Goal: Task Accomplishment & Management: Manage account settings

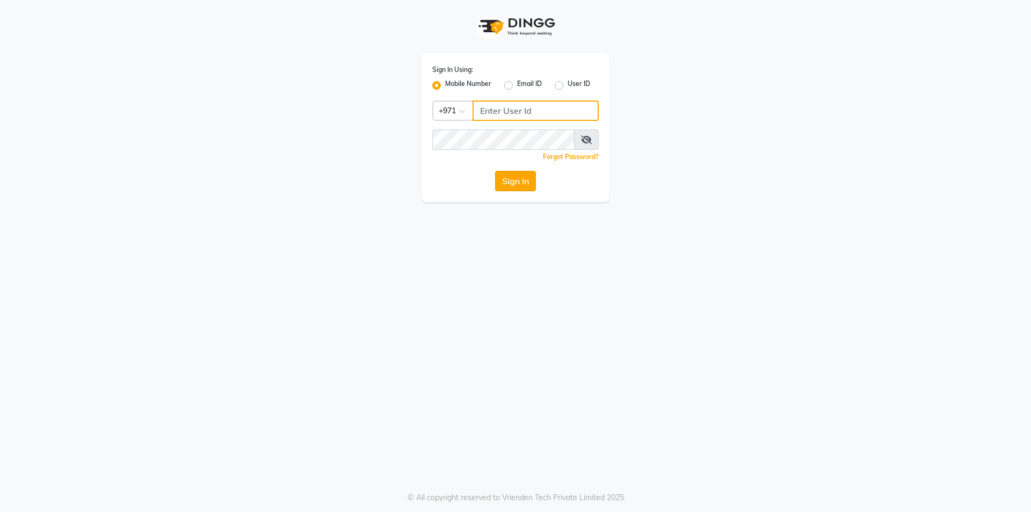
type input "502368109"
click at [517, 178] on button "Sign In" at bounding box center [515, 181] width 41 height 20
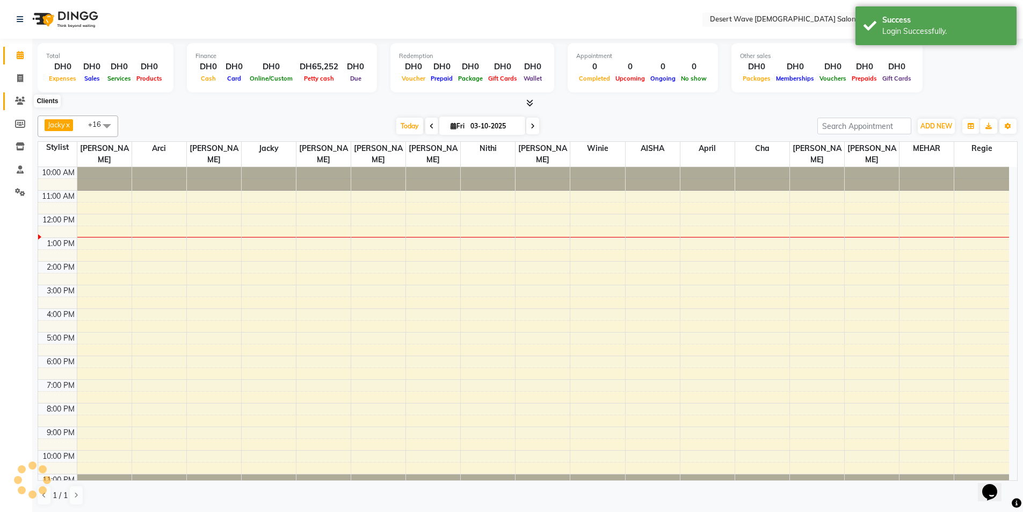
click at [19, 101] on icon at bounding box center [20, 101] width 10 height 8
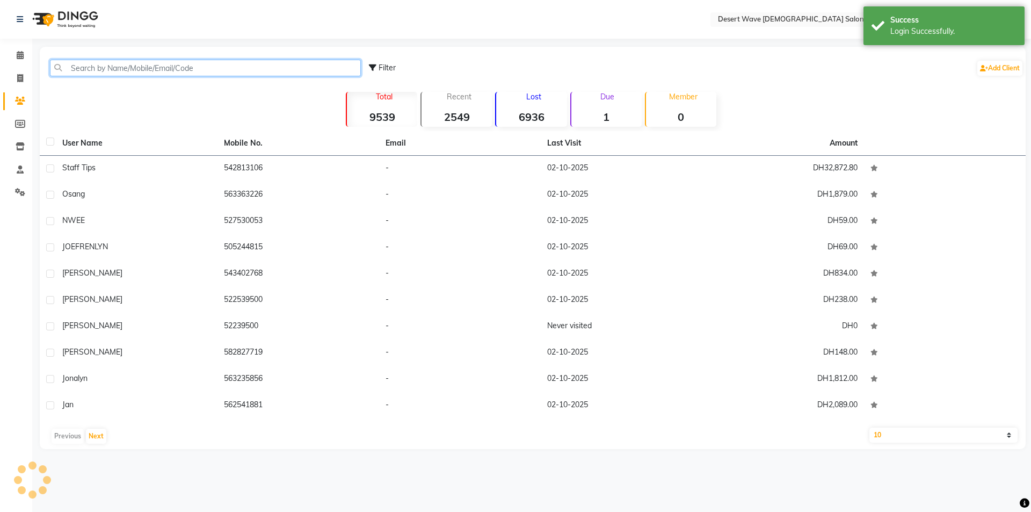
click at [110, 62] on input "text" at bounding box center [205, 68] width 311 height 17
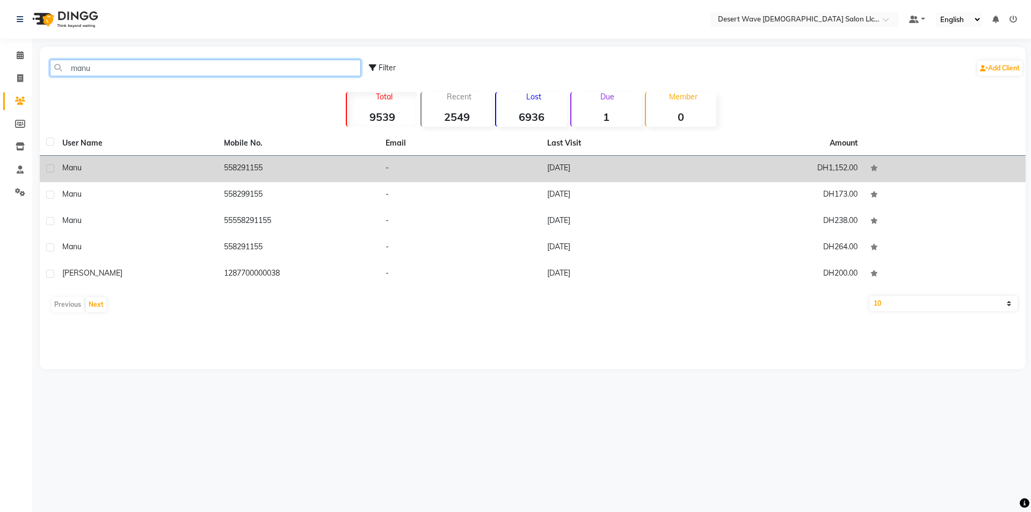
type input "manu"
click at [392, 172] on td "-" at bounding box center [460, 169] width 162 height 26
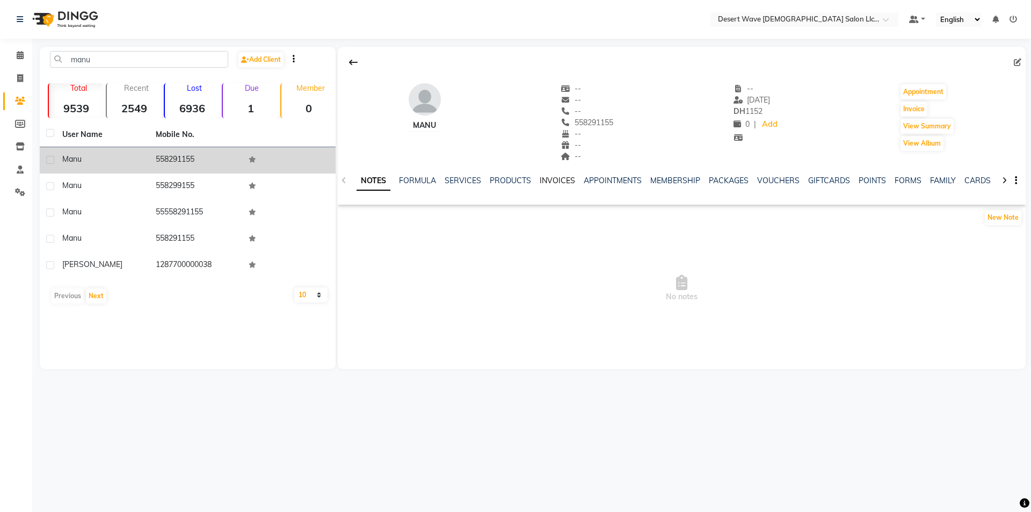
click at [552, 182] on link "INVOICES" at bounding box center [557, 181] width 35 height 10
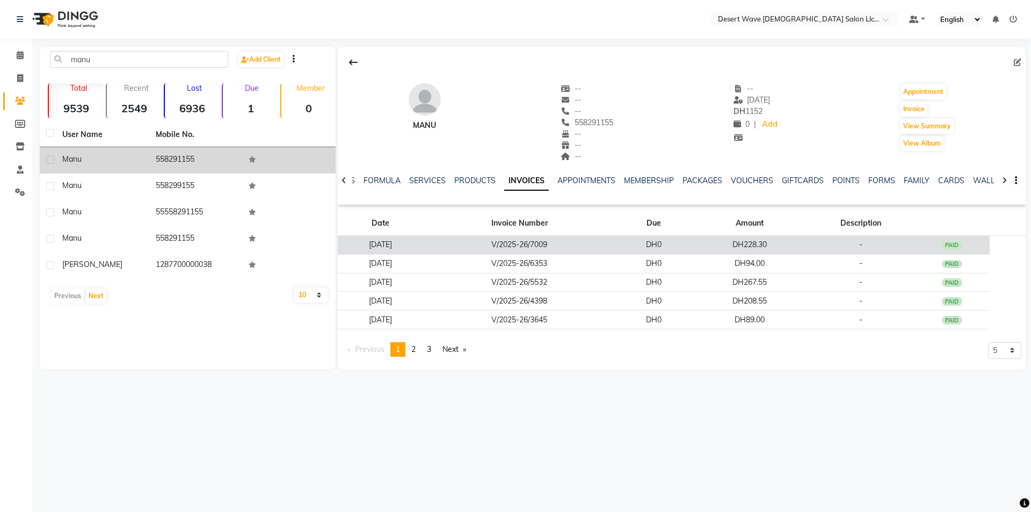
click at [546, 246] on td "V/2025-26/7009" at bounding box center [519, 245] width 193 height 19
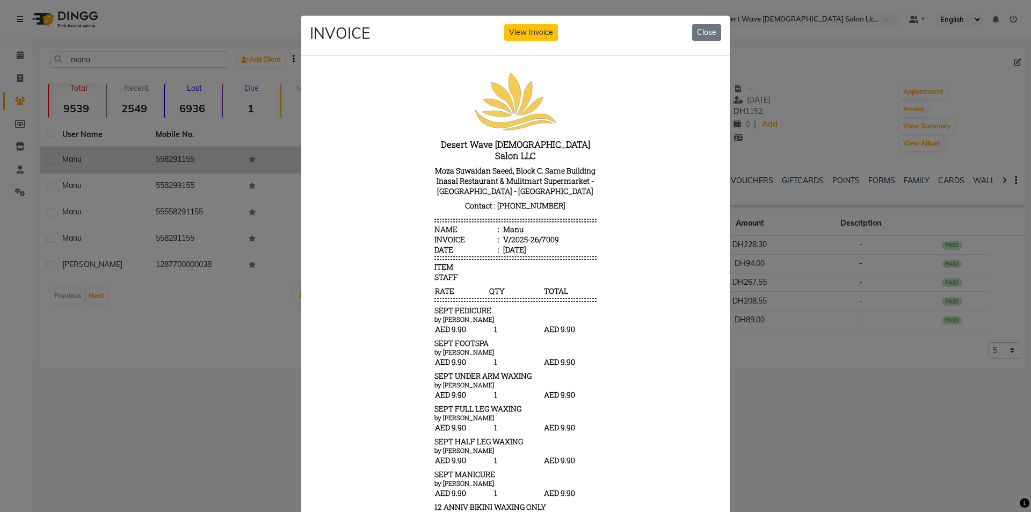
scroll to position [9, 0]
click at [703, 30] on button "Close" at bounding box center [706, 32] width 29 height 17
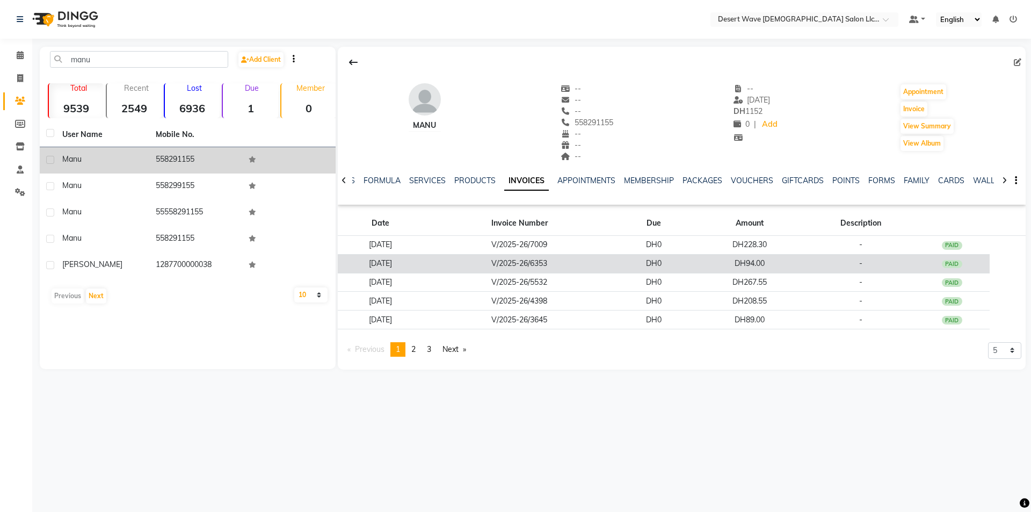
click at [589, 262] on td "V/2025-26/6353" at bounding box center [519, 263] width 193 height 19
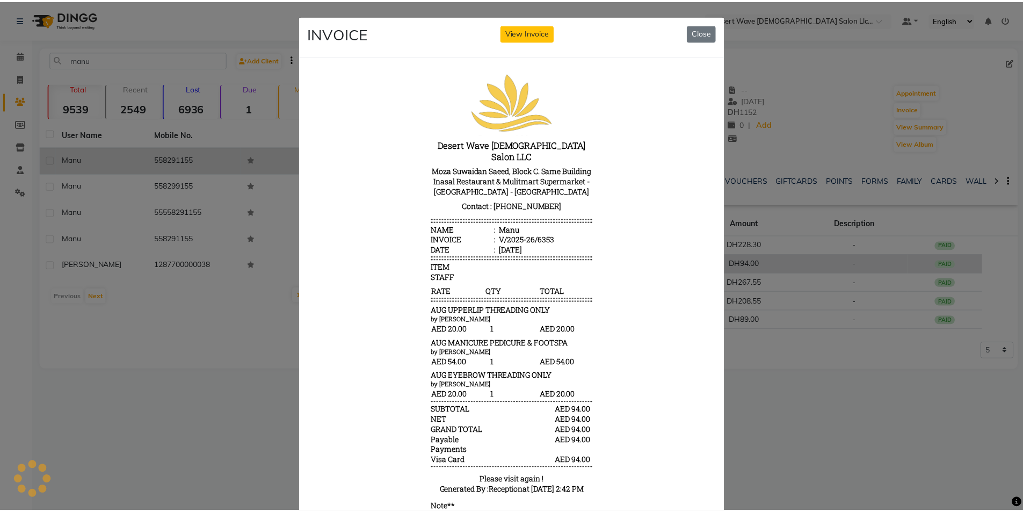
scroll to position [0, 0]
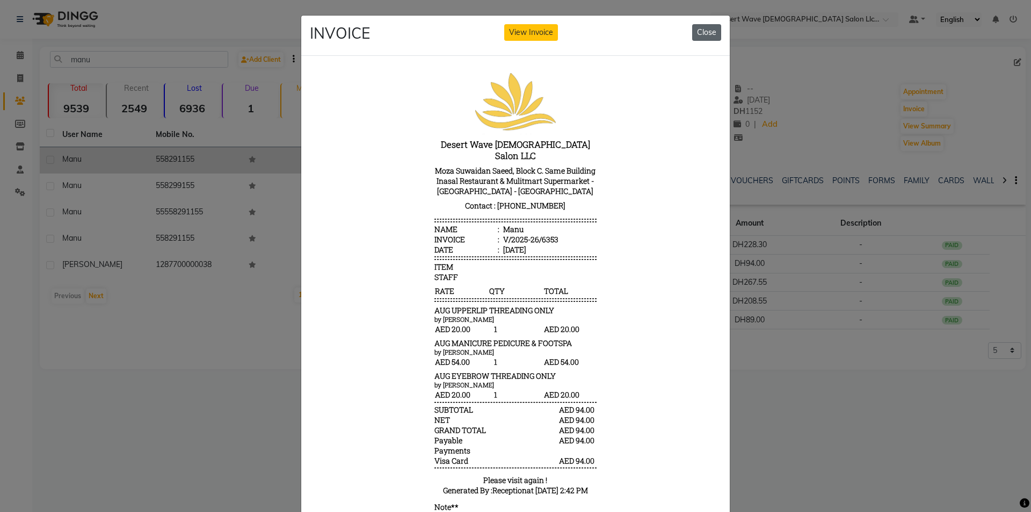
click at [710, 25] on button "Close" at bounding box center [706, 32] width 29 height 17
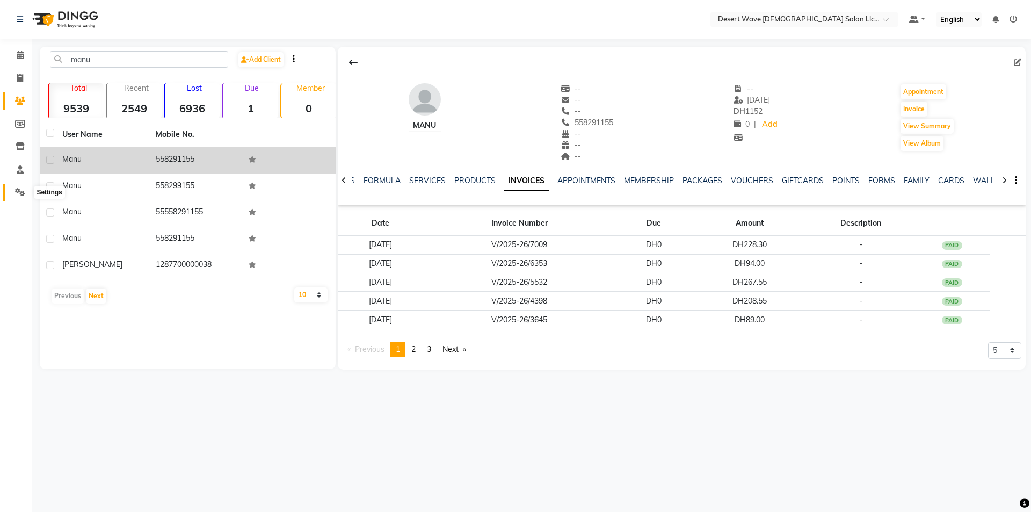
click at [24, 192] on icon at bounding box center [20, 192] width 10 height 8
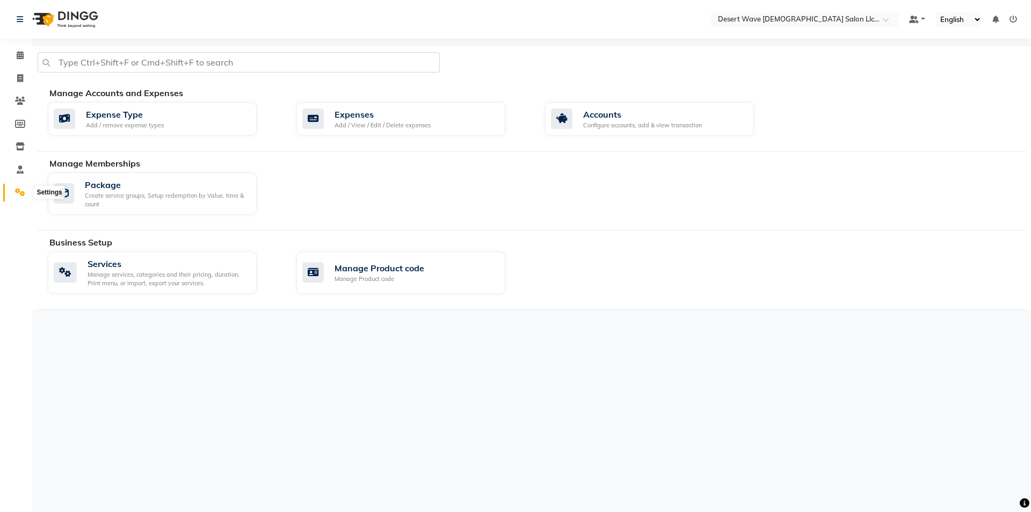
click at [20, 190] on icon at bounding box center [20, 192] width 10 height 8
click at [19, 99] on icon at bounding box center [20, 101] width 10 height 8
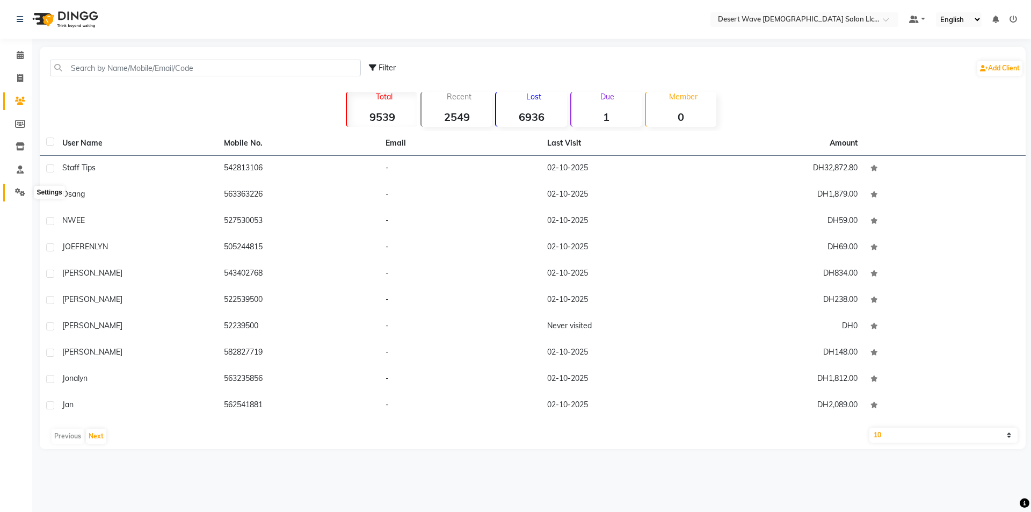
click at [23, 193] on icon at bounding box center [20, 192] width 10 height 8
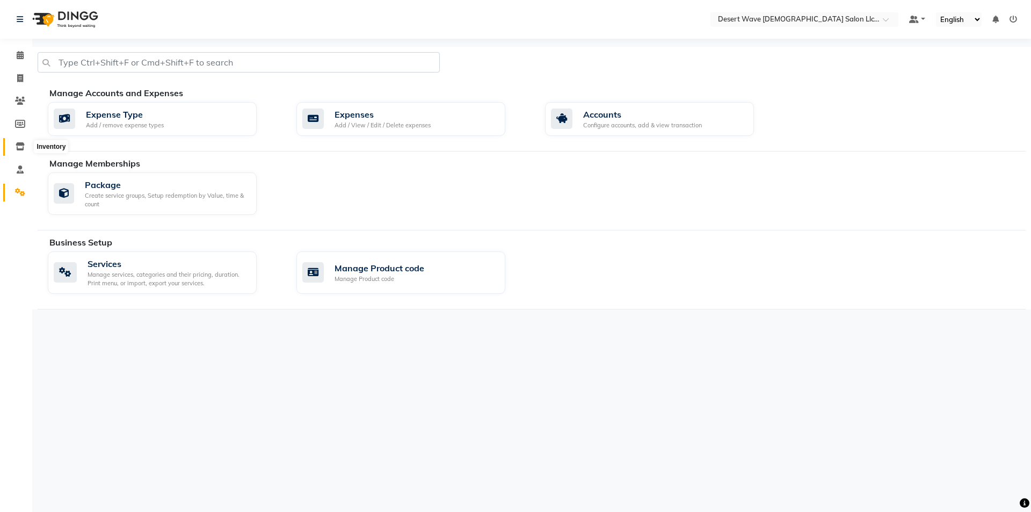
click at [19, 149] on icon at bounding box center [20, 146] width 9 height 8
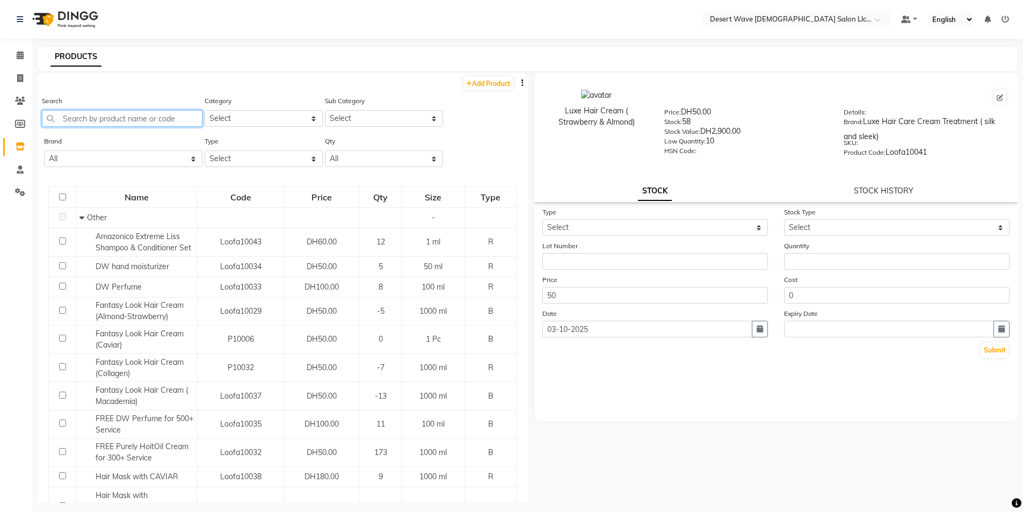
click at [113, 118] on input "text" at bounding box center [122, 118] width 161 height 17
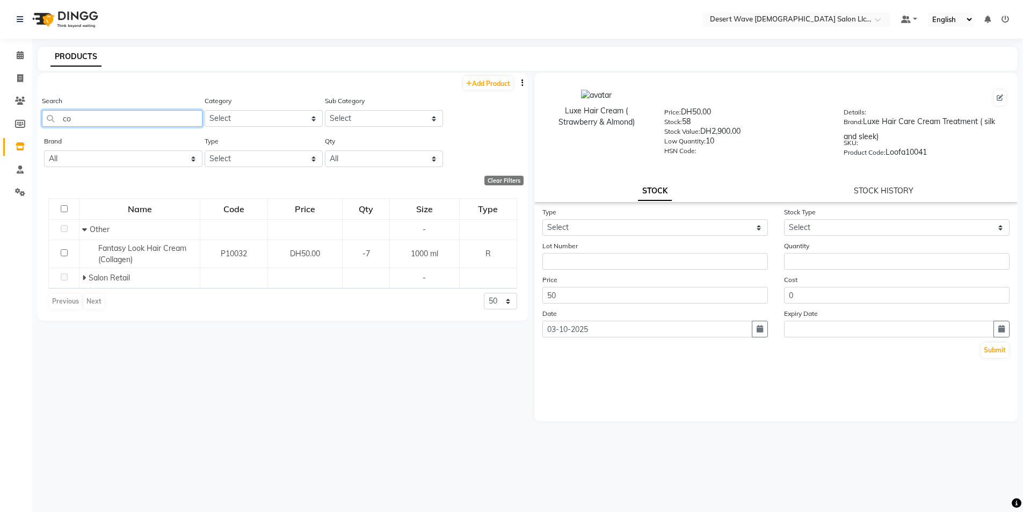
type input "c"
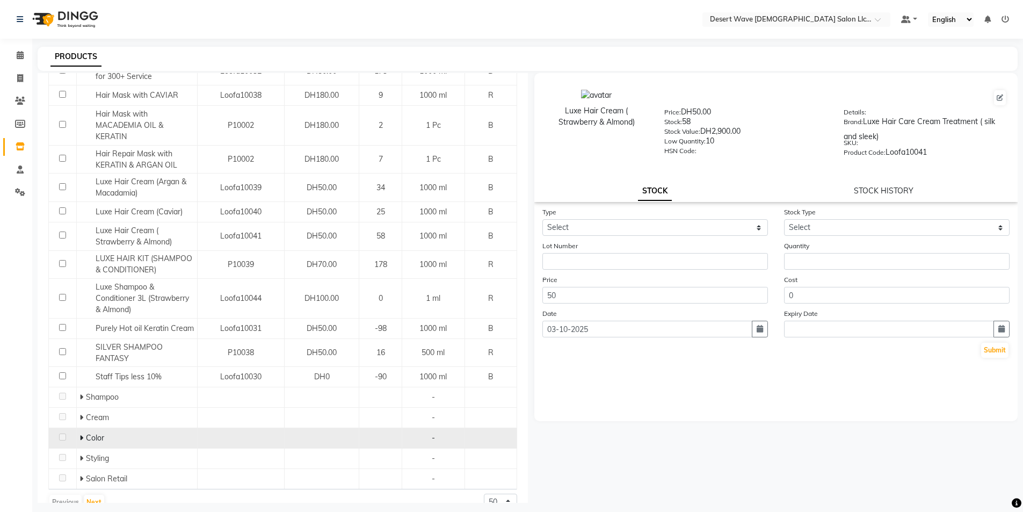
scroll to position [400, 0]
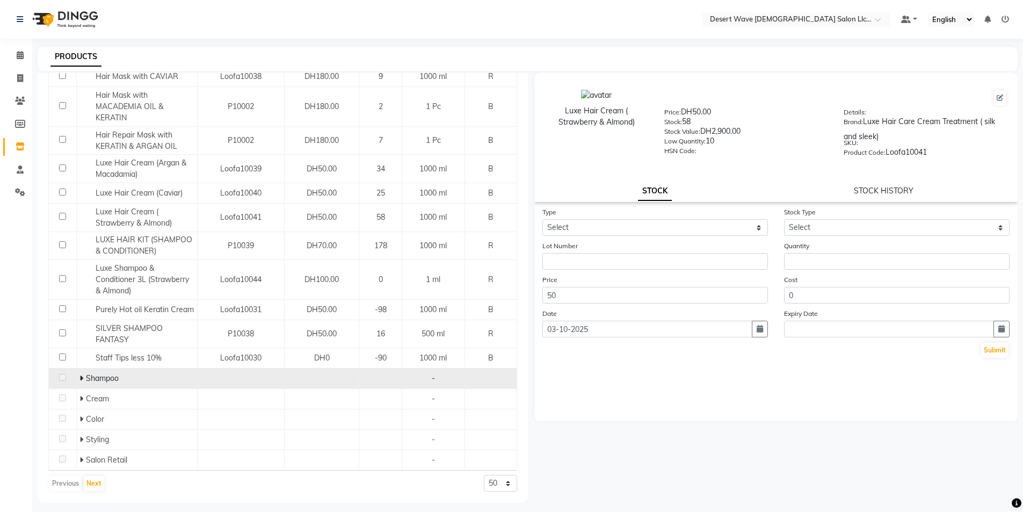
click at [154, 374] on div "Shampoo" at bounding box center [137, 378] width 115 height 11
click at [105, 376] on span "Shampoo" at bounding box center [102, 378] width 33 height 10
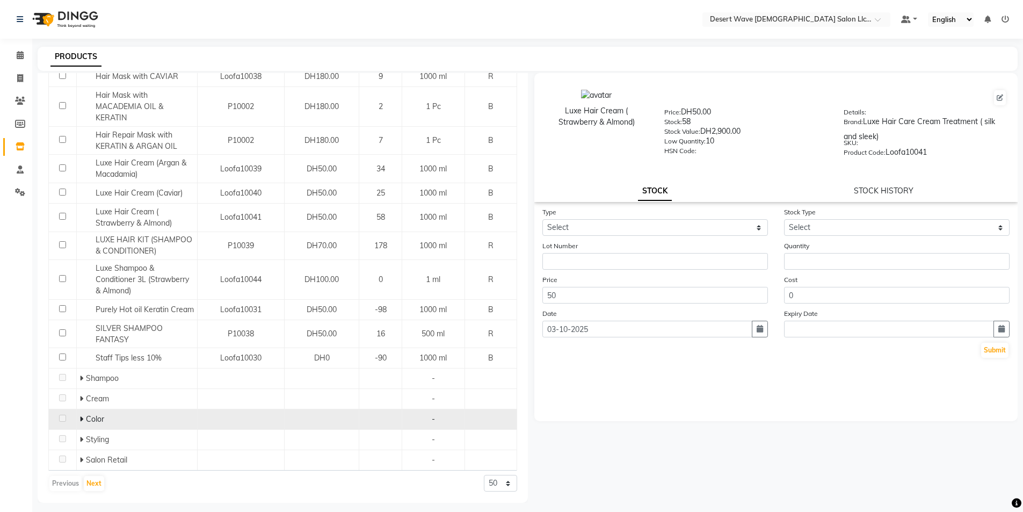
click at [86, 421] on span "Color" at bounding box center [95, 419] width 18 height 10
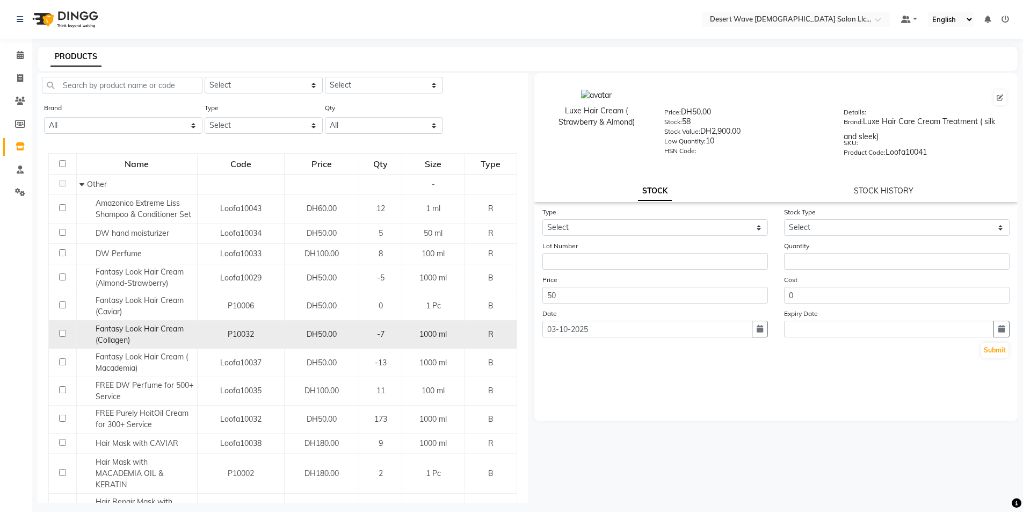
scroll to position [0, 0]
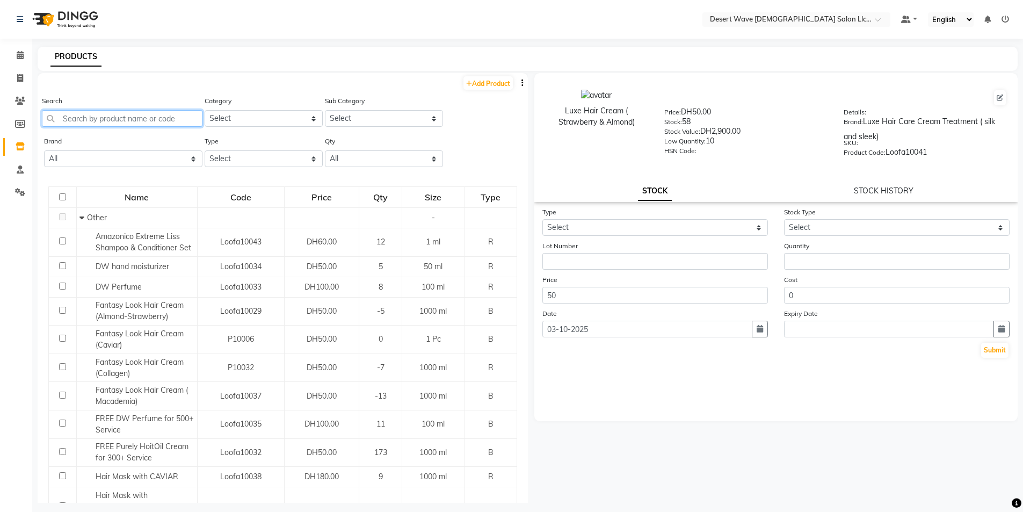
click at [91, 116] on input "text" at bounding box center [122, 118] width 161 height 17
click at [485, 82] on link "Add Product" at bounding box center [488, 82] width 49 height 13
select select "true"
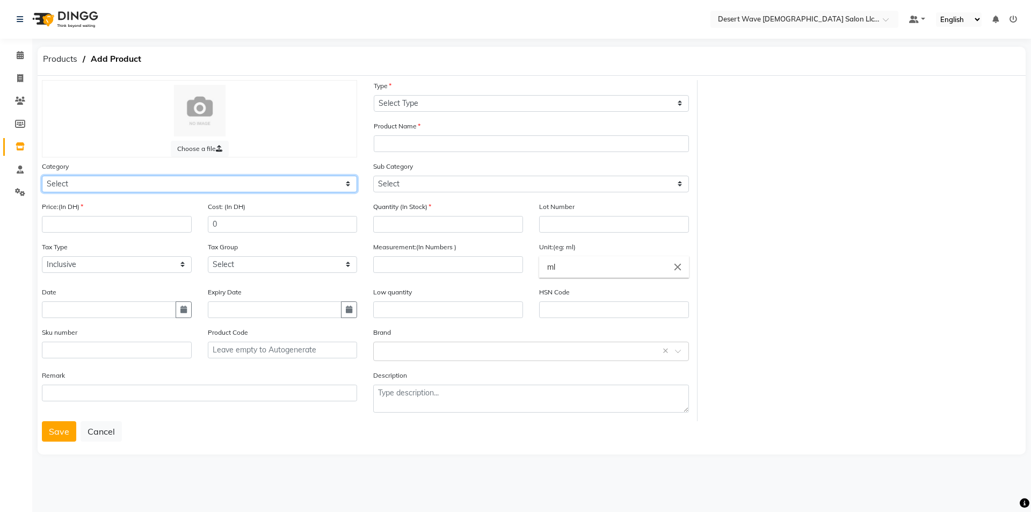
click at [78, 189] on select "Select Hair Skin Makeup Personal Care Appliances [PERSON_NAME] Waxing Disposabl…" at bounding box center [199, 184] width 315 height 17
select select "1091601100"
click at [42, 176] on select "Select Hair Skin Makeup Personal Care Appliances [PERSON_NAME] Waxing Disposabl…" at bounding box center [199, 184] width 315 height 17
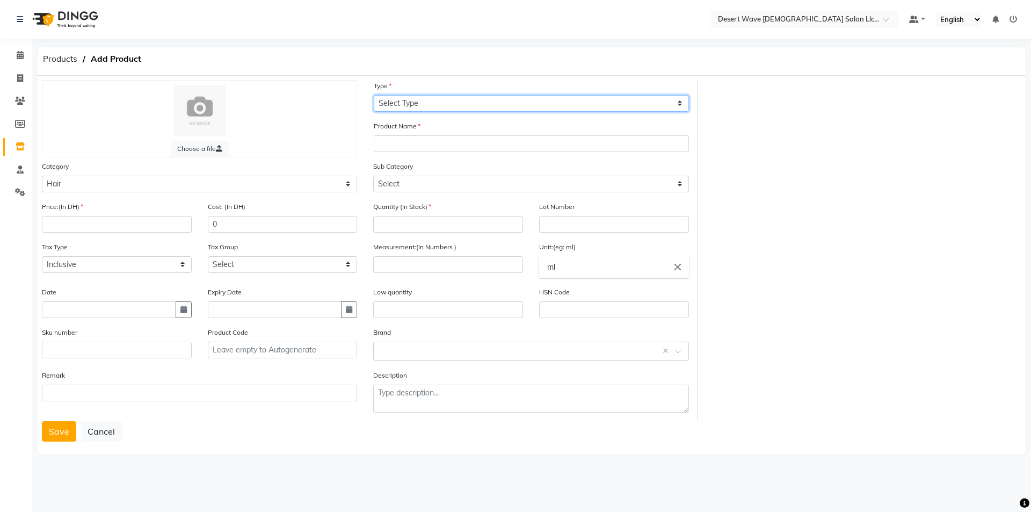
click at [459, 103] on select "Select Type Both Retail Consumable" at bounding box center [531, 103] width 315 height 17
click at [441, 105] on select "Select Type Both Retail Consumable" at bounding box center [531, 103] width 315 height 17
click at [441, 102] on select "Select Type Both Retail Consumable" at bounding box center [531, 103] width 315 height 17
select select "B"
click at [374, 95] on select "Select Type Both Retail Consumable" at bounding box center [531, 103] width 315 height 17
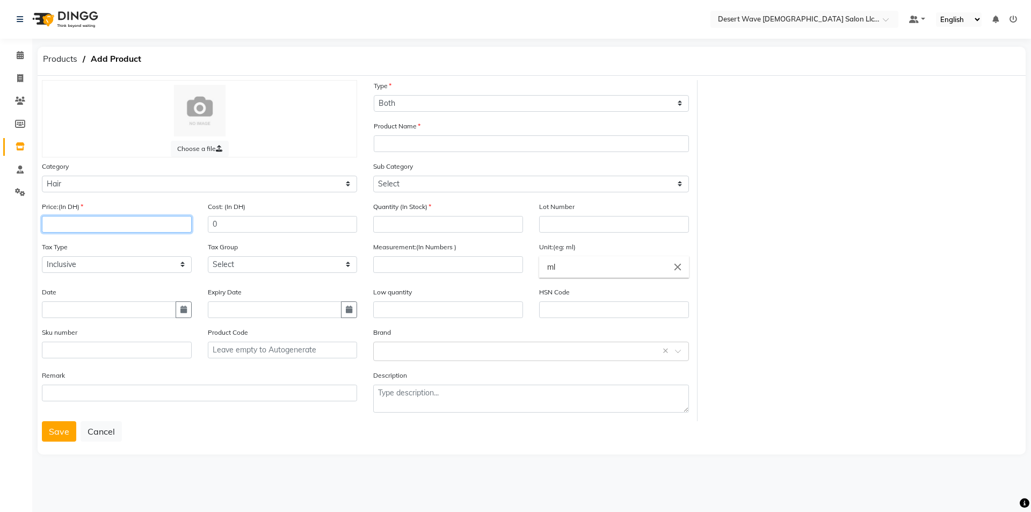
click at [84, 224] on input "number" at bounding box center [117, 224] width 150 height 17
type input "0"
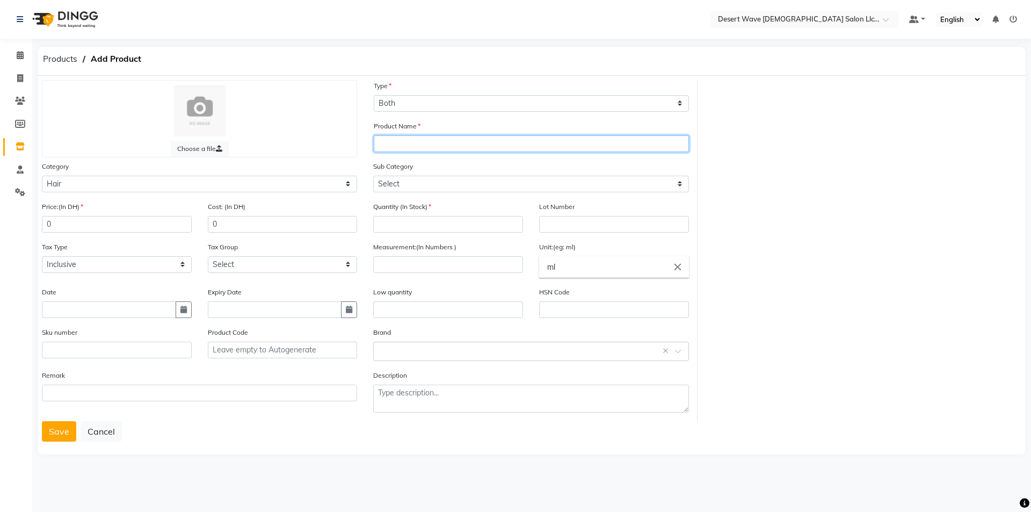
click at [397, 141] on input "text" at bounding box center [531, 143] width 315 height 17
type input "f"
type input "FREE COLOR MASK"
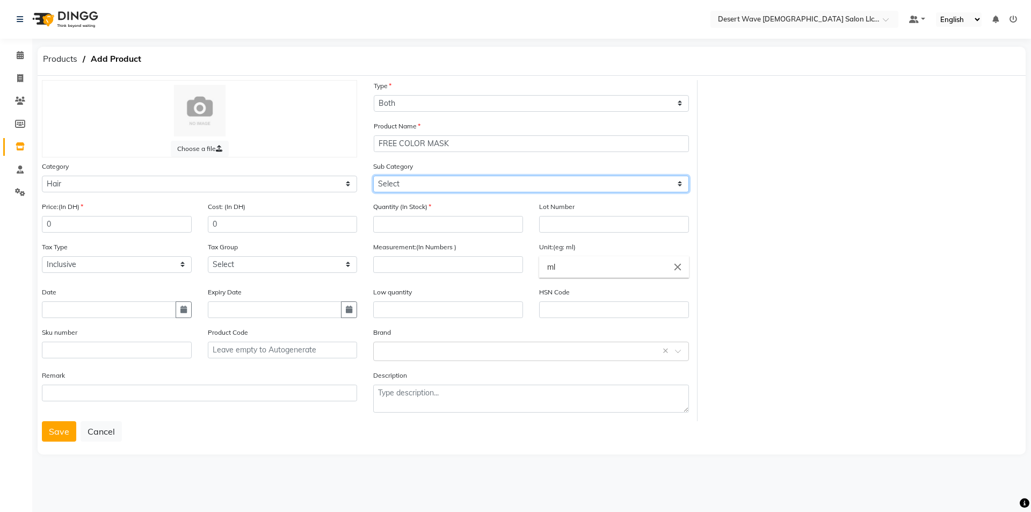
click at [432, 182] on select "Select Shampoo Conditioner Cream Mask Oil Serum Color Appliances Treatment Styl…" at bounding box center [530, 184] width 315 height 17
select select "1091601107"
click at [373, 176] on select "Select Shampoo Conditioner Cream Mask Oil Serum Color Appliances Treatment Styl…" at bounding box center [530, 184] width 315 height 17
click at [413, 226] on input "number" at bounding box center [448, 224] width 150 height 17
type input "5"
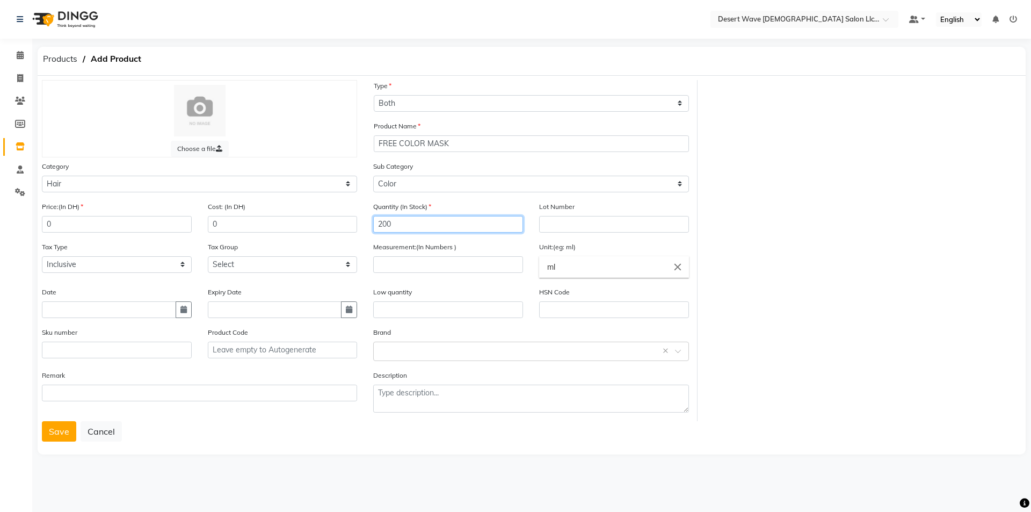
type input "200"
click at [95, 308] on input "text" at bounding box center [109, 309] width 134 height 17
select select "10"
select select "2025"
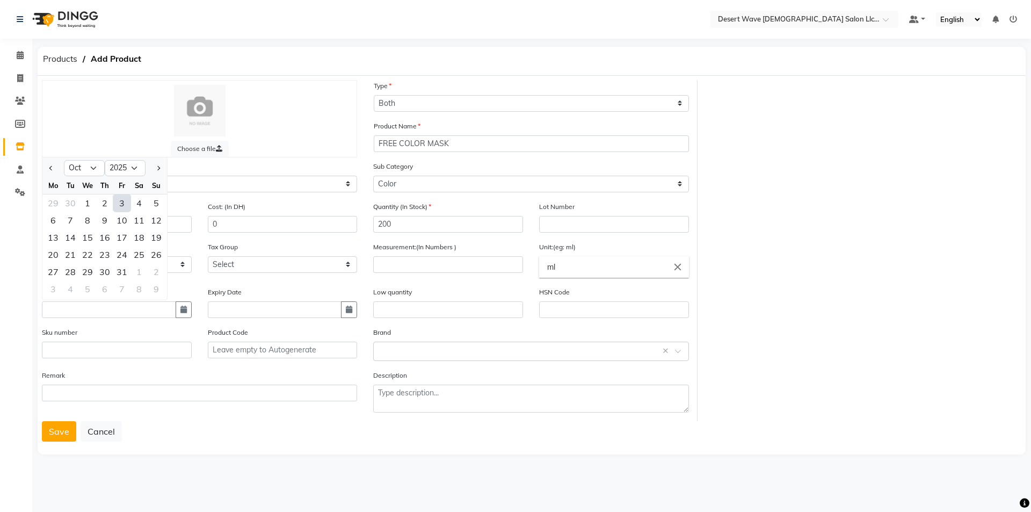
click at [118, 203] on div "3" at bounding box center [121, 202] width 17 height 17
type input "03-10-2025"
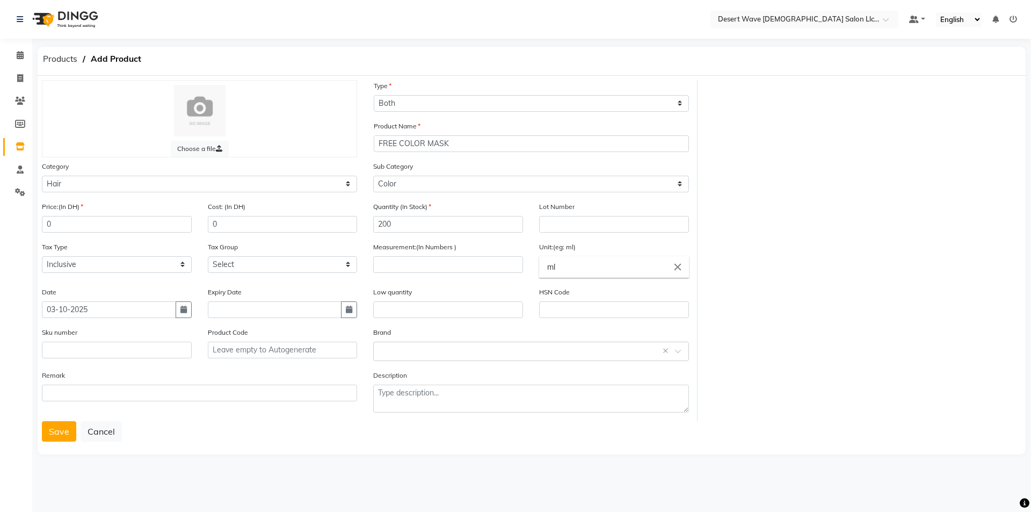
click at [327, 319] on div "Expiry Date" at bounding box center [283, 306] width 166 height 40
click at [347, 311] on icon "button" at bounding box center [349, 310] width 6 height 8
select select "10"
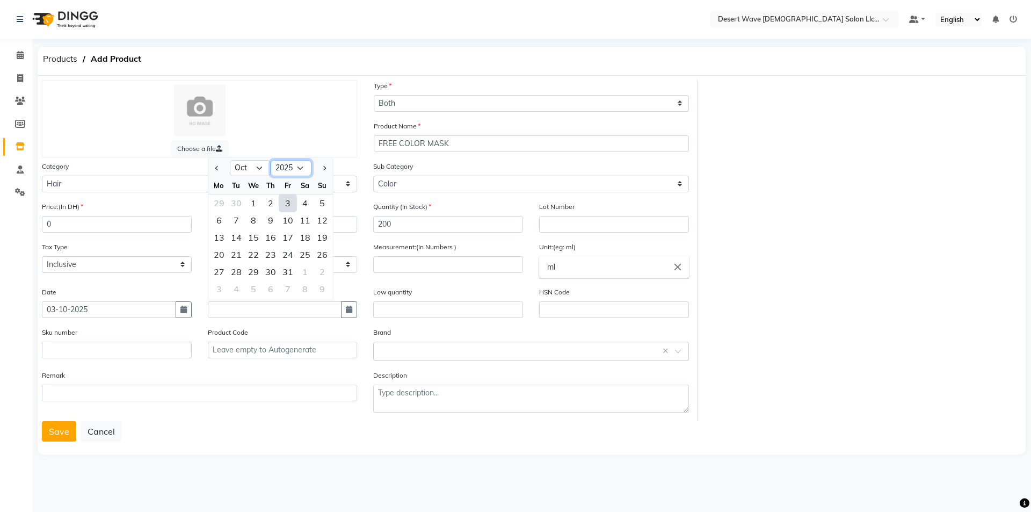
click at [305, 160] on select "2015 2016 2017 2018 2019 2020 2021 2022 2023 2024 2025 2026 2027 2028 2029 2030…" at bounding box center [291, 168] width 41 height 16
select select "2027"
click at [271, 160] on select "2015 2016 2017 2018 2019 2020 2021 2022 2023 2024 2025 2026 2027 2028 2029 2030…" at bounding box center [291, 168] width 41 height 16
click at [305, 269] on div "30" at bounding box center [305, 271] width 17 height 17
type input "[DATE]"
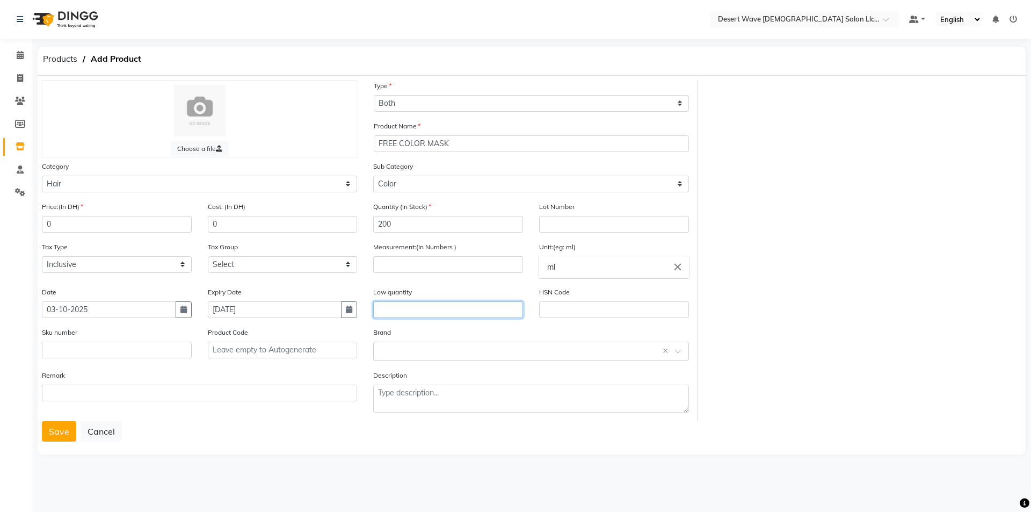
click at [402, 311] on input "text" at bounding box center [448, 309] width 150 height 17
type input "10"
click at [863, 325] on div "Choose a file Type Select Type Both Retail Consumable Product Name FREE COLOR M…" at bounding box center [532, 250] width 996 height 341
click at [430, 262] on input "number" at bounding box center [448, 264] width 150 height 17
type input "250"
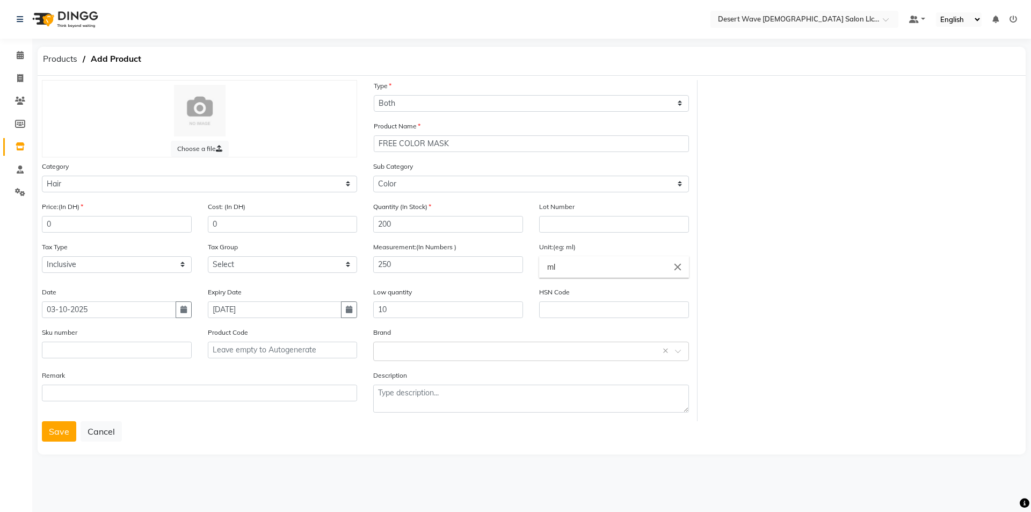
click at [642, 253] on div "Unit:(eg: ml) ml close" at bounding box center [614, 259] width 150 height 37
click at [394, 448] on div "Choose a file Type Select Type Both Retail Consumable Product Name FREE COLOR M…" at bounding box center [532, 265] width 989 height 379
click at [54, 437] on button "Save" at bounding box center [59, 431] width 34 height 20
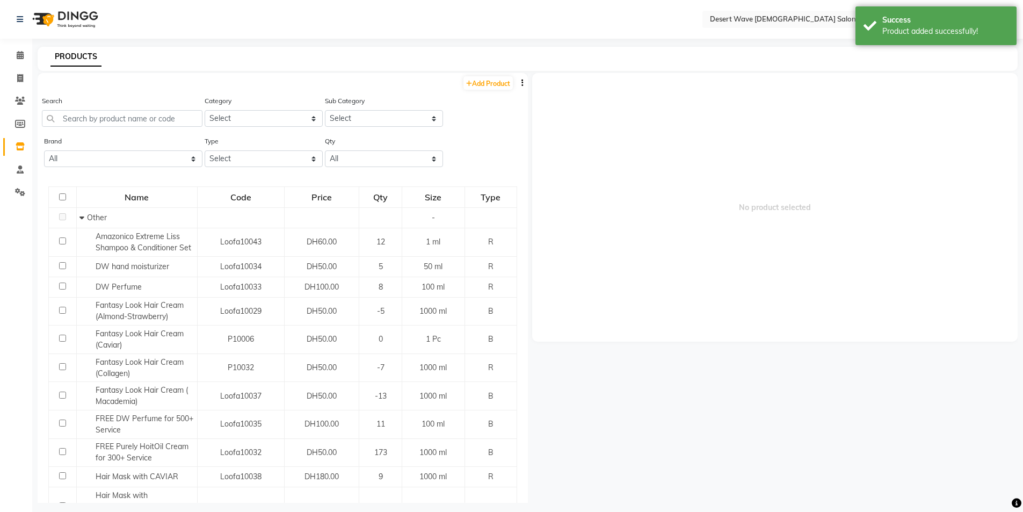
click at [162, 111] on div "Search" at bounding box center [122, 111] width 161 height 32
click at [156, 121] on input "text" at bounding box center [122, 118] width 161 height 17
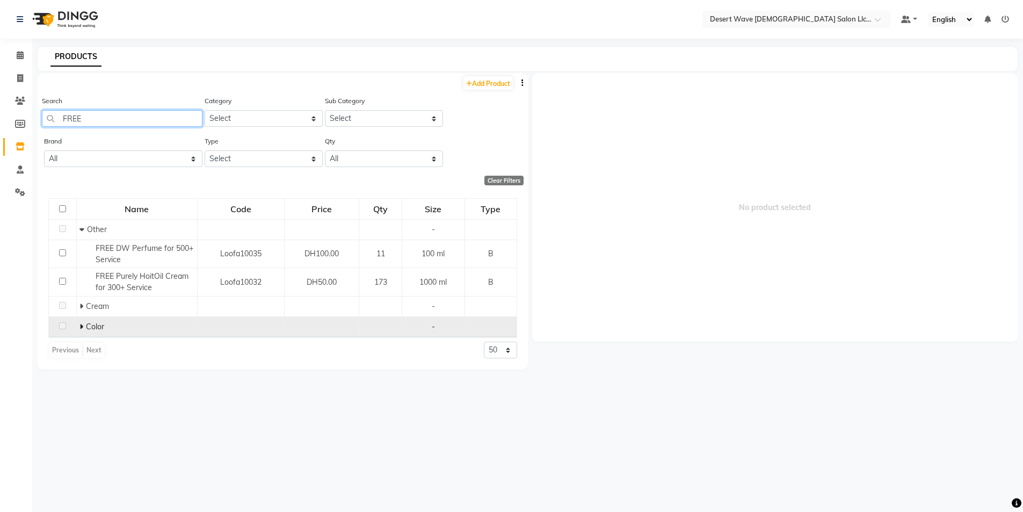
type input "FREE"
click at [88, 329] on span "Color" at bounding box center [95, 327] width 18 height 10
click at [81, 329] on icon at bounding box center [82, 327] width 4 height 8
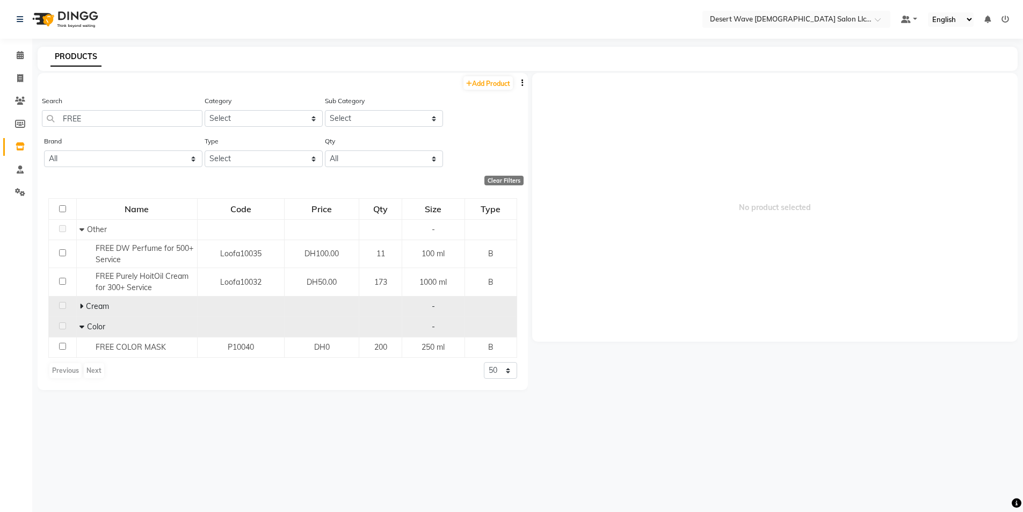
click at [86, 305] on span "Cream" at bounding box center [97, 306] width 23 height 10
click at [81, 305] on icon at bounding box center [82, 306] width 4 height 8
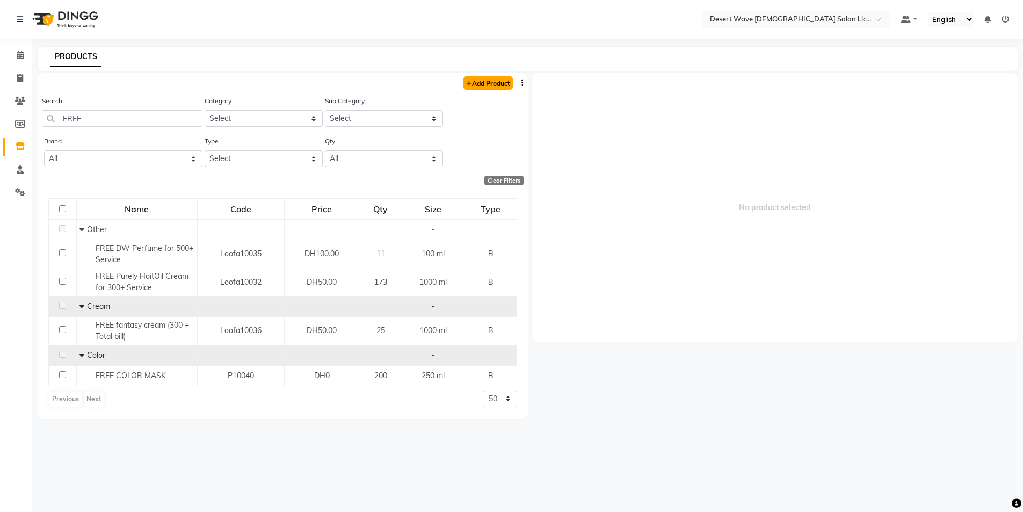
click at [478, 85] on link "Add Product" at bounding box center [488, 82] width 49 height 13
select select "true"
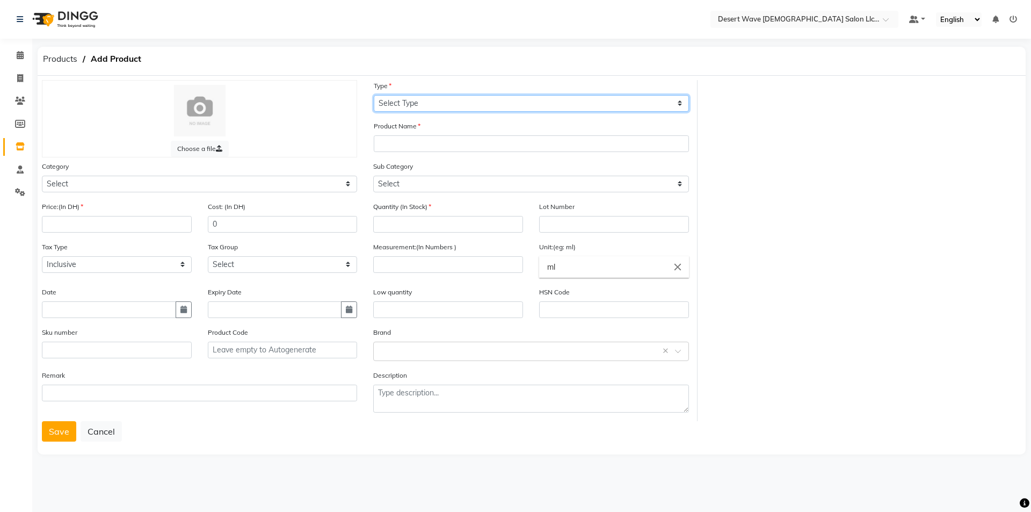
click at [391, 105] on select "Select Type Both Retail Consumable" at bounding box center [531, 103] width 315 height 17
select select "B"
click at [374, 95] on select "Select Type Both Retail Consumable" at bounding box center [531, 103] width 315 height 17
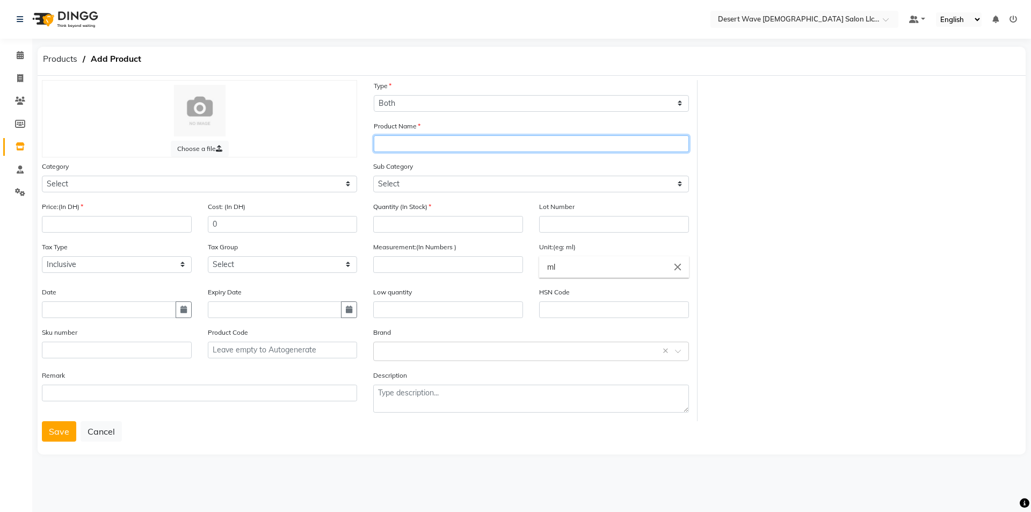
click at [403, 146] on input "text" at bounding box center [531, 143] width 315 height 17
click at [449, 141] on input "FREE LUXE CREAM ARGAN MACADAMIA" at bounding box center [531, 143] width 315 height 17
click at [550, 141] on input "FREE LUXE CREAM (ARGAN MACADAMIA" at bounding box center [531, 143] width 315 height 17
type input "FREE LUXE CREAM (ARGAN MACADAMIA )"
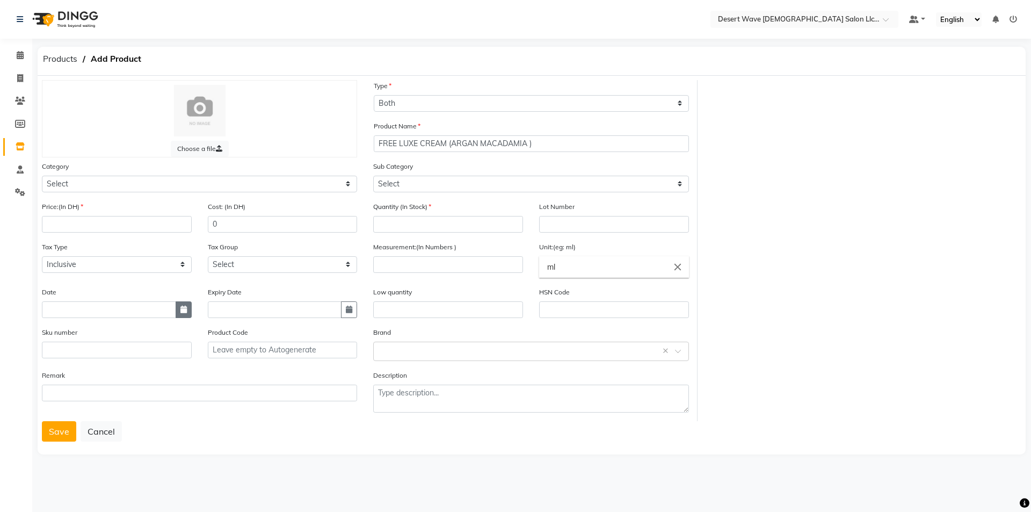
click at [178, 314] on button "button" at bounding box center [184, 309] width 16 height 17
select select "10"
select select "2025"
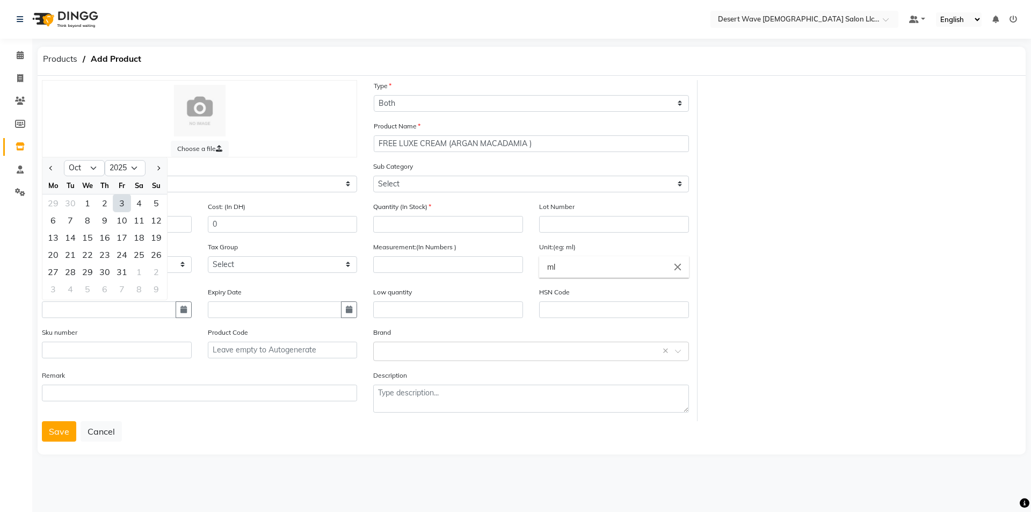
click at [119, 200] on div "3" at bounding box center [121, 202] width 17 height 17
type input "03-10-2025"
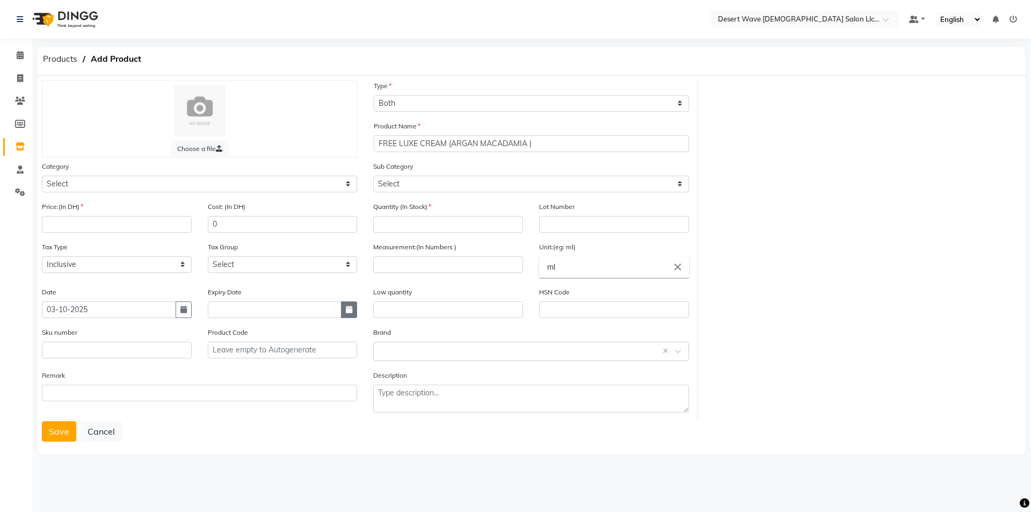
click at [356, 316] on button "button" at bounding box center [349, 309] width 16 height 17
select select "10"
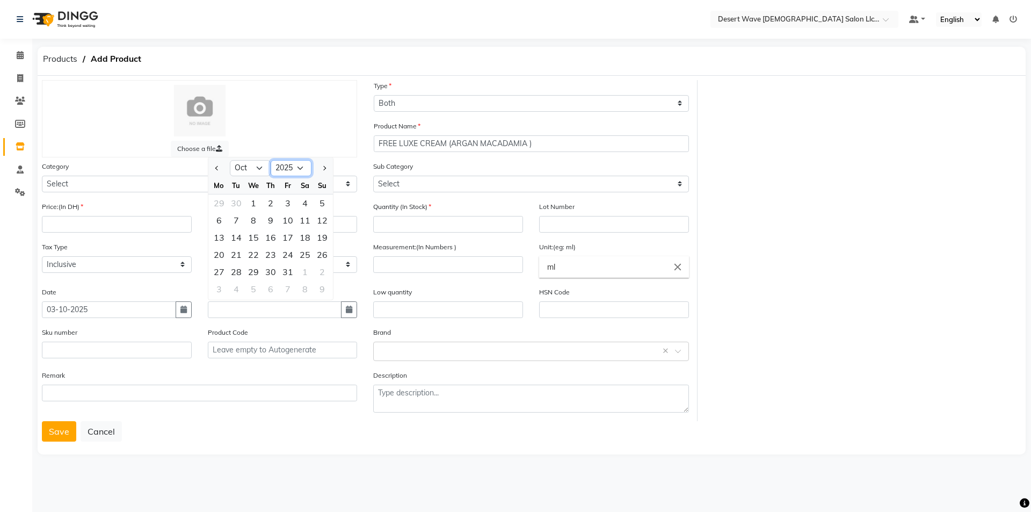
click at [299, 166] on select "2015 2016 2017 2018 2019 2020 2021 2022 2023 2024 2025 2026 2027 2028 2029 2030…" at bounding box center [291, 168] width 41 height 16
select select "2027"
click at [271, 160] on select "2015 2016 2017 2018 2019 2020 2021 2022 2023 2024 2025 2026 2027 2028 2029 2030…" at bounding box center [291, 168] width 41 height 16
click at [437, 221] on input "number" at bounding box center [448, 224] width 150 height 17
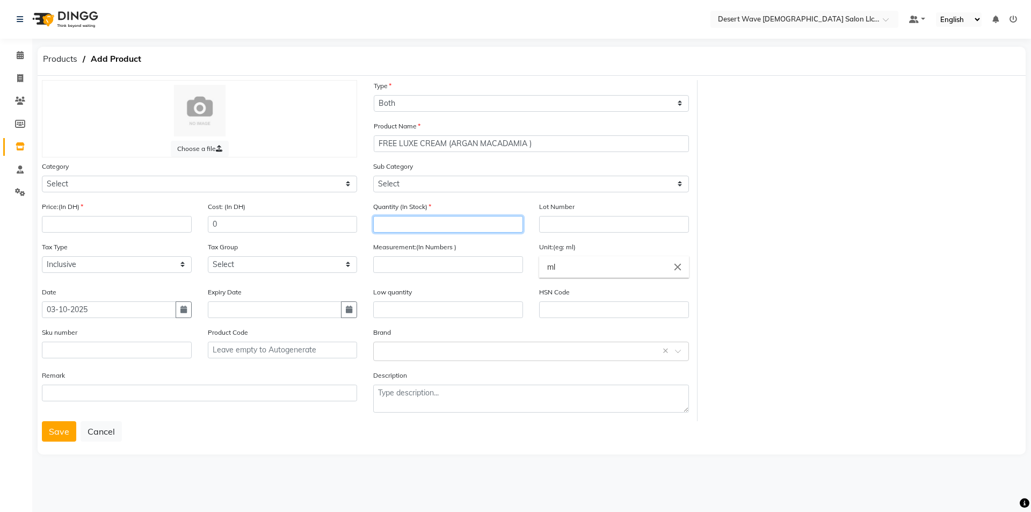
click at [432, 220] on input "number" at bounding box center [448, 224] width 150 height 17
type input "50"
click at [445, 266] on input "number" at bounding box center [448, 264] width 150 height 17
type input "1000"
click at [441, 308] on input "text" at bounding box center [448, 309] width 150 height 17
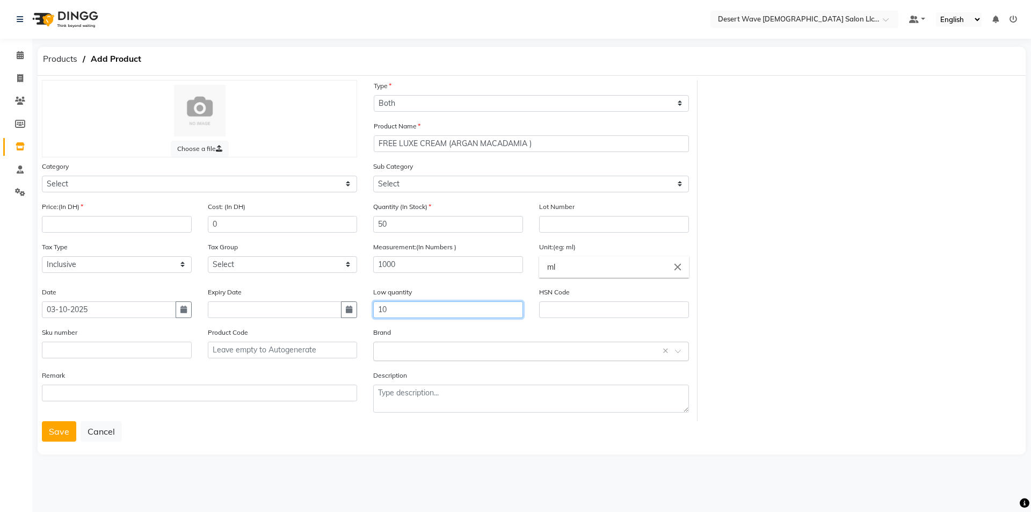
type input "10"
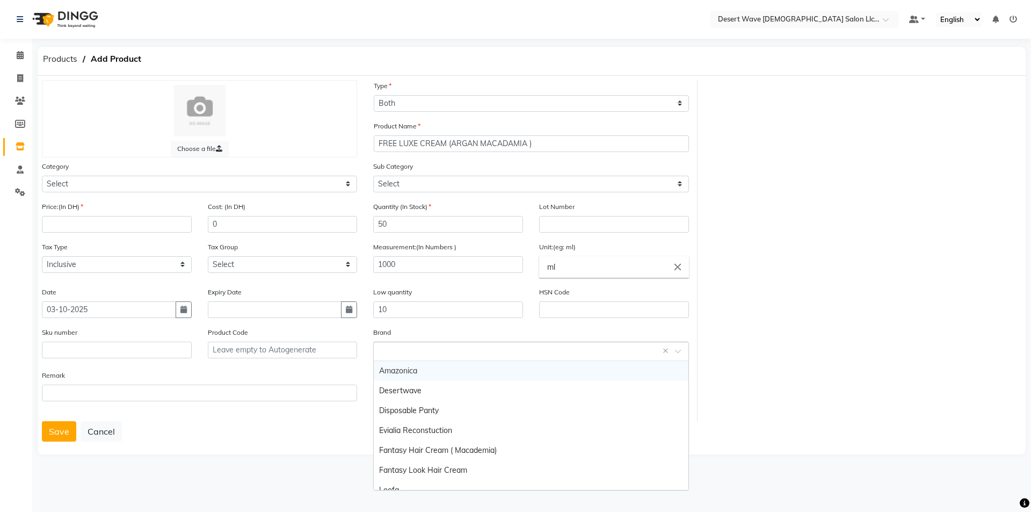
click at [413, 353] on input "text" at bounding box center [520, 350] width 282 height 11
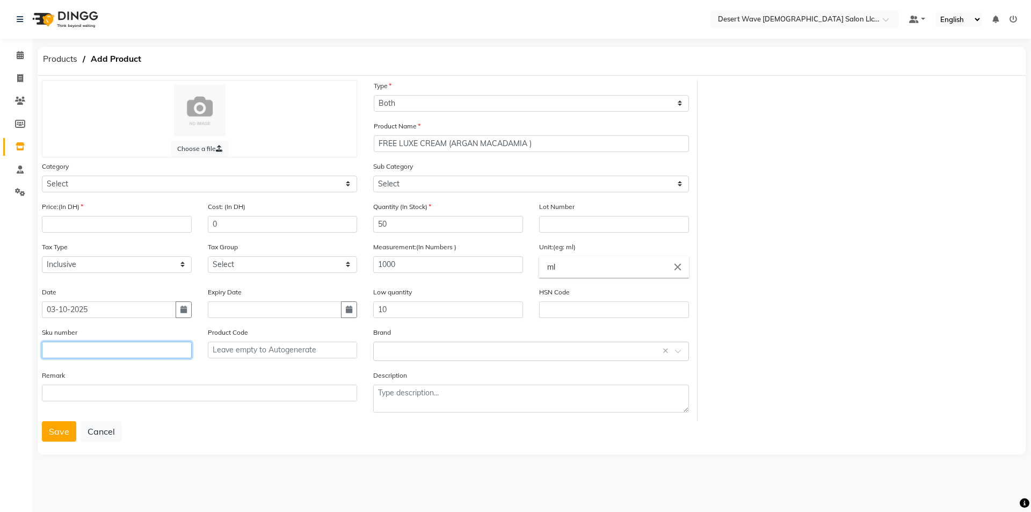
click at [52, 344] on input "text" at bounding box center [117, 350] width 150 height 17
click at [143, 212] on div "Price:(In DH)" at bounding box center [117, 217] width 150 height 32
click at [135, 222] on input "number" at bounding box center [117, 224] width 150 height 17
type input "0"
click at [351, 184] on select "Select Hair Skin Makeup Personal Care Appliances [PERSON_NAME] Waxing Disposabl…" at bounding box center [199, 184] width 315 height 17
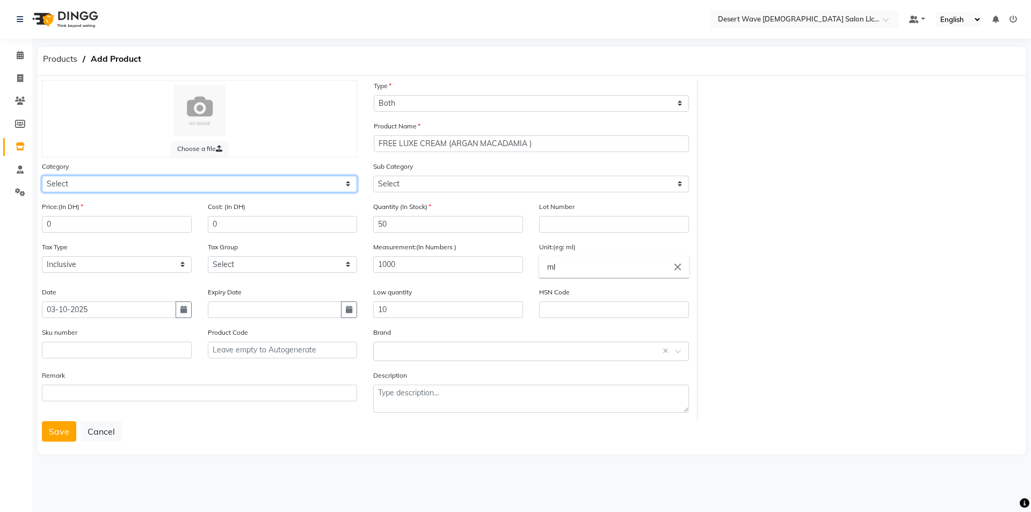
select select "1091601100"
click at [42, 176] on select "Select Hair Skin Makeup Personal Care Appliances [PERSON_NAME] Waxing Disposabl…" at bounding box center [199, 184] width 315 height 17
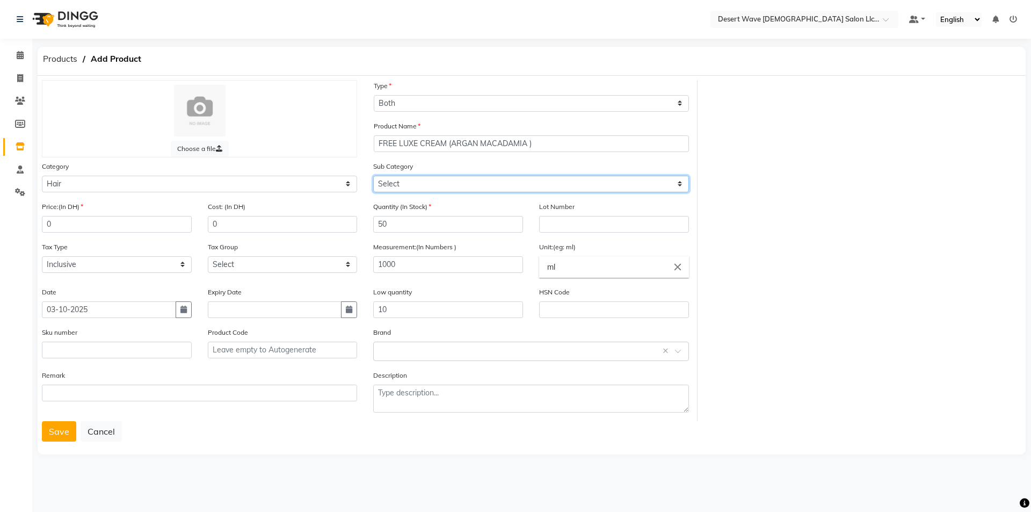
click at [458, 185] on select "Select Shampoo Conditioner Cream Mask Oil Serum Color Appliances Treatment Styl…" at bounding box center [530, 184] width 315 height 17
select select "1091601103"
click at [373, 176] on select "Select Shampoo Conditioner Cream Mask Oil Serum Color Appliances Treatment Styl…" at bounding box center [530, 184] width 315 height 17
click at [59, 436] on button "Save" at bounding box center [59, 431] width 34 height 20
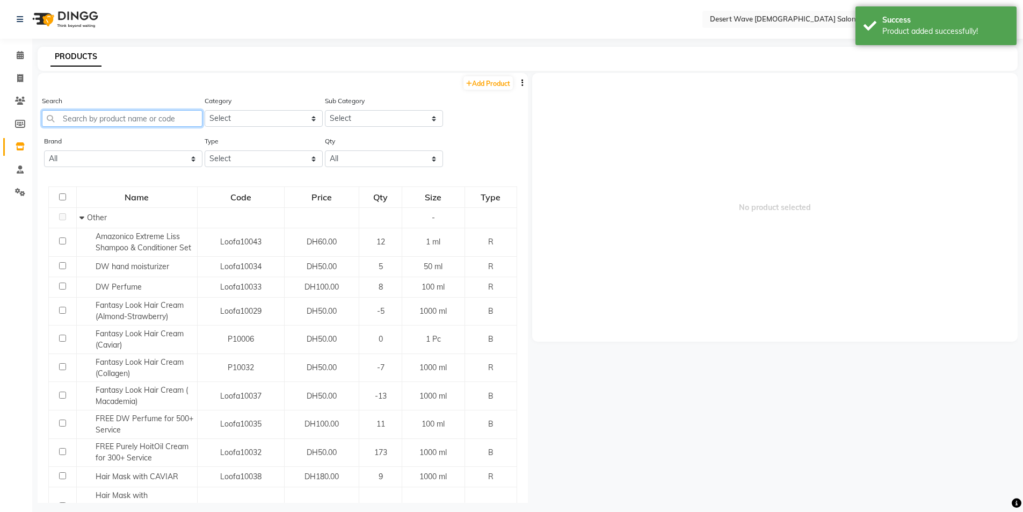
click at [76, 122] on input "text" at bounding box center [122, 118] width 161 height 17
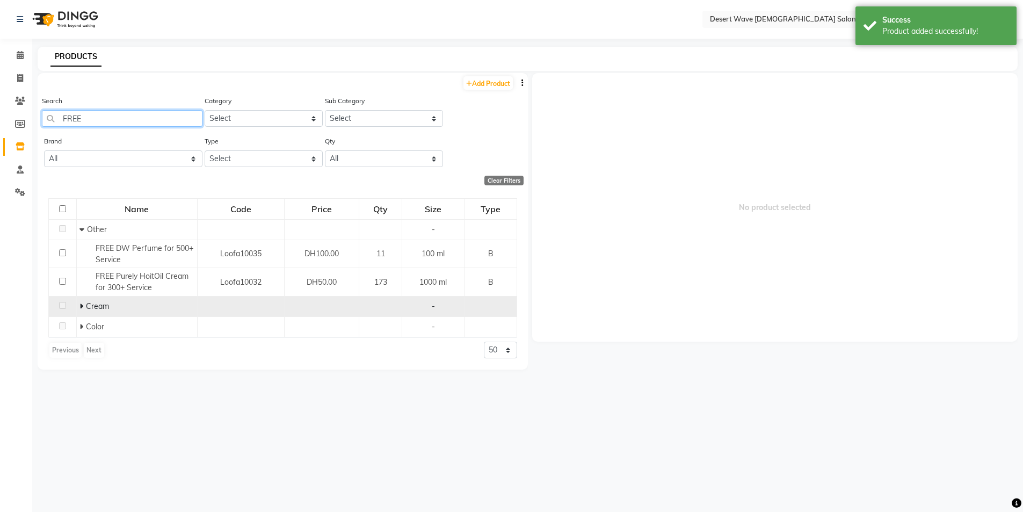
type input "FREE"
click at [81, 307] on icon at bounding box center [82, 306] width 4 height 8
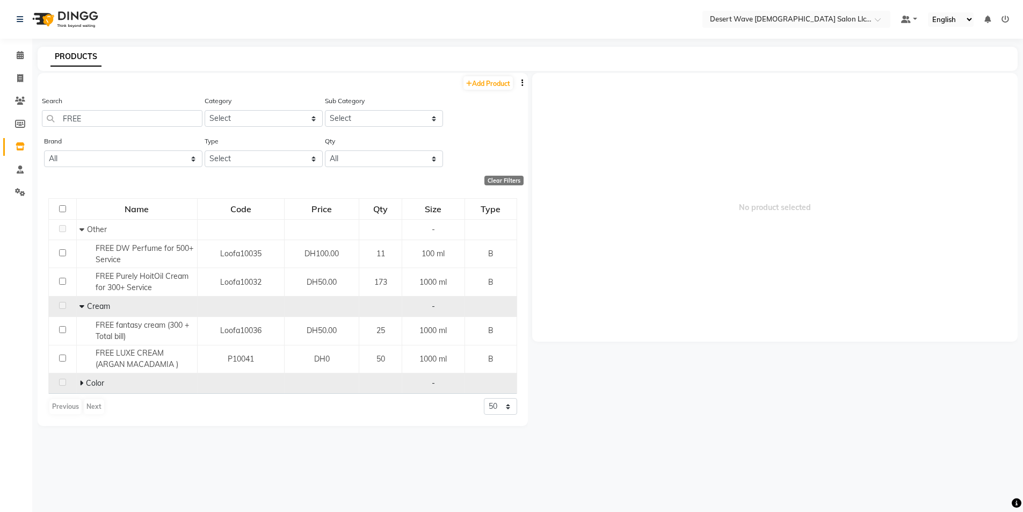
click at [87, 384] on span "Color" at bounding box center [95, 383] width 18 height 10
click at [81, 383] on icon at bounding box center [82, 383] width 4 height 8
click at [485, 81] on link "Add Product" at bounding box center [488, 82] width 49 height 13
select select "true"
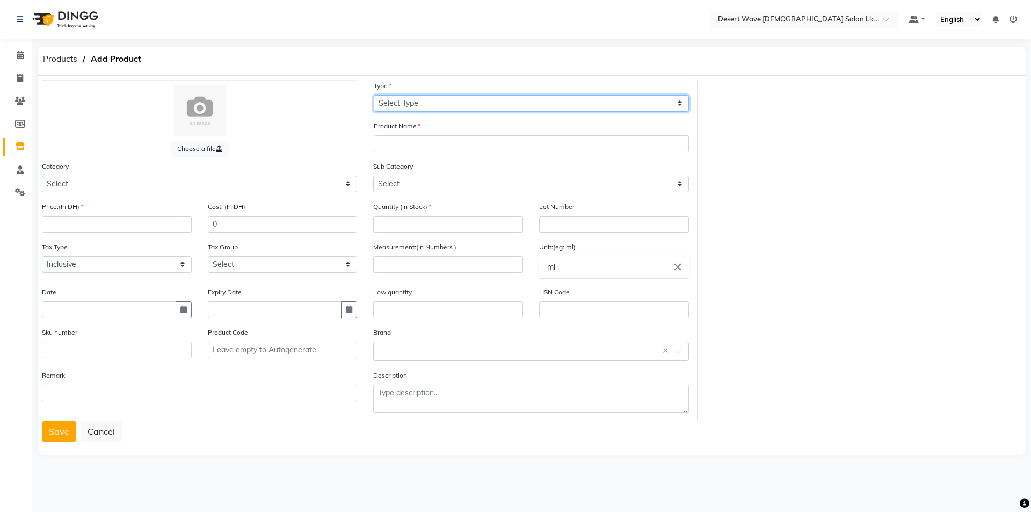
click at [414, 97] on select "Select Type Both Retail Consumable" at bounding box center [531, 103] width 315 height 17
select select "B"
click at [374, 95] on select "Select Type Both Retail Consumable" at bounding box center [531, 103] width 315 height 17
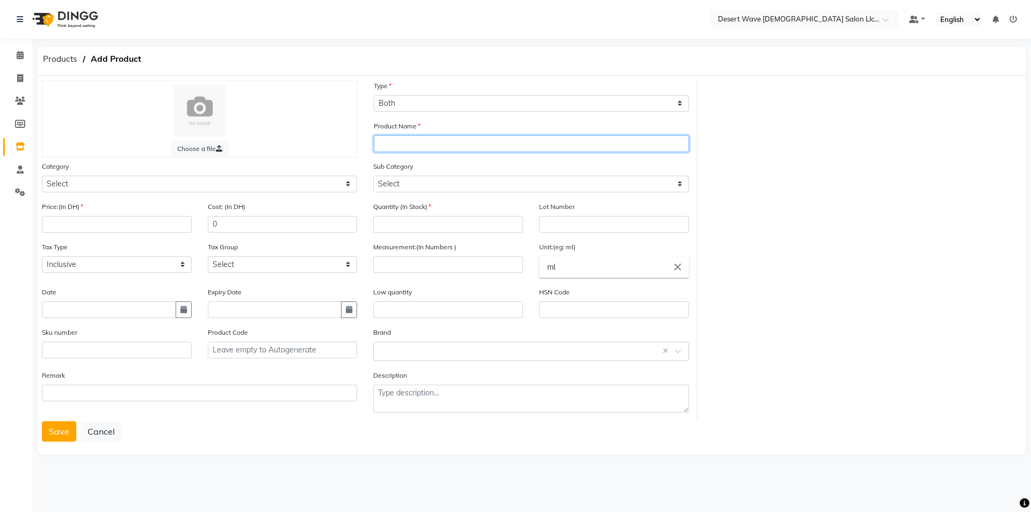
click at [402, 144] on input "text" at bounding box center [531, 143] width 315 height 17
type input "L"
type input "FREE LUXE CREAM ( CAVIAR )"
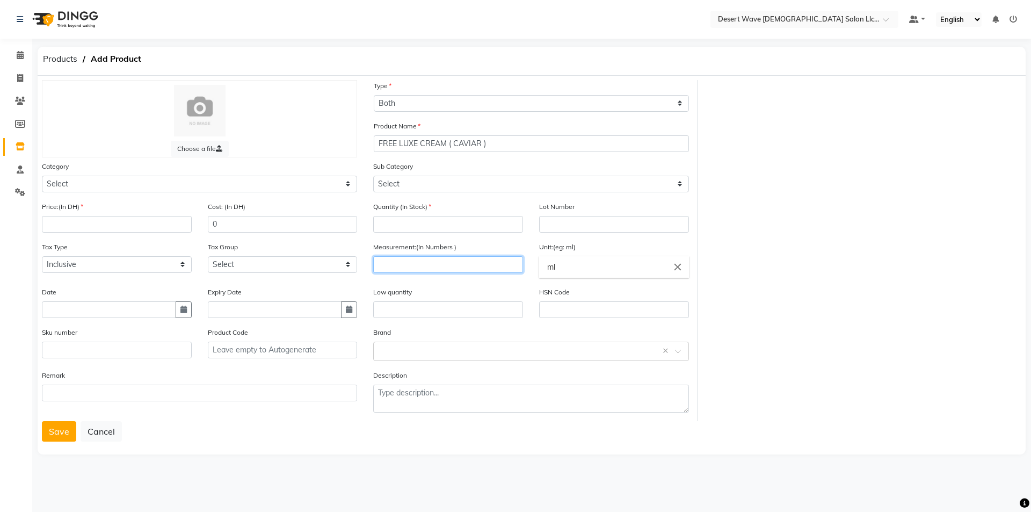
click at [456, 265] on input "number" at bounding box center [448, 264] width 150 height 17
type input "1000"
click at [407, 311] on input "text" at bounding box center [448, 309] width 150 height 17
type input "1"
type input "5"
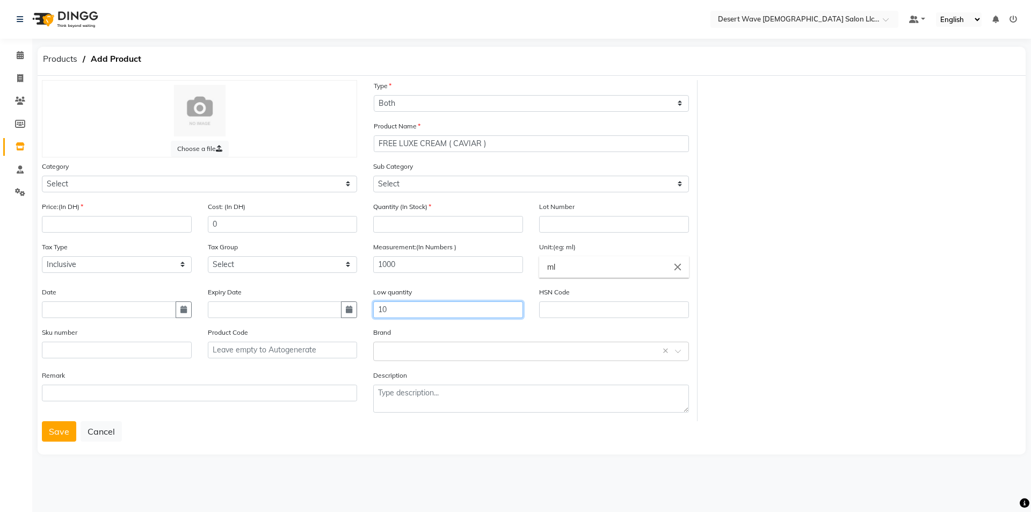
type input "10"
click at [431, 221] on input "number" at bounding box center [448, 224] width 150 height 17
type input "50"
click at [124, 314] on input "text" at bounding box center [109, 309] width 134 height 17
select select "10"
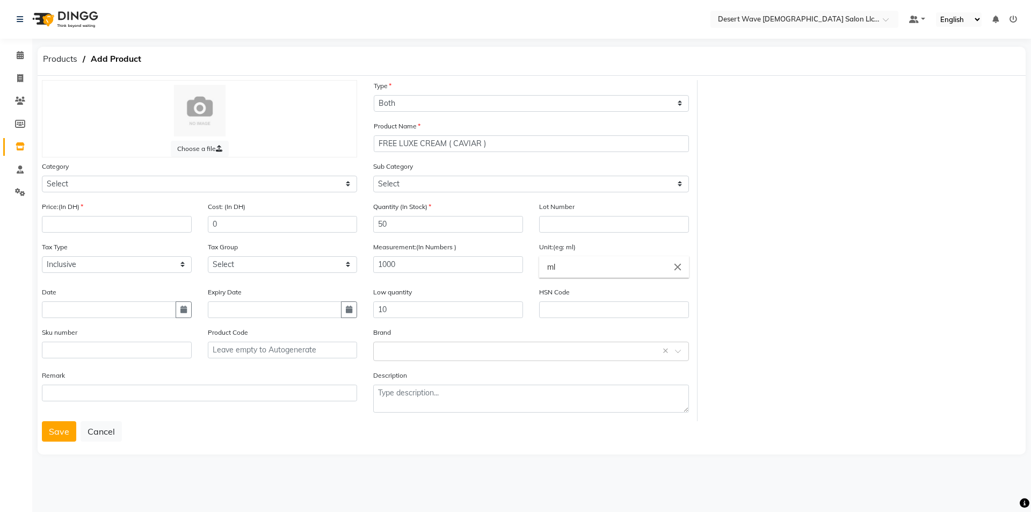
select select "2025"
click at [183, 315] on button "button" at bounding box center [184, 309] width 16 height 17
click at [351, 312] on icon "button" at bounding box center [349, 310] width 6 height 8
select select "10"
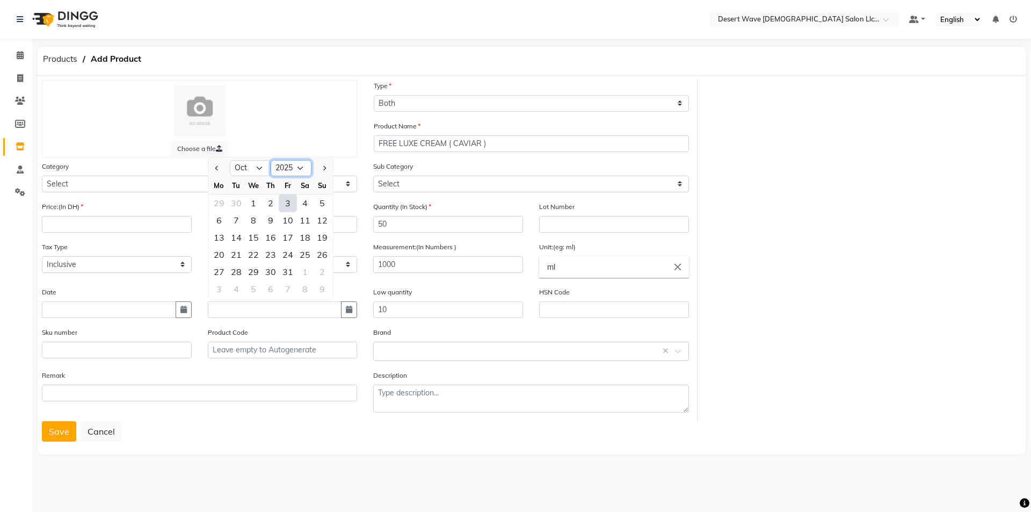
drag, startPoint x: 295, startPoint y: 165, endPoint x: 295, endPoint y: 171, distance: 5.4
click at [295, 165] on select "2015 2016 2017 2018 2019 2020 2021 2022 2023 2024 2025 2026 2027 2028 2029 2030…" at bounding box center [291, 168] width 41 height 16
select select "2027"
click at [271, 160] on select "2015 2016 2017 2018 2019 2020 2021 2022 2023 2024 2025 2026 2027 2028 2029 2030…" at bounding box center [291, 168] width 41 height 16
click at [343, 311] on button "button" at bounding box center [349, 309] width 16 height 17
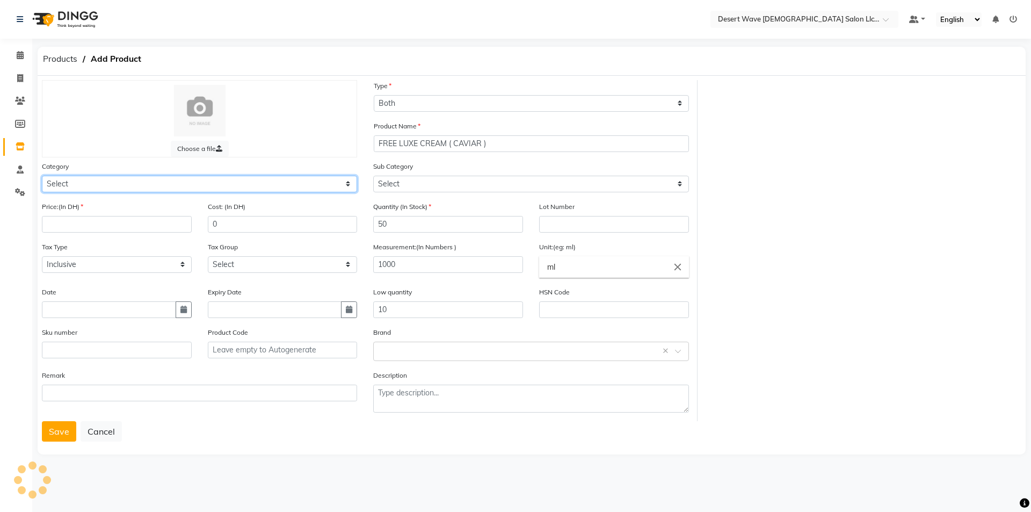
click at [103, 183] on select "Select Hair Skin Makeup Personal Care Appliances [PERSON_NAME] Waxing Disposabl…" at bounding box center [199, 184] width 315 height 17
select select "1091601100"
click at [42, 176] on select "Select Hair Skin Makeup Personal Care Appliances [PERSON_NAME] Waxing Disposabl…" at bounding box center [199, 184] width 315 height 17
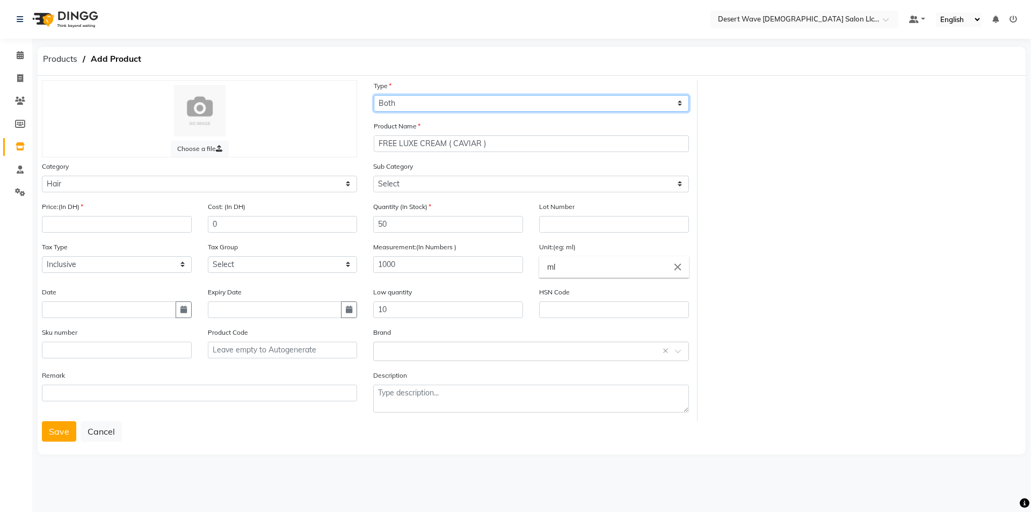
click at [460, 103] on select "Select Type Both Retail Consumable" at bounding box center [531, 103] width 315 height 17
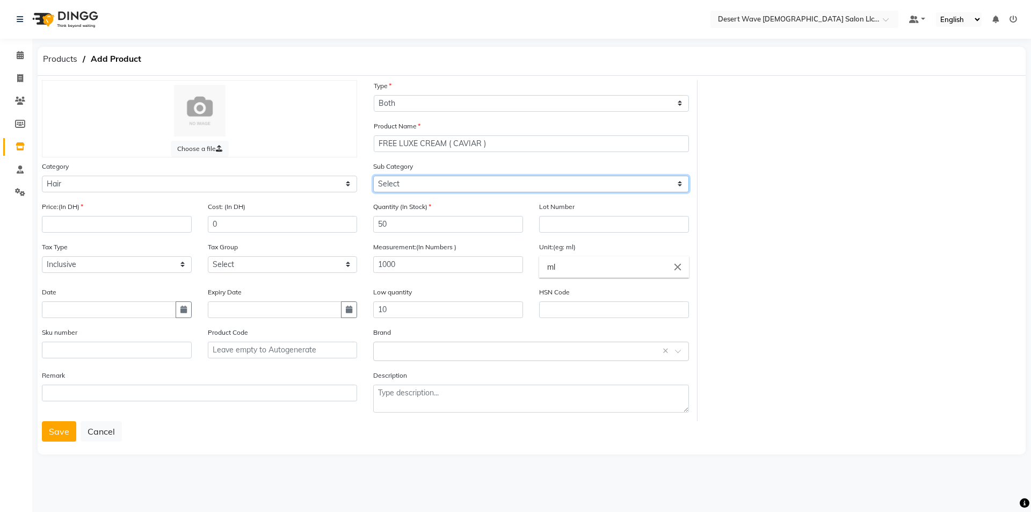
click at [639, 179] on select "Select Shampoo Conditioner Cream Mask Oil Serum Color Appliances Treatment Styl…" at bounding box center [530, 184] width 315 height 17
select select "1091601103"
click at [373, 176] on select "Select Shampoo Conditioner Cream Mask Oil Serum Color Appliances Treatment Styl…" at bounding box center [530, 184] width 315 height 17
click at [60, 424] on button "Save" at bounding box center [59, 431] width 34 height 20
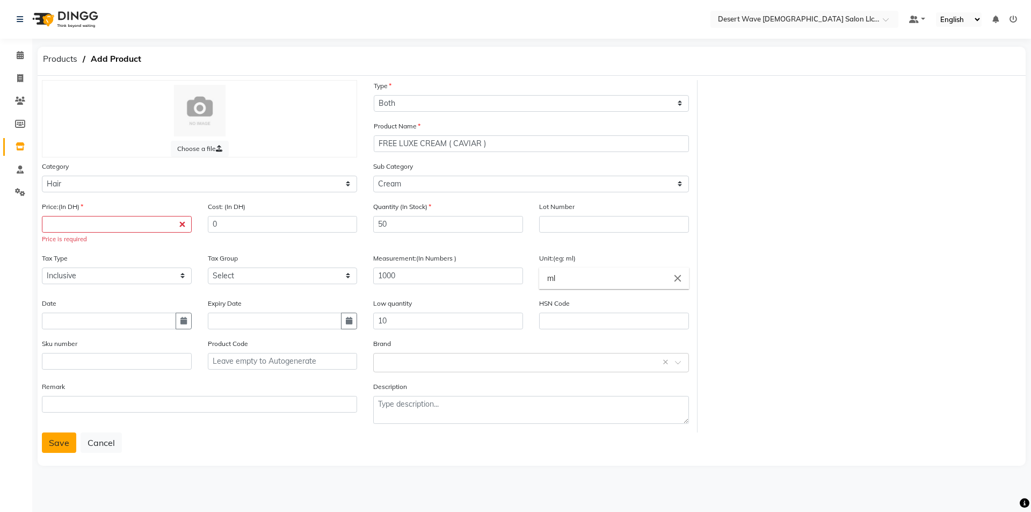
click at [53, 443] on button "Save" at bounding box center [59, 442] width 34 height 20
click at [57, 440] on button "Save" at bounding box center [59, 442] width 34 height 20
click at [109, 229] on input "number" at bounding box center [117, 224] width 150 height 17
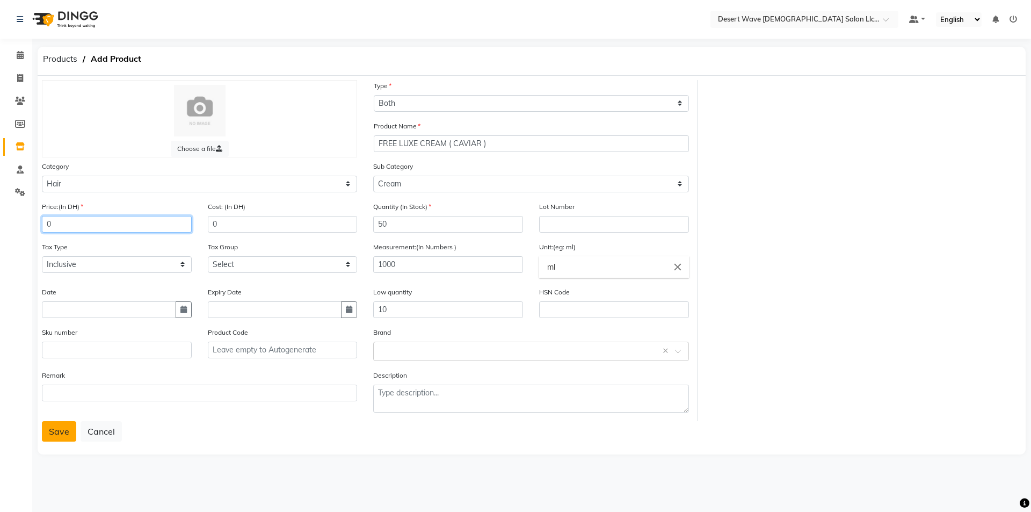
type input "0"
click at [54, 438] on button "Save" at bounding box center [59, 431] width 34 height 20
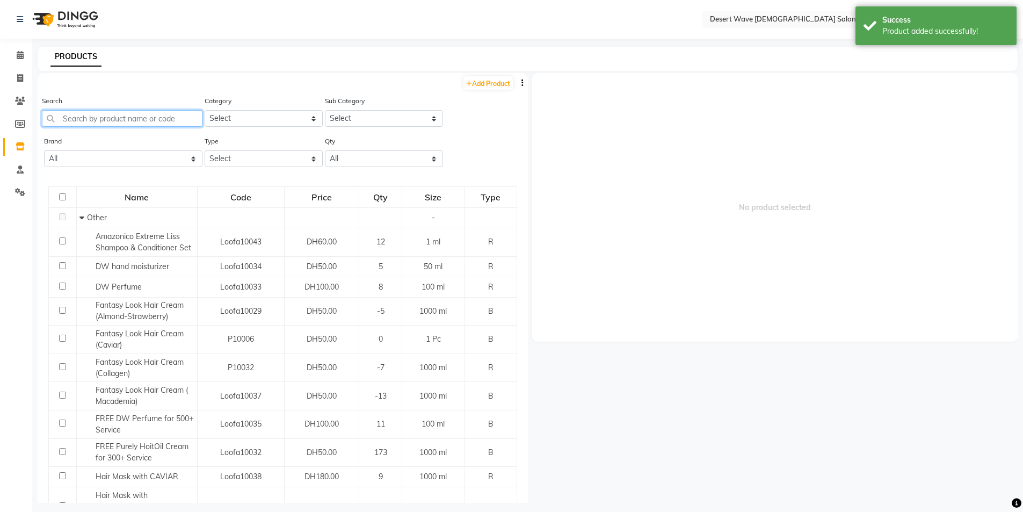
click at [114, 119] on input "text" at bounding box center [122, 118] width 161 height 17
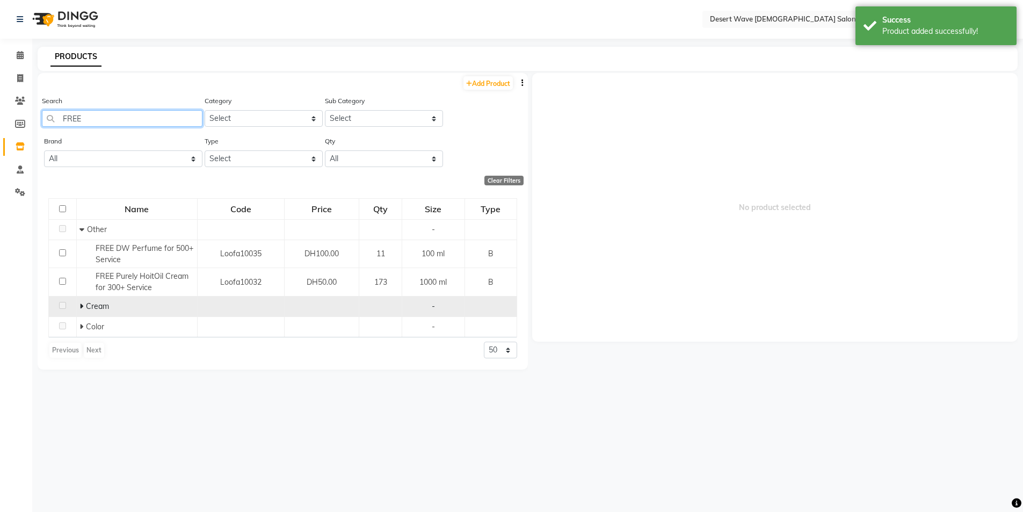
type input "FREE"
click at [98, 308] on span "Cream" at bounding box center [97, 306] width 23 height 10
click at [69, 308] on td at bounding box center [63, 307] width 28 height 20
click at [68, 307] on td at bounding box center [63, 307] width 28 height 20
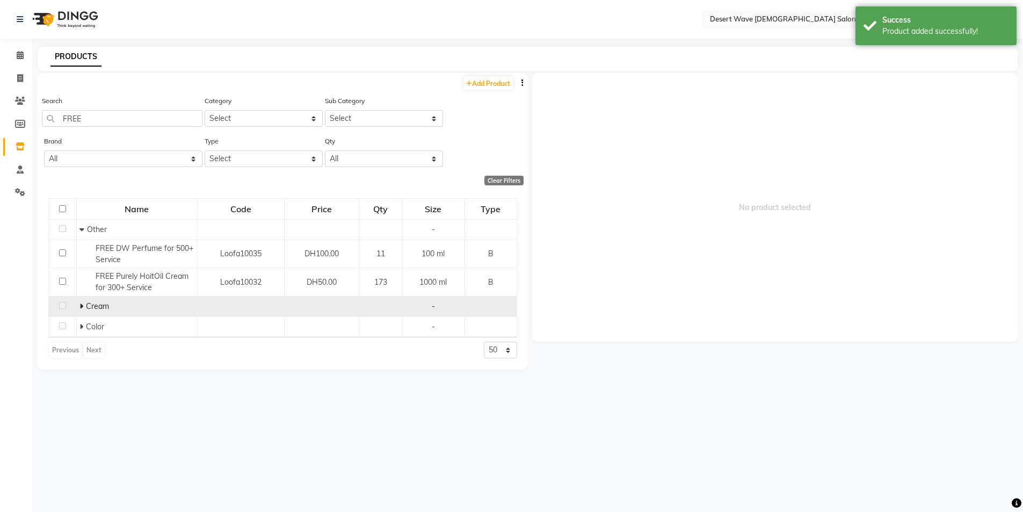
click at [116, 309] on div "Cream" at bounding box center [137, 306] width 115 height 11
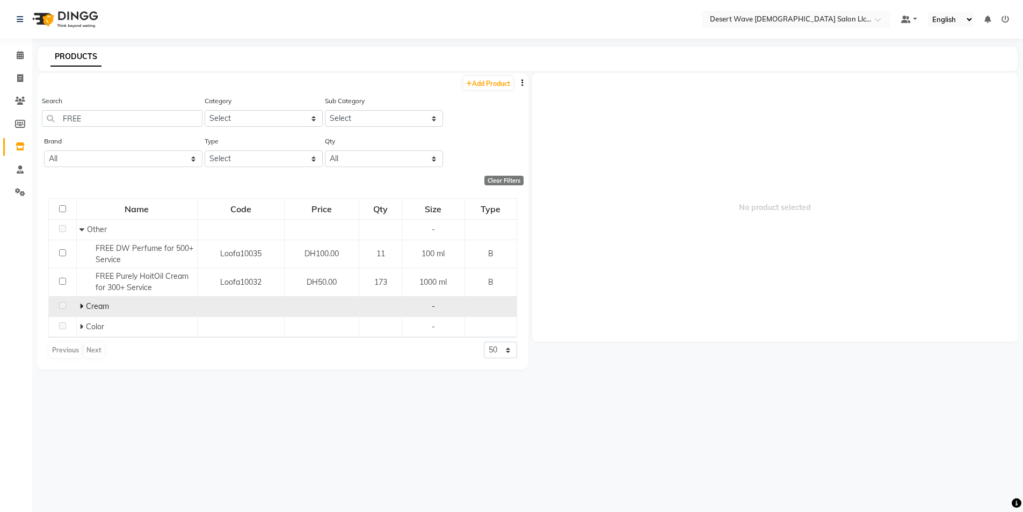
click at [116, 308] on div "Cream" at bounding box center [137, 306] width 115 height 11
click at [113, 307] on div "Cream" at bounding box center [137, 306] width 115 height 11
click at [206, 306] on td at bounding box center [240, 307] width 87 height 20
click at [204, 306] on td at bounding box center [240, 307] width 87 height 20
click at [126, 302] on div "Cream" at bounding box center [137, 306] width 115 height 11
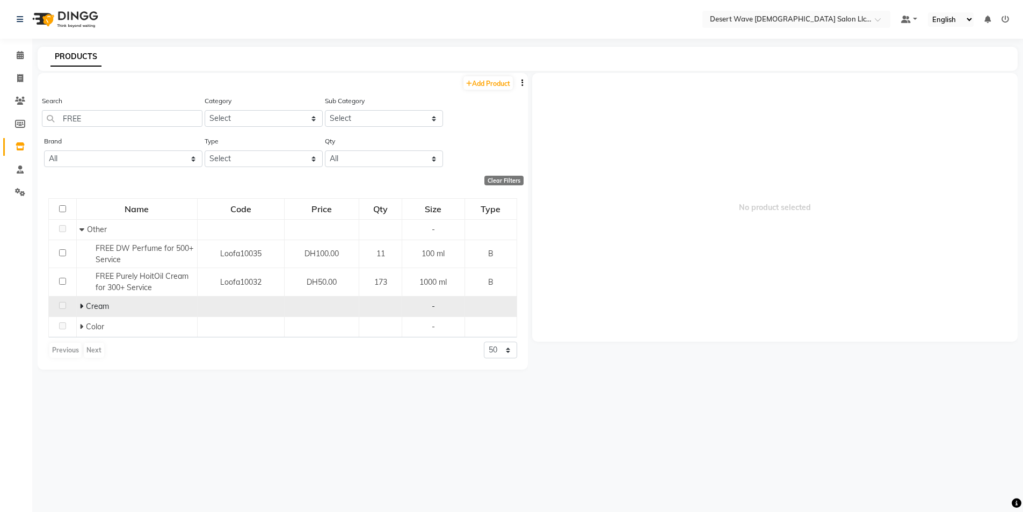
click at [126, 302] on div "Cream" at bounding box center [137, 306] width 115 height 11
click at [89, 304] on span "Cream" at bounding box center [97, 306] width 23 height 10
click at [82, 309] on icon at bounding box center [82, 306] width 4 height 8
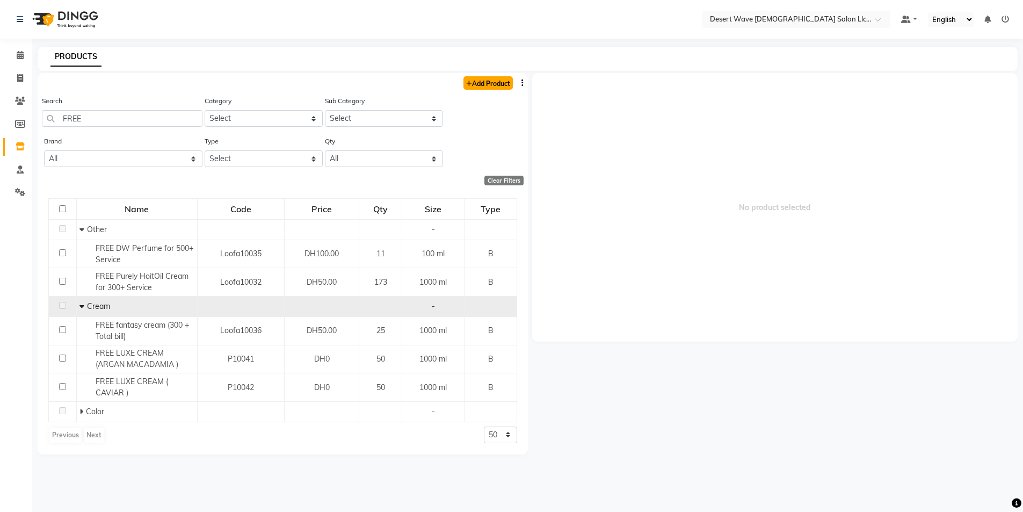
click at [493, 84] on link "Add Product" at bounding box center [488, 82] width 49 height 13
select select "true"
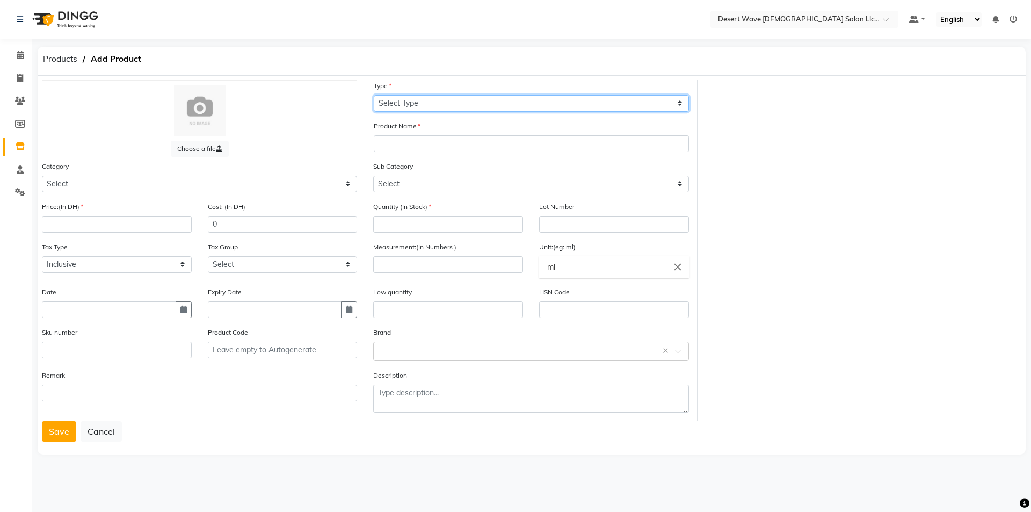
click at [448, 100] on select "Select Type Both Retail Consumable" at bounding box center [531, 103] width 315 height 17
select select "B"
click at [374, 95] on select "Select Type Both Retail Consumable" at bounding box center [531, 103] width 315 height 17
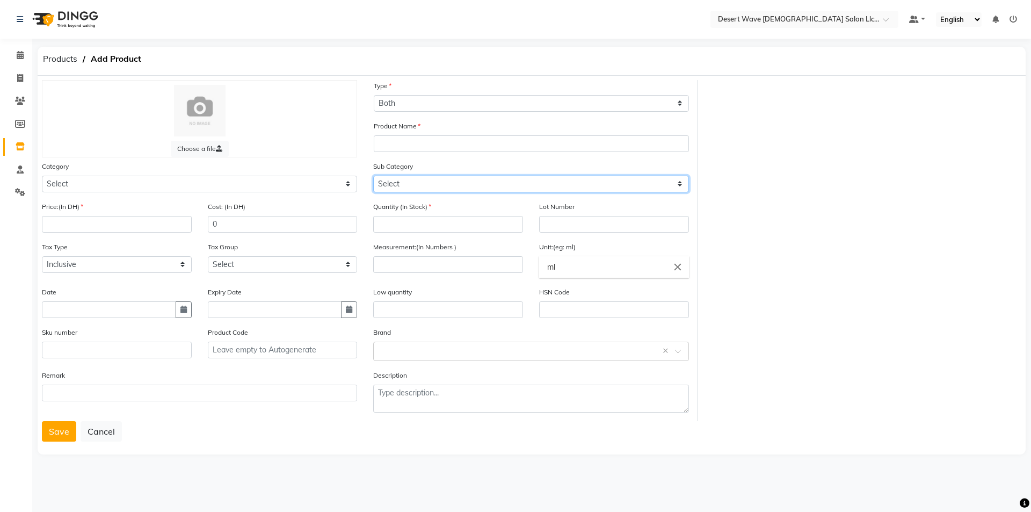
click at [416, 182] on select "Select" at bounding box center [530, 184] width 315 height 17
click at [418, 181] on select "Select" at bounding box center [530, 184] width 315 height 17
click at [412, 182] on select "Select" at bounding box center [530, 184] width 315 height 17
click at [407, 224] on input "number" at bounding box center [448, 224] width 150 height 17
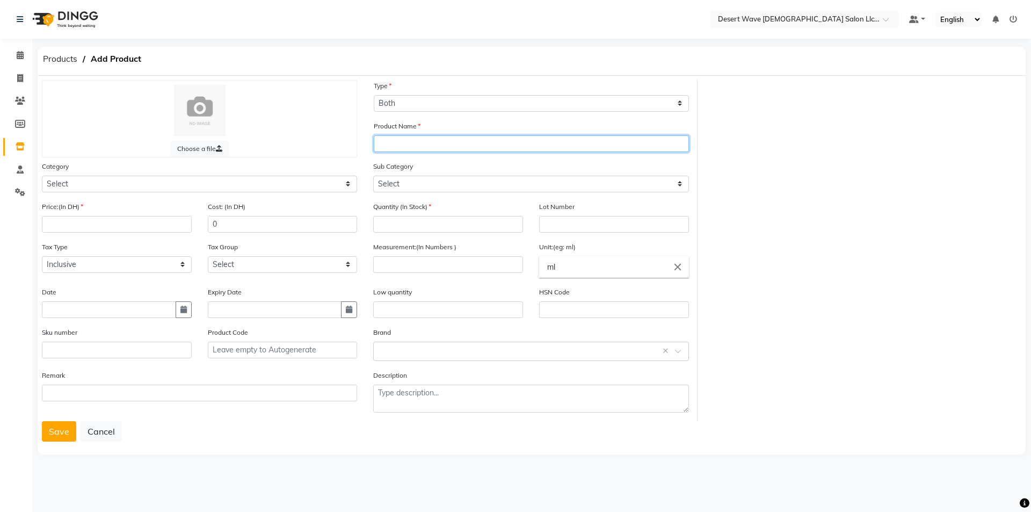
click at [539, 144] on input "text" at bounding box center [531, 143] width 315 height 17
click at [418, 141] on input "FREE LUXI CR" at bounding box center [531, 143] width 315 height 17
drag, startPoint x: 430, startPoint y: 141, endPoint x: 448, endPoint y: 143, distance: 18.4
click at [431, 140] on input "FREE LUXE CR" at bounding box center [531, 143] width 315 height 17
drag, startPoint x: 478, startPoint y: 143, endPoint x: 486, endPoint y: 140, distance: 8.0
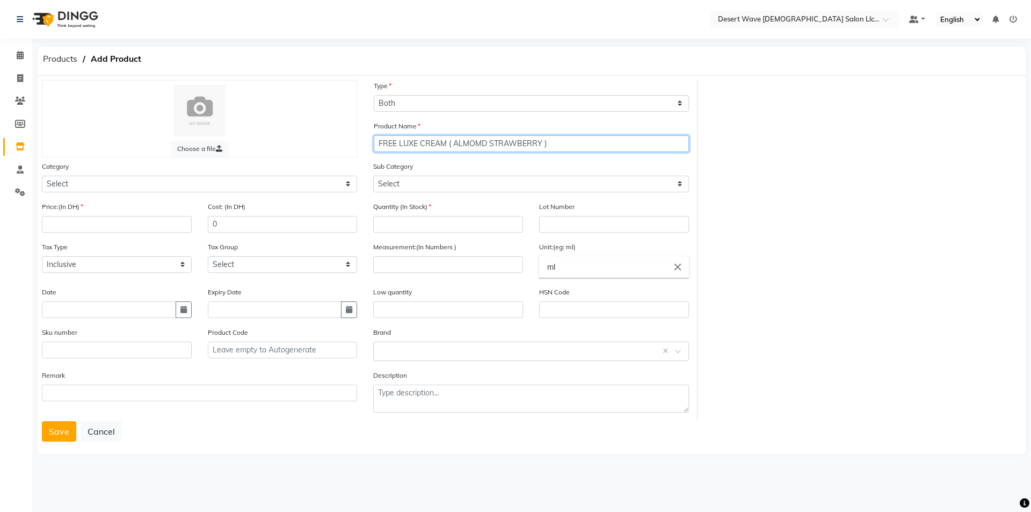
click at [483, 141] on input "FREE LUXE CREAM ( ALMOMD STRAWBERRY )" at bounding box center [531, 143] width 315 height 17
type input "FREE LUXE CREAM ( ALMOND STRAWBERRY )"
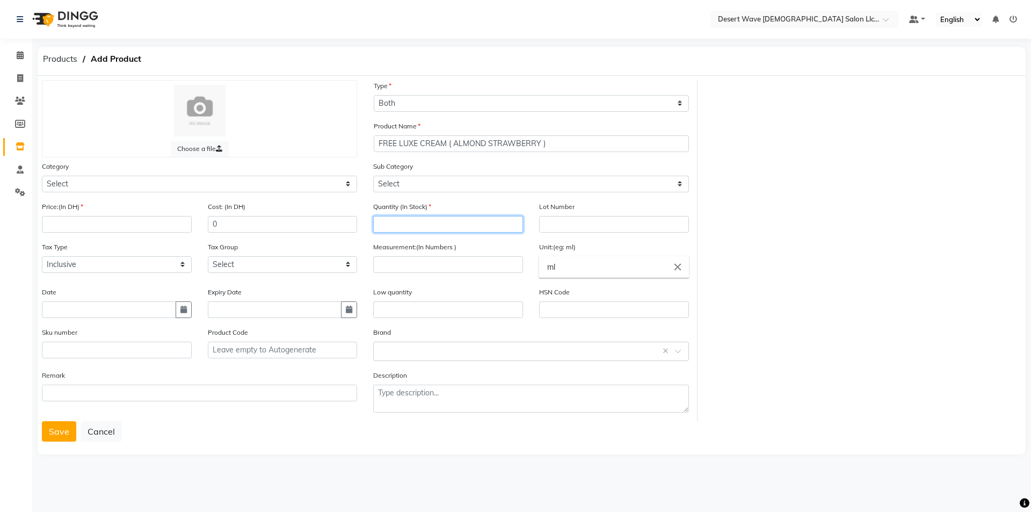
drag, startPoint x: 398, startPoint y: 223, endPoint x: 402, endPoint y: 219, distance: 6.5
click at [400, 221] on input "number" at bounding box center [448, 224] width 150 height 17
type input "50"
click at [452, 268] on input "number" at bounding box center [448, 264] width 150 height 17
type input "1000"
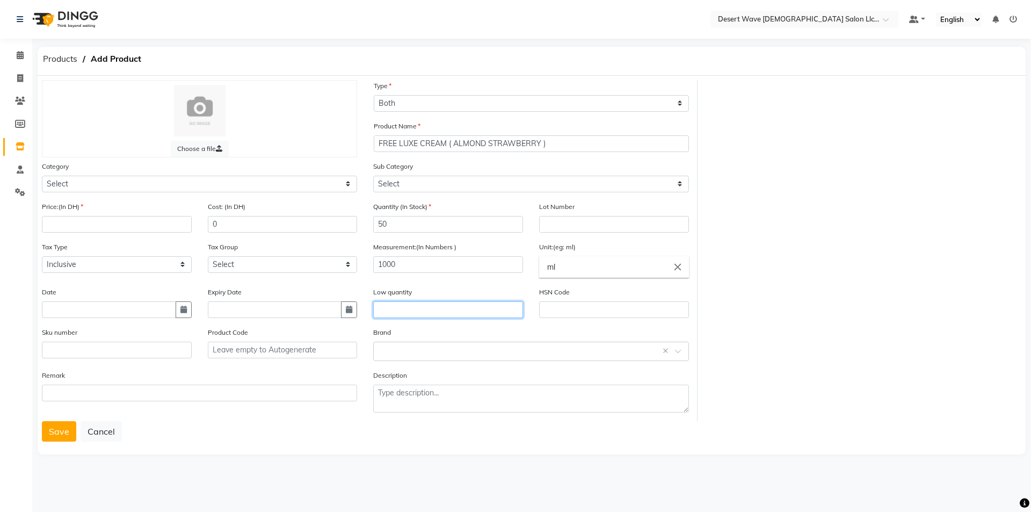
click at [461, 311] on input "text" at bounding box center [448, 309] width 150 height 17
type input "10"
click at [120, 180] on select "Select Hair Skin Makeup Personal Care Appliances [PERSON_NAME] Waxing Disposabl…" at bounding box center [199, 184] width 315 height 17
select select "1091601100"
click at [42, 176] on select "Select Hair Skin Makeup Personal Care Appliances [PERSON_NAME] Waxing Disposabl…" at bounding box center [199, 184] width 315 height 17
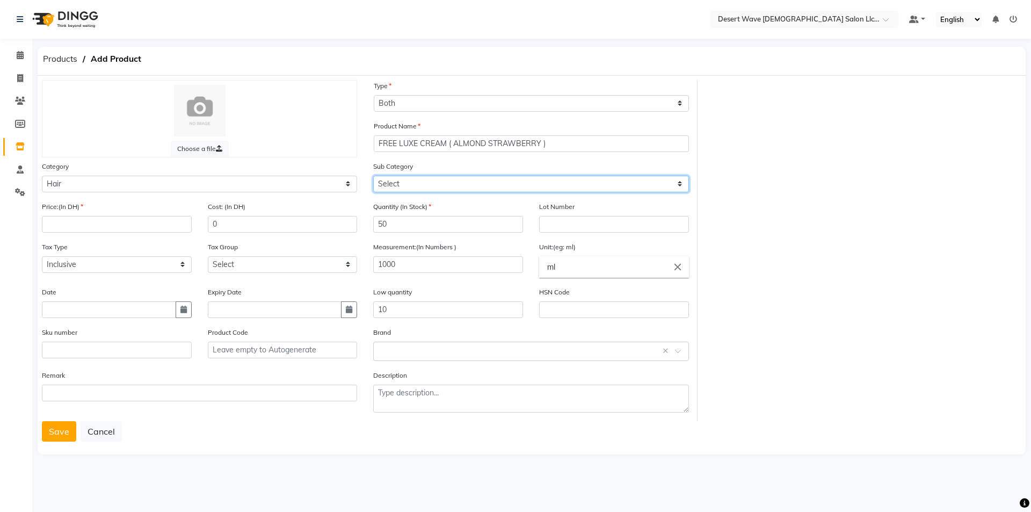
click at [410, 186] on select "Select Shampoo Conditioner Cream Mask Oil Serum Color Appliances Treatment Styl…" at bounding box center [530, 184] width 315 height 17
select select "1091601103"
click at [373, 176] on select "Select Shampoo Conditioner Cream Mask Oil Serum Color Appliances Treatment Styl…" at bounding box center [530, 184] width 315 height 17
click at [73, 309] on input "text" at bounding box center [109, 309] width 134 height 17
select select "10"
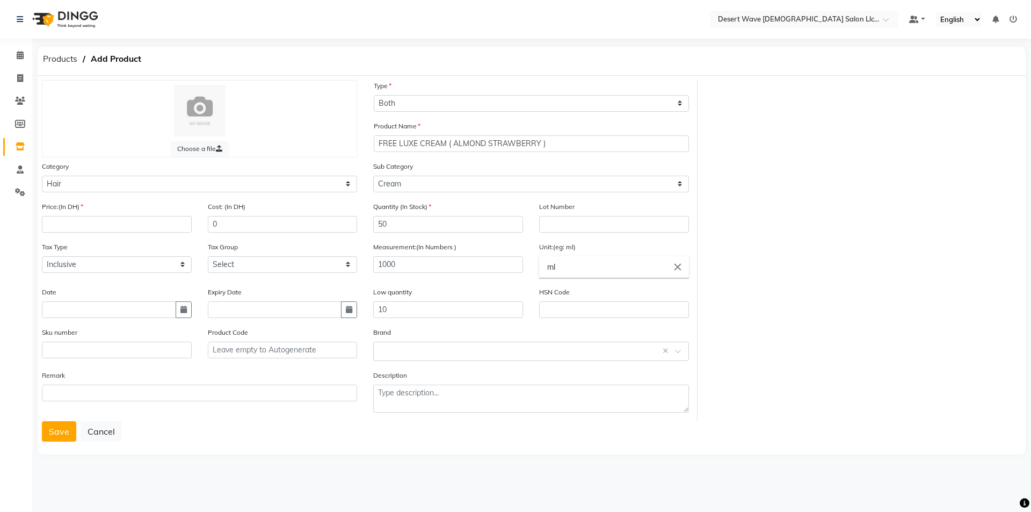
select select "2025"
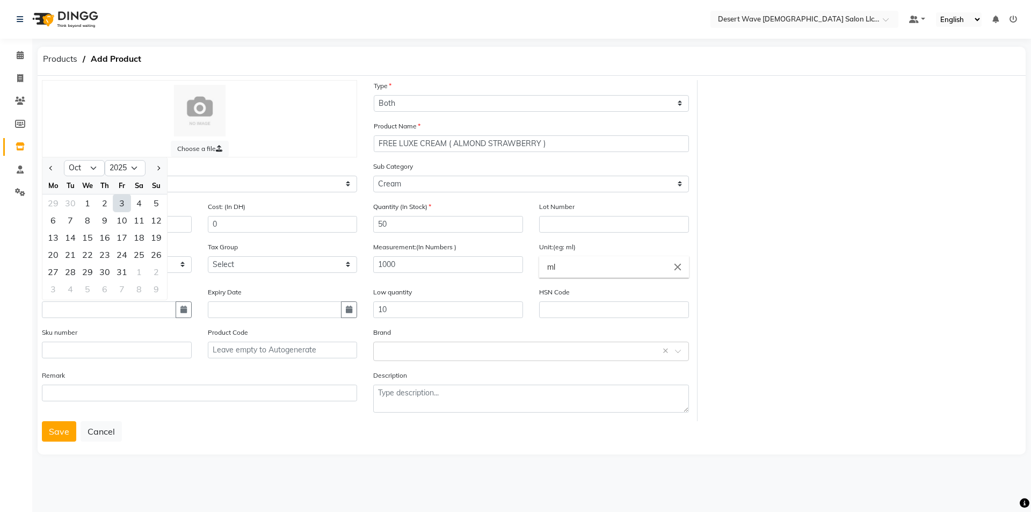
click at [123, 206] on div "3" at bounding box center [121, 202] width 17 height 17
type input "03-10-2025"
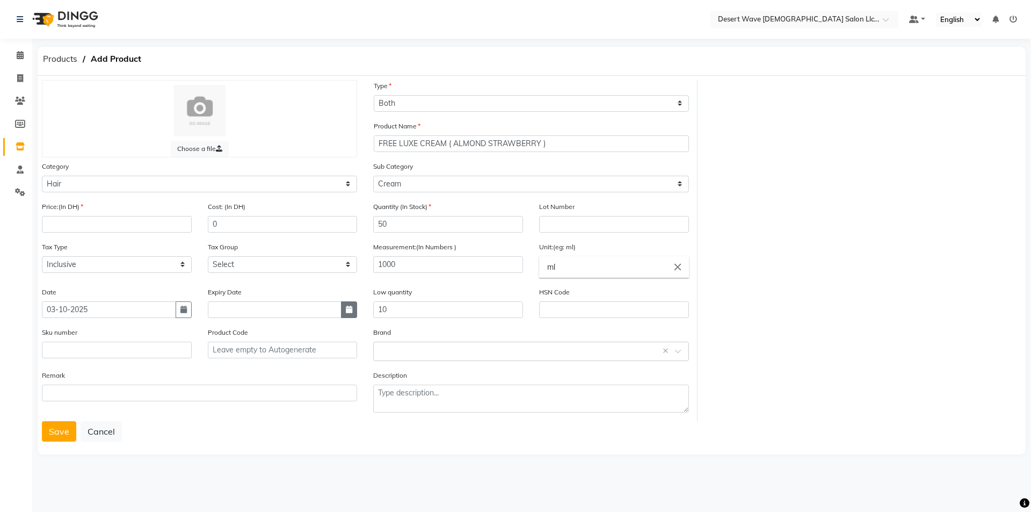
click at [351, 308] on icon "button" at bounding box center [349, 310] width 6 height 8
select select "10"
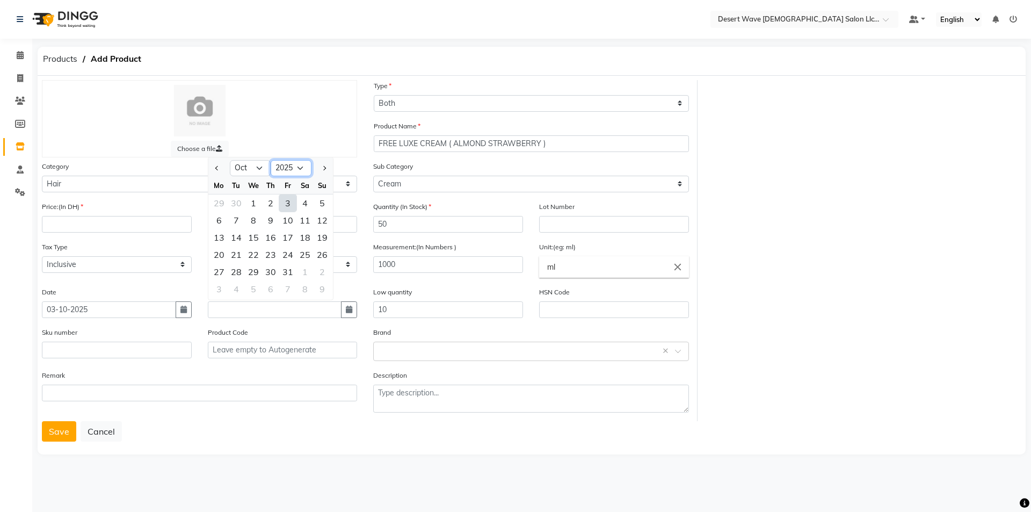
click at [289, 167] on select "2015 2016 2017 2018 2019 2020 2021 2022 2023 2024 2025 2026 2027 2028 2029 2030…" at bounding box center [291, 168] width 41 height 16
select select "2027"
click at [271, 160] on select "2015 2016 2017 2018 2019 2020 2021 2022 2023 2024 2025 2026 2027 2028 2029 2030…" at bounding box center [291, 168] width 41 height 16
click at [99, 218] on input "number" at bounding box center [117, 224] width 150 height 17
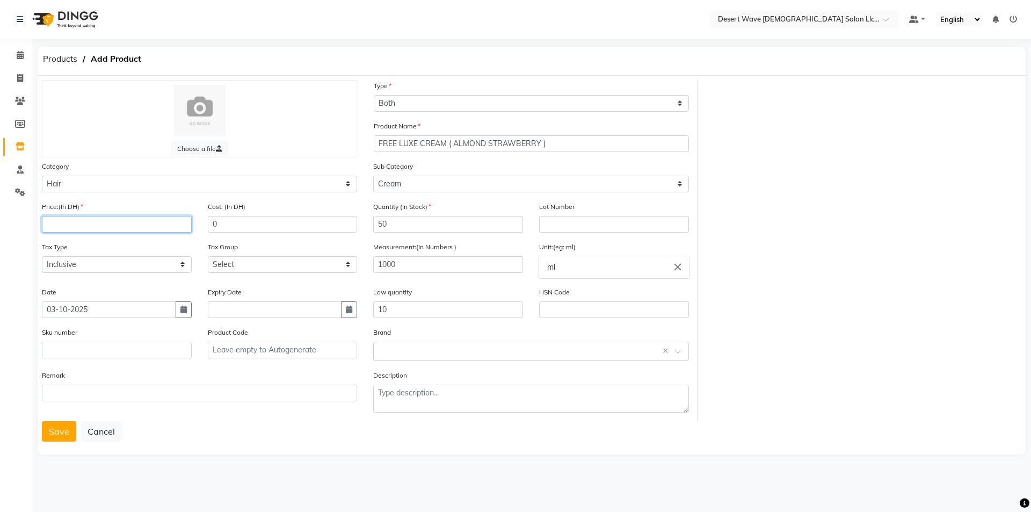
click at [81, 228] on input "number" at bounding box center [117, 224] width 150 height 17
type input "0"
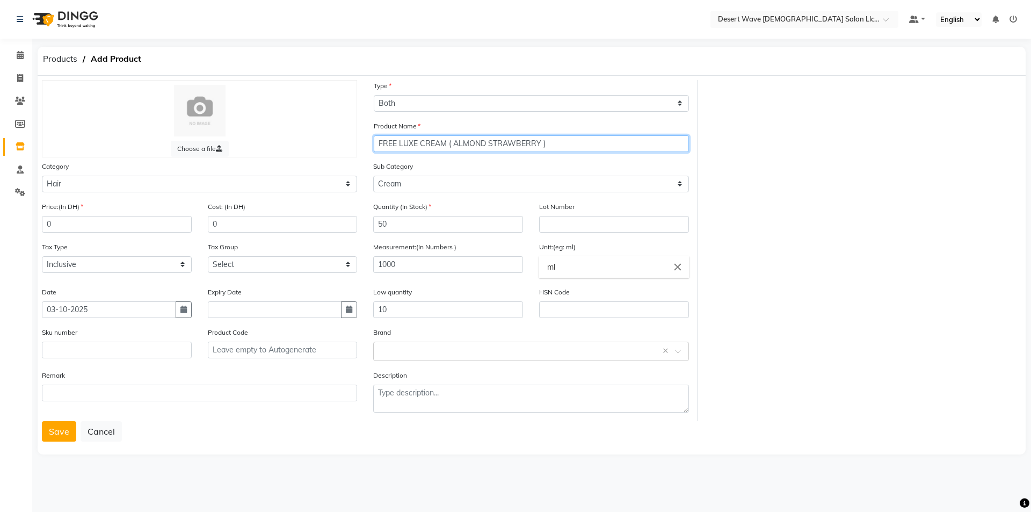
drag, startPoint x: 486, startPoint y: 144, endPoint x: 493, endPoint y: 141, distance: 7.7
click at [492, 141] on input "FREE LUXE CREAM ( ALMOND STRAWBERRY )" at bounding box center [531, 143] width 315 height 17
click at [486, 140] on input "FREE LUXE CREAM ( ALMOND STRAWBERRY )" at bounding box center [531, 143] width 315 height 17
type input "FREE LUXE CREAM ( ALMOND/ STRAWBERRY )"
click at [56, 430] on button "Save" at bounding box center [59, 431] width 34 height 20
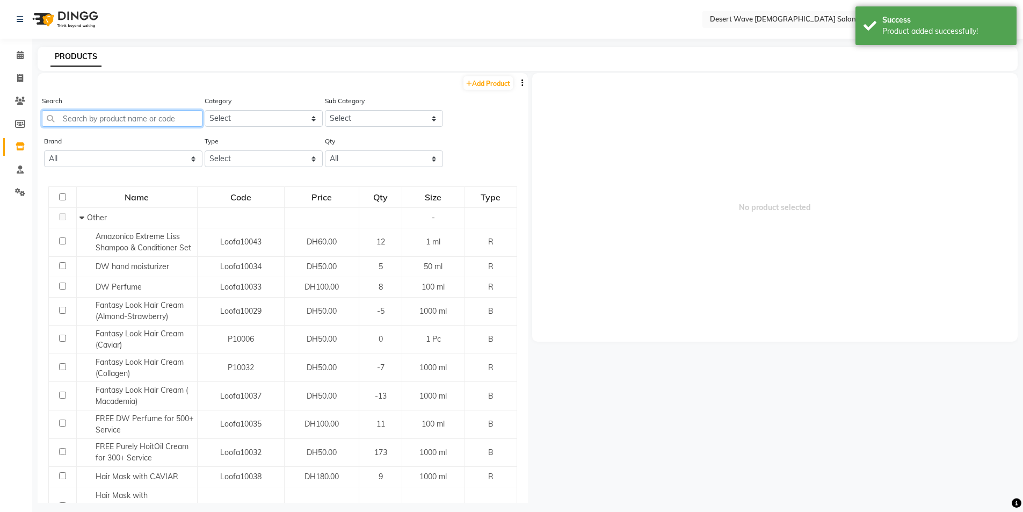
click at [92, 120] on input "text" at bounding box center [122, 118] width 161 height 17
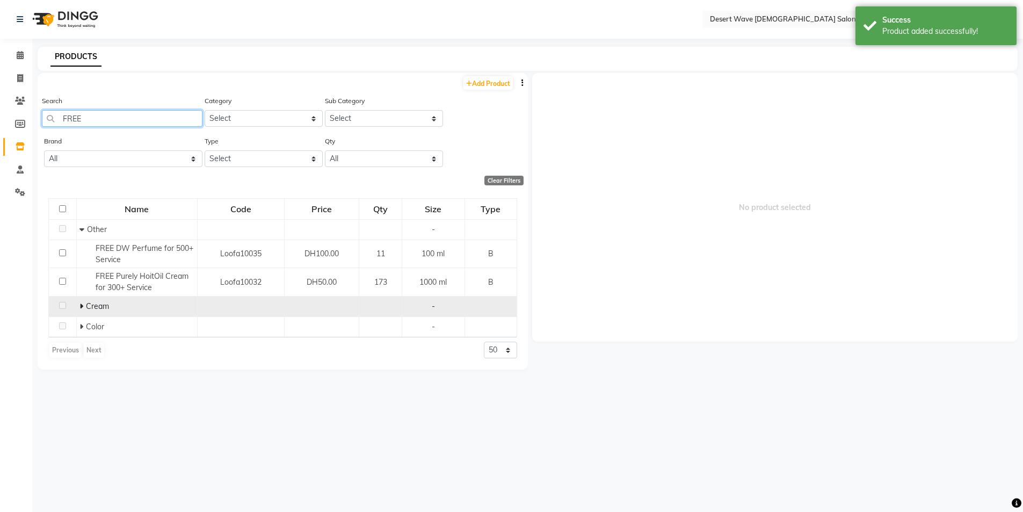
type input "FREE"
click at [81, 306] on icon at bounding box center [82, 306] width 4 height 8
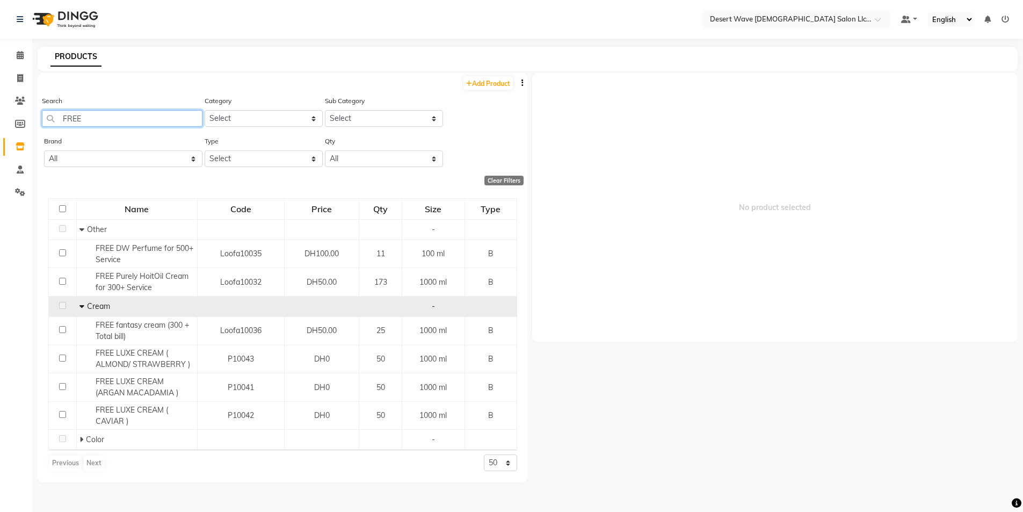
click at [171, 117] on input "FREE" at bounding box center [122, 118] width 161 height 17
click at [480, 85] on link "Add Product" at bounding box center [488, 82] width 49 height 13
select select "true"
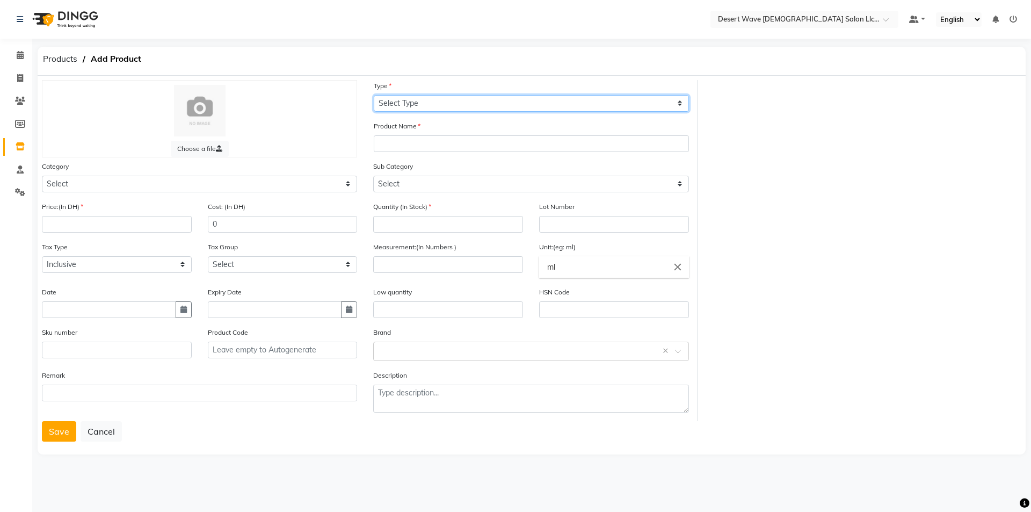
click at [414, 106] on select "Select Type Both Retail Consumable" at bounding box center [531, 103] width 315 height 17
select select "B"
click at [374, 95] on select "Select Type Both Retail Consumable" at bounding box center [531, 103] width 315 height 17
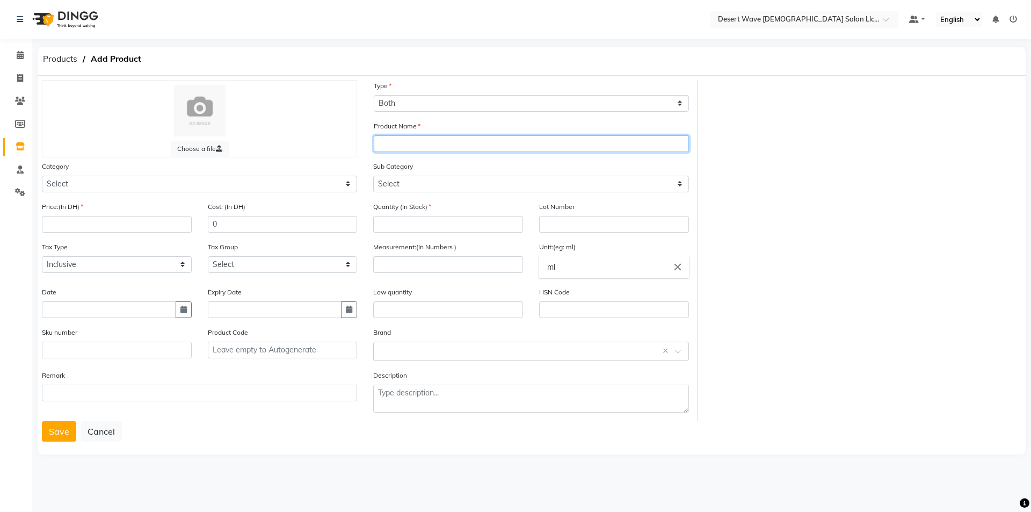
click at [430, 145] on input "text" at bounding box center [531, 143] width 315 height 17
type input "FREE LUXE KIT ( SHAMPOO / CONDITIONER )"
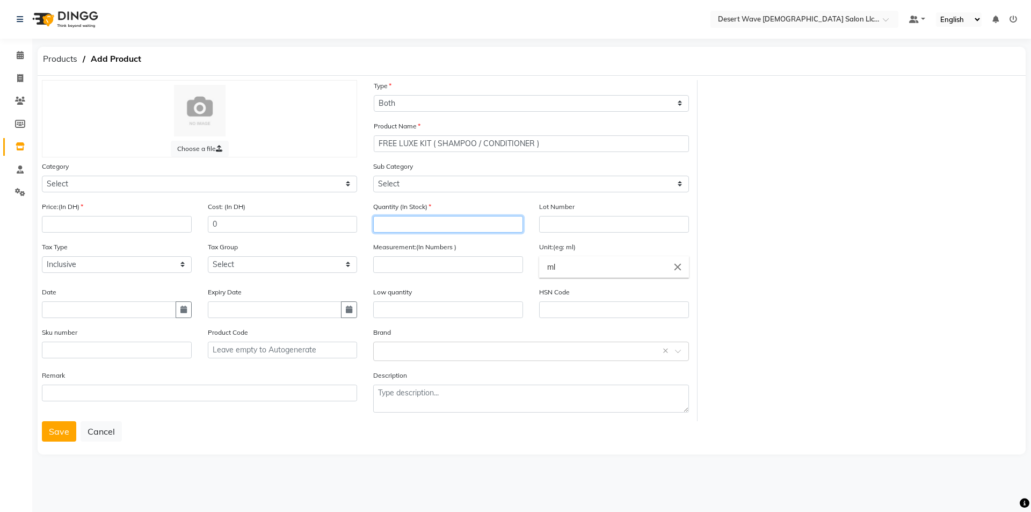
click at [432, 225] on input "number" at bounding box center [448, 224] width 150 height 17
click at [452, 259] on input "number" at bounding box center [448, 264] width 150 height 17
click at [458, 262] on input "number" at bounding box center [448, 264] width 150 height 17
click at [466, 218] on input "number" at bounding box center [448, 224] width 150 height 17
type input "1"
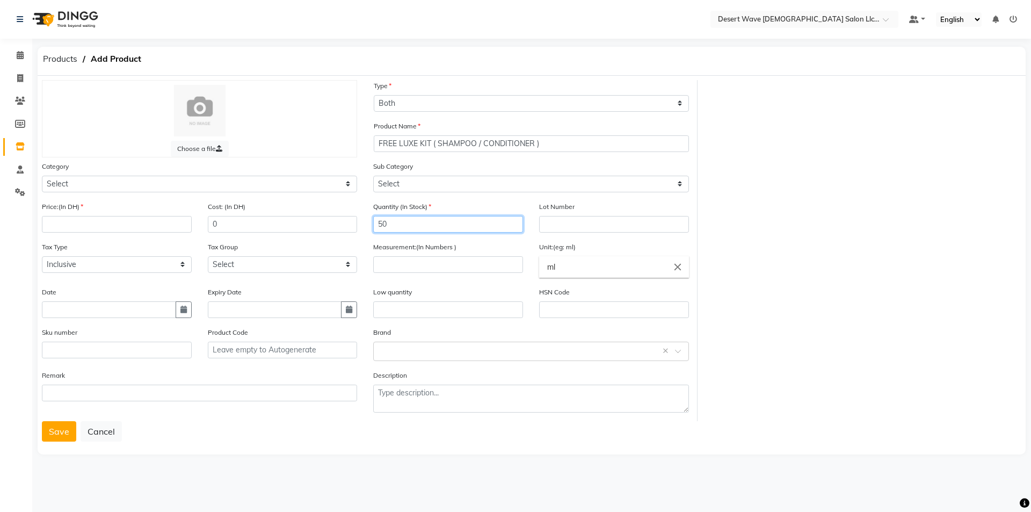
type input "50"
click at [452, 311] on input "text" at bounding box center [448, 309] width 150 height 17
click at [476, 256] on input "number" at bounding box center [448, 264] width 150 height 17
type input "1000"
click at [482, 311] on input "text" at bounding box center [448, 309] width 150 height 17
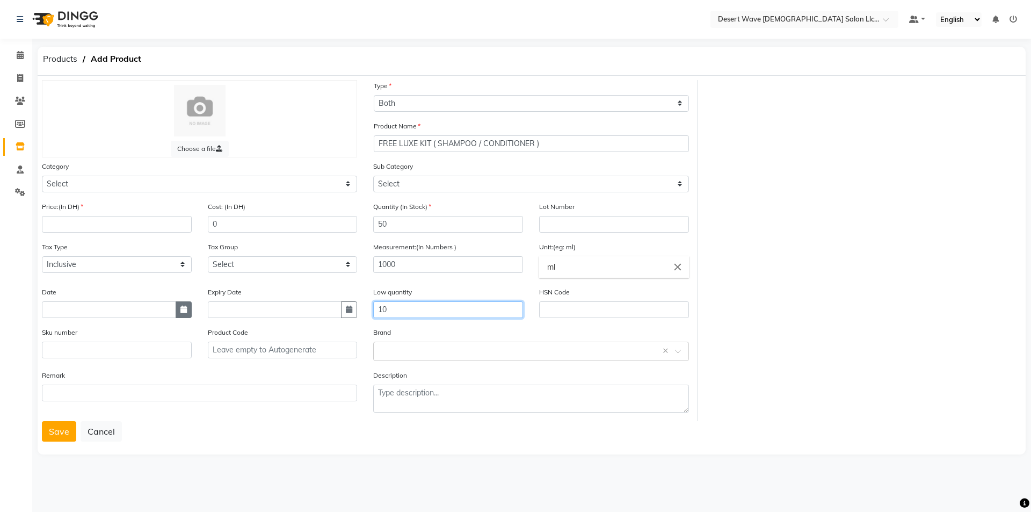
type input "10"
click at [178, 315] on button "button" at bounding box center [184, 309] width 16 height 17
select select "10"
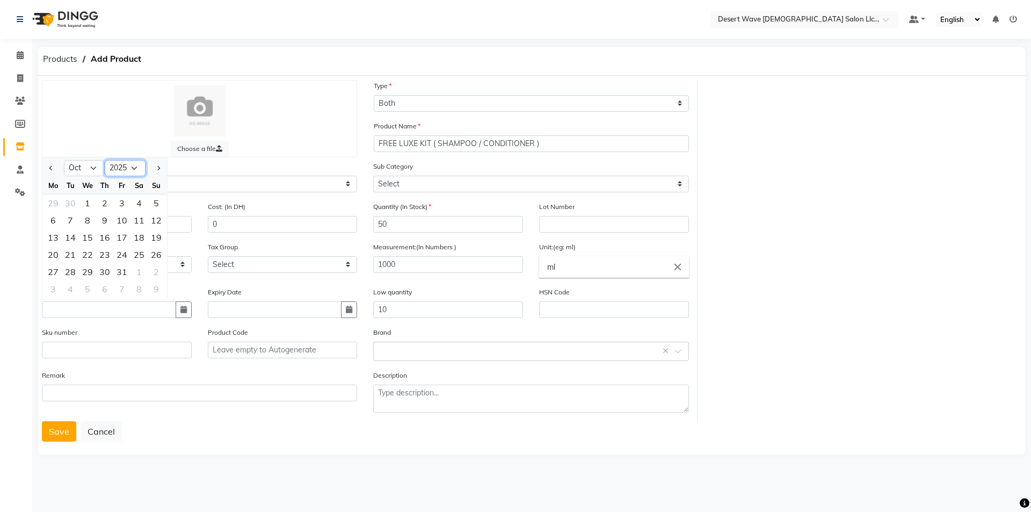
click at [131, 169] on select "2015 2016 2017 2018 2019 2020 2021 2022 2023 2024 2025 2026 2027 2028 2029 2030…" at bounding box center [125, 168] width 41 height 16
select select "2027"
click at [105, 160] on select "2015 2016 2017 2018 2019 2020 2021 2022 2023 2024 2025 2026 2027 2028 2029 2030…" at bounding box center [125, 168] width 41 height 16
click at [350, 309] on icon "button" at bounding box center [349, 310] width 6 height 8
select select "10"
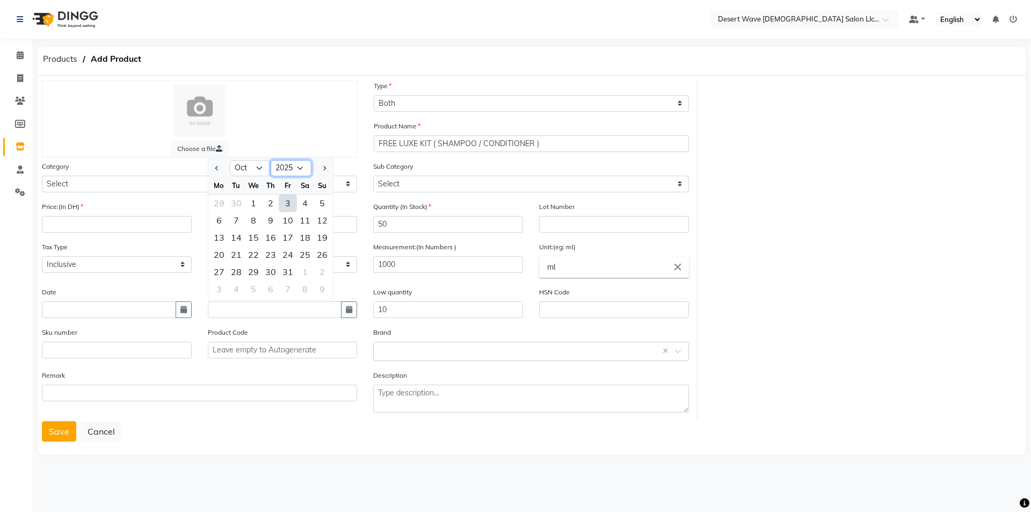
click at [288, 166] on select "2015 2016 2017 2018 2019 2020 2021 2022 2023 2024 2025 2026 2027 2028 2029 2030…" at bounding box center [291, 168] width 41 height 16
select select "2027"
click at [271, 160] on select "2015 2016 2017 2018 2019 2020 2021 2022 2023 2024 2025 2026 2027 2028 2029 2030…" at bounding box center [291, 168] width 41 height 16
click at [98, 179] on select "Select Hair Skin Makeup Personal Care Appliances [PERSON_NAME] Waxing Disposabl…" at bounding box center [199, 184] width 315 height 17
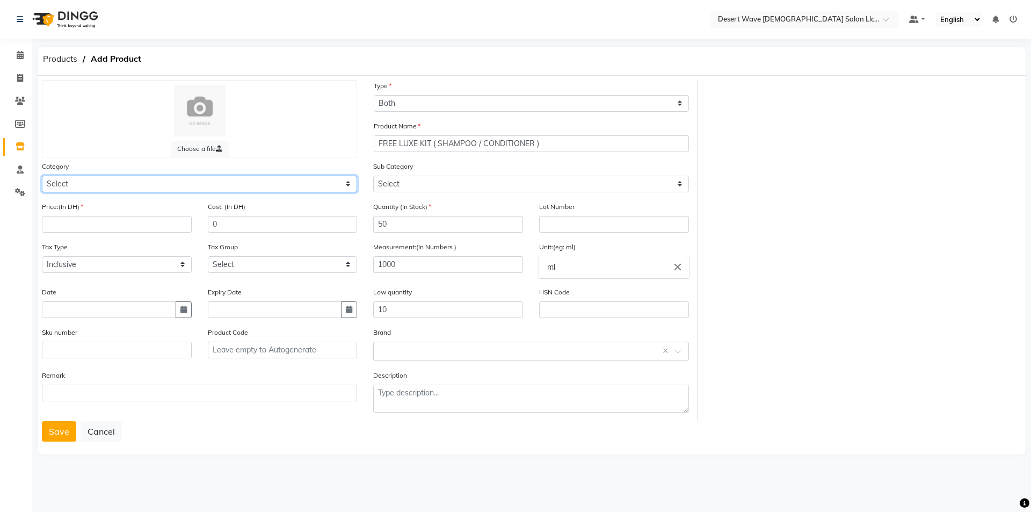
click at [98, 184] on select "Select Hair Skin Makeup Personal Care Appliances [PERSON_NAME] Waxing Disposabl…" at bounding box center [199, 184] width 315 height 17
select select "1091601100"
click at [42, 176] on select "Select Hair Skin Makeup Personal Care Appliances [PERSON_NAME] Waxing Disposabl…" at bounding box center [199, 184] width 315 height 17
click at [148, 227] on input "number" at bounding box center [117, 224] width 150 height 17
type input "0"
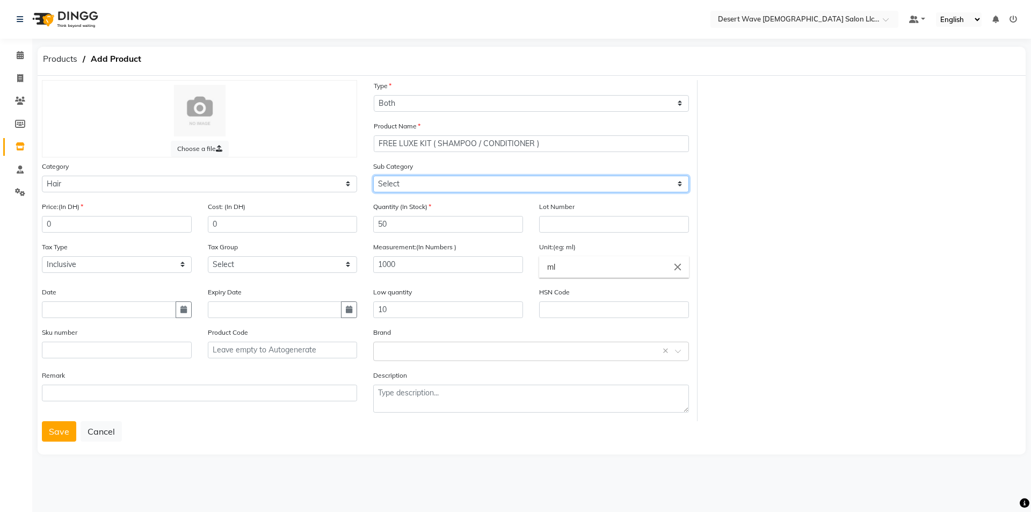
click at [435, 185] on select "Select Shampoo Conditioner Cream Mask Oil Serum Color Appliances Treatment Styl…" at bounding box center [530, 184] width 315 height 17
select select "1091601103"
click at [373, 176] on select "Select Shampoo Conditioner Cream Mask Oil Serum Color Appliances Treatment Styl…" at bounding box center [530, 184] width 315 height 17
click at [58, 431] on button "Save" at bounding box center [59, 431] width 34 height 20
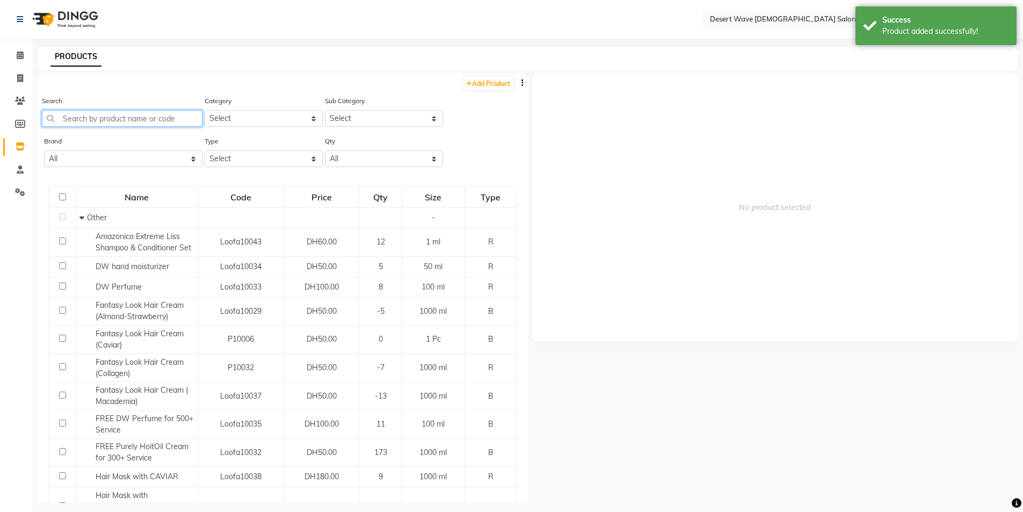
click at [148, 118] on input "text" at bounding box center [122, 118] width 161 height 17
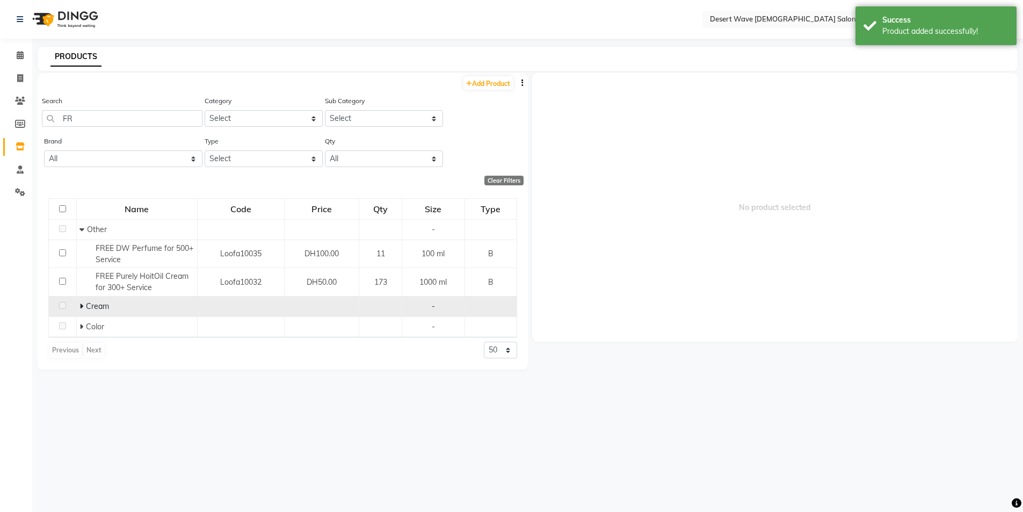
click at [82, 306] on icon at bounding box center [82, 306] width 4 height 8
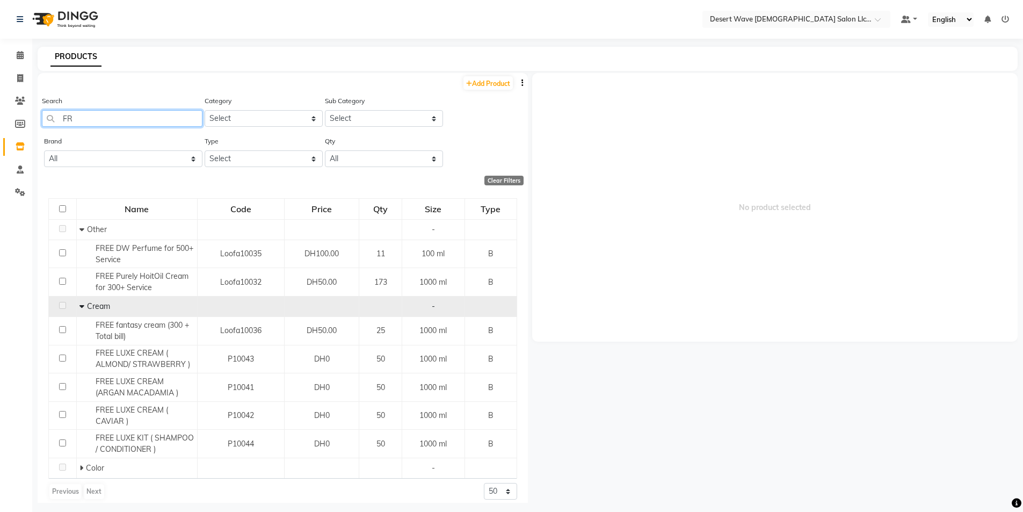
click at [150, 116] on input "FR" at bounding box center [122, 118] width 161 height 17
type input "F"
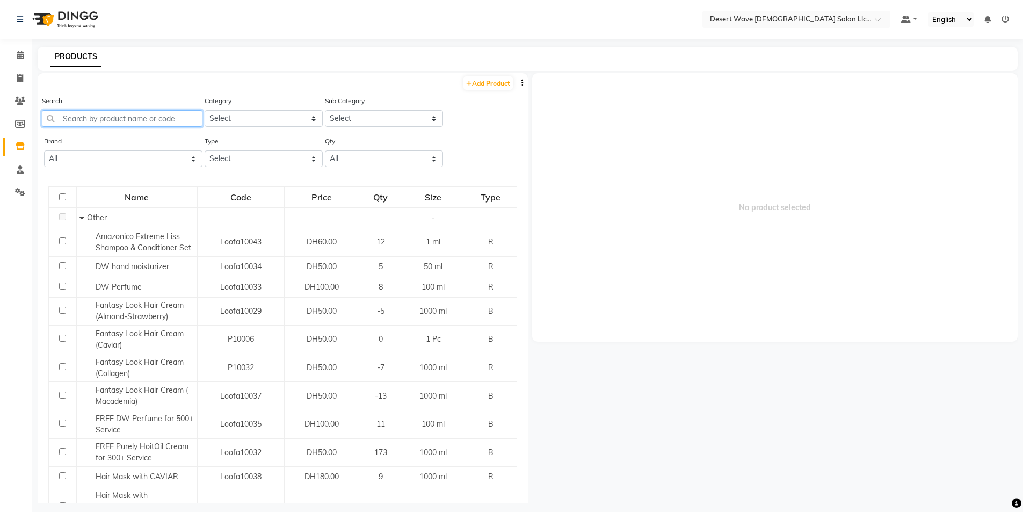
click at [116, 117] on input "text" at bounding box center [122, 118] width 161 height 17
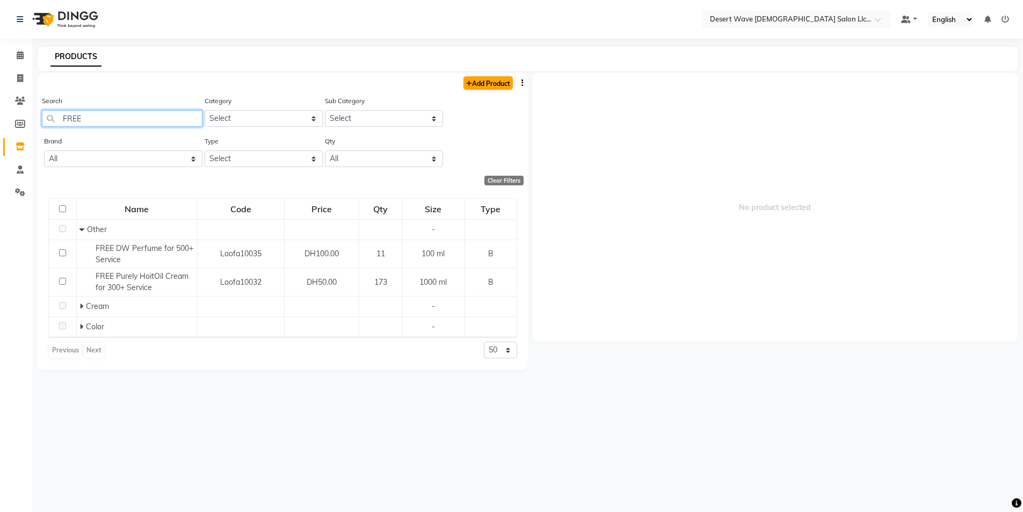
type input "FREE"
click at [493, 80] on link "Add Product" at bounding box center [488, 82] width 49 height 13
select select "true"
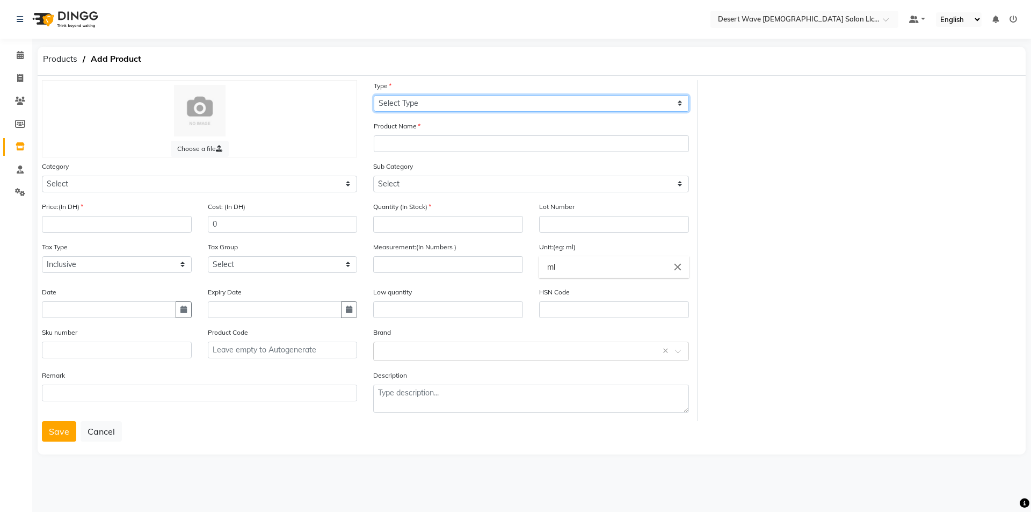
click at [462, 104] on select "Select Type Both Retail Consumable" at bounding box center [531, 103] width 315 height 17
select select "B"
click at [374, 95] on select "Select Type Both Retail Consumable" at bounding box center [531, 103] width 315 height 17
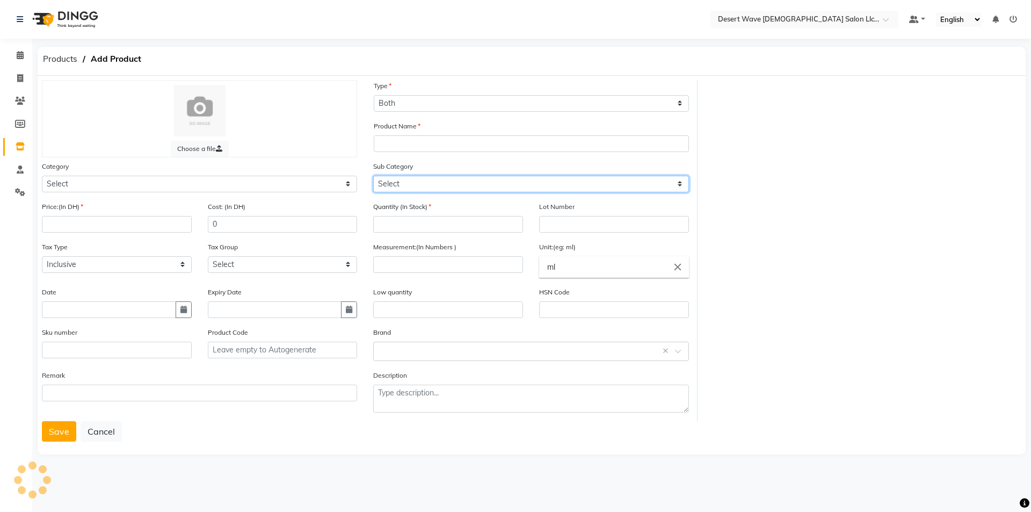
click at [425, 183] on select "Select" at bounding box center [530, 184] width 315 height 17
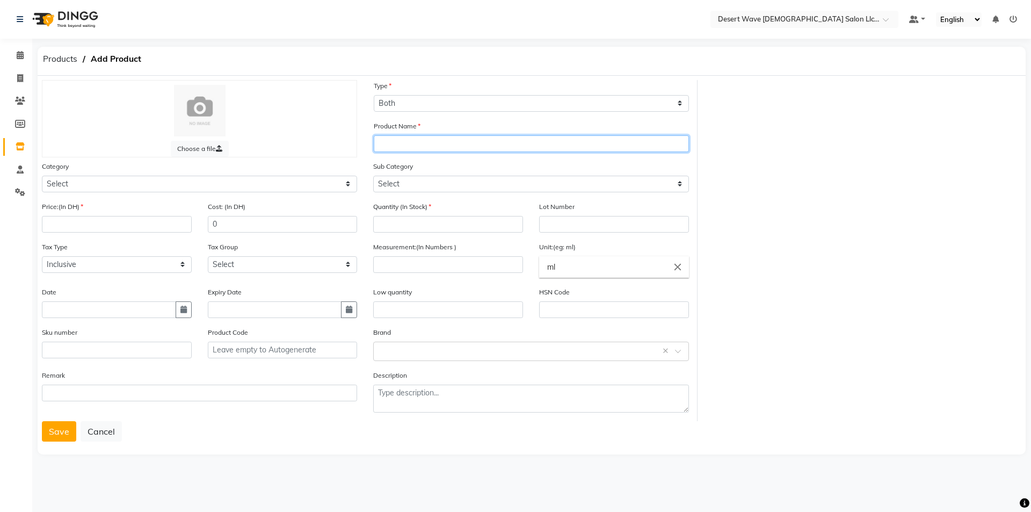
click at [429, 138] on input "text" at bounding box center [531, 143] width 315 height 17
type input "FREE QUE BLOWDRY"
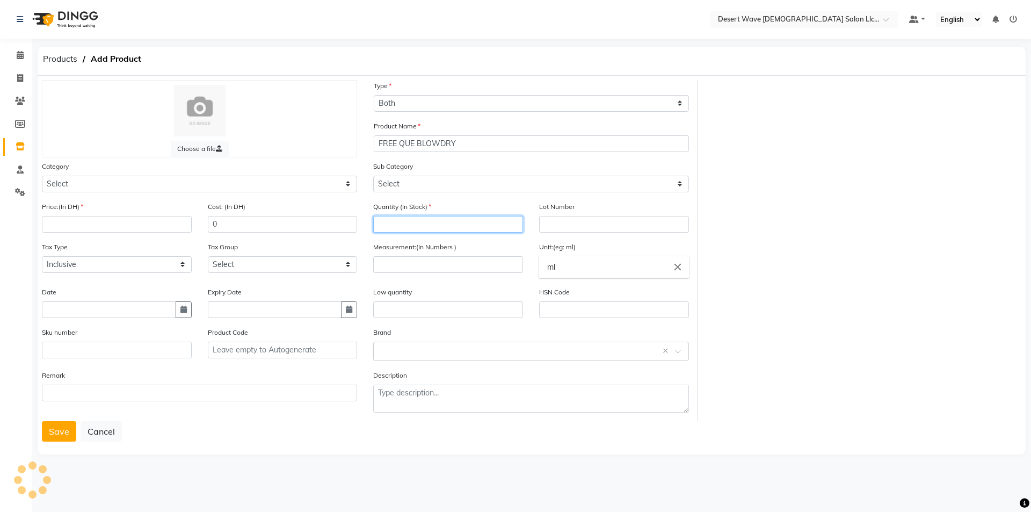
click at [481, 226] on input "number" at bounding box center [448, 224] width 150 height 17
drag, startPoint x: 428, startPoint y: 299, endPoint x: 422, endPoint y: 295, distance: 6.6
click at [422, 295] on div "Low quantity" at bounding box center [448, 302] width 150 height 32
click at [179, 313] on button "button" at bounding box center [184, 309] width 16 height 17
select select "10"
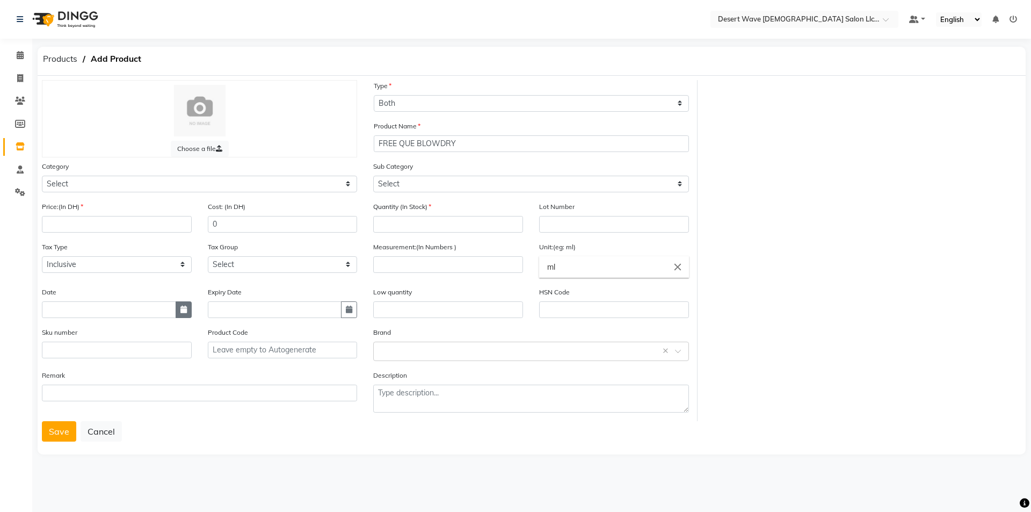
select select "2025"
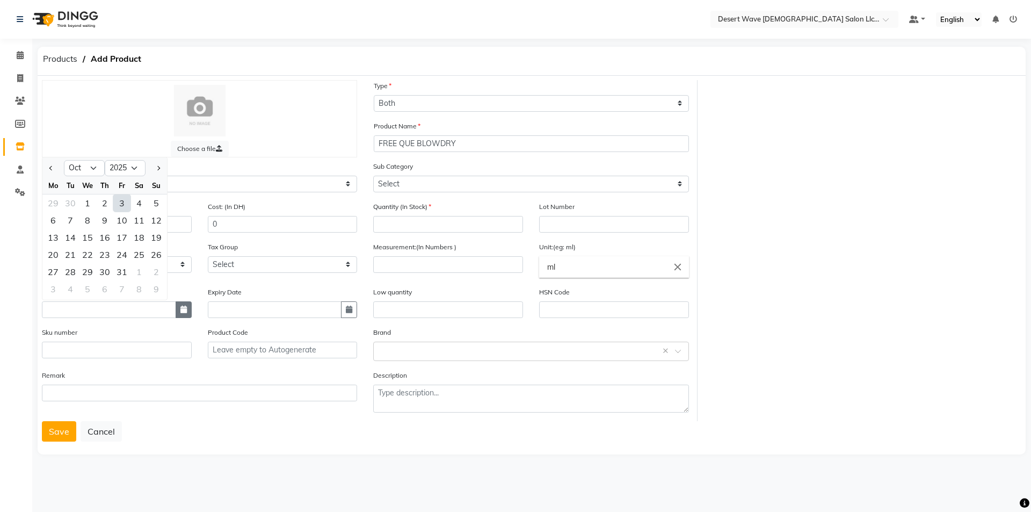
click at [182, 312] on icon "button" at bounding box center [184, 310] width 6 height 8
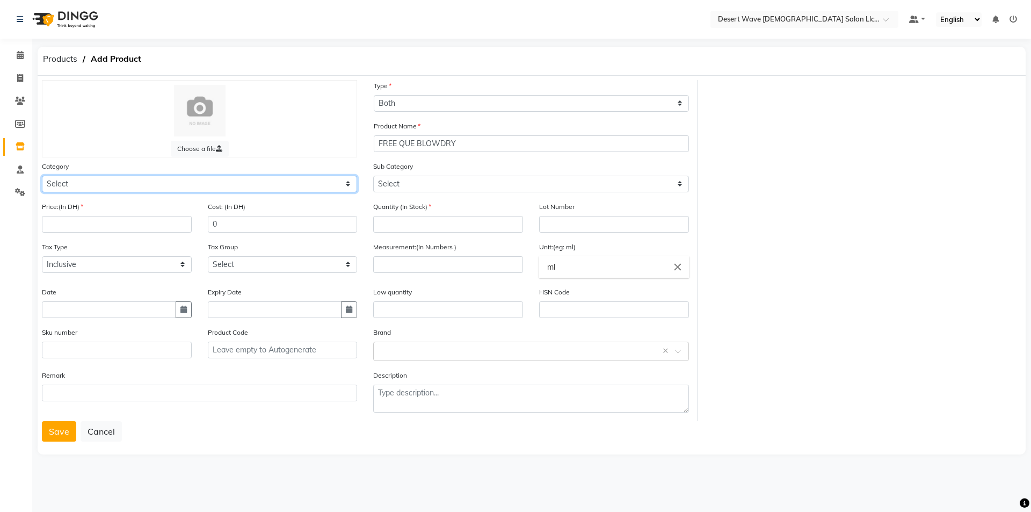
click at [99, 186] on select "Select Hair Skin Makeup Personal Care Appliances [PERSON_NAME] Waxing Disposabl…" at bounding box center [199, 184] width 315 height 17
select select "1091601100"
click at [42, 176] on select "Select Hair Skin Makeup Personal Care Appliances [PERSON_NAME] Waxing Disposabl…" at bounding box center [199, 184] width 315 height 17
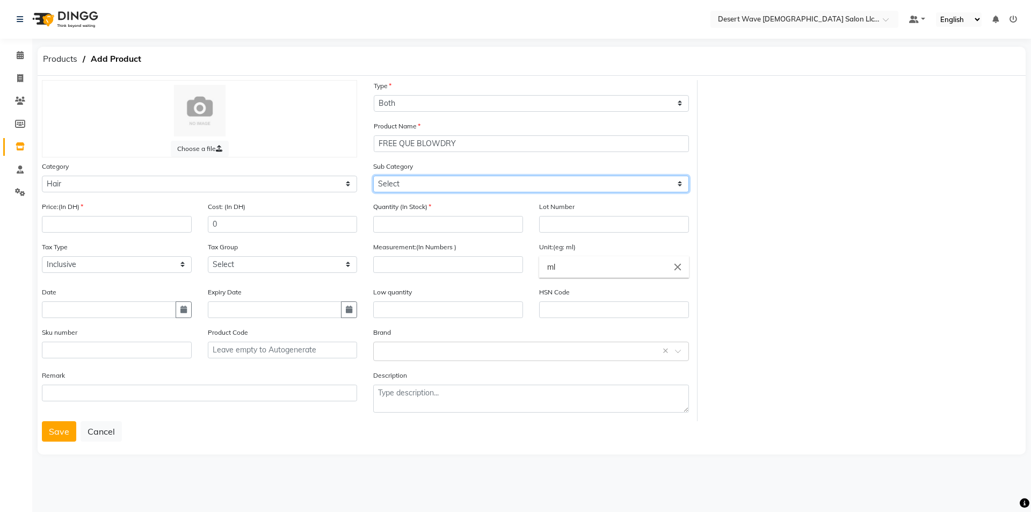
click at [410, 182] on select "Select Shampoo Conditioner Cream Mask Oil Serum Color Appliances Treatment Styl…" at bounding box center [530, 184] width 315 height 17
select select "1091601108"
click at [373, 176] on select "Select Shampoo Conditioner Cream Mask Oil Serum Color Appliances Treatment Styl…" at bounding box center [530, 184] width 315 height 17
click at [454, 223] on input "number" at bounding box center [448, 224] width 150 height 17
click at [164, 214] on div "Price:(In DH)" at bounding box center [117, 217] width 150 height 32
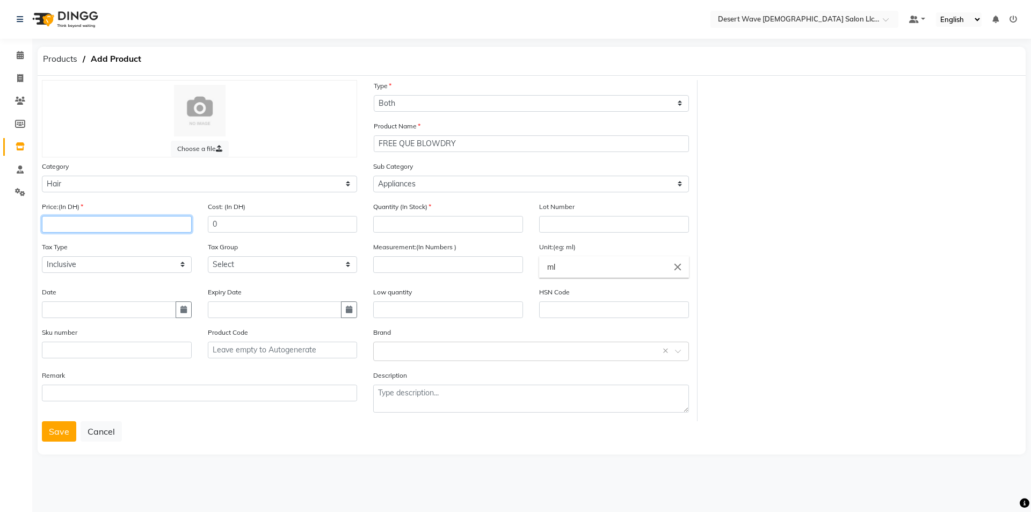
click at [167, 228] on input "number" at bounding box center [117, 224] width 150 height 17
type input "0"
click at [183, 313] on icon "button" at bounding box center [184, 310] width 6 height 8
select select "10"
select select "2025"
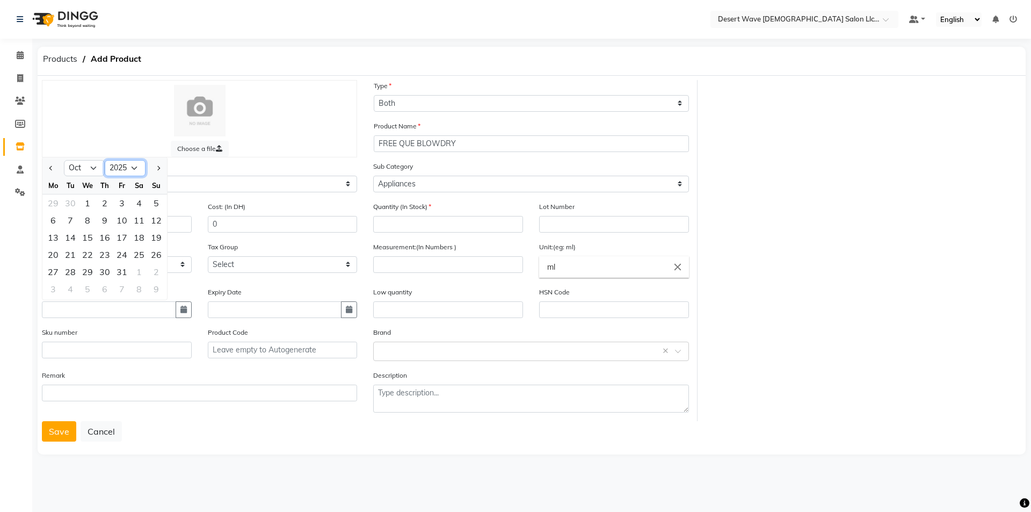
click at [135, 168] on select "2015 2016 2017 2018 2019 2020 2021 2022 2023 2024 2025 2026 2027 2028 2029 2030…" at bounding box center [125, 168] width 41 height 16
click at [428, 314] on input "text" at bounding box center [448, 309] width 150 height 17
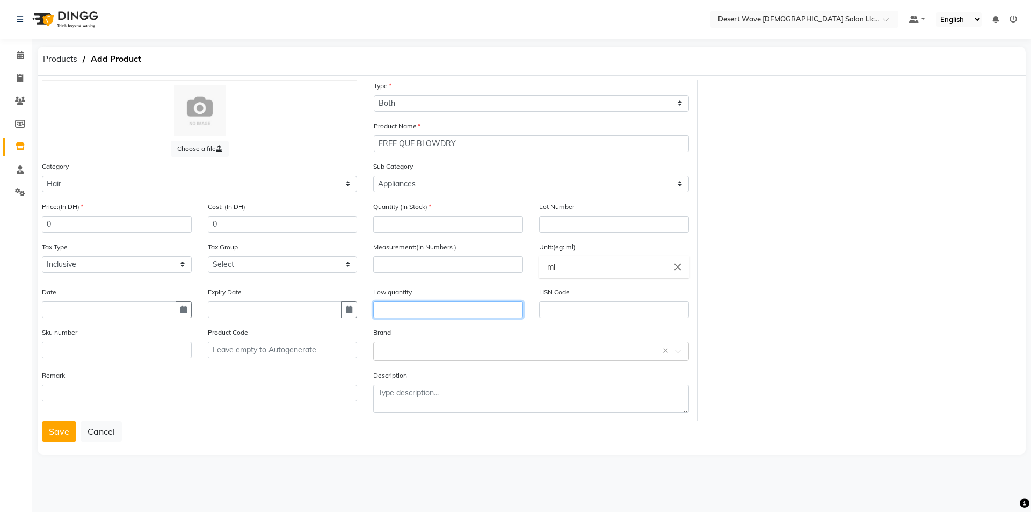
click at [428, 314] on input "text" at bounding box center [448, 309] width 150 height 17
click at [404, 263] on input "number" at bounding box center [448, 264] width 150 height 17
click at [434, 224] on input "number" at bounding box center [448, 224] width 150 height 17
click at [465, 228] on input "number" at bounding box center [448, 224] width 150 height 17
type input "10"
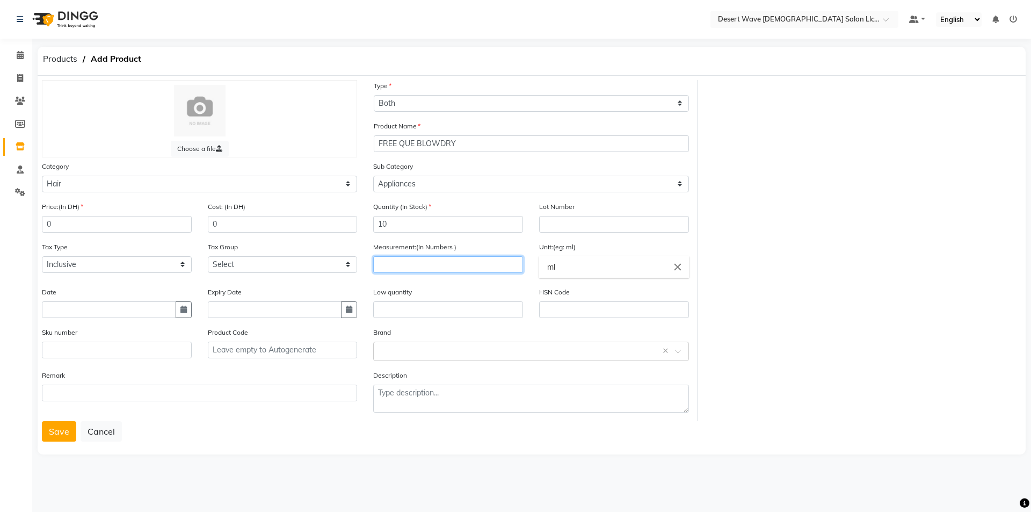
click at [477, 272] on input "number" at bounding box center [448, 264] width 150 height 17
click at [462, 307] on input "text" at bounding box center [448, 309] width 150 height 17
type input "5"
click at [422, 257] on input "number" at bounding box center [448, 264] width 150 height 17
type input "1"
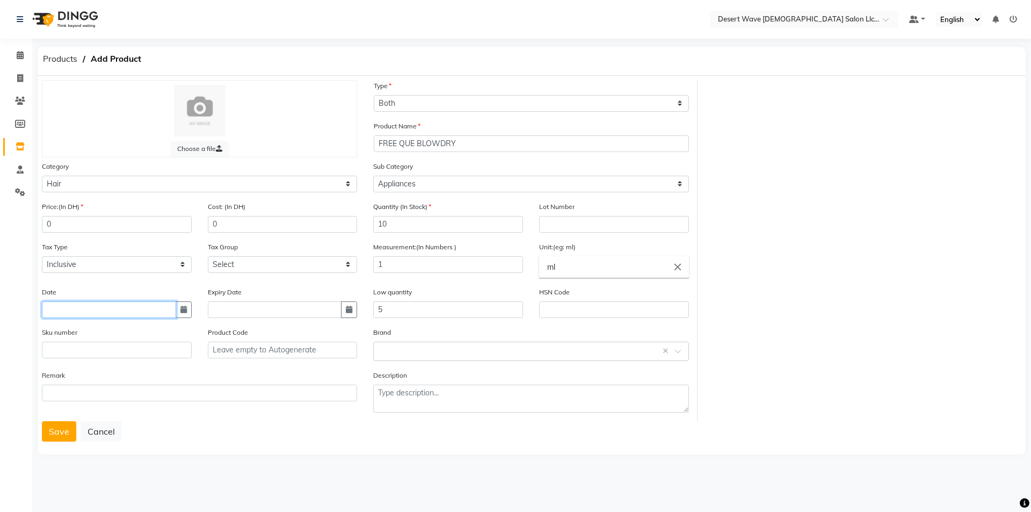
click at [162, 311] on input "text" at bounding box center [109, 309] width 134 height 17
select select "10"
select select "2025"
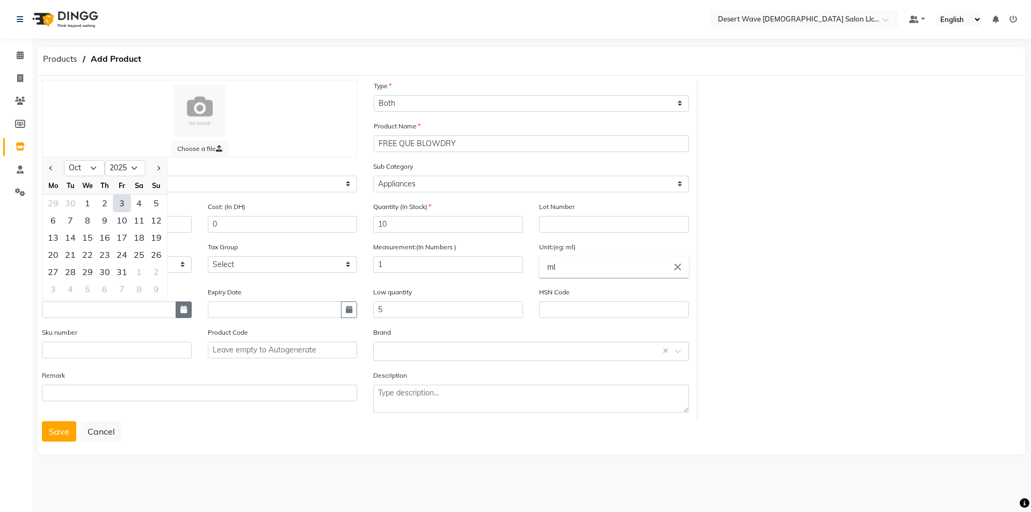
click at [181, 309] on icon "button" at bounding box center [184, 310] width 6 height 8
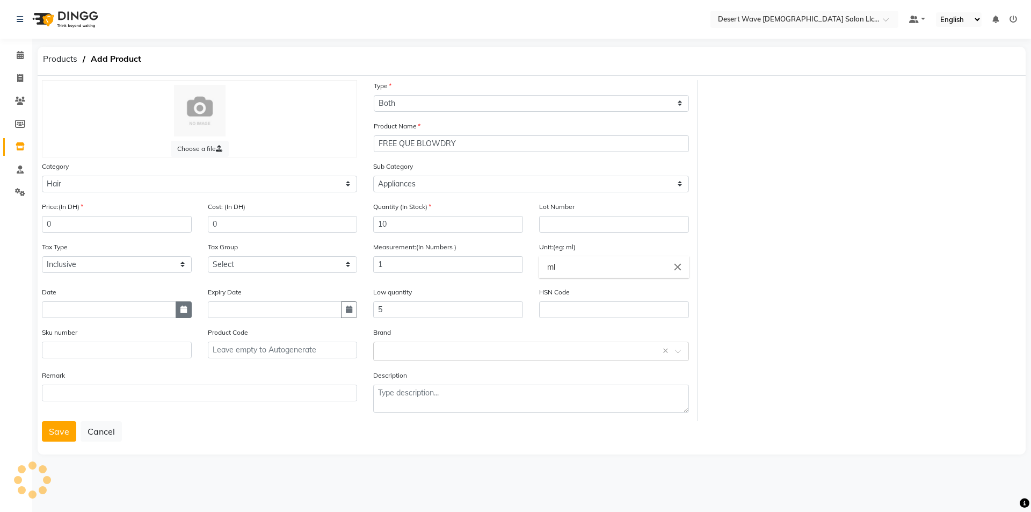
drag, startPoint x: 189, startPoint y: 307, endPoint x: 179, endPoint y: 302, distance: 10.6
click at [186, 308] on button "button" at bounding box center [184, 309] width 16 height 17
select select "10"
select select "2025"
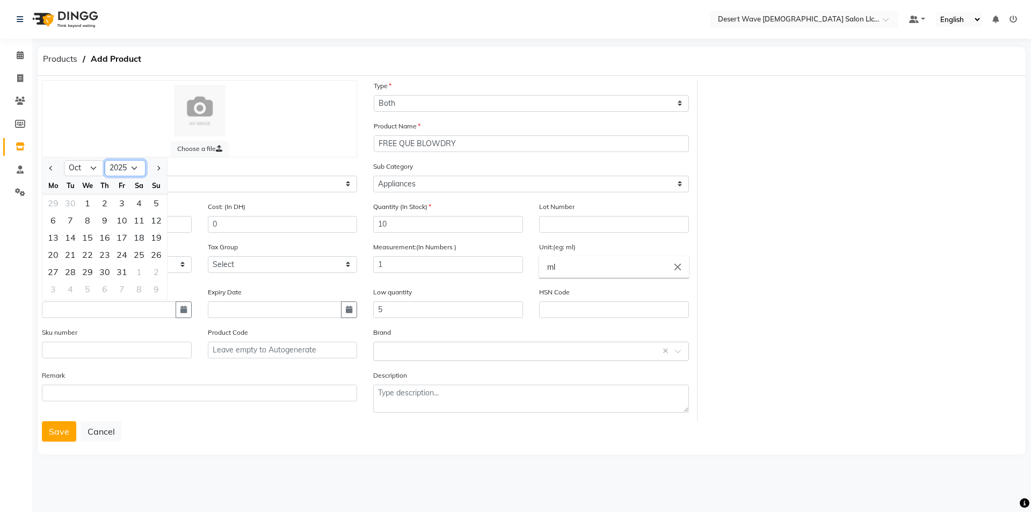
click at [134, 166] on select "2015 2016 2017 2018 2019 2020 2021 2022 2023 2024 2025 2026 2027 2028 2029 2030…" at bounding box center [125, 168] width 41 height 16
click at [189, 312] on button "button" at bounding box center [184, 309] width 16 height 17
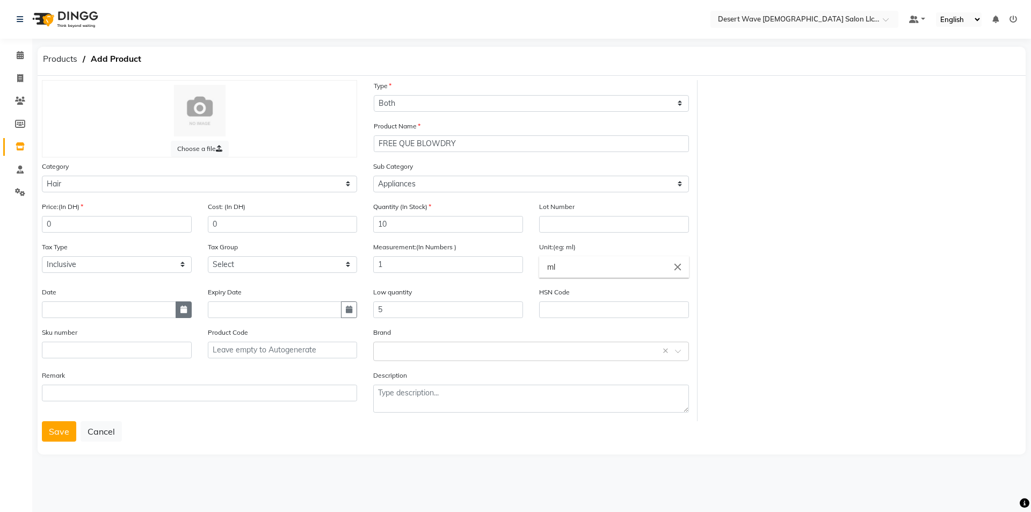
click at [183, 313] on button "button" at bounding box center [184, 309] width 16 height 17
select select "10"
select select "2025"
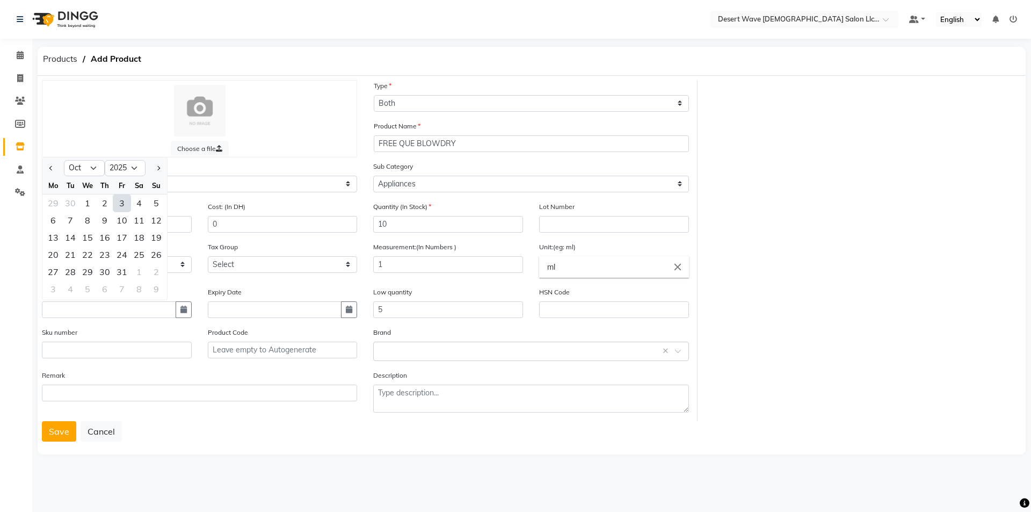
click at [127, 206] on div "3" at bounding box center [121, 202] width 17 height 17
type input "03-10-2025"
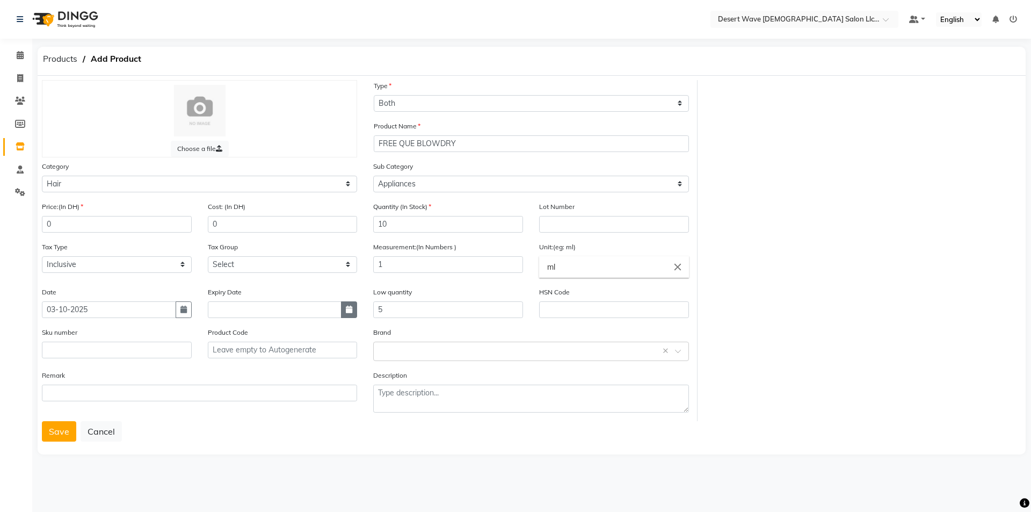
click at [348, 306] on icon "button" at bounding box center [349, 310] width 6 height 8
select select "10"
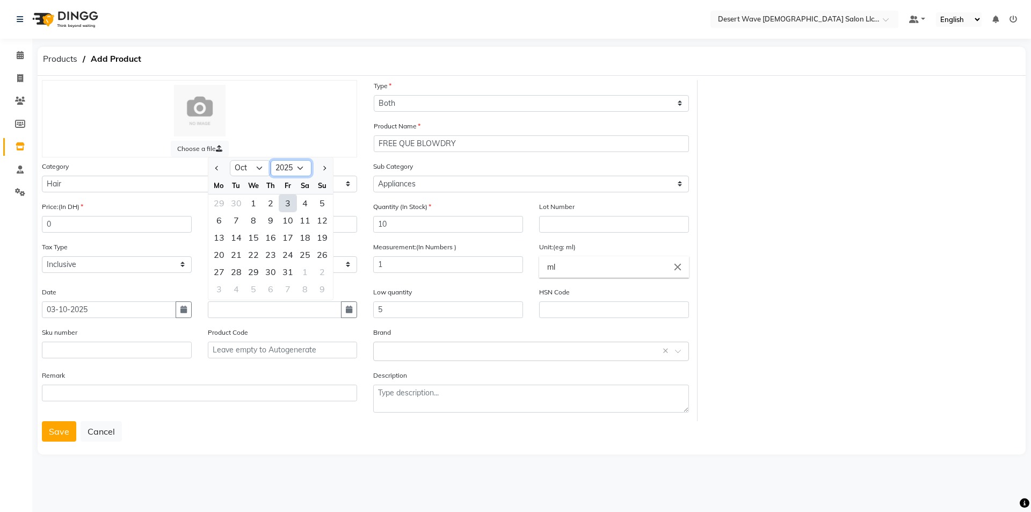
click at [304, 167] on select "2015 2016 2017 2018 2019 2020 2021 2022 2023 2024 2025 2026 2027 2028 2029 2030…" at bounding box center [291, 168] width 41 height 16
select select "2028"
click at [271, 160] on select "2015 2016 2017 2018 2019 2020 2021 2022 2023 2024 2025 2026 2027 2028 2029 2030…" at bounding box center [291, 168] width 41 height 16
click at [354, 309] on button "button" at bounding box center [349, 309] width 16 height 17
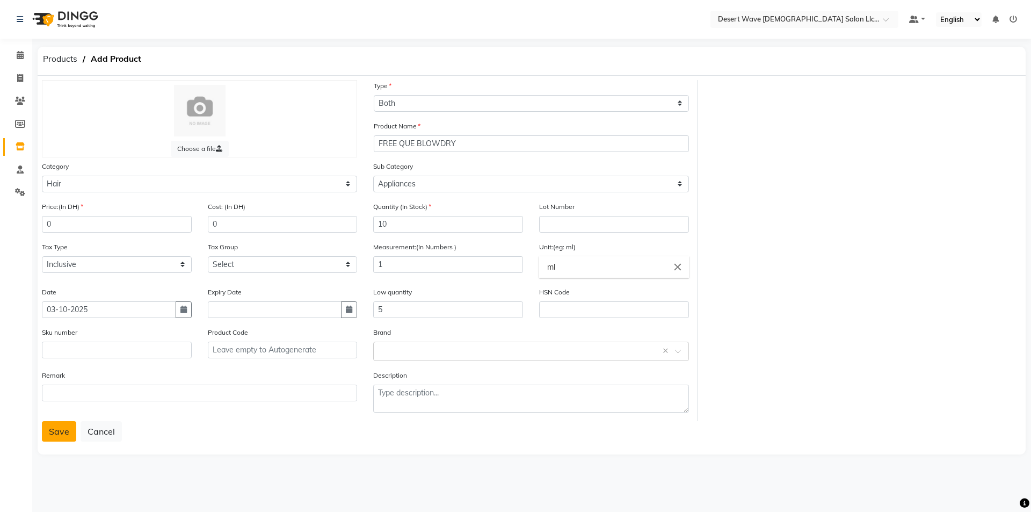
click at [69, 426] on button "Save" at bounding box center [59, 431] width 34 height 20
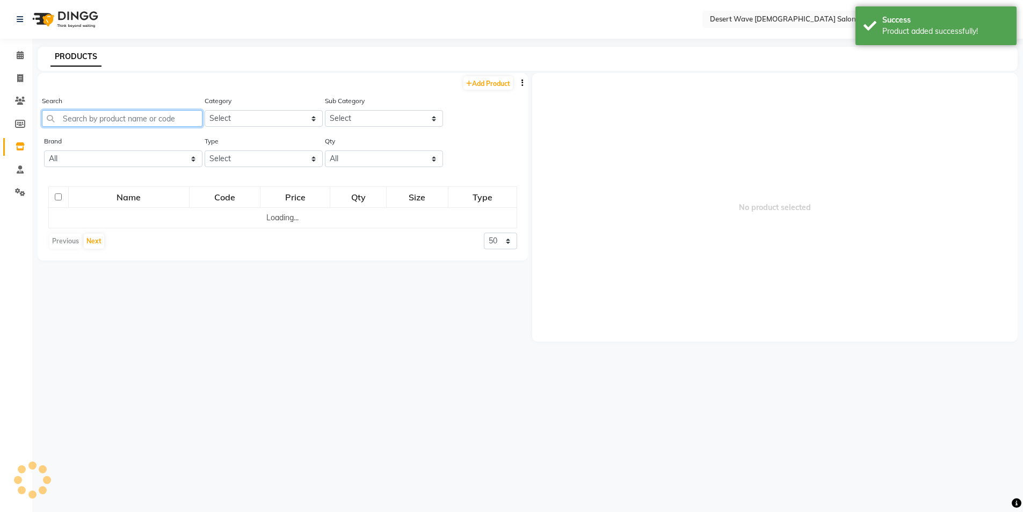
click at [110, 120] on input "text" at bounding box center [122, 118] width 161 height 17
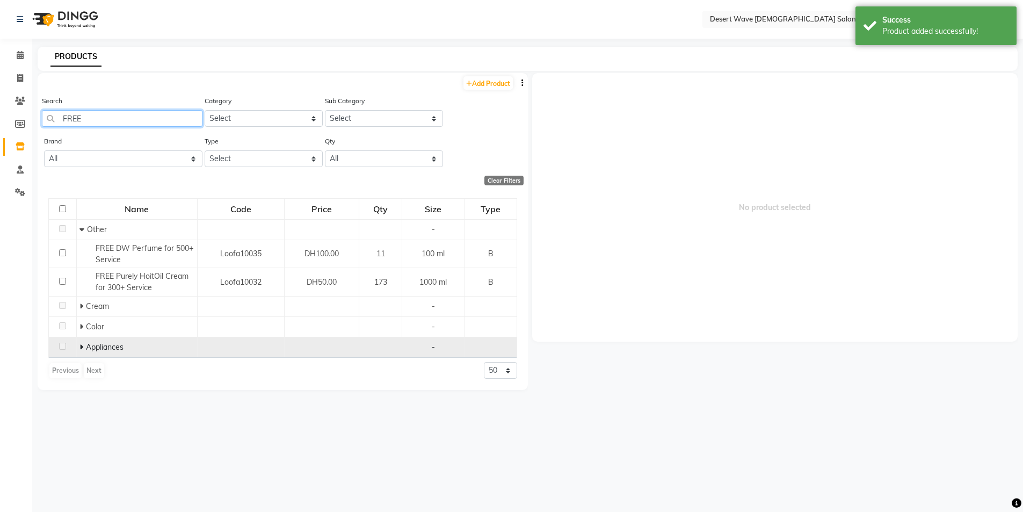
type input "FREE"
click at [82, 347] on icon at bounding box center [82, 347] width 4 height 8
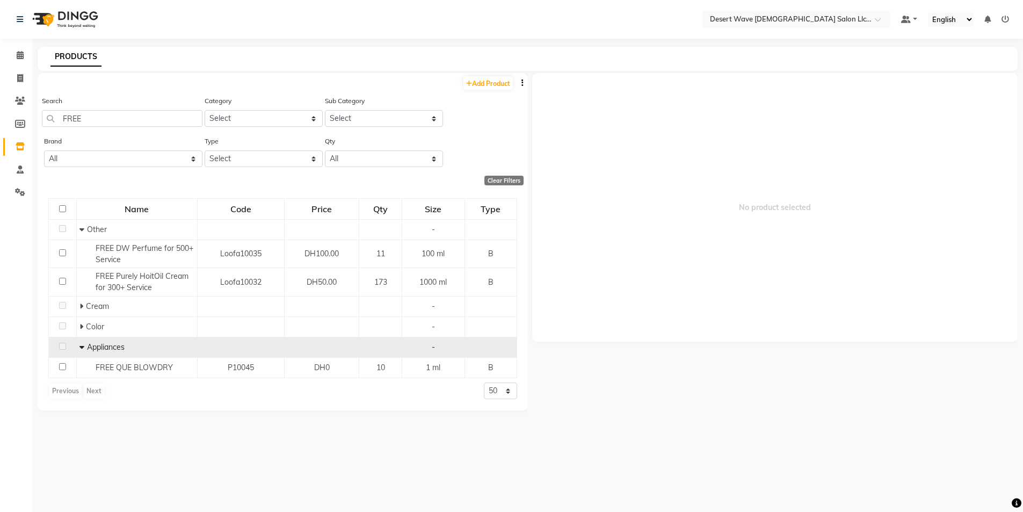
click at [80, 347] on icon at bounding box center [82, 347] width 5 height 8
click at [479, 81] on link "Add Product" at bounding box center [488, 82] width 49 height 13
select select "true"
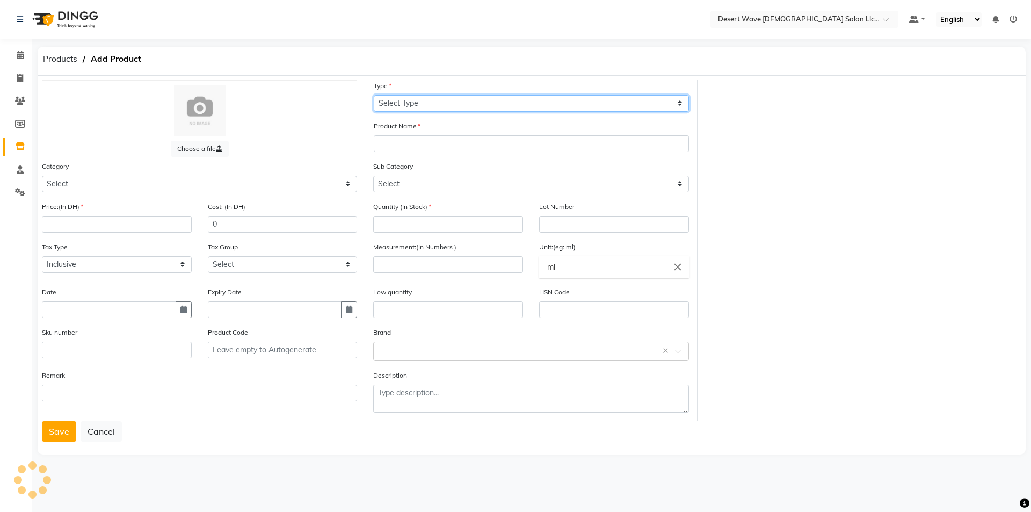
click at [449, 106] on select "Select Type Both Retail Consumable" at bounding box center [531, 103] width 315 height 17
select select "B"
click at [374, 95] on select "Select Type Both Retail Consumable" at bounding box center [531, 103] width 315 height 17
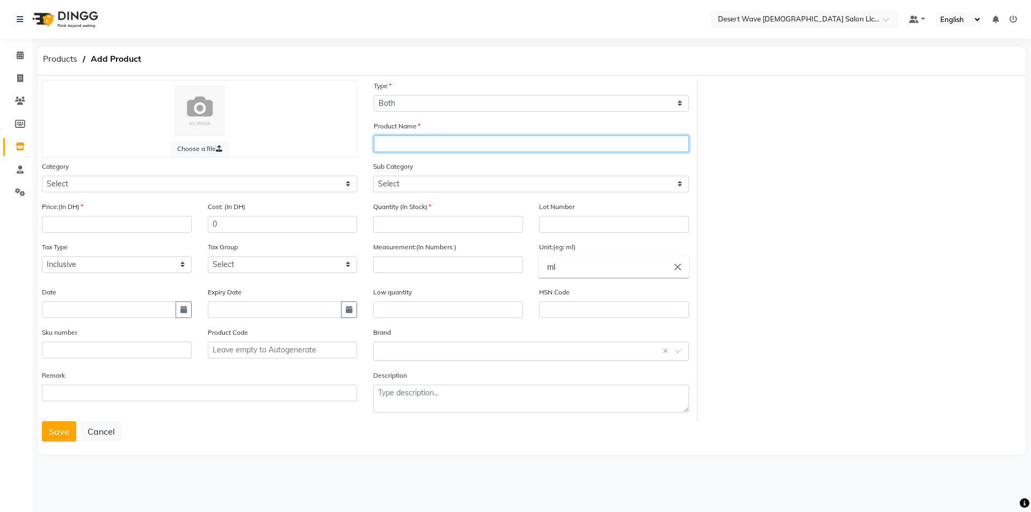
click at [446, 146] on input "text" at bounding box center [531, 143] width 315 height 17
type input "FREE QUE IRON"
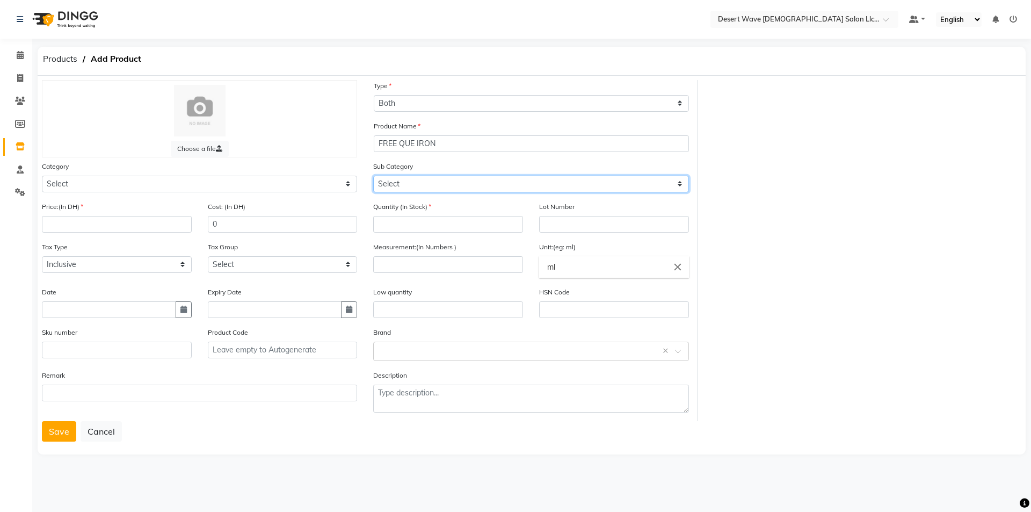
click at [437, 182] on select "Select" at bounding box center [530, 184] width 315 height 17
click at [420, 181] on select "Select" at bounding box center [530, 184] width 315 height 17
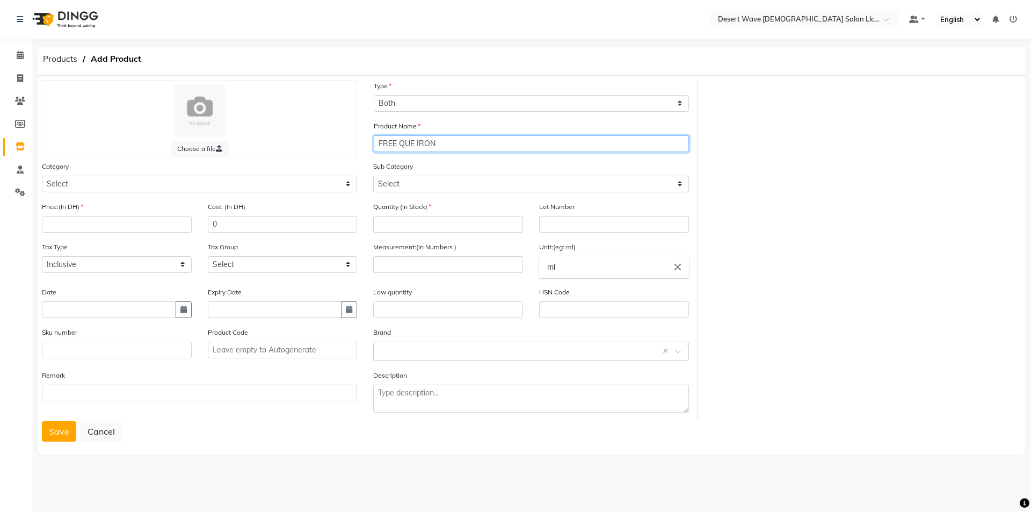
click at [460, 142] on input "FREE QUE IRON" at bounding box center [531, 143] width 315 height 17
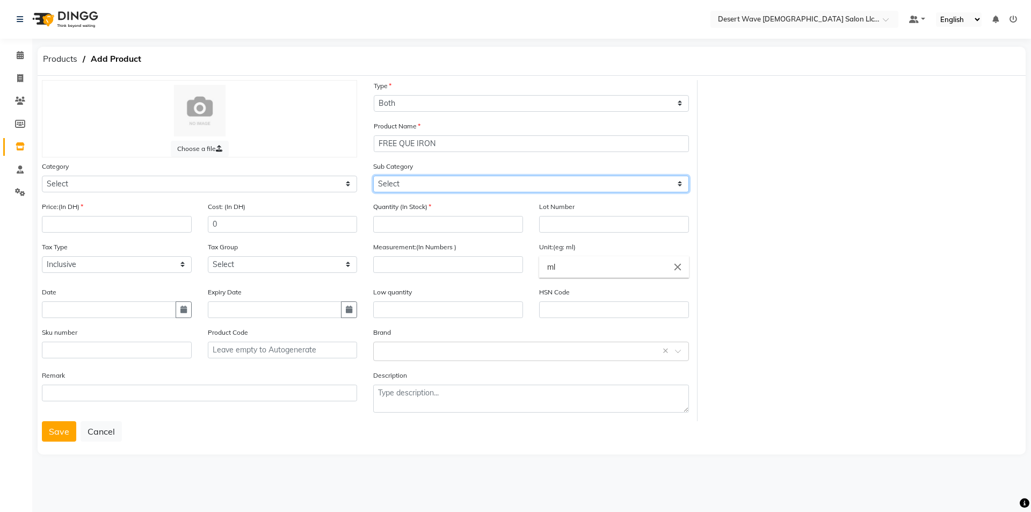
click at [419, 178] on select "Select" at bounding box center [530, 184] width 315 height 17
click at [446, 181] on select "Select" at bounding box center [530, 184] width 315 height 17
click at [413, 218] on input "number" at bounding box center [448, 224] width 150 height 17
type input "10"
click at [444, 271] on input "number" at bounding box center [448, 264] width 150 height 17
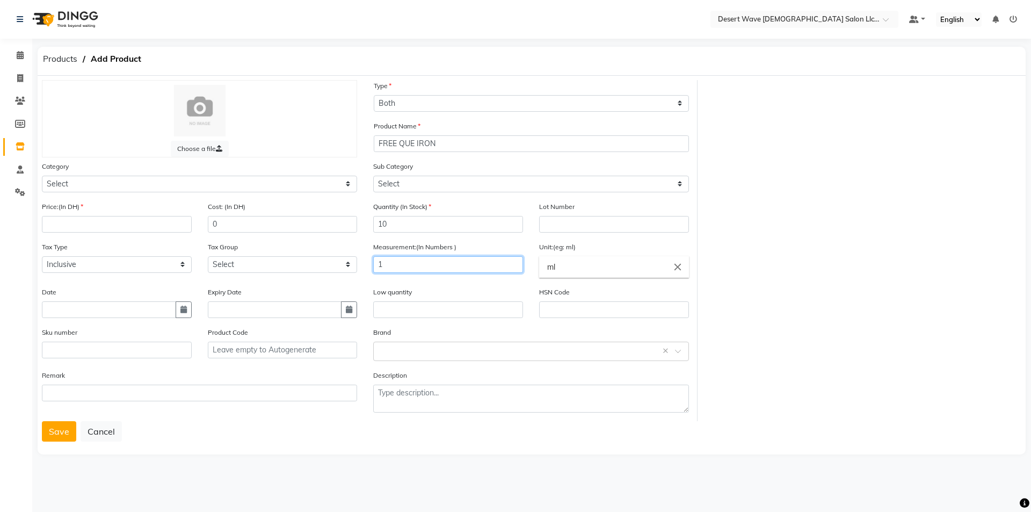
type input "1"
click at [456, 306] on input "text" at bounding box center [448, 309] width 150 height 17
type input "5"
drag, startPoint x: 182, startPoint y: 308, endPoint x: 155, endPoint y: 305, distance: 27.1
click at [181, 308] on icon "button" at bounding box center [184, 310] width 6 height 8
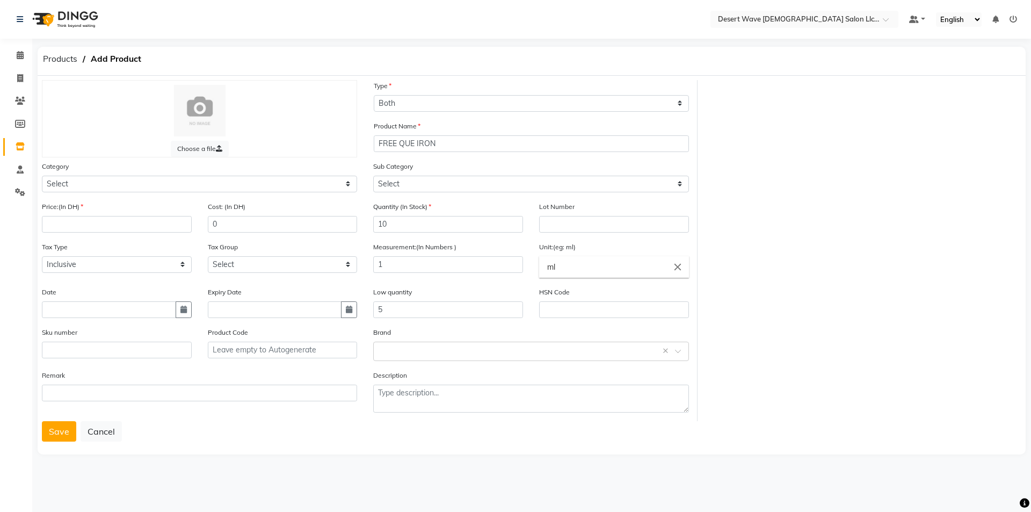
select select "10"
select select "2025"
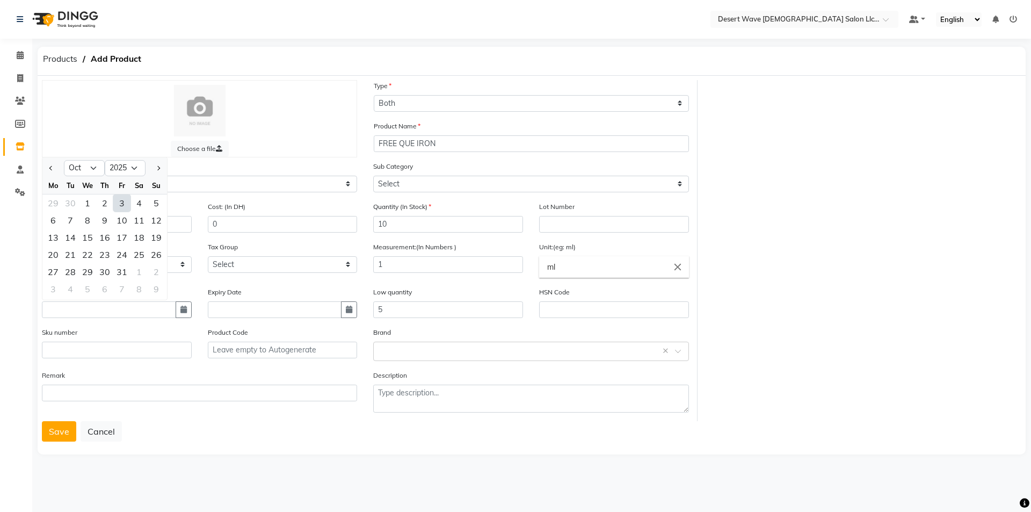
click at [116, 203] on div "3" at bounding box center [121, 202] width 17 height 17
type input "03-10-2025"
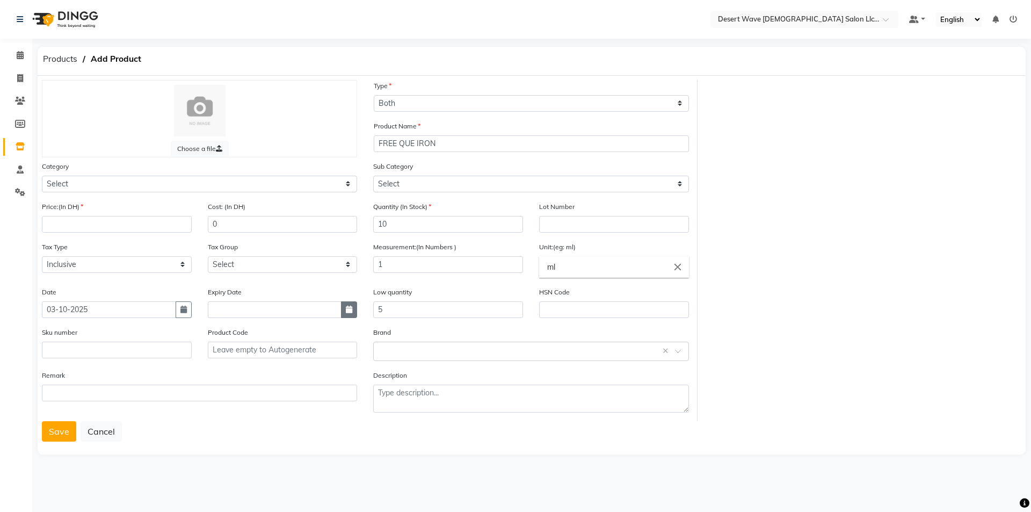
click at [349, 311] on icon "button" at bounding box center [349, 310] width 6 height 8
select select "10"
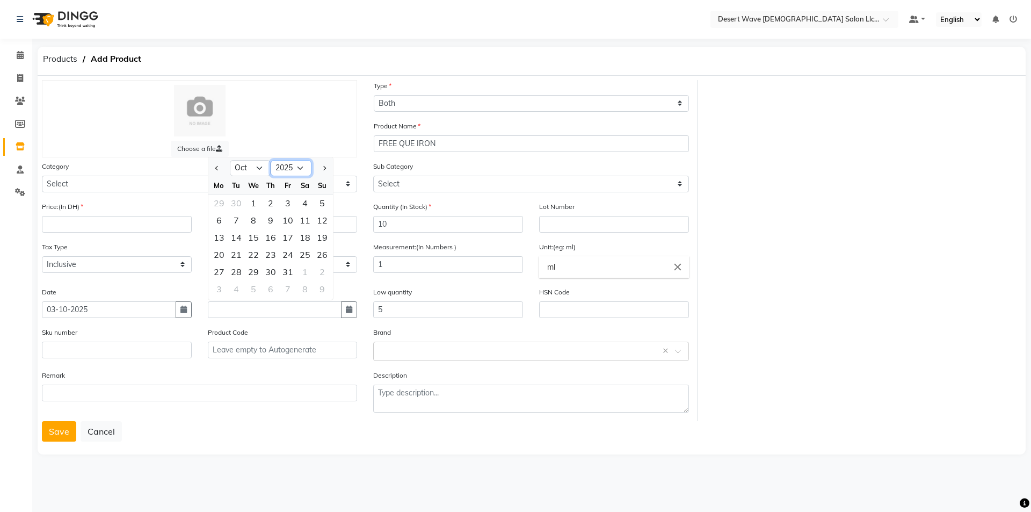
drag, startPoint x: 298, startPoint y: 167, endPoint x: 299, endPoint y: 175, distance: 8.1
click at [299, 167] on select "2015 2016 2017 2018 2019 2020 2021 2022 2023 2024 2025 2026 2027 2028 2029 2030…" at bounding box center [291, 168] width 41 height 16
select select "2028"
click at [271, 160] on select "2015 2016 2017 2018 2019 2020 2021 2022 2023 2024 2025 2026 2027 2028 2029 2030…" at bounding box center [291, 168] width 41 height 16
click at [95, 226] on input "number" at bounding box center [117, 224] width 150 height 17
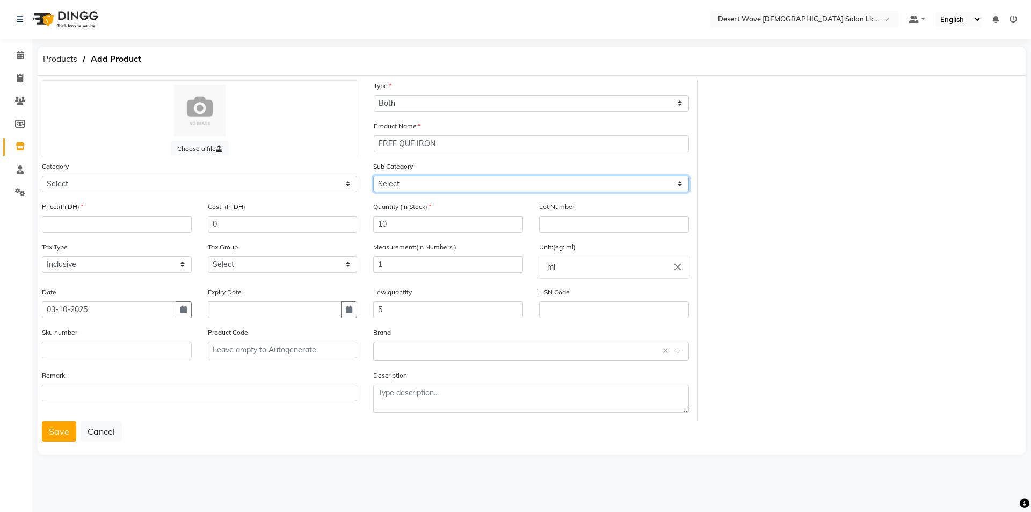
click at [455, 186] on select "Select" at bounding box center [530, 184] width 315 height 17
click at [450, 188] on select "Select" at bounding box center [530, 184] width 315 height 17
click at [436, 185] on select "Select" at bounding box center [530, 184] width 315 height 17
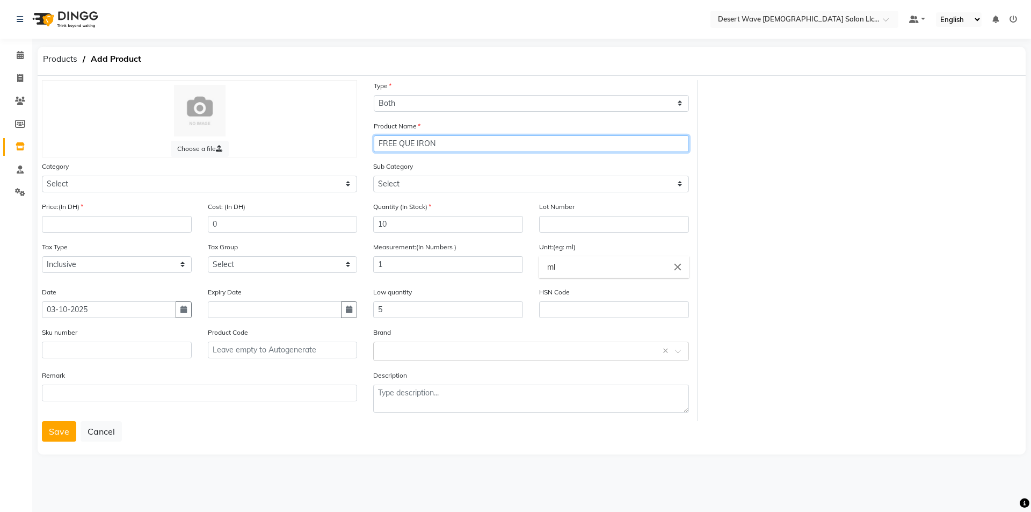
click at [465, 145] on input "FREE QUE IRON" at bounding box center [531, 143] width 315 height 17
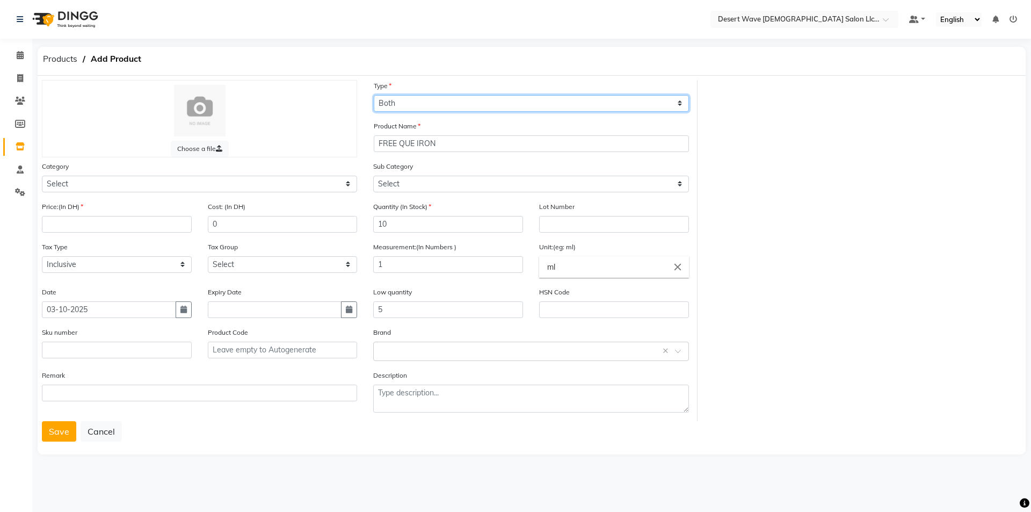
click at [466, 104] on select "Select Type Both Retail Consumable" at bounding box center [531, 103] width 315 height 17
click at [374, 95] on select "Select Type Both Retail Consumable" at bounding box center [531, 103] width 315 height 17
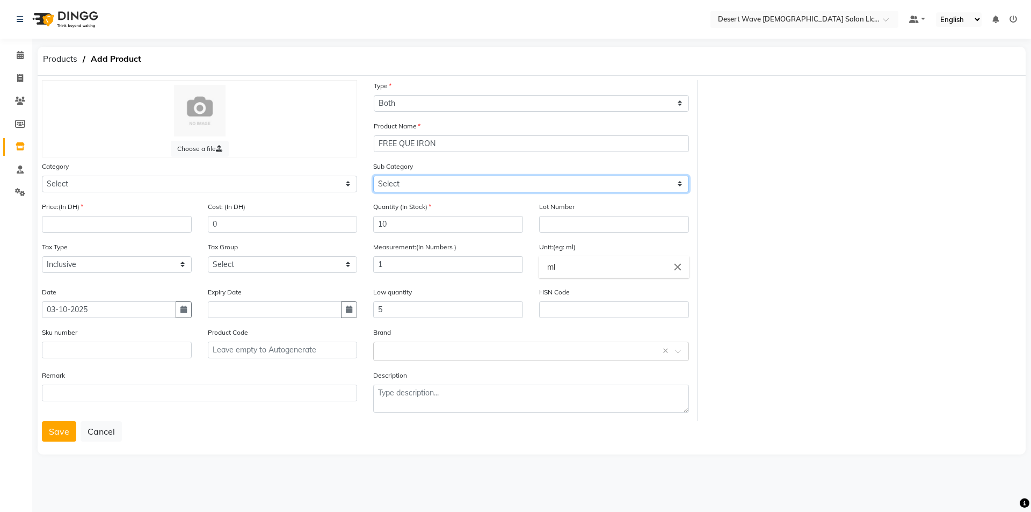
click at [459, 189] on select "Select" at bounding box center [530, 184] width 315 height 17
click at [434, 183] on select "Select" at bounding box center [530, 184] width 315 height 17
click at [479, 184] on select "Select" at bounding box center [530, 184] width 315 height 17
click at [443, 188] on select "Select" at bounding box center [530, 184] width 315 height 17
click at [428, 231] on input "10" at bounding box center [448, 224] width 150 height 17
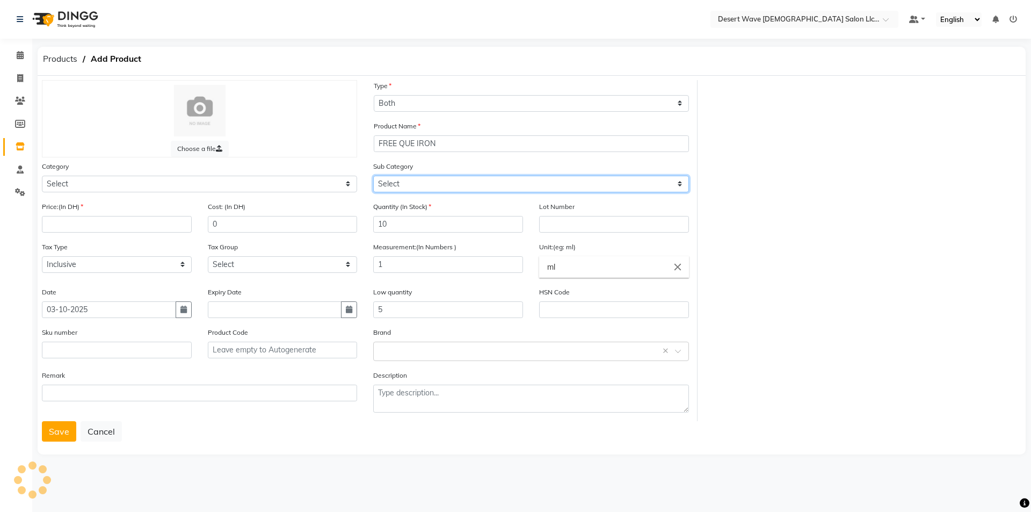
drag, startPoint x: 453, startPoint y: 184, endPoint x: 428, endPoint y: 222, distance: 45.7
click at [453, 184] on select "Select" at bounding box center [530, 184] width 315 height 17
click at [416, 234] on div "Quantity (In Stock) 10" at bounding box center [448, 221] width 166 height 40
click at [422, 227] on input "10" at bounding box center [448, 224] width 150 height 17
click at [453, 221] on input "10" at bounding box center [448, 224] width 150 height 17
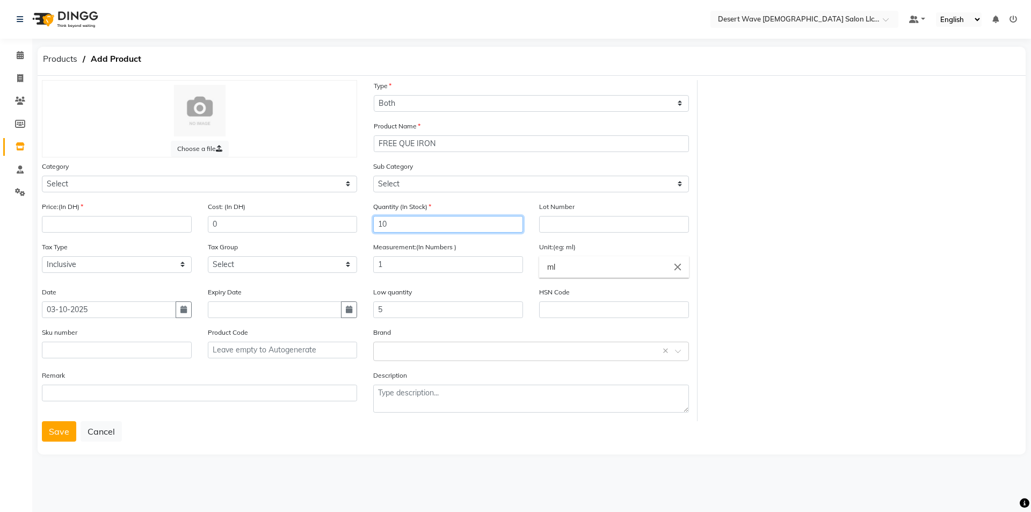
click at [453, 221] on input "10" at bounding box center [448, 224] width 150 height 17
type input "1"
click at [464, 176] on select "Select" at bounding box center [530, 184] width 315 height 17
click at [463, 179] on select "Select" at bounding box center [530, 184] width 315 height 17
click at [277, 128] on div at bounding box center [199, 111] width 293 height 52
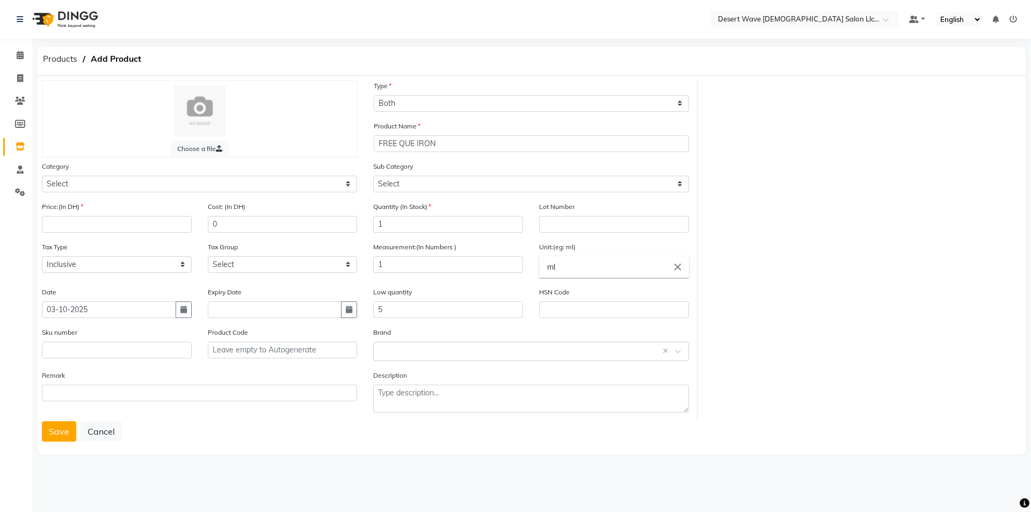
click at [258, 437] on div "Save Cancel" at bounding box center [532, 431] width 980 height 20
click at [817, 227] on div "Choose a file Type Select Type Both Retail Consumable Product Name FREE QUE IRO…" at bounding box center [532, 250] width 996 height 341
click at [412, 224] on input "1" at bounding box center [448, 224] width 150 height 17
drag, startPoint x: 412, startPoint y: 224, endPoint x: 404, endPoint y: 265, distance: 41.6
click at [413, 224] on input "1" at bounding box center [448, 224] width 150 height 17
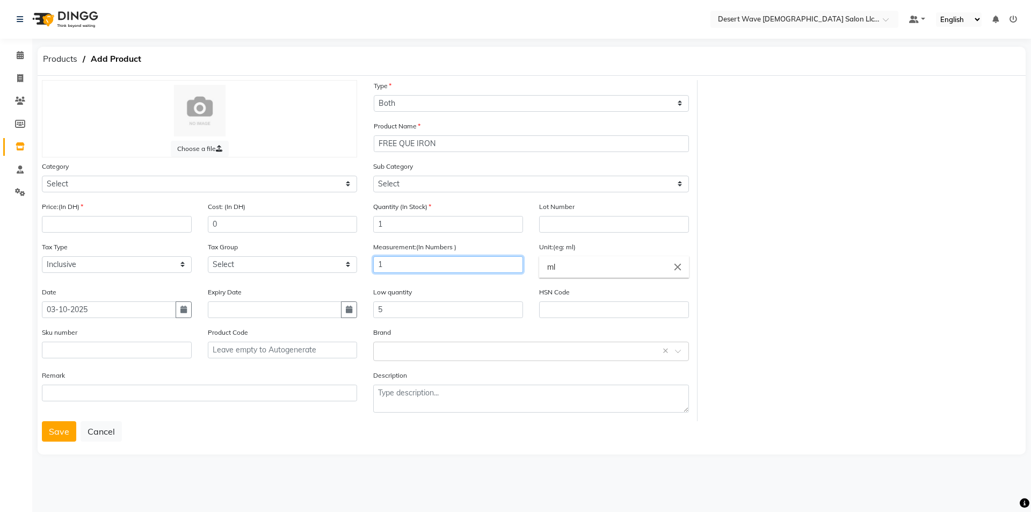
click at [404, 265] on input "1" at bounding box center [448, 264] width 150 height 17
click at [455, 311] on input "5" at bounding box center [448, 309] width 150 height 17
click at [436, 183] on select "Select" at bounding box center [530, 184] width 315 height 17
click at [433, 183] on select "Select" at bounding box center [530, 184] width 315 height 17
click at [437, 181] on select "Select" at bounding box center [530, 184] width 315 height 17
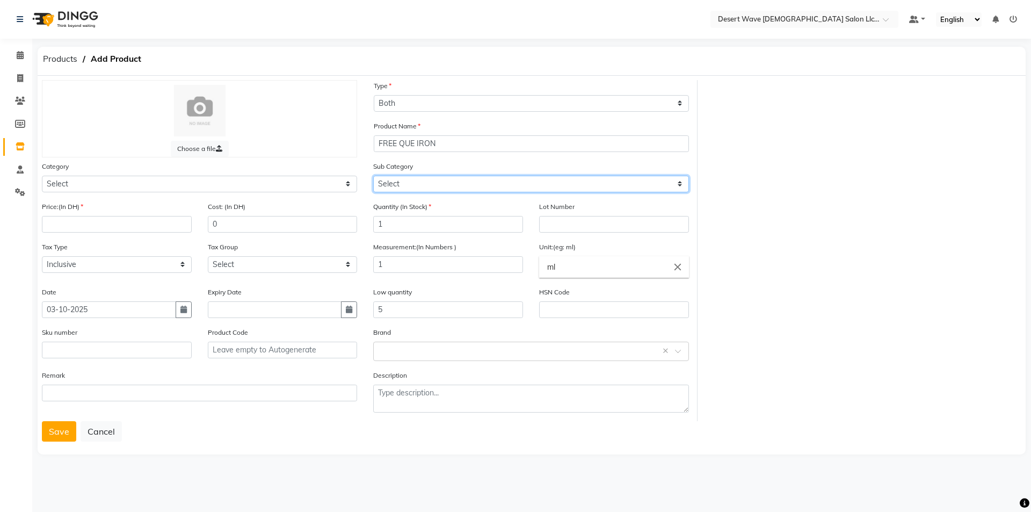
click at [437, 181] on select "Select" at bounding box center [530, 184] width 315 height 17
click at [437, 182] on select "Select" at bounding box center [530, 184] width 315 height 17
click at [422, 189] on select "Select" at bounding box center [530, 184] width 315 height 17
click at [524, 186] on select "Select" at bounding box center [530, 184] width 315 height 17
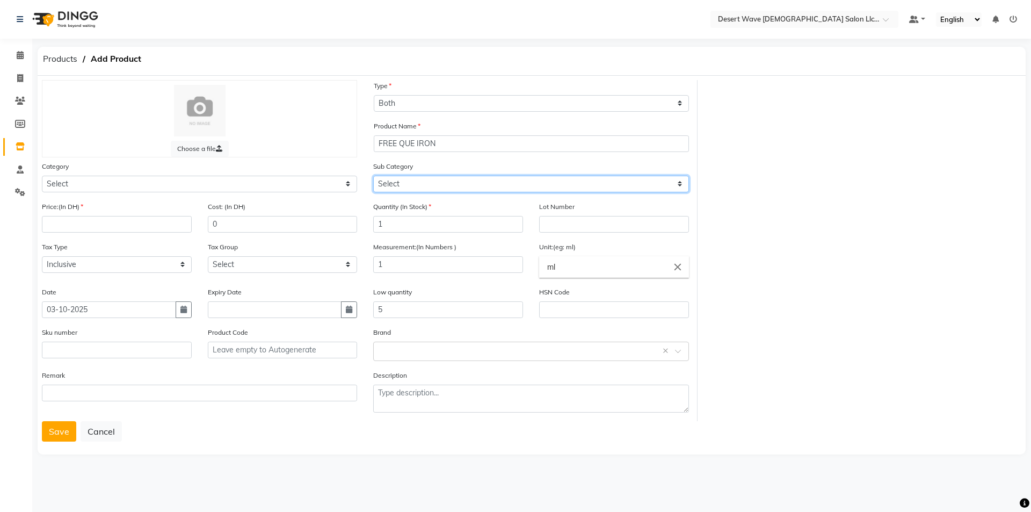
click at [524, 186] on select "Select" at bounding box center [530, 184] width 315 height 17
click at [423, 232] on input "1" at bounding box center [448, 224] width 150 height 17
click at [463, 179] on select "Select" at bounding box center [530, 184] width 315 height 17
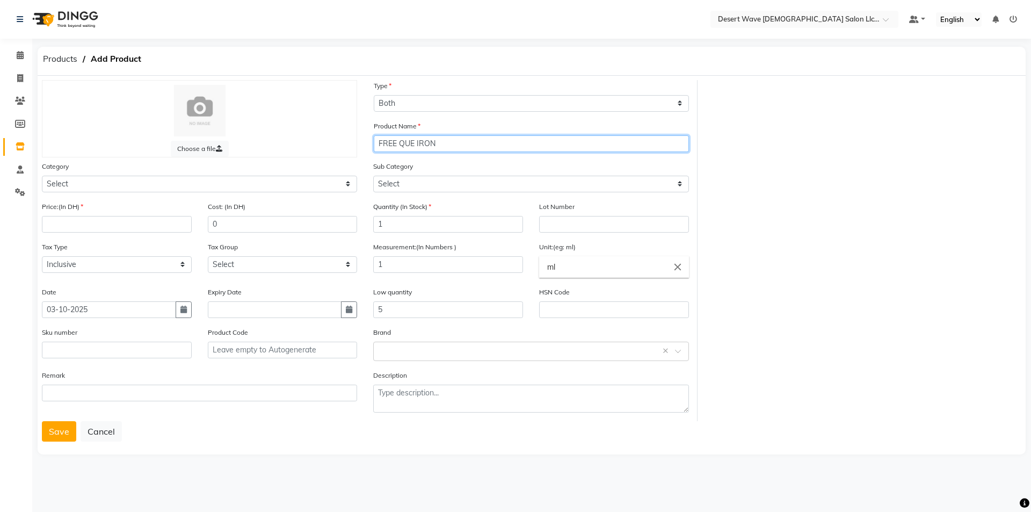
click at [470, 138] on input "FREE QUE IRON" at bounding box center [531, 143] width 315 height 17
click at [487, 92] on div "Type Select Type Both Retail Consumable" at bounding box center [531, 96] width 315 height 32
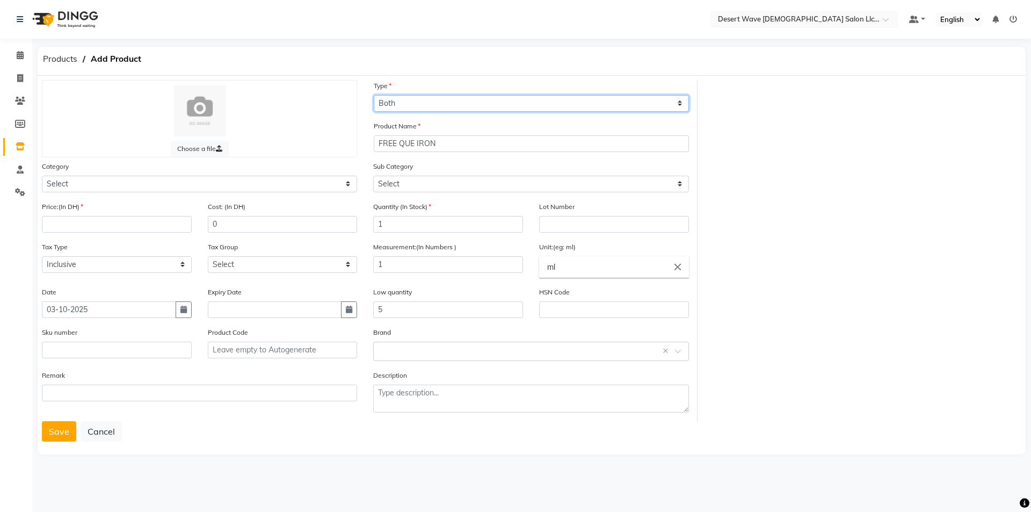
click at [487, 98] on select "Select Type Both Retail Consumable" at bounding box center [531, 103] width 315 height 17
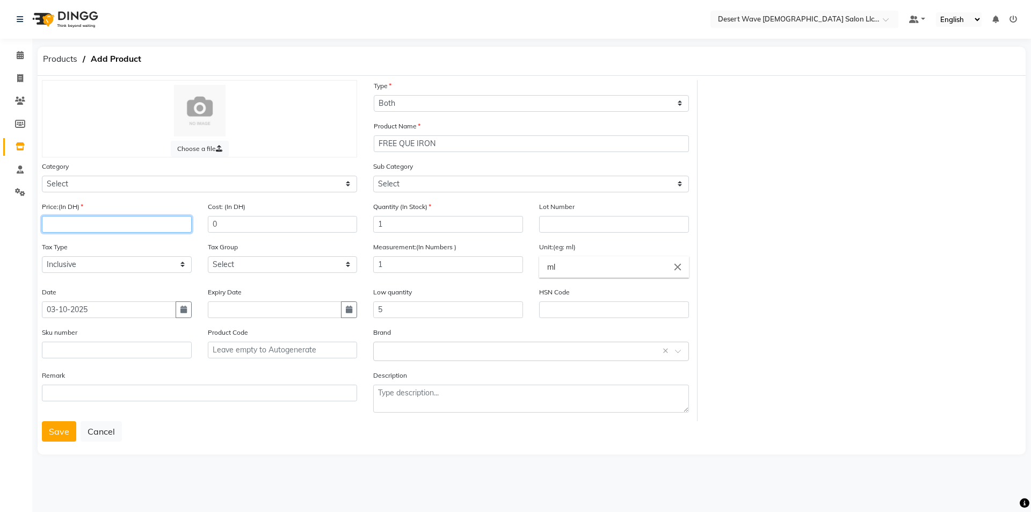
click at [125, 229] on input "number" at bounding box center [117, 224] width 150 height 17
click at [167, 182] on select "Select Hair Skin Makeup Personal Care Appliances [PERSON_NAME] Waxing Disposabl…" at bounding box center [199, 184] width 315 height 17
select select "1091601100"
click at [42, 176] on select "Select Hair Skin Makeup Personal Care Appliances [PERSON_NAME] Waxing Disposabl…" at bounding box center [199, 184] width 315 height 17
click at [461, 178] on select "Select Shampoo Conditioner Cream Mask Oil Serum Color Appliances Treatment Styl…" at bounding box center [530, 184] width 315 height 17
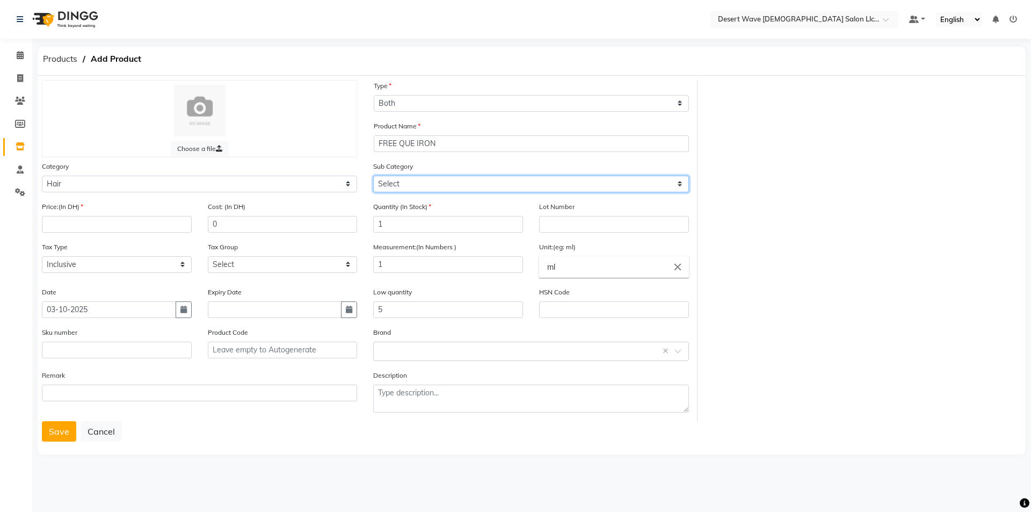
select select "1091601108"
click at [373, 176] on select "Select Shampoo Conditioner Cream Mask Oil Serum Color Appliances Treatment Styl…" at bounding box center [530, 184] width 315 height 17
click at [432, 222] on input "1" at bounding box center [448, 224] width 150 height 17
type input "10"
click at [55, 435] on button "Save" at bounding box center [59, 431] width 34 height 20
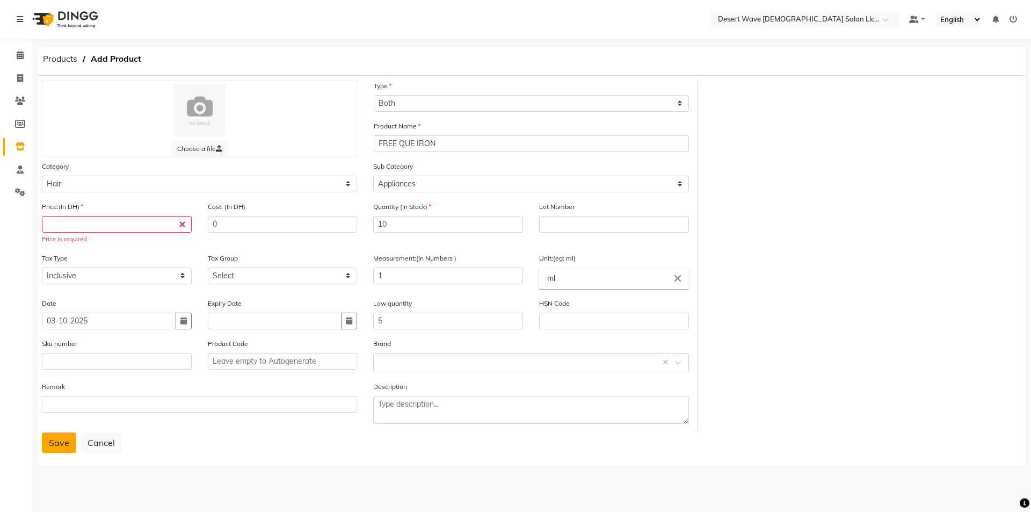
click at [55, 442] on button "Save" at bounding box center [59, 442] width 34 height 20
click at [159, 229] on input "number" at bounding box center [117, 224] width 150 height 17
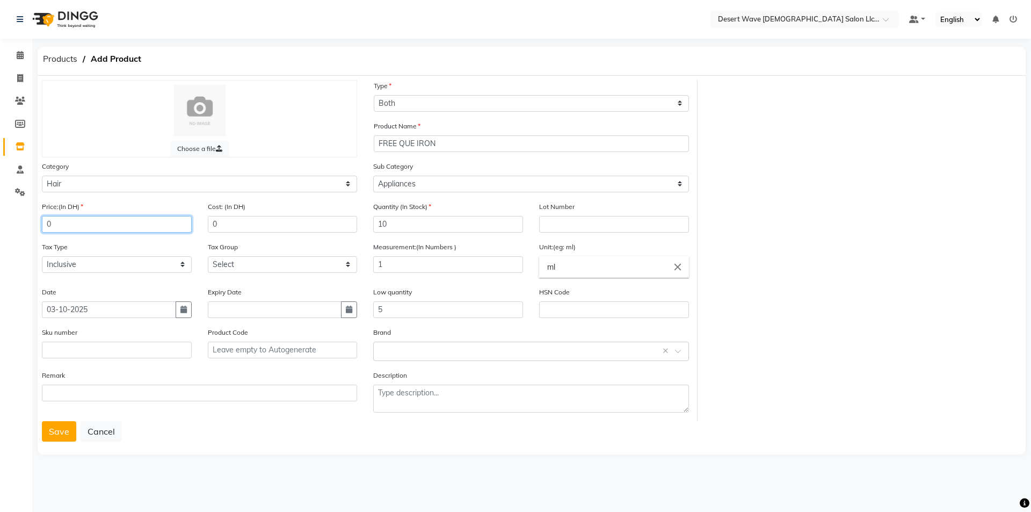
type input "0"
click at [37, 435] on main "Products Add Product Choose a file Type Select Type Both Retail Consumable Prod…" at bounding box center [531, 260] width 999 height 426
click at [68, 428] on button "Save" at bounding box center [59, 431] width 34 height 20
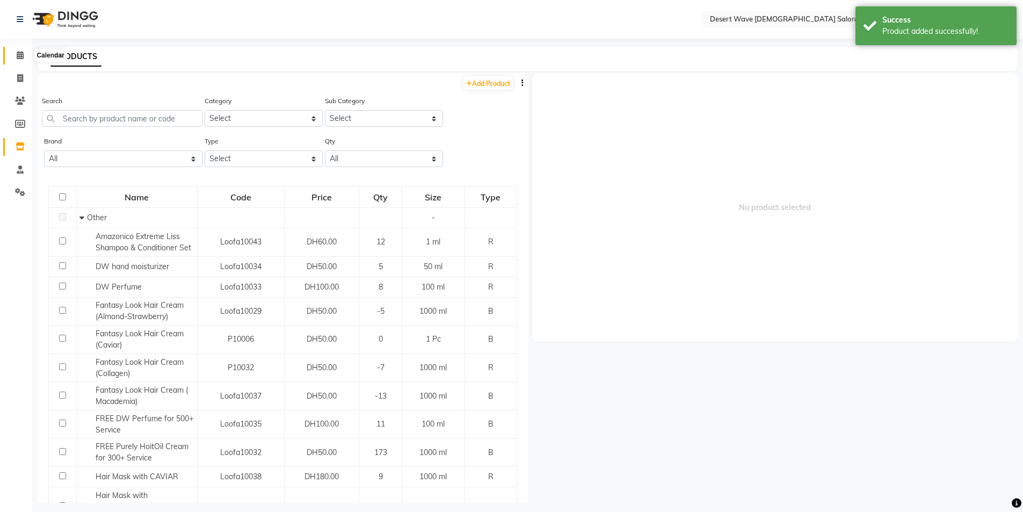
click at [20, 55] on icon at bounding box center [20, 55] width 7 height 8
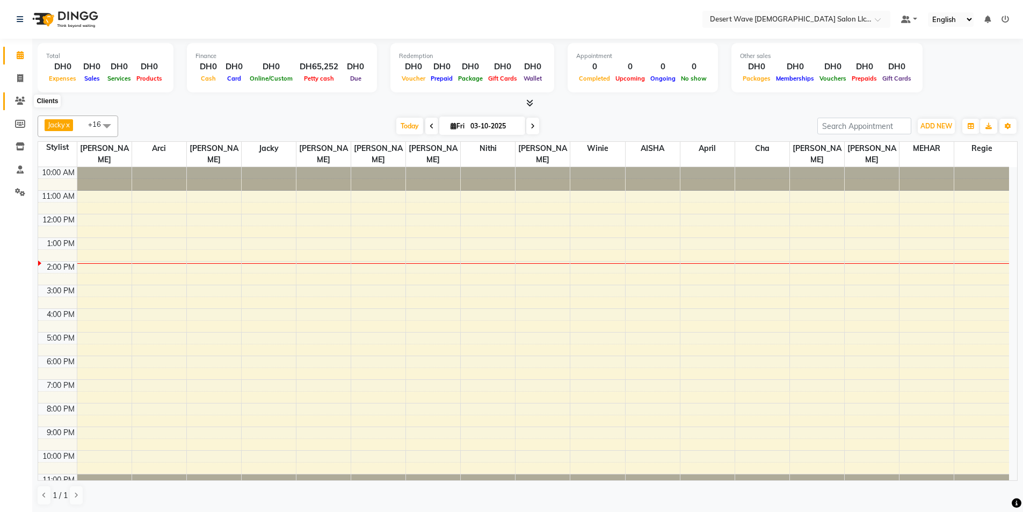
click at [26, 104] on span at bounding box center [20, 101] width 19 height 12
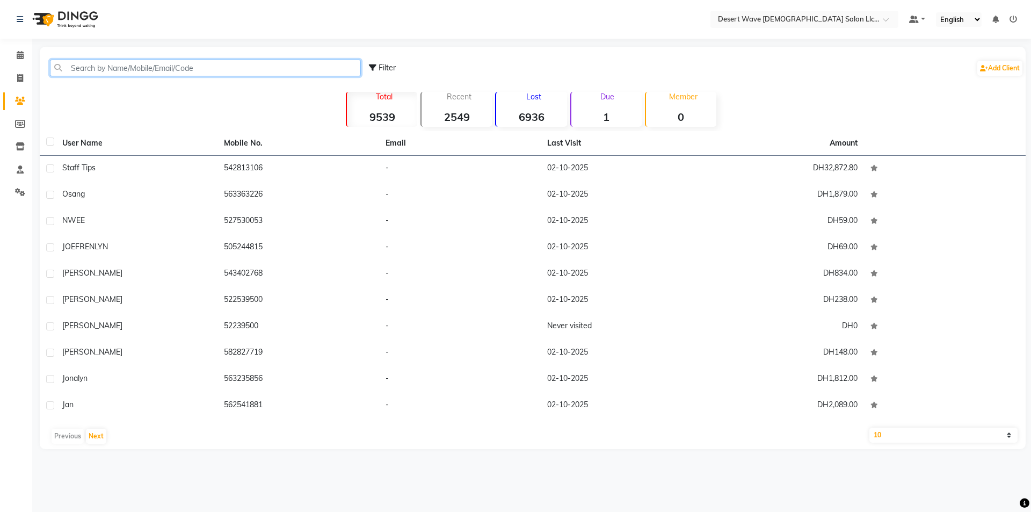
click at [134, 71] on input "text" at bounding box center [205, 68] width 311 height 17
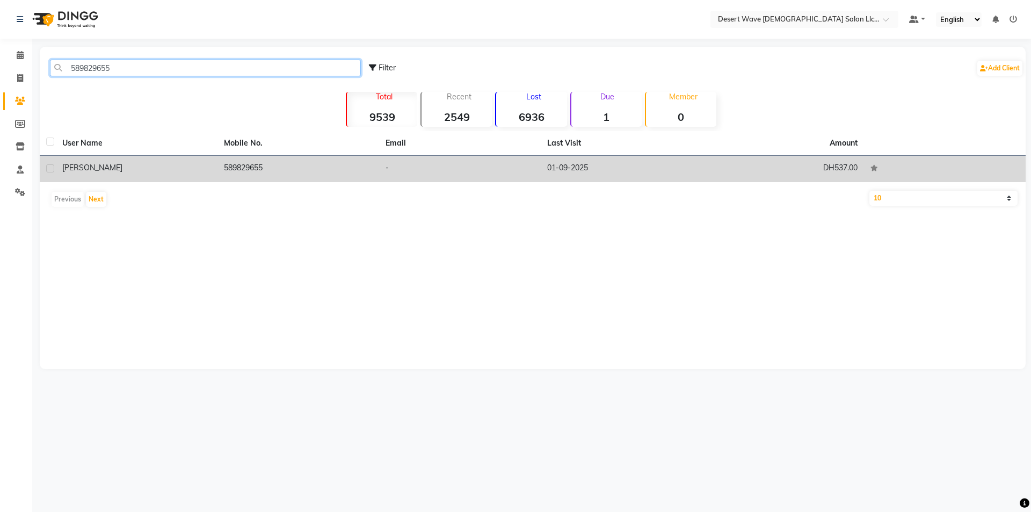
type input "589829655"
click at [414, 169] on td "-" at bounding box center [460, 169] width 162 height 26
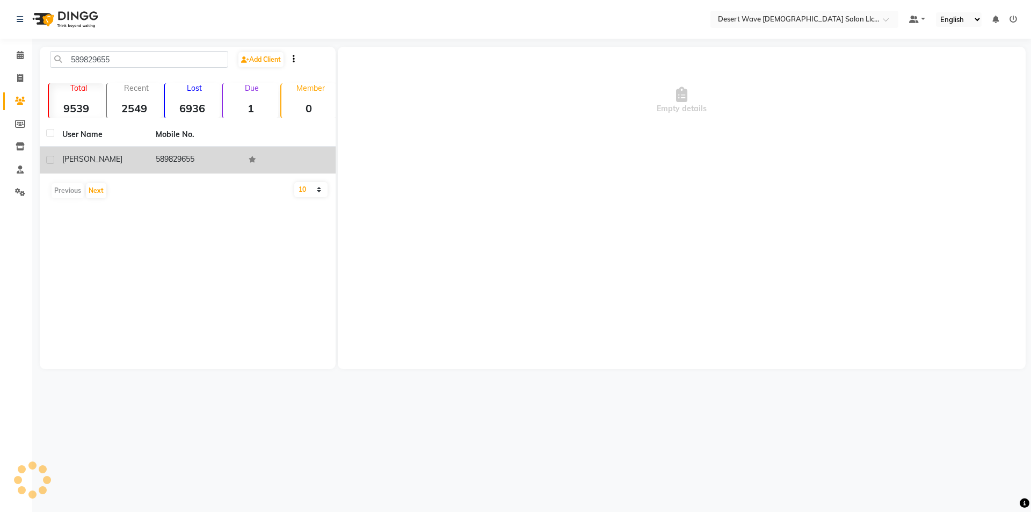
click at [414, 169] on div "Empty details" at bounding box center [682, 208] width 688 height 322
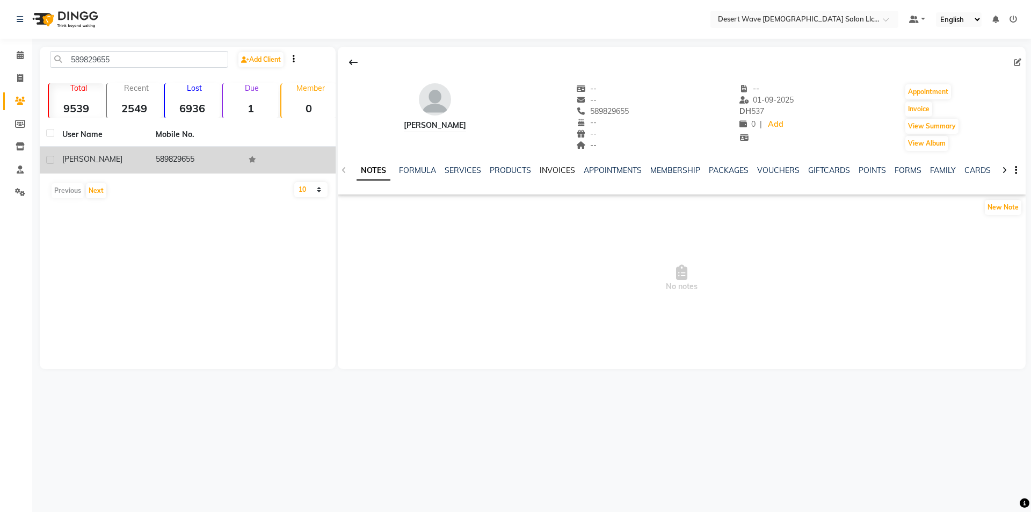
click at [557, 168] on link "INVOICES" at bounding box center [557, 170] width 35 height 10
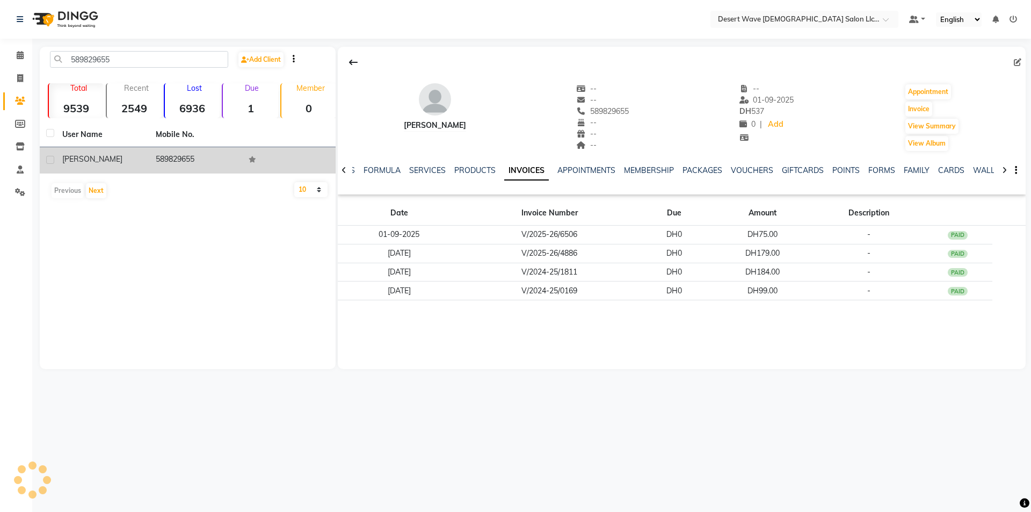
click at [549, 168] on link "INVOICES" at bounding box center [526, 170] width 45 height 19
click at [558, 169] on link "APPOINTMENTS" at bounding box center [587, 170] width 58 height 10
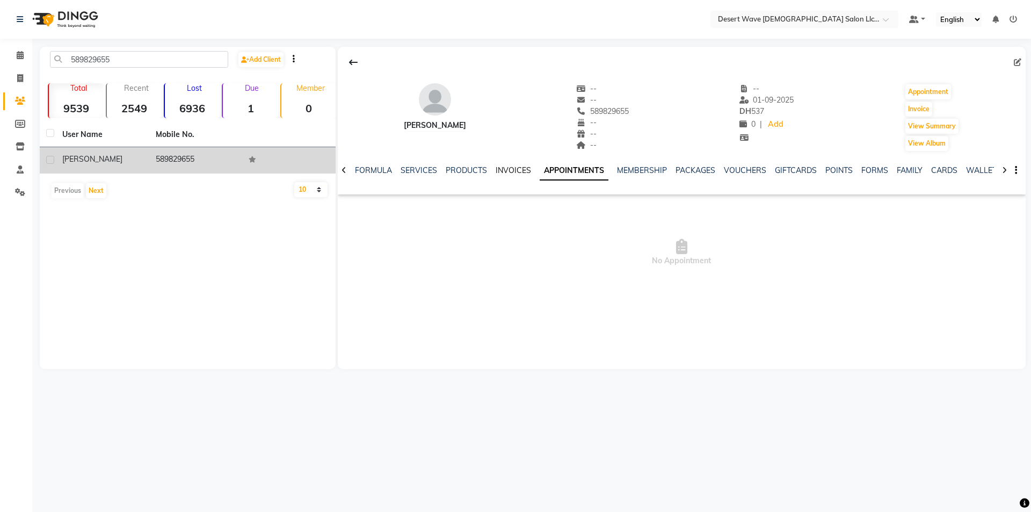
click at [514, 168] on link "INVOICES" at bounding box center [513, 170] width 35 height 10
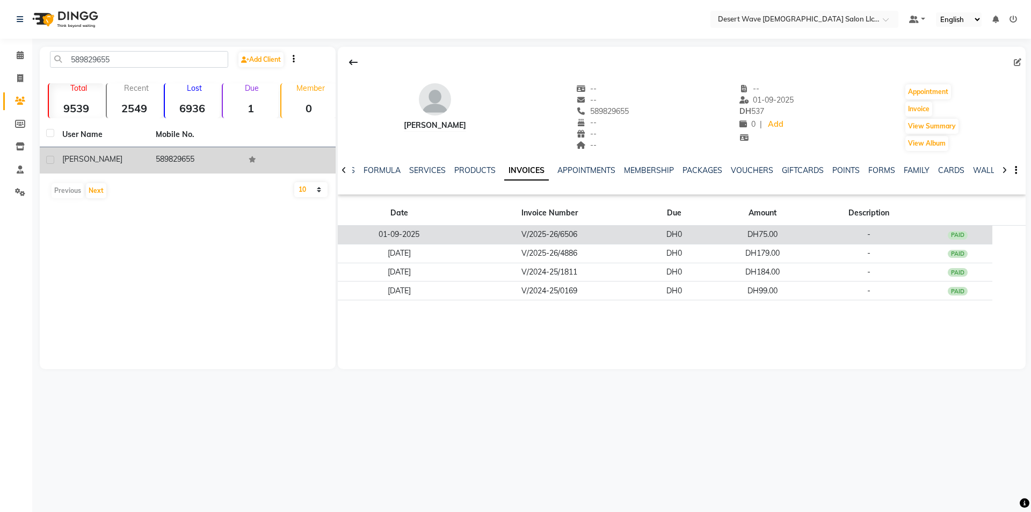
click at [576, 230] on td "V/2025-26/6506" at bounding box center [549, 235] width 178 height 19
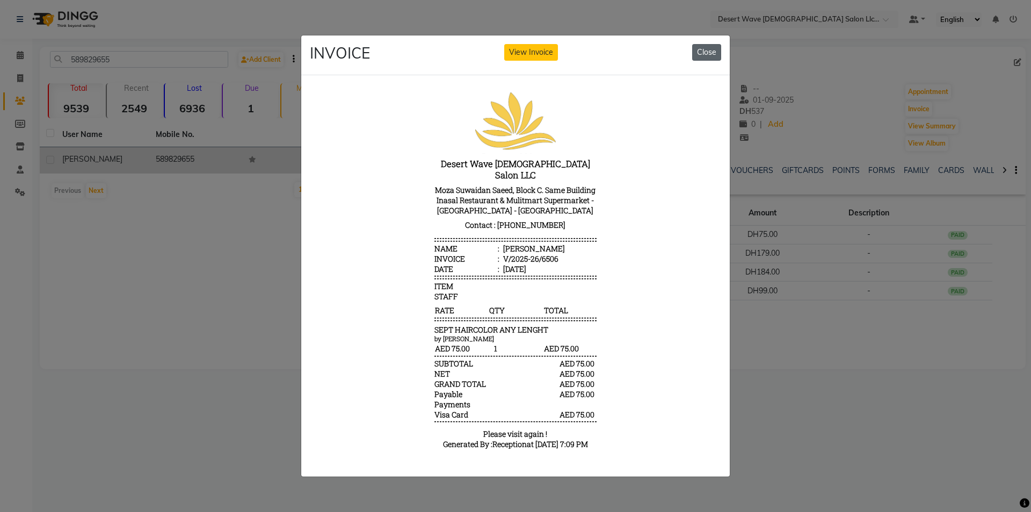
click at [718, 45] on button "Close" at bounding box center [706, 52] width 29 height 17
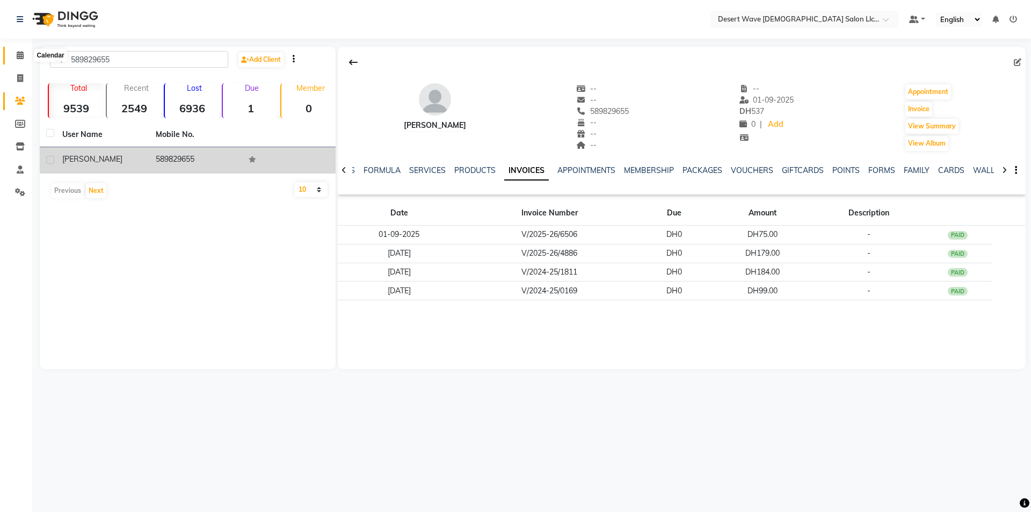
click at [17, 54] on icon at bounding box center [20, 55] width 7 height 8
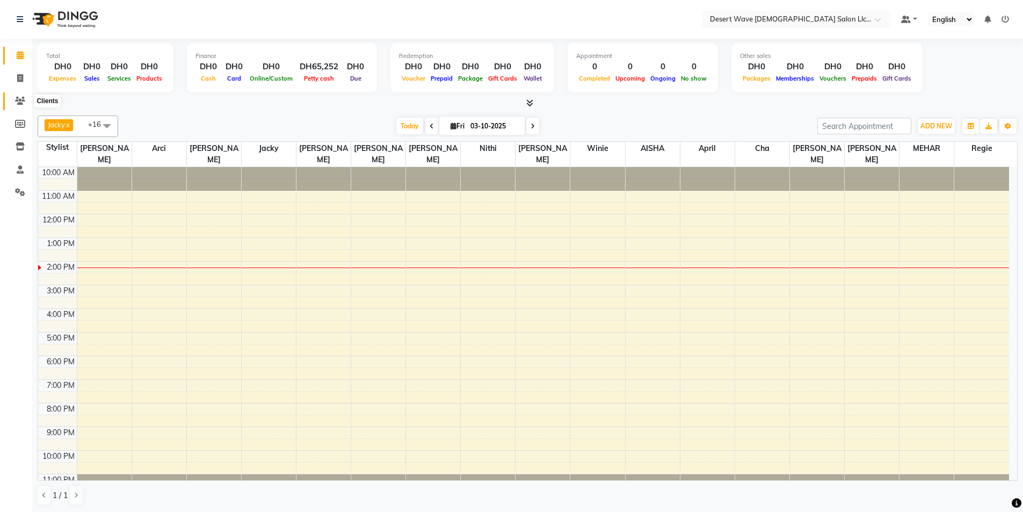
click at [26, 104] on span at bounding box center [20, 101] width 19 height 12
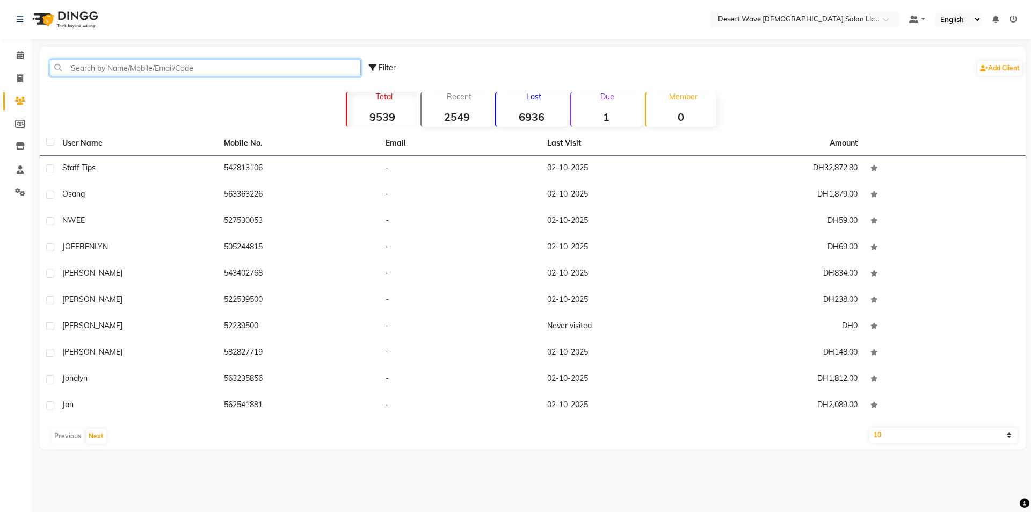
click at [126, 65] on input "text" at bounding box center [205, 68] width 311 height 17
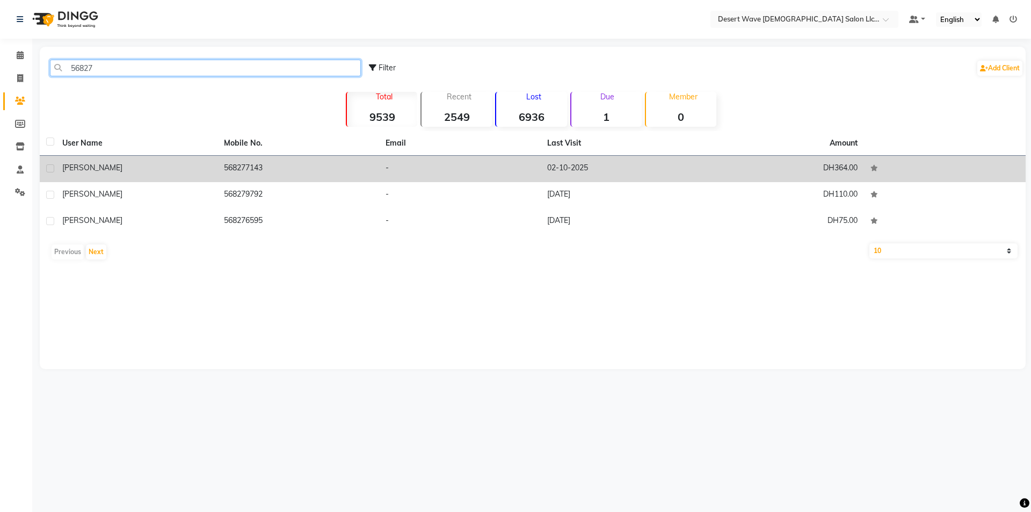
type input "56827"
click at [382, 175] on td "-" at bounding box center [460, 169] width 162 height 26
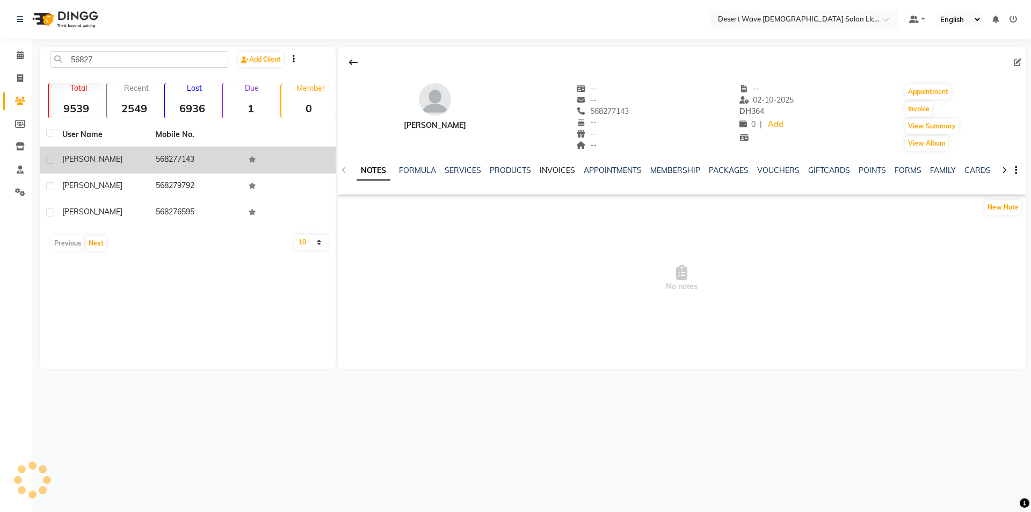
click at [550, 171] on link "INVOICES" at bounding box center [557, 170] width 35 height 10
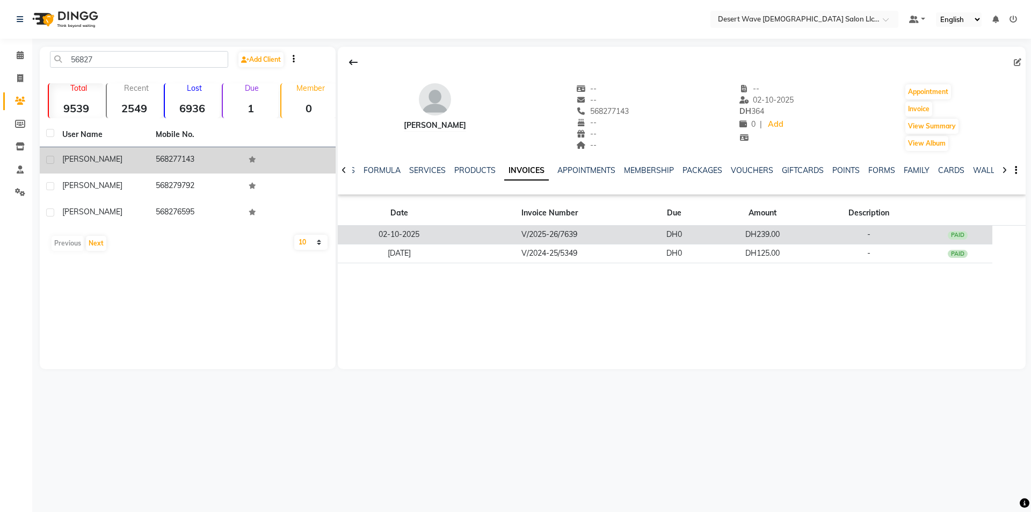
click at [557, 229] on td "V/2025-26/7639" at bounding box center [549, 235] width 178 height 19
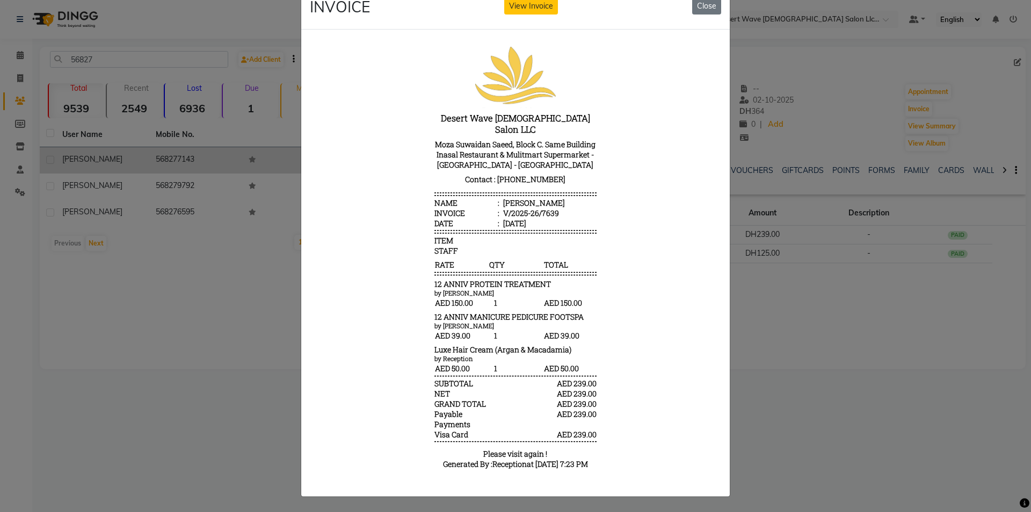
scroll to position [9, 0]
click at [162, 17] on ngb-modal-window "INVOICE View Invoice Close" at bounding box center [515, 256] width 1031 height 512
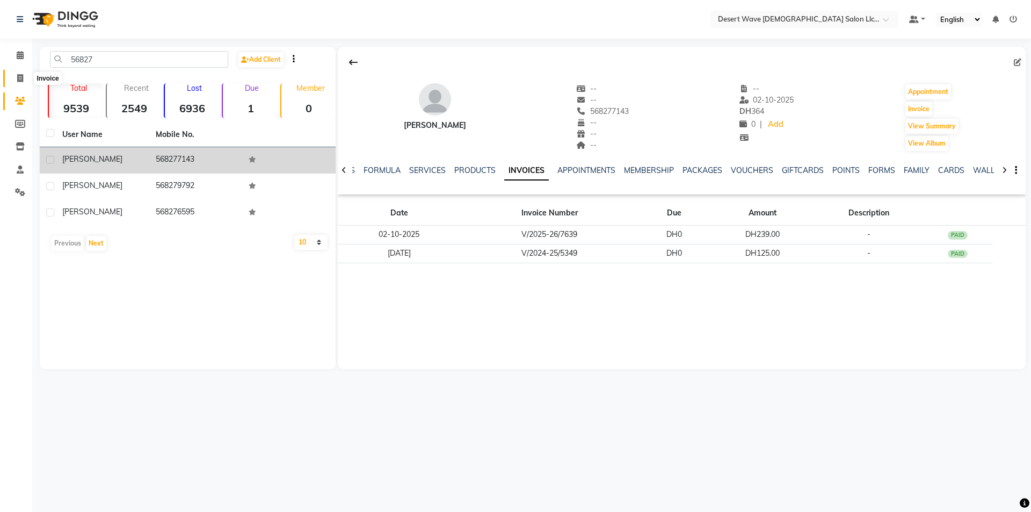
click at [19, 75] on icon at bounding box center [20, 78] width 6 height 8
select select "6563"
select select "service"
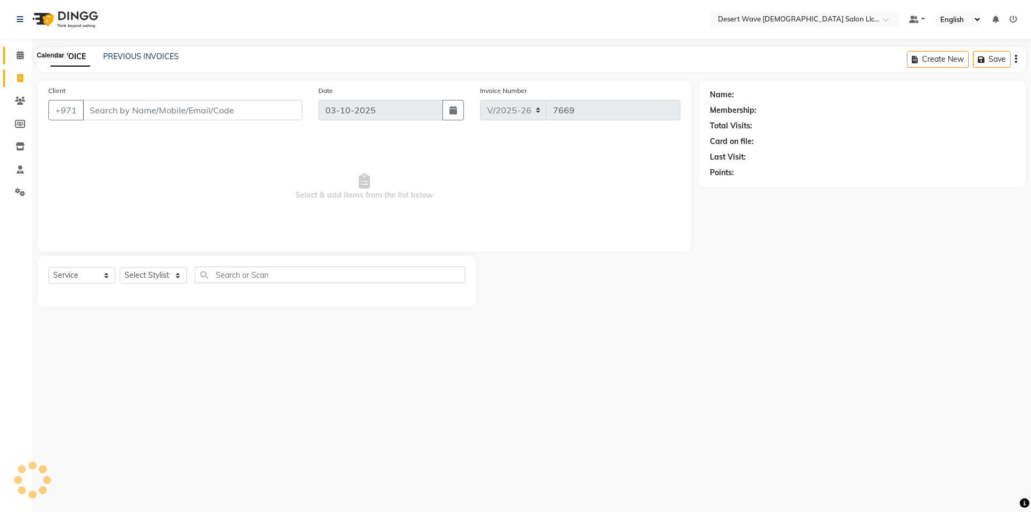
click at [17, 51] on icon at bounding box center [20, 55] width 7 height 8
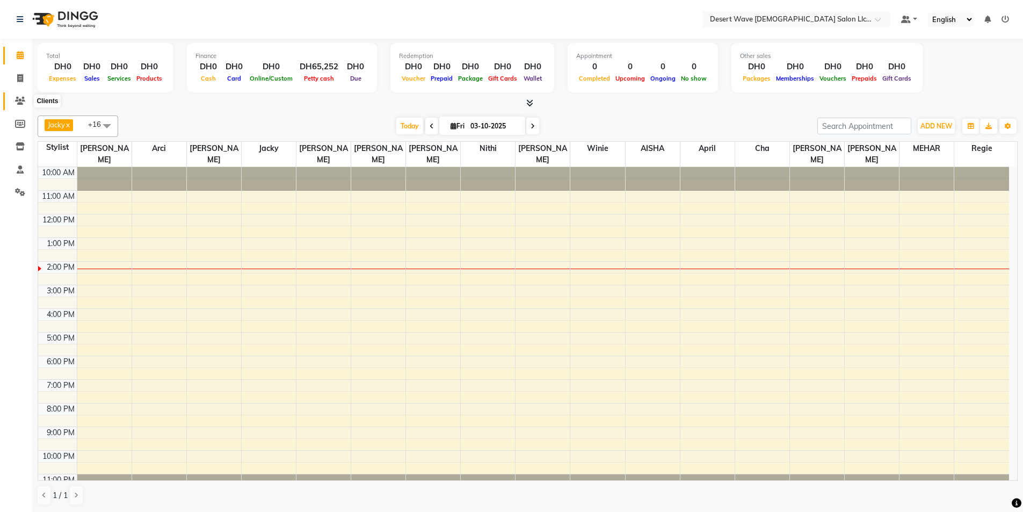
click at [19, 96] on span at bounding box center [20, 101] width 19 height 12
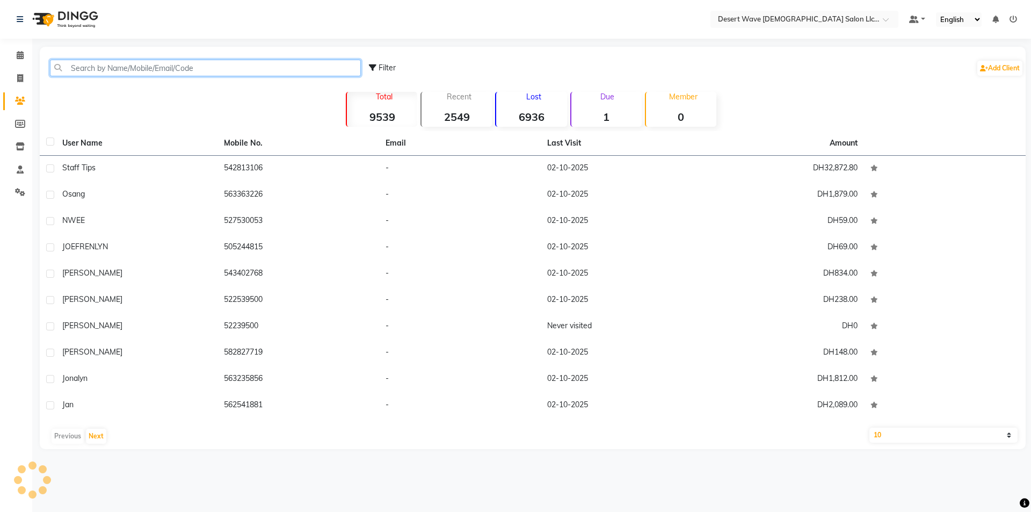
click at [84, 69] on input "text" at bounding box center [205, 68] width 311 height 17
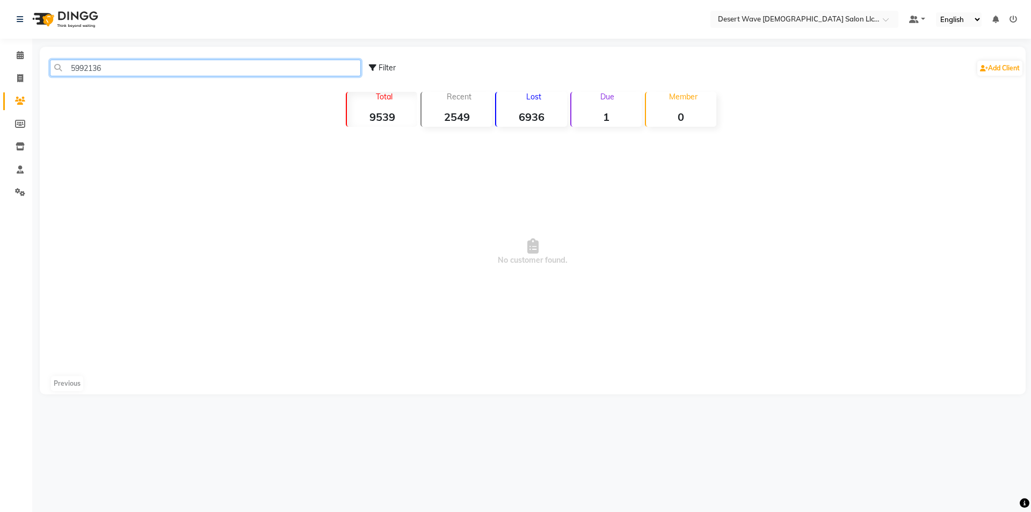
click at [182, 70] on input "5992136" at bounding box center [205, 68] width 311 height 17
click at [146, 67] on input "5992136" at bounding box center [205, 68] width 311 height 17
click at [75, 66] on input "5992136" at bounding box center [205, 68] width 311 height 17
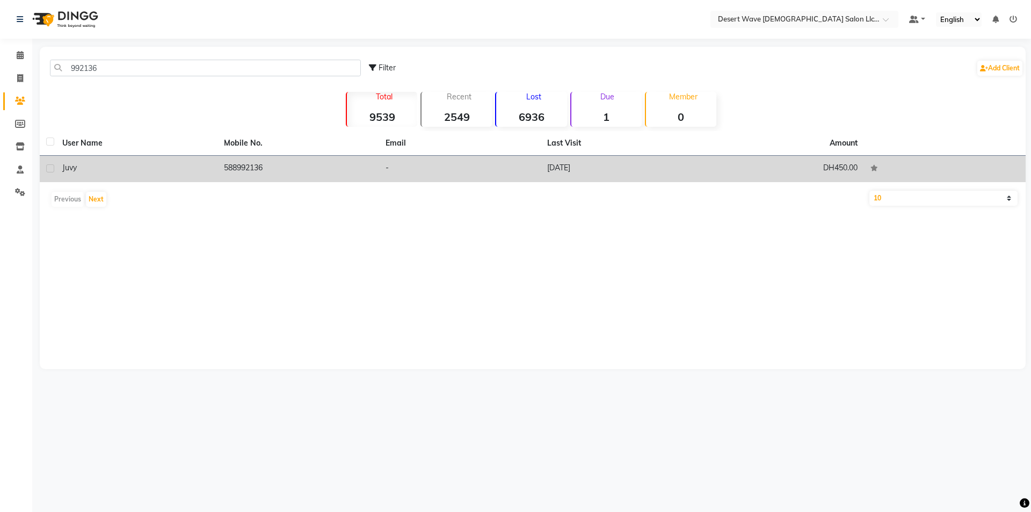
click at [547, 161] on td "[DATE]" at bounding box center [622, 169] width 162 height 26
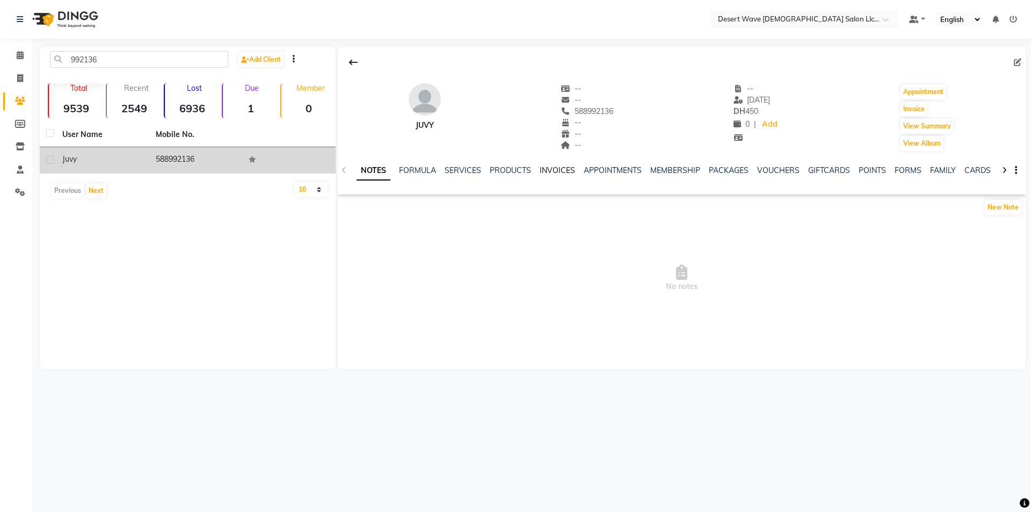
click at [566, 171] on link "INVOICES" at bounding box center [557, 170] width 35 height 10
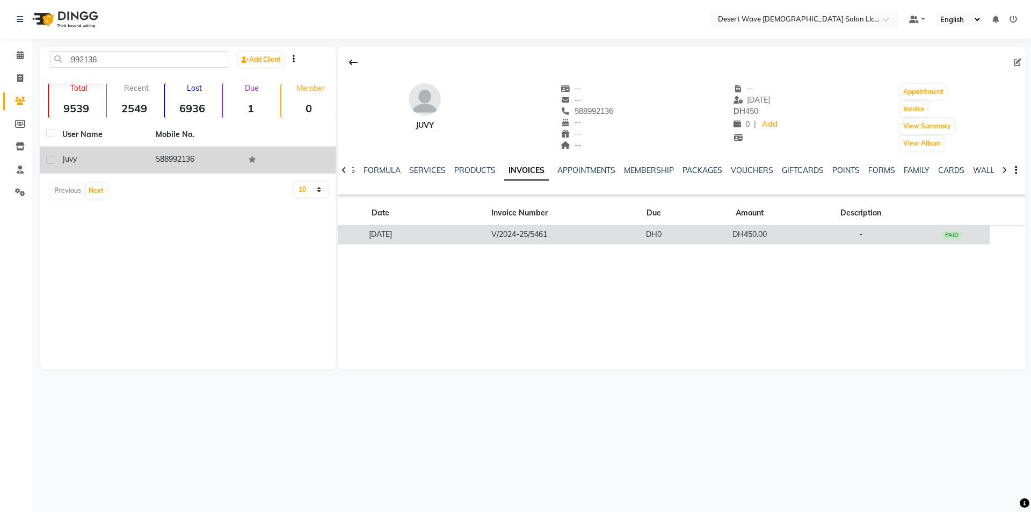
click at [601, 232] on td "V/2024-25/5461" at bounding box center [519, 235] width 193 height 19
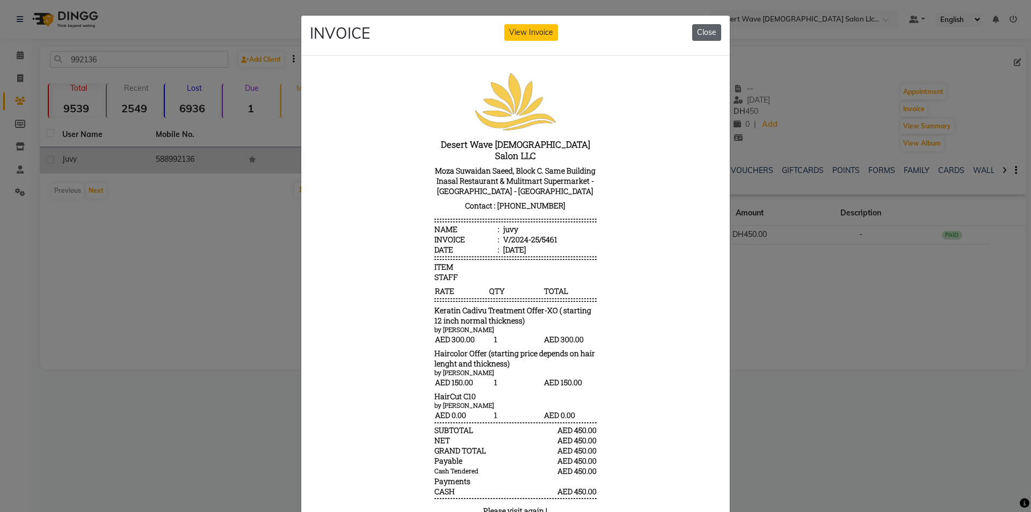
click at [709, 27] on button "Close" at bounding box center [706, 32] width 29 height 17
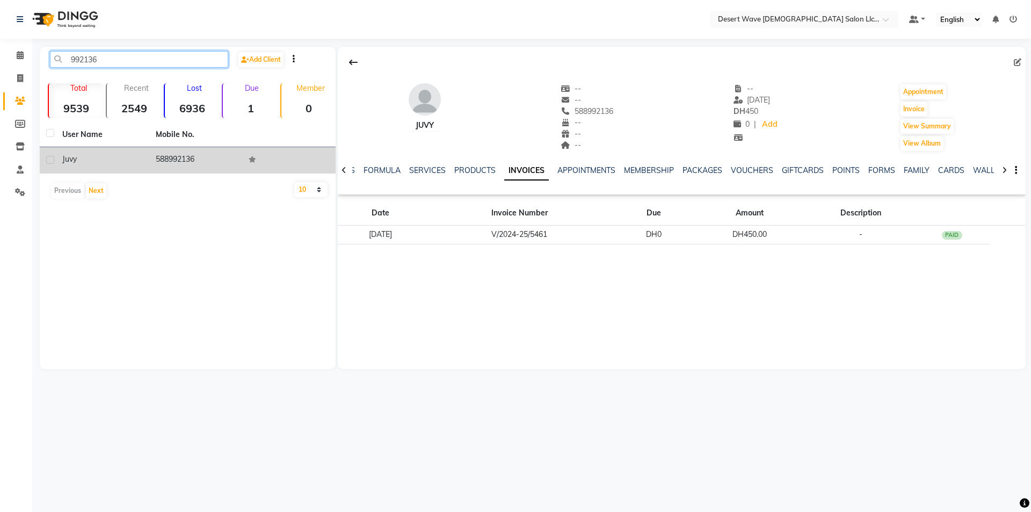
click at [106, 57] on input "992136" at bounding box center [139, 59] width 178 height 17
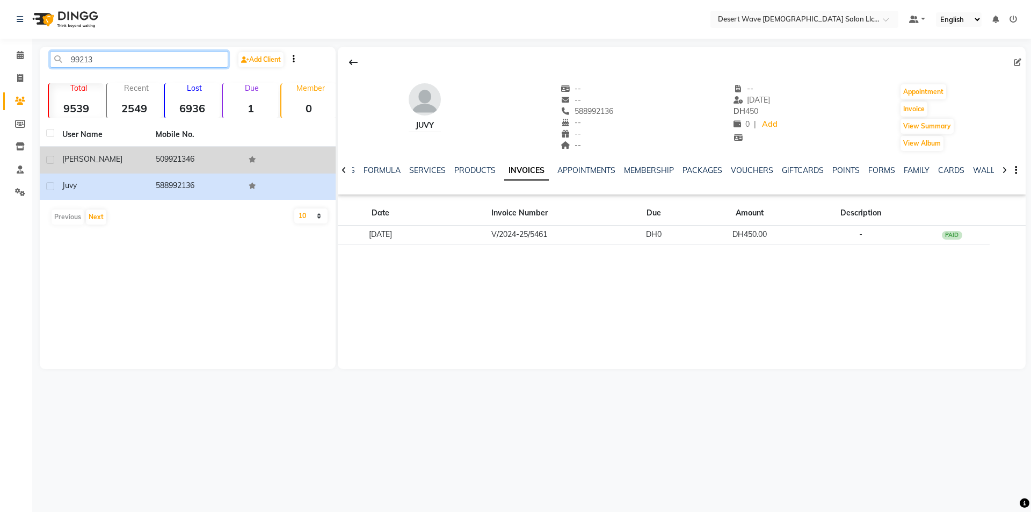
type input "99213"
click at [155, 157] on td "509921346" at bounding box center [195, 160] width 93 height 26
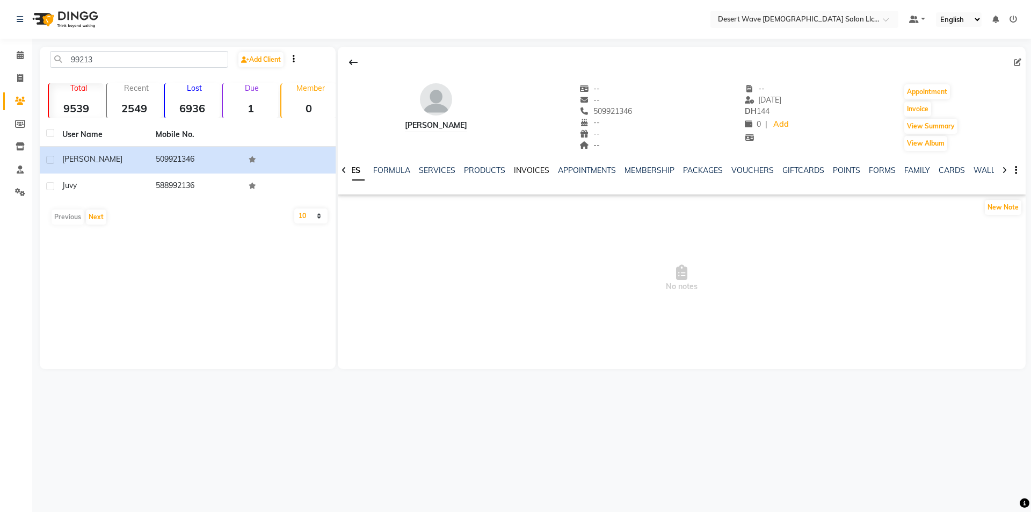
click at [530, 171] on link "INVOICES" at bounding box center [531, 170] width 35 height 10
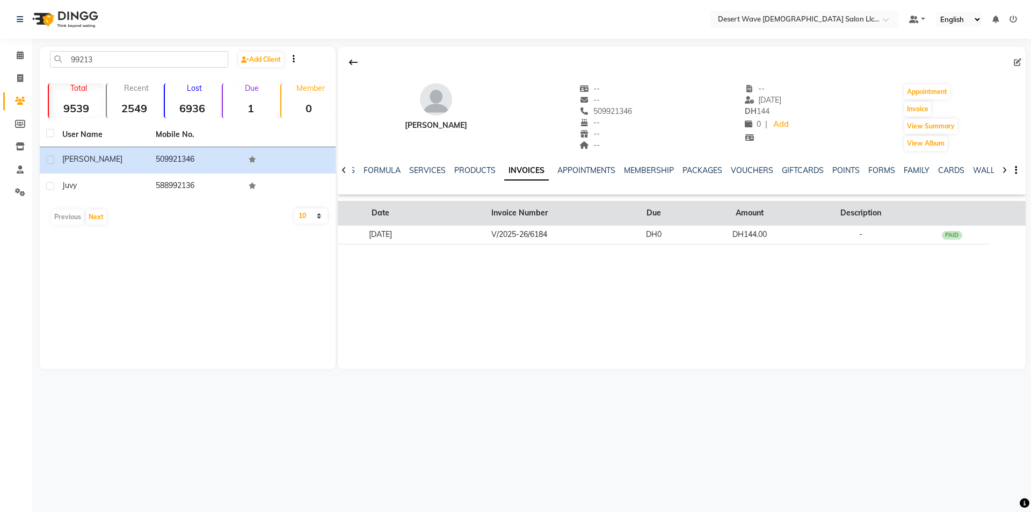
click at [595, 223] on th "Invoice Number" at bounding box center [519, 213] width 193 height 25
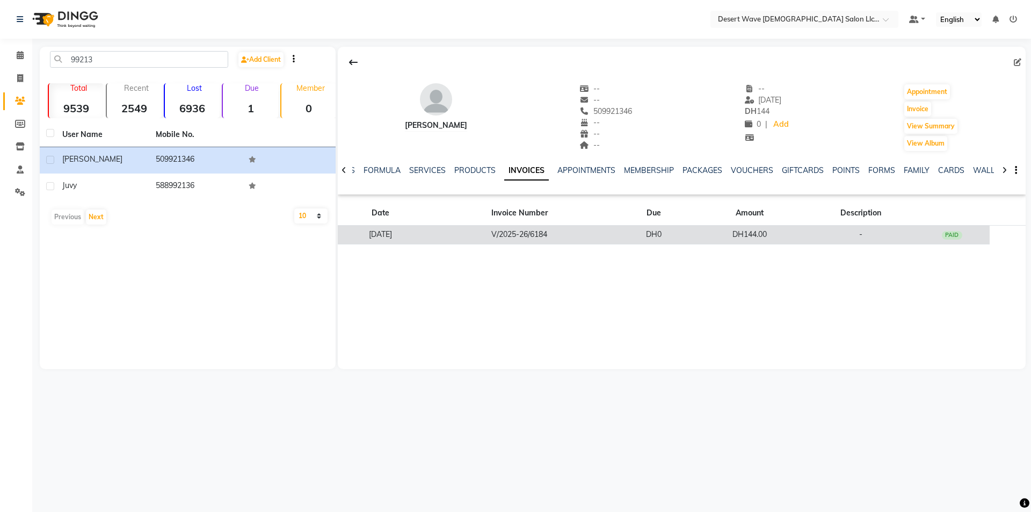
click at [594, 230] on td "V/2025-26/6184" at bounding box center [519, 235] width 193 height 19
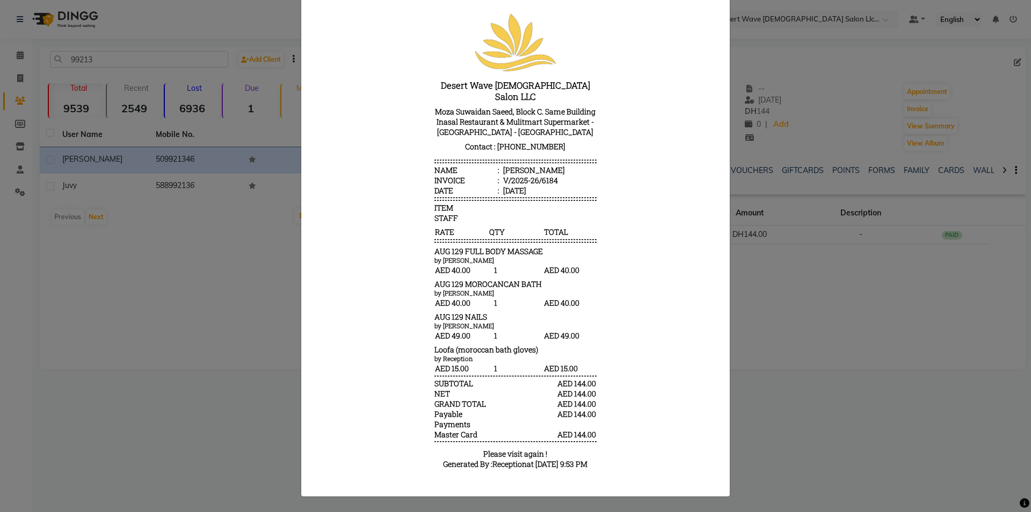
click at [858, 316] on ngb-modal-window "INVOICE View Invoice Close" at bounding box center [515, 256] width 1031 height 512
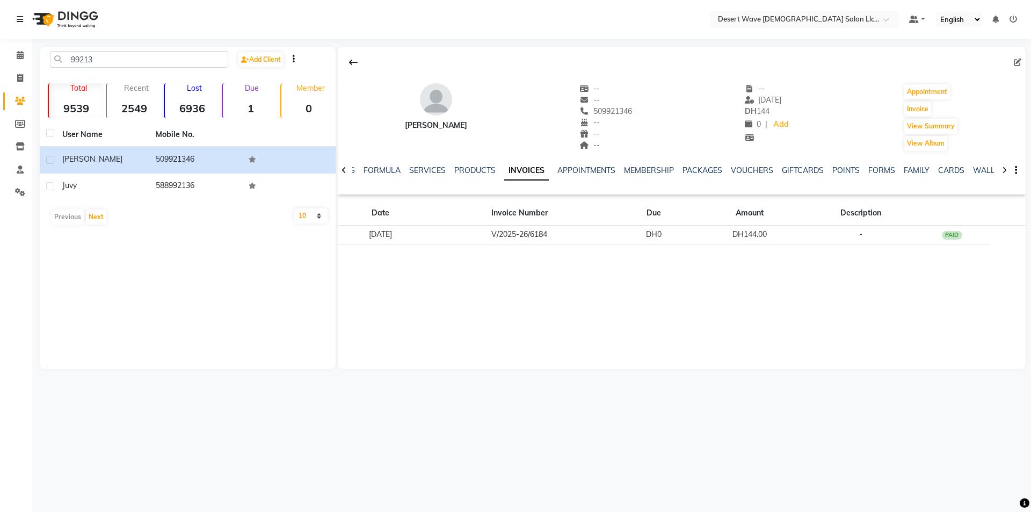
click at [17, 16] on icon at bounding box center [20, 20] width 6 height 8
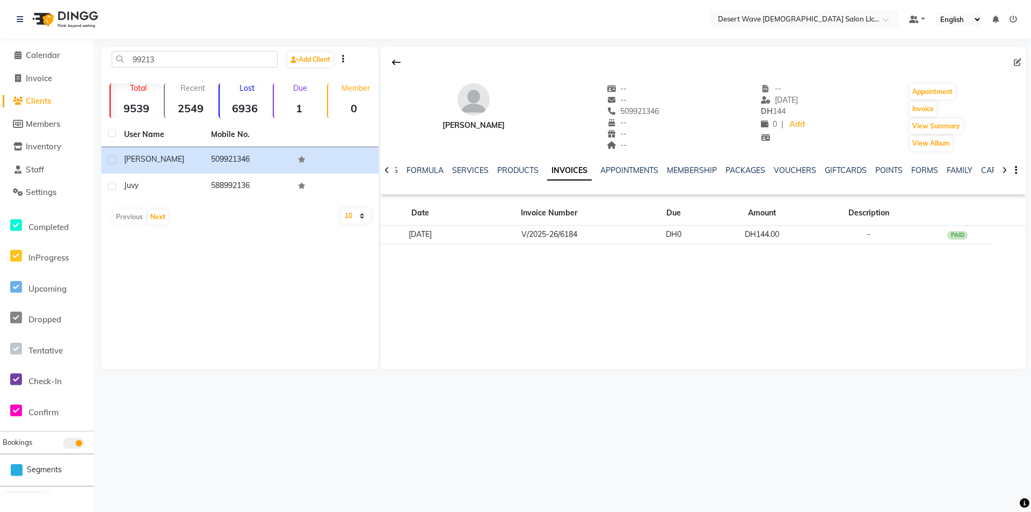
click at [57, 48] on li "Calendar" at bounding box center [47, 55] width 94 height 23
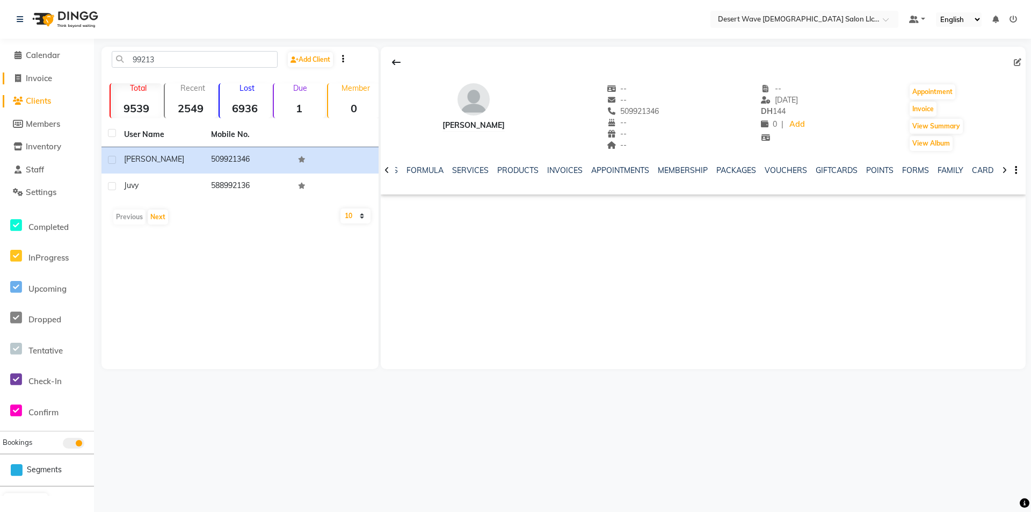
click at [41, 74] on span "Invoice" at bounding box center [39, 78] width 26 height 10
select select "service"
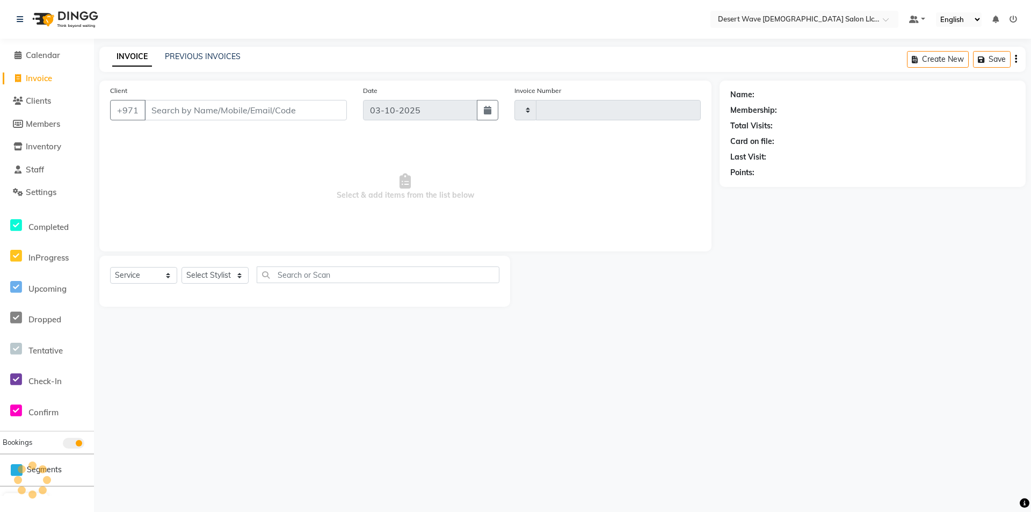
type input "7669"
select select "6563"
click at [45, 51] on span "Calendar" at bounding box center [43, 55] width 34 height 10
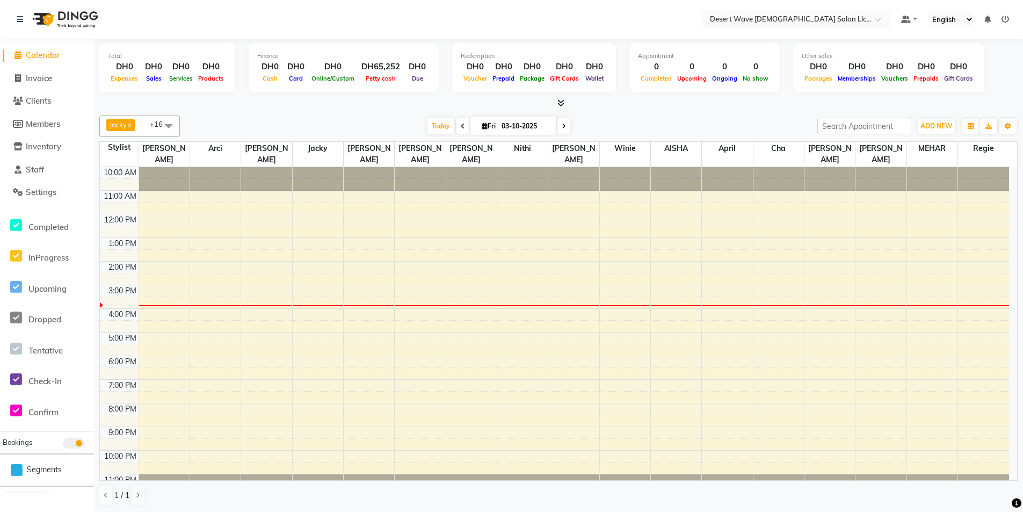
click at [781, 368] on div "10:00 AM 11:00 AM 12:00 PM 1:00 PM 2:00 PM 3:00 PM 4:00 PM 5:00 PM 6:00 PM 7:00…" at bounding box center [555, 332] width 910 height 330
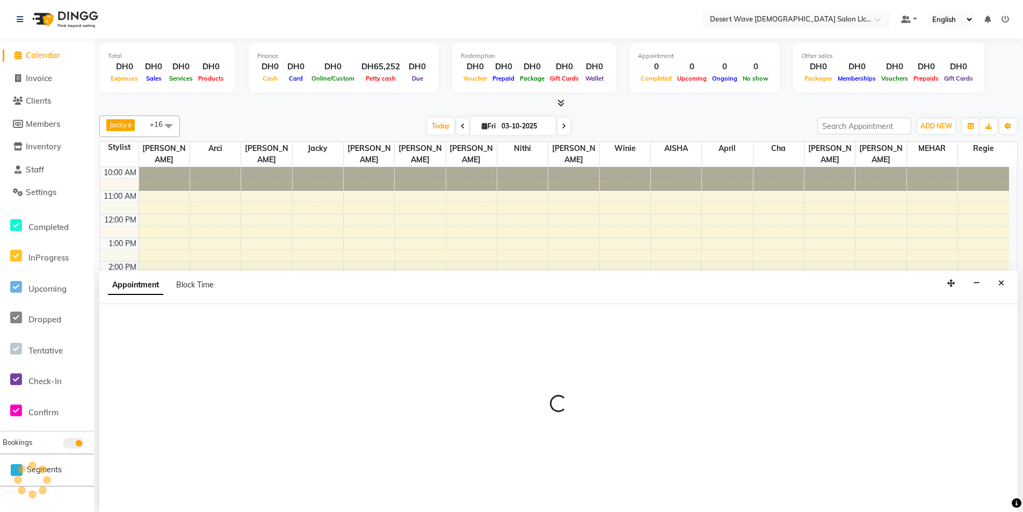
scroll to position [1, 0]
select select "74700"
select select "tentative"
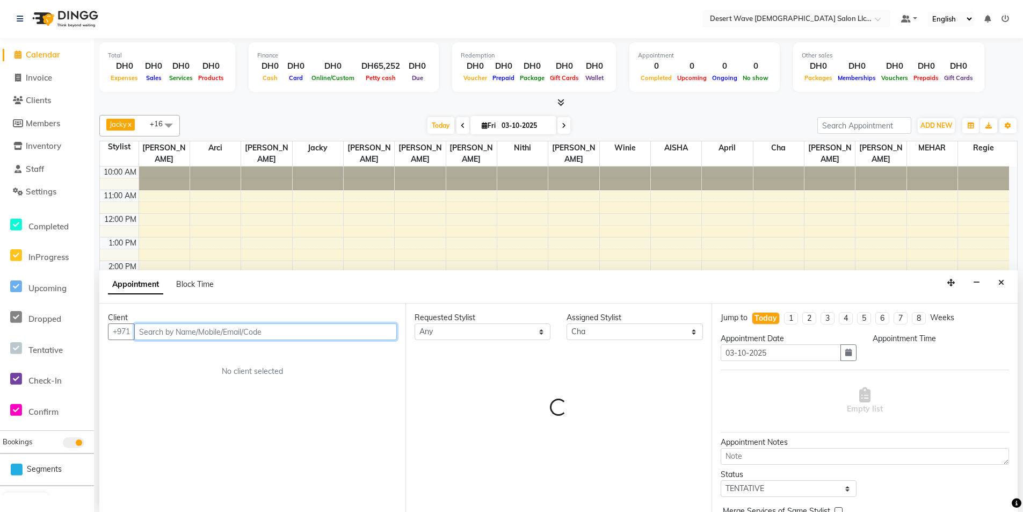
select select "1110"
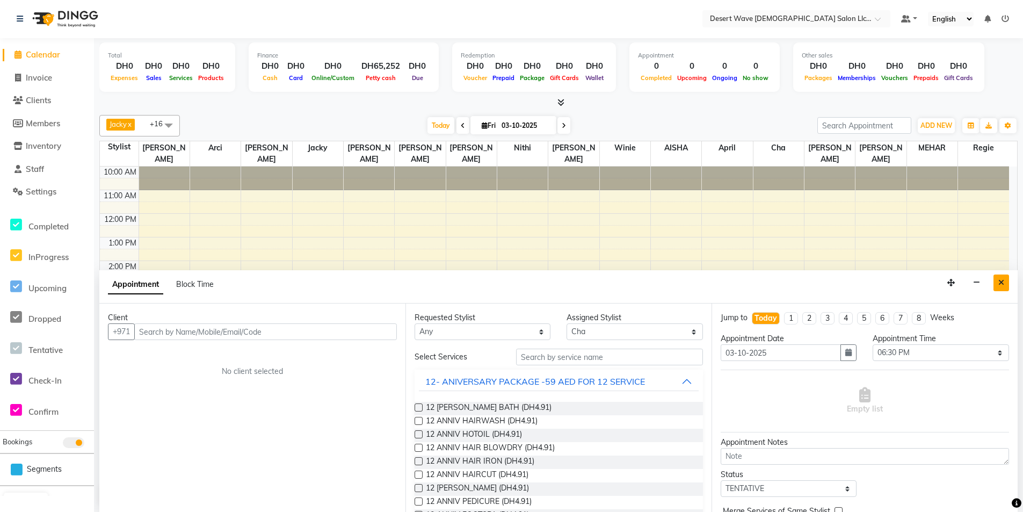
click at [1001, 282] on icon "Close" at bounding box center [1002, 283] width 6 height 8
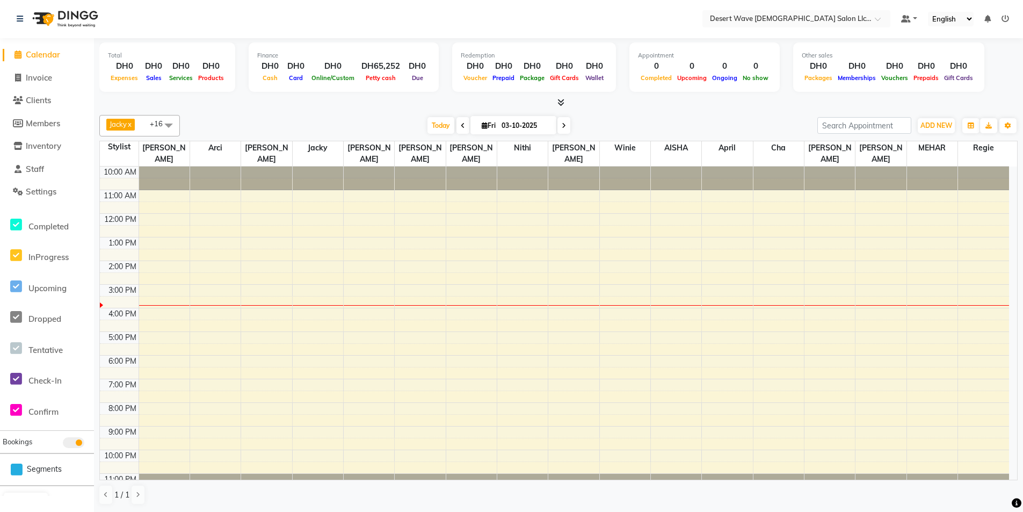
click at [646, 449] on div "10:00 AM 11:00 AM 12:00 PM 1:00 PM 2:00 PM 3:00 PM 4:00 PM 5:00 PM 6:00 PM 7:00…" at bounding box center [555, 332] width 910 height 330
select select "59253"
select select "tentative"
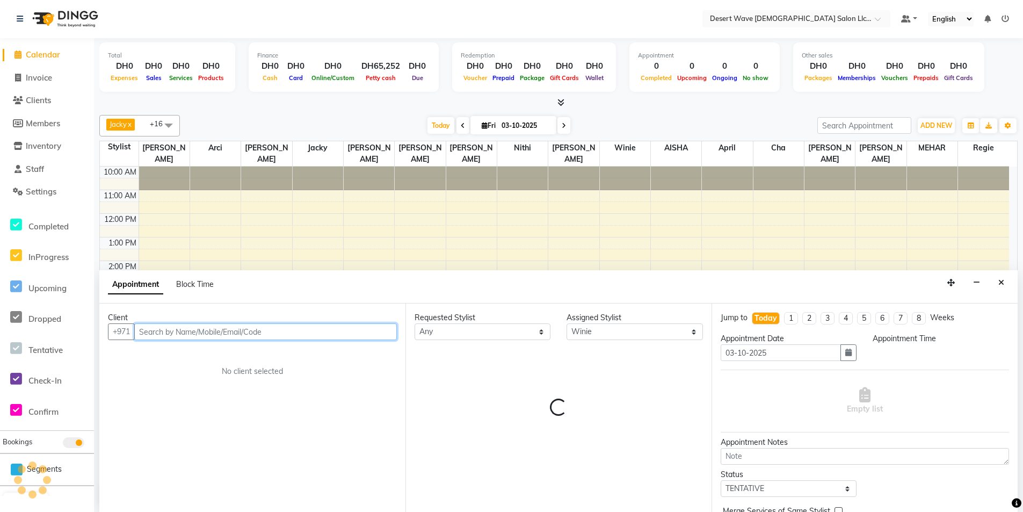
select select "1320"
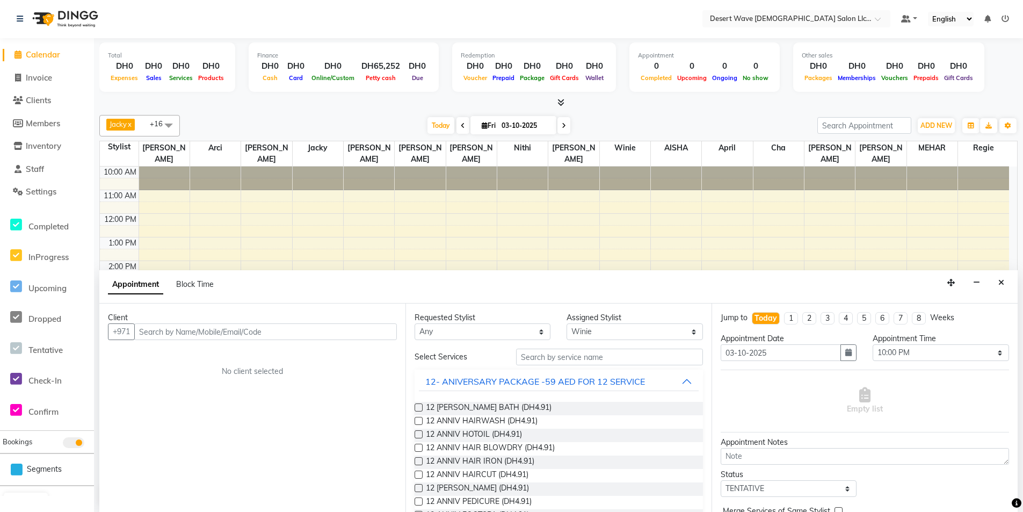
click at [1010, 284] on div "Appointment Block Time" at bounding box center [558, 286] width 919 height 33
click at [1008, 284] on button "Close" at bounding box center [1002, 283] width 16 height 17
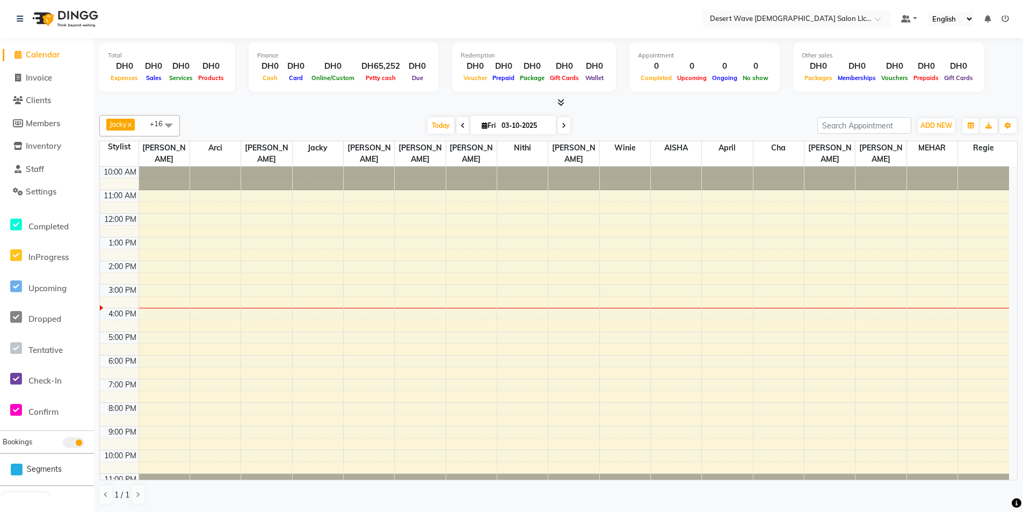
click at [166, 451] on div "10:00 AM 11:00 AM 12:00 PM 1:00 PM 2:00 PM 3:00 PM 4:00 PM 5:00 PM 6:00 PM 7:00…" at bounding box center [555, 332] width 910 height 330
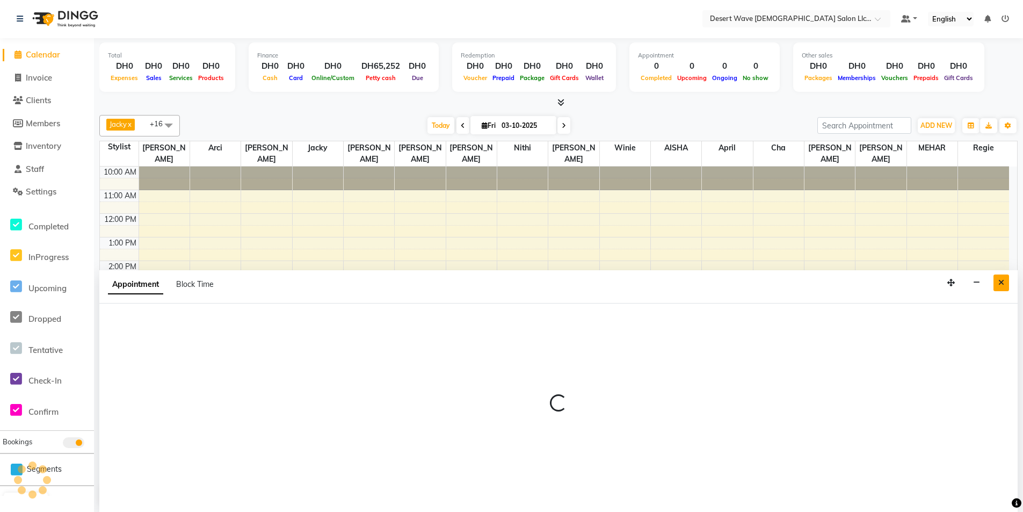
click at [1001, 281] on icon "Close" at bounding box center [1002, 283] width 6 height 8
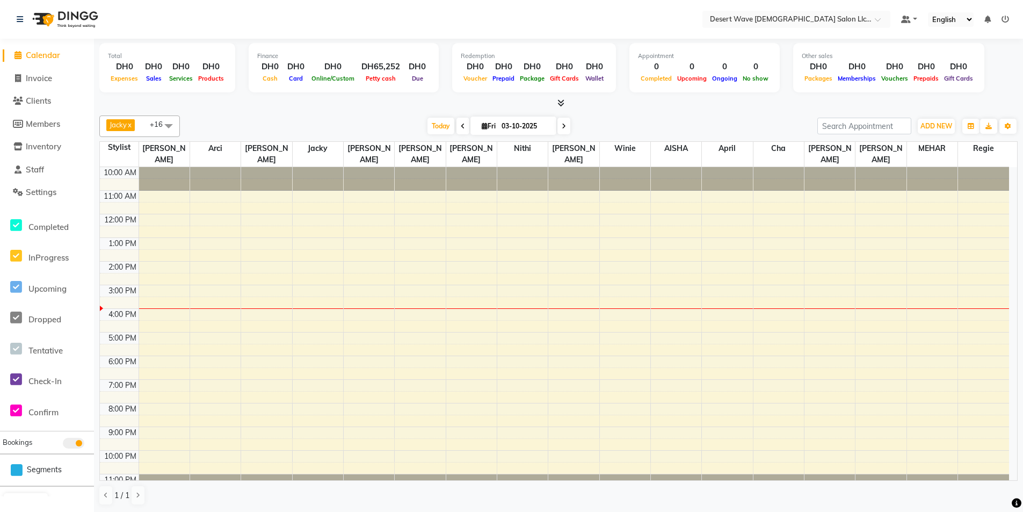
scroll to position [6, 0]
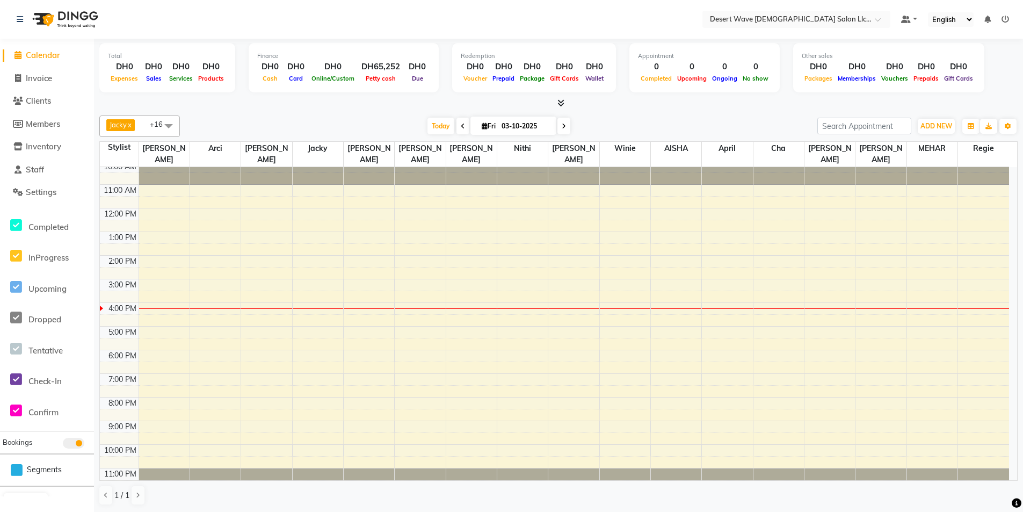
click at [262, 251] on div "10:00 AM 11:00 AM 12:00 PM 1:00 PM 2:00 PM 3:00 PM 4:00 PM 5:00 PM 6:00 PM 7:00…" at bounding box center [555, 326] width 910 height 330
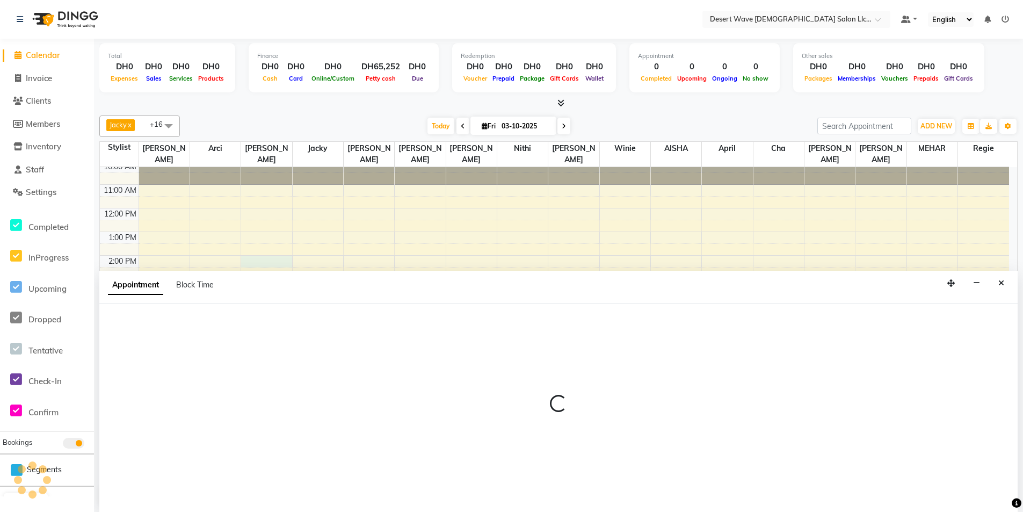
scroll to position [1, 0]
select select "50411"
select select "840"
select select "tentative"
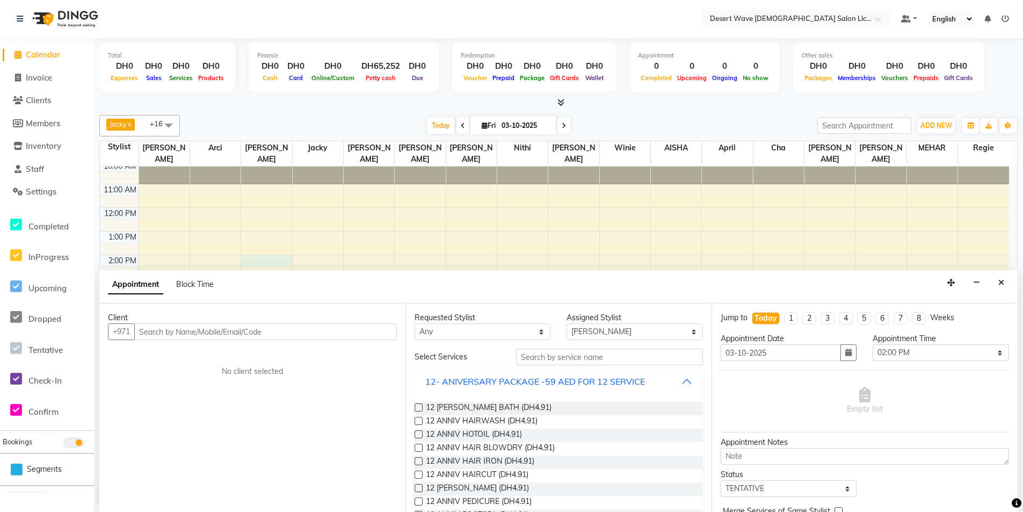
click at [506, 379] on div "12- ANIVERSARY PACKAGE -59 AED FOR 12 SERVICE" at bounding box center [535, 381] width 220 height 13
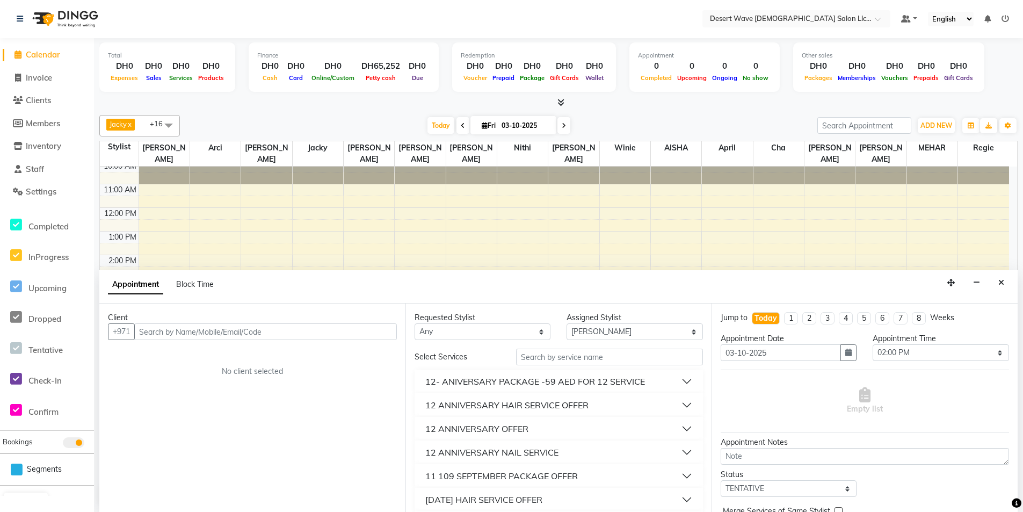
click at [537, 409] on div "12 ANNIVERSARY HAIR SERVICE OFFER" at bounding box center [506, 405] width 163 height 13
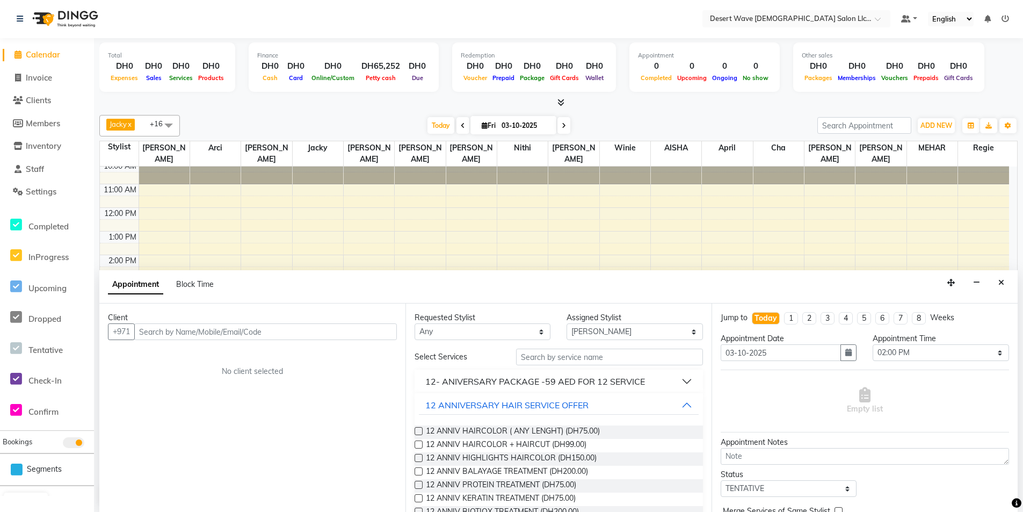
click at [418, 434] on label at bounding box center [419, 431] width 8 height 8
click at [418, 434] on input "checkbox" at bounding box center [418, 432] width 7 height 7
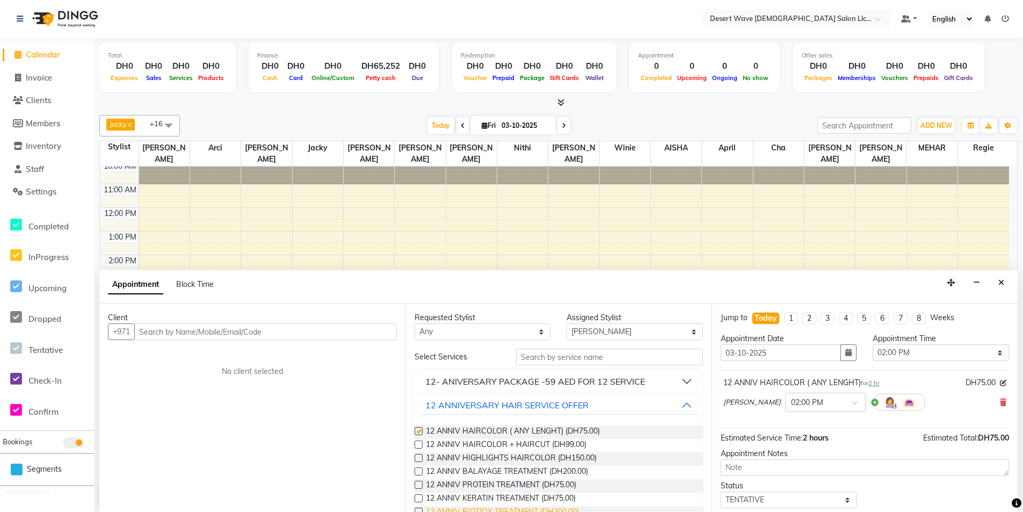
checkbox input "false"
click at [192, 331] on input "text" at bounding box center [265, 332] width 263 height 17
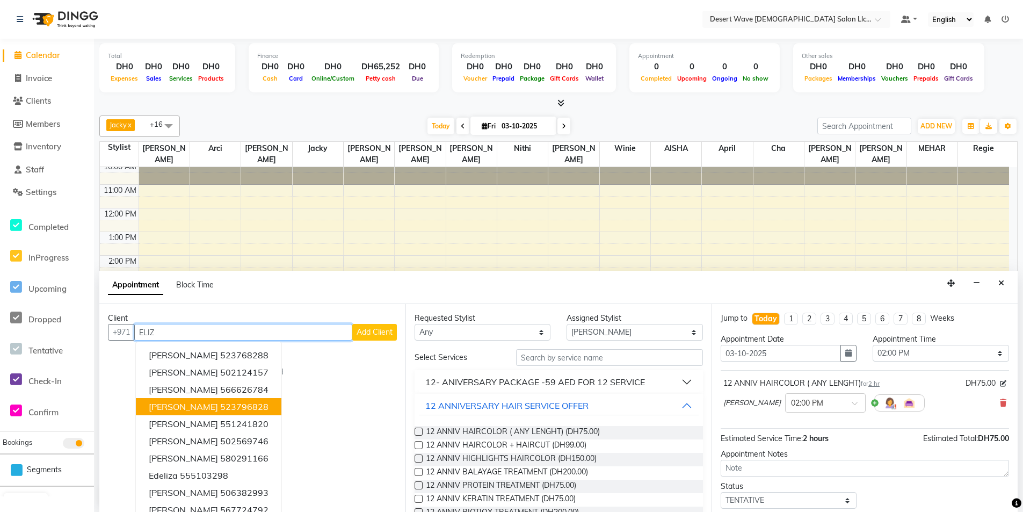
click at [224, 407] on button "[PERSON_NAME] 523796828" at bounding box center [209, 406] width 146 height 17
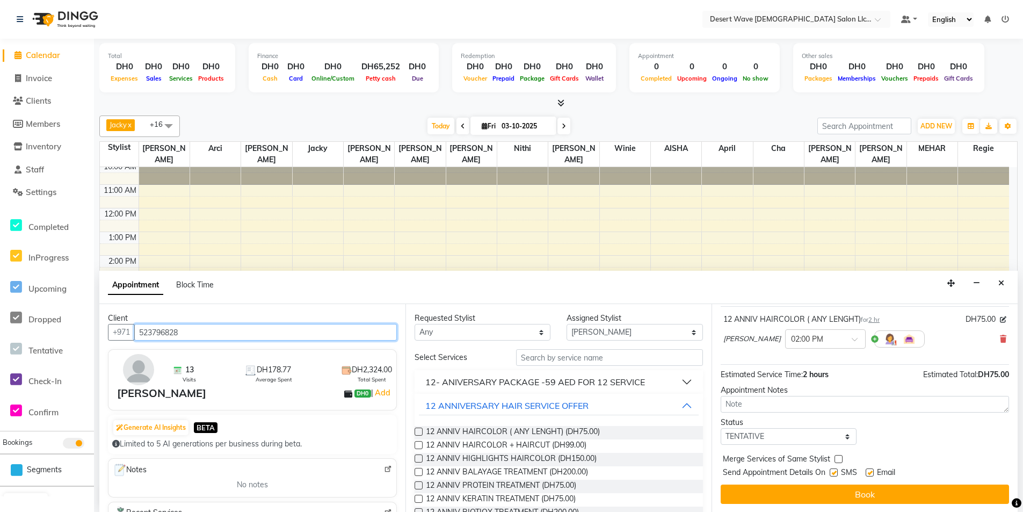
scroll to position [1, 0]
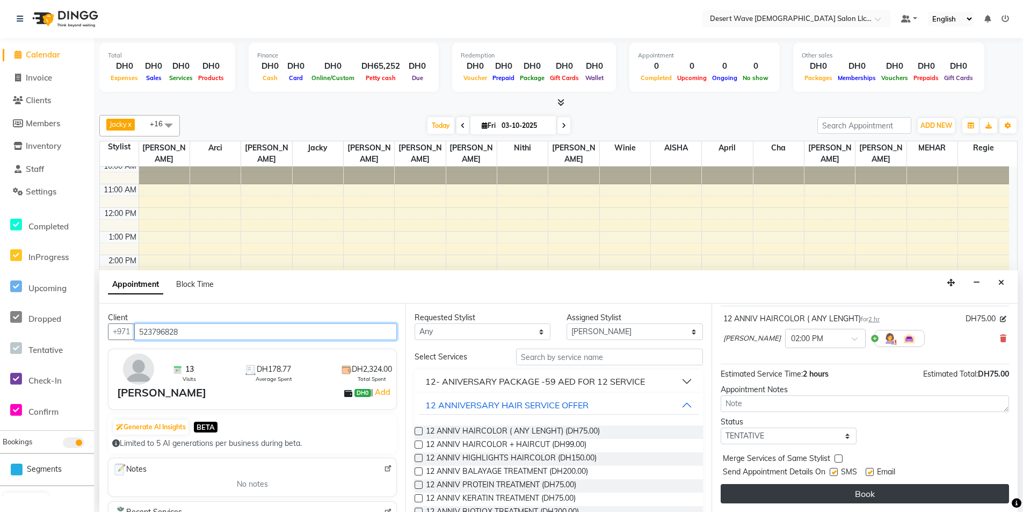
type input "523796828"
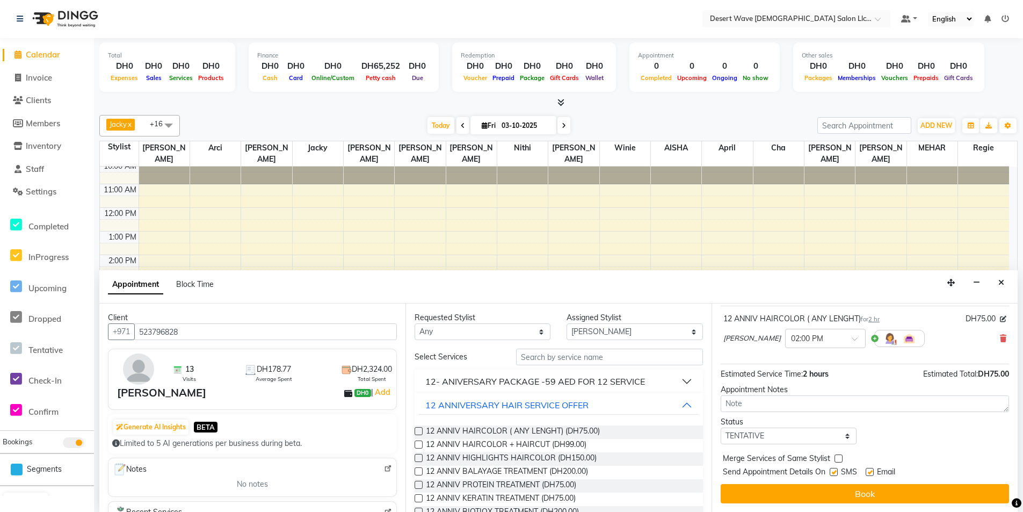
click at [904, 487] on button "Book" at bounding box center [865, 493] width 288 height 19
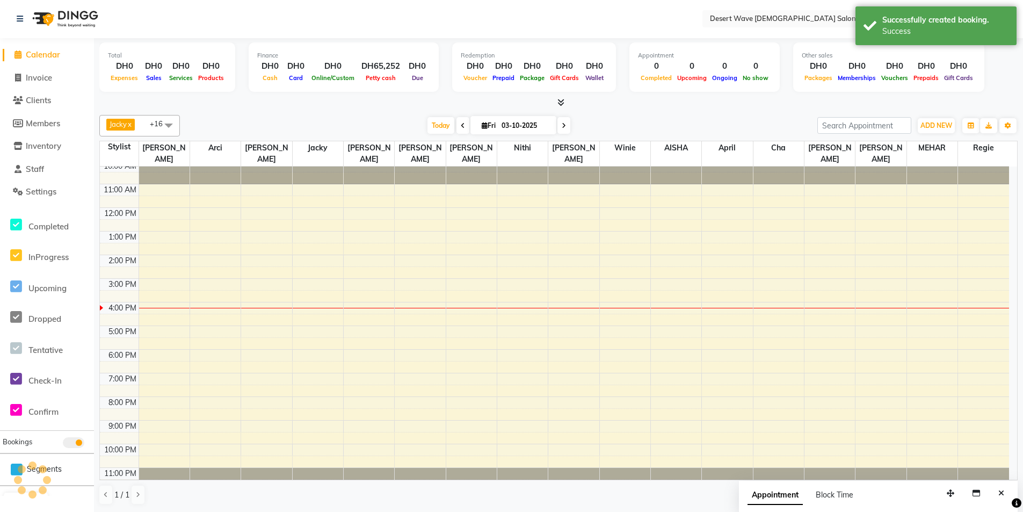
scroll to position [0, 0]
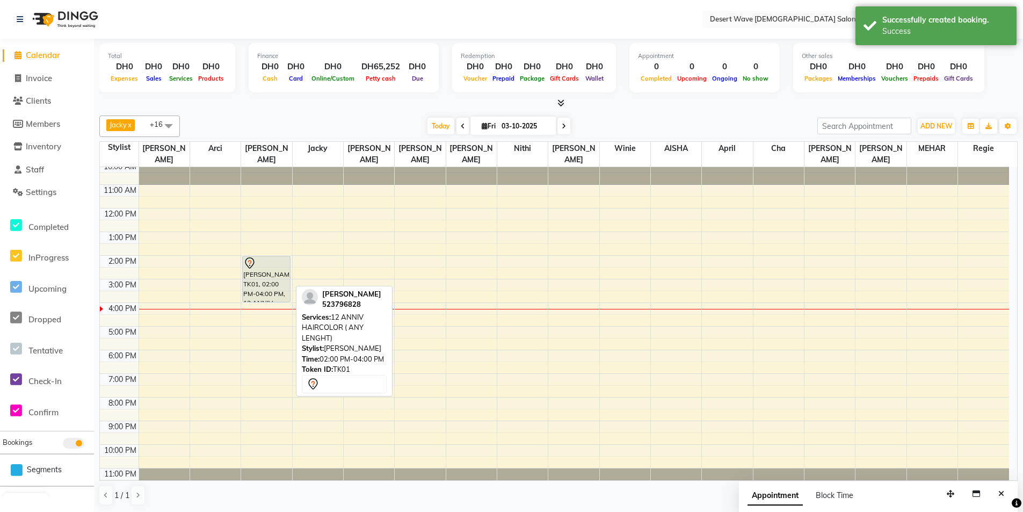
click at [255, 271] on div "[PERSON_NAME], TK01, 02:00 PM-04:00 PM, 12 ANNIV HAIRCOLOR ( ANY LENGHT)" at bounding box center [266, 279] width 47 height 46
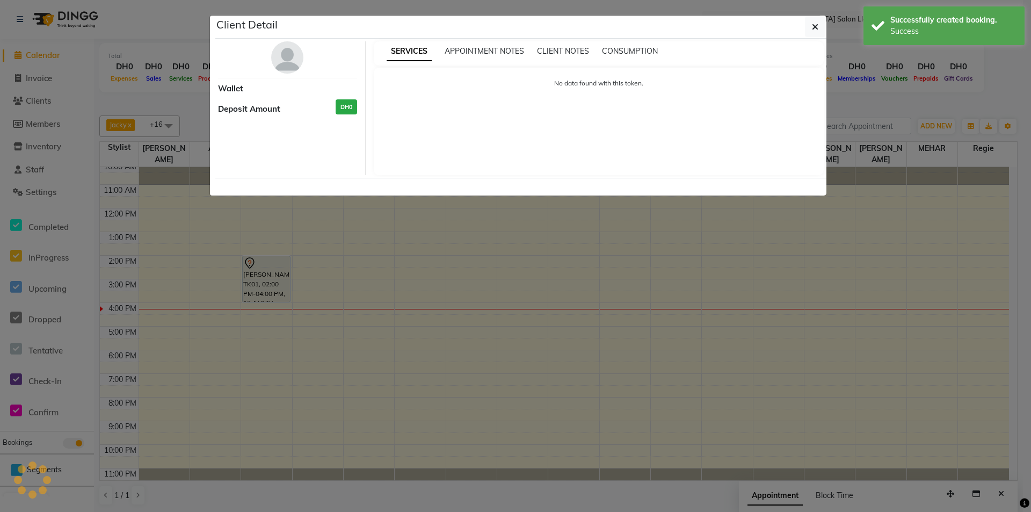
select select "7"
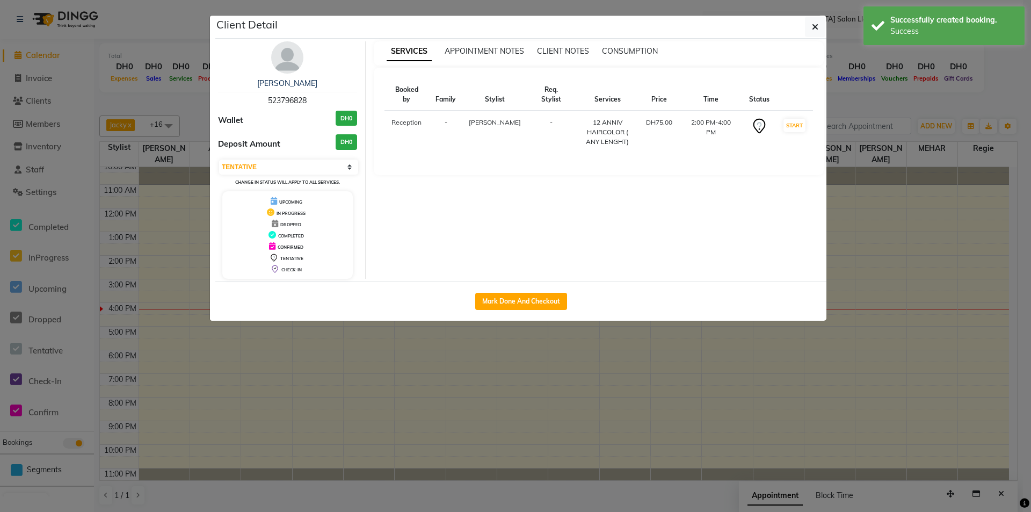
click at [533, 290] on div "Mark Done And Checkout" at bounding box center [520, 301] width 611 height 39
click at [527, 297] on button "Mark Done And Checkout" at bounding box center [521, 301] width 92 height 17
select select "6563"
select select "service"
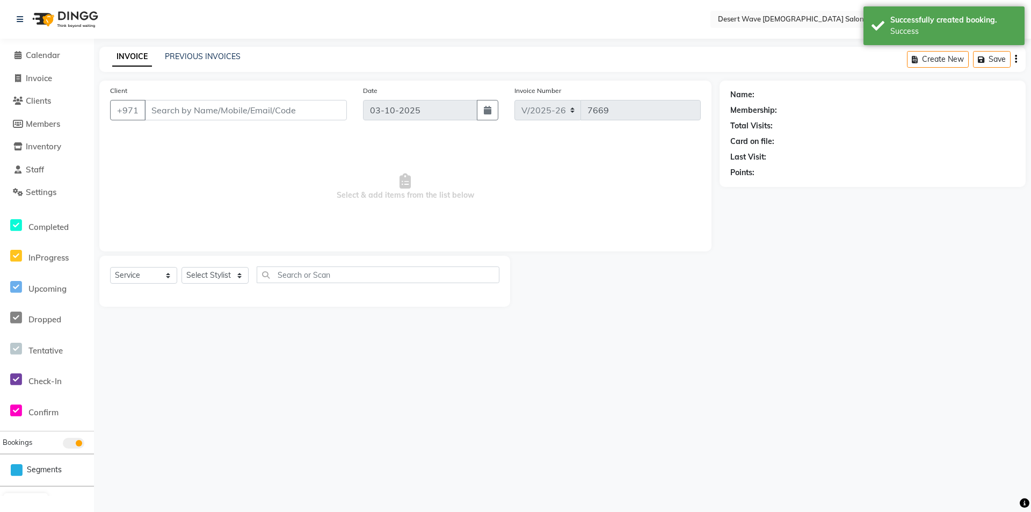
select select "50418"
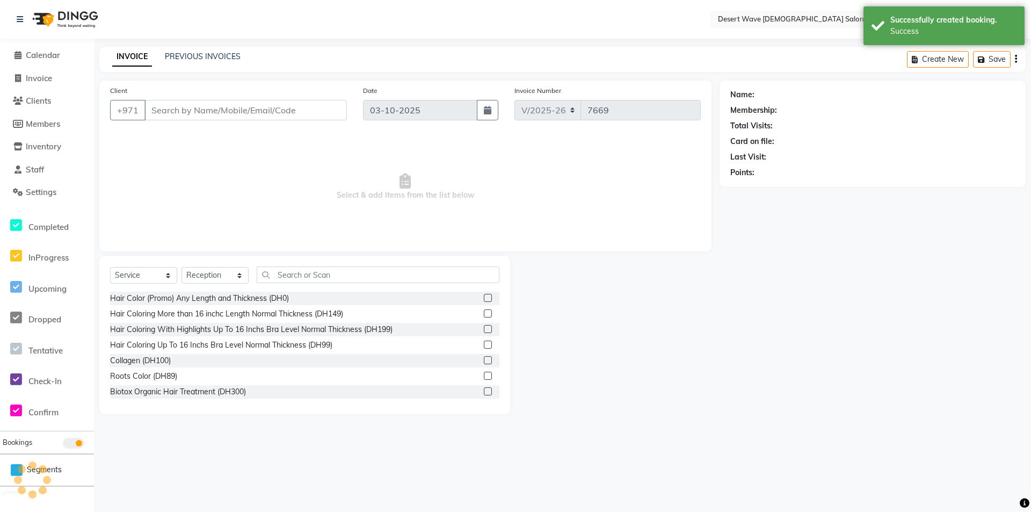
type input "523796828"
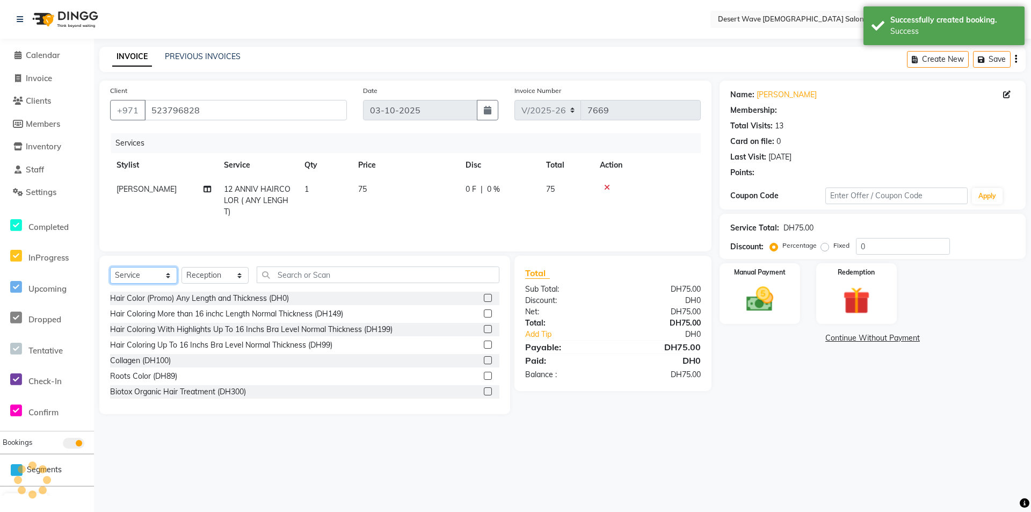
click at [142, 273] on select "Select Service Product Membership Package Voucher Prepaid Gift Card" at bounding box center [143, 275] width 67 height 17
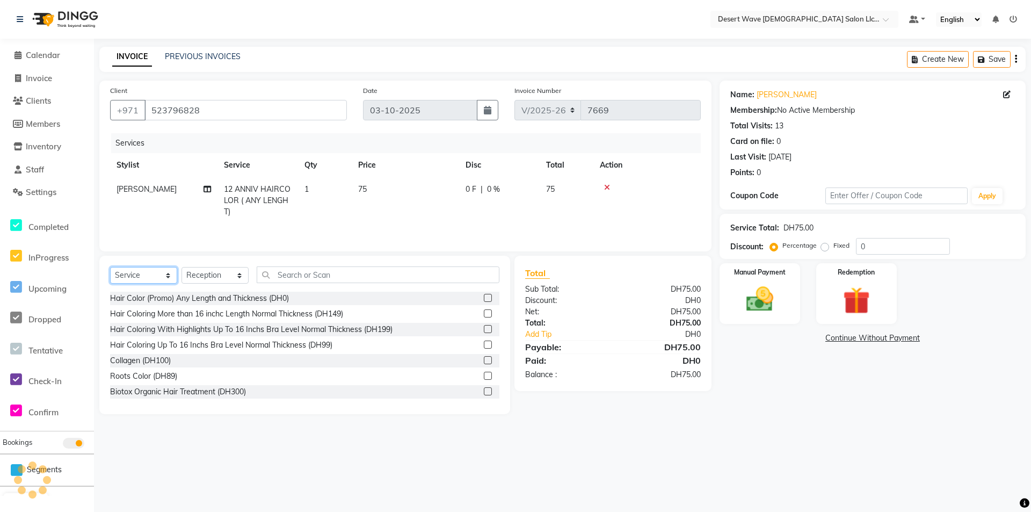
select select "product"
click at [110, 267] on select "Select Service Product Membership Package Voucher Prepaid Gift Card" at bounding box center [143, 275] width 67 height 17
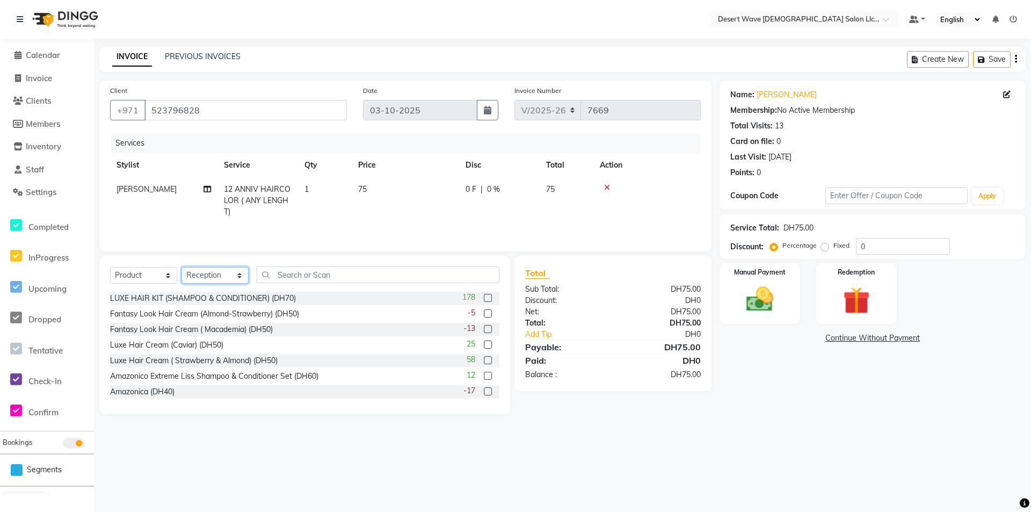
click at [199, 276] on select "Select Stylist Accounts [PERSON_NAME] [PERSON_NAME] april Arci [PERSON_NAME] [P…" at bounding box center [215, 275] width 67 height 17
select select "50411"
click at [182, 267] on select "Select Stylist Accounts [PERSON_NAME] [PERSON_NAME] april Arci [PERSON_NAME] [P…" at bounding box center [215, 275] width 67 height 17
click at [294, 272] on input "text" at bounding box center [378, 274] width 243 height 17
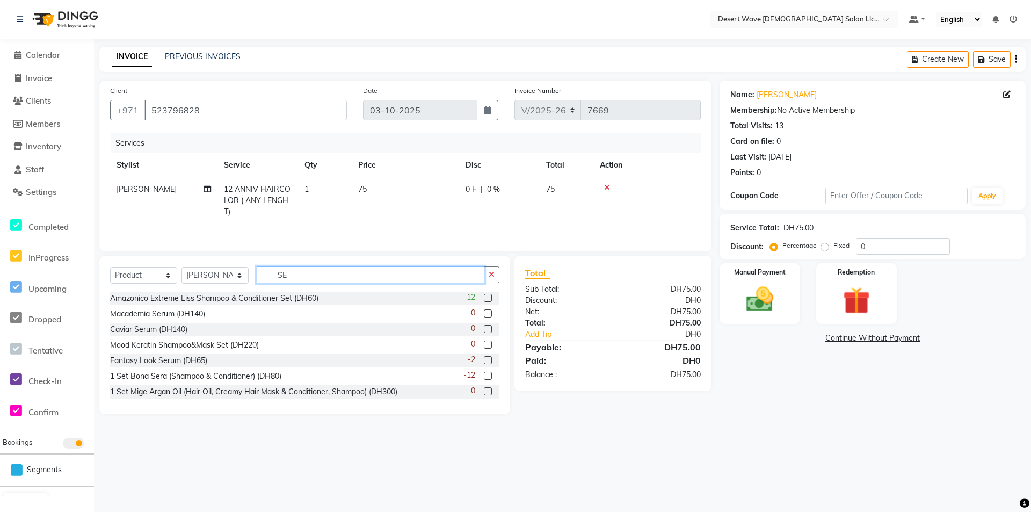
type input "SE"
click at [484, 358] on label at bounding box center [488, 360] width 8 height 8
click at [484, 358] on input "checkbox" at bounding box center [487, 360] width 7 height 7
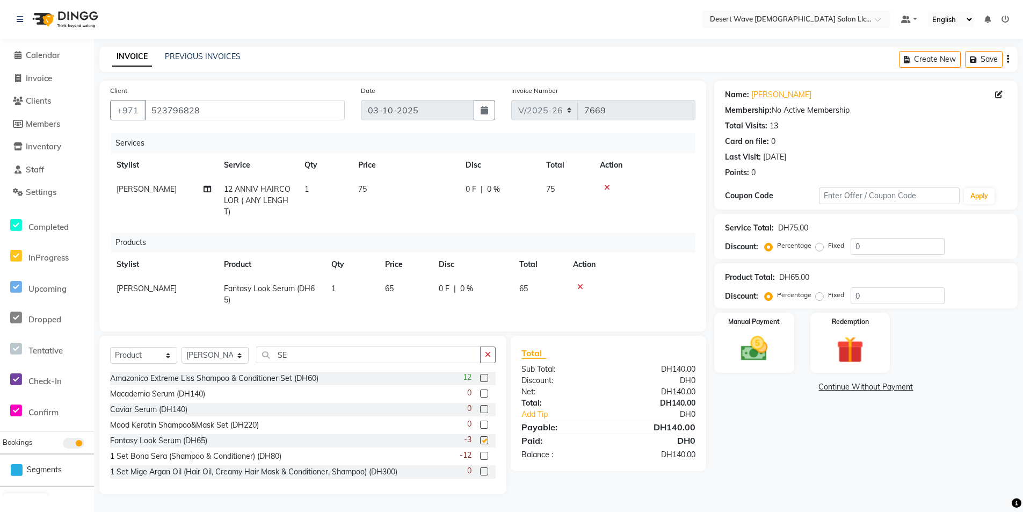
checkbox input "false"
click at [392, 287] on span "65" at bounding box center [389, 289] width 9 height 10
select select "50411"
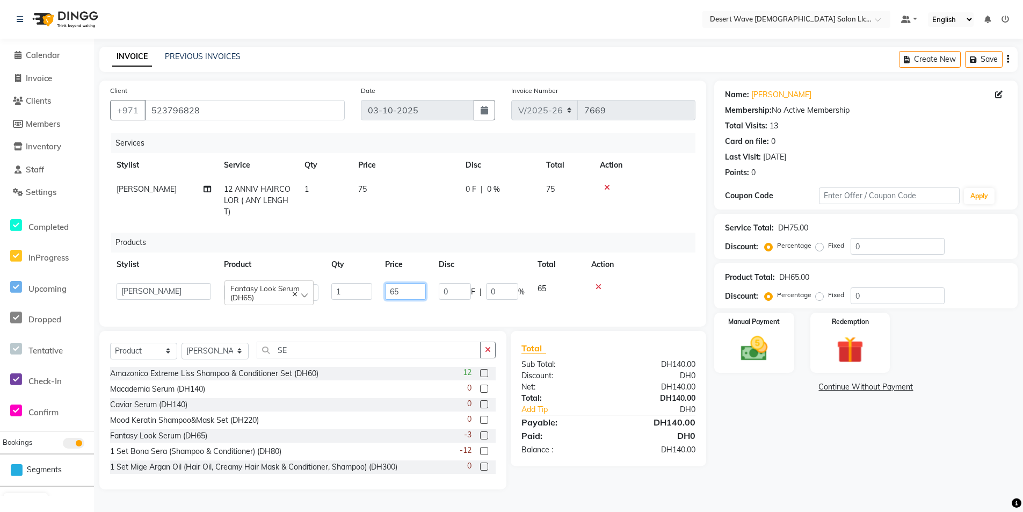
click at [414, 293] on input "65" at bounding box center [405, 291] width 41 height 17
type input "6"
type input "50"
click at [426, 231] on div "Services Stylist Service Qty Price Disc Total Action [PERSON_NAME] 12 ANNIV HAI…" at bounding box center [403, 224] width 586 height 183
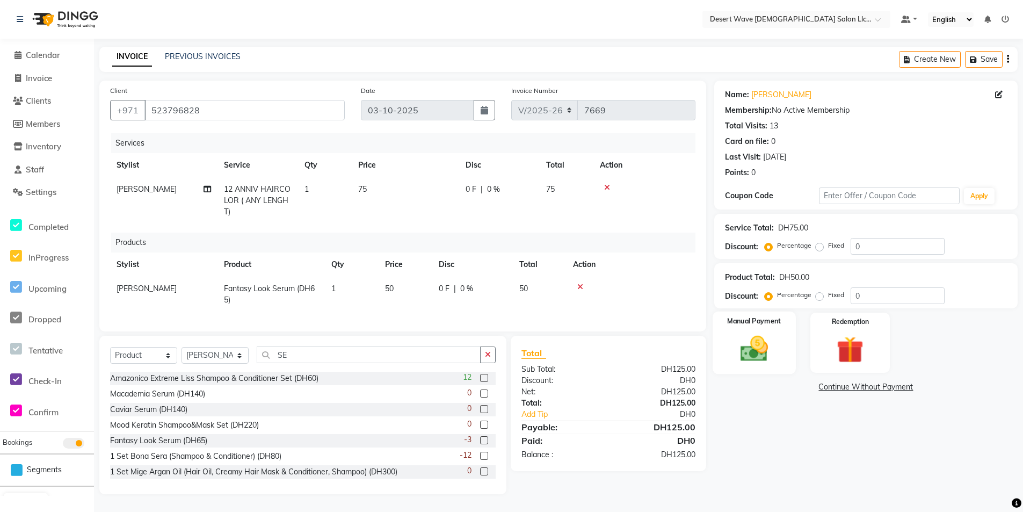
click at [785, 357] on div "Manual Payment" at bounding box center [754, 343] width 83 height 63
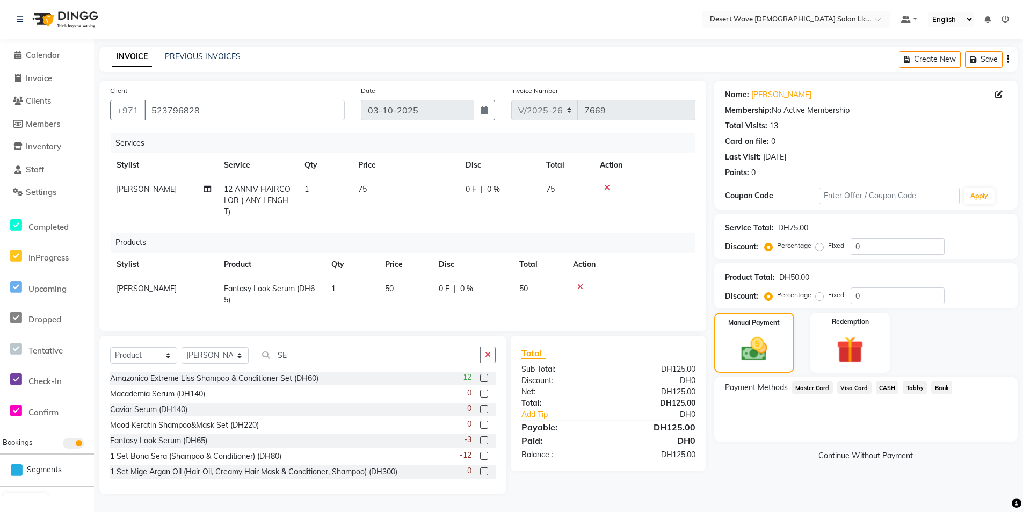
click at [883, 383] on span "CASH" at bounding box center [887, 387] width 23 height 12
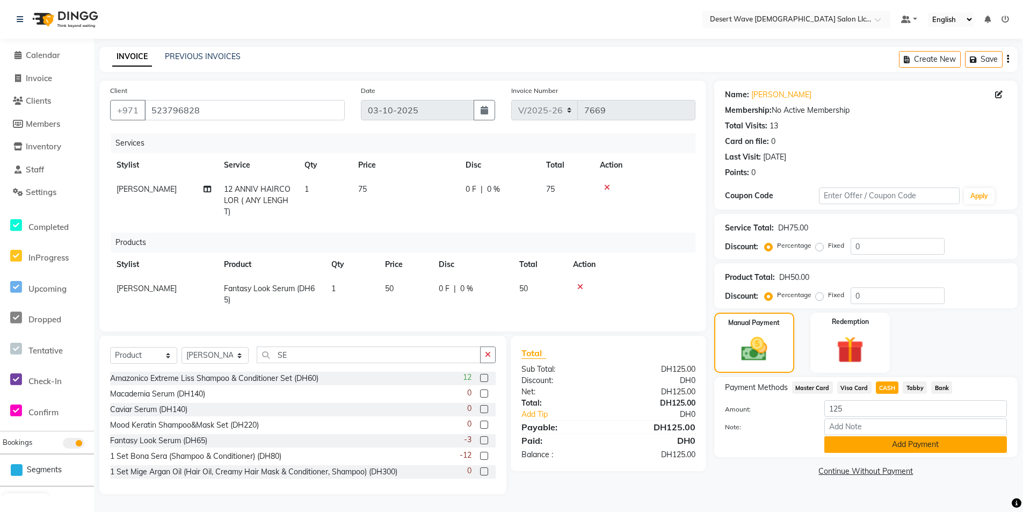
click at [923, 444] on button "Add Payment" at bounding box center [916, 444] width 183 height 17
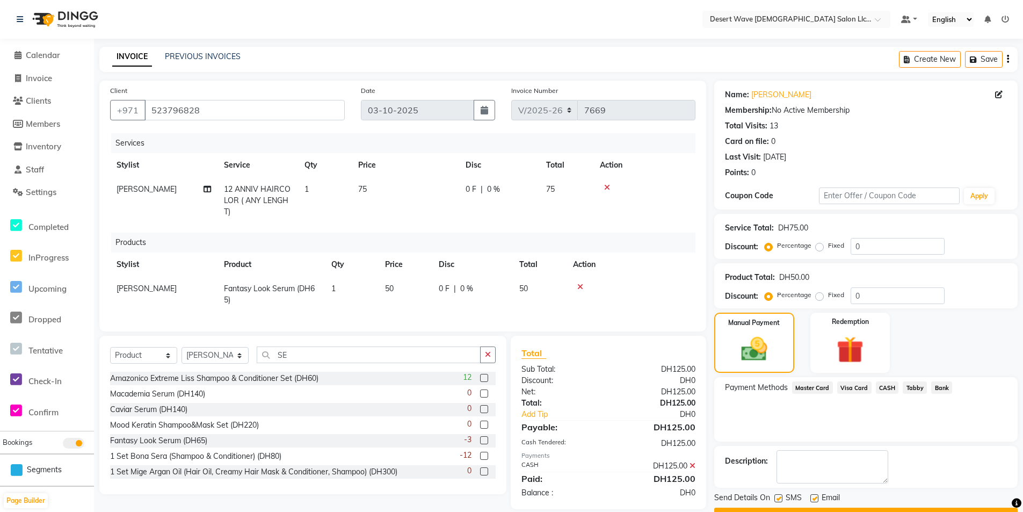
scroll to position [28, 0]
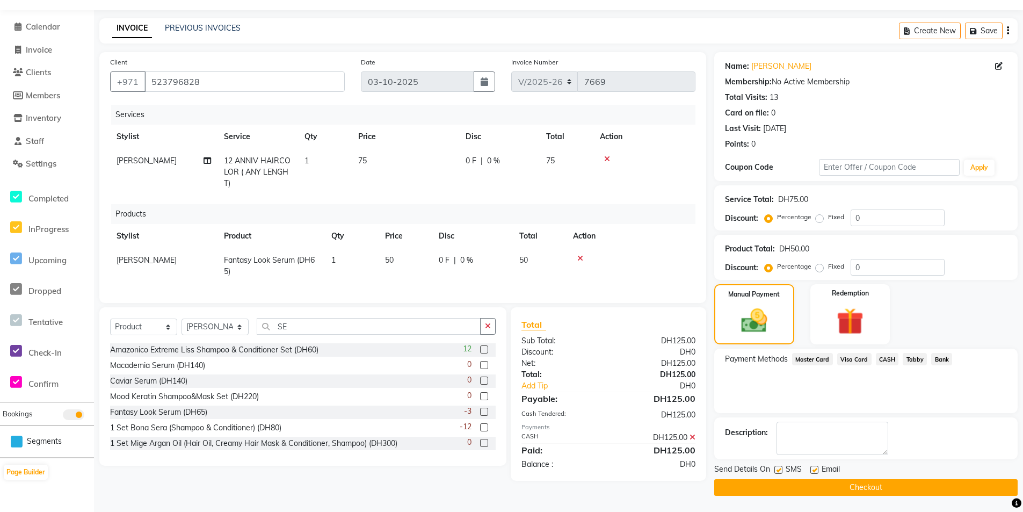
click at [889, 486] on button "Checkout" at bounding box center [867, 487] width 304 height 17
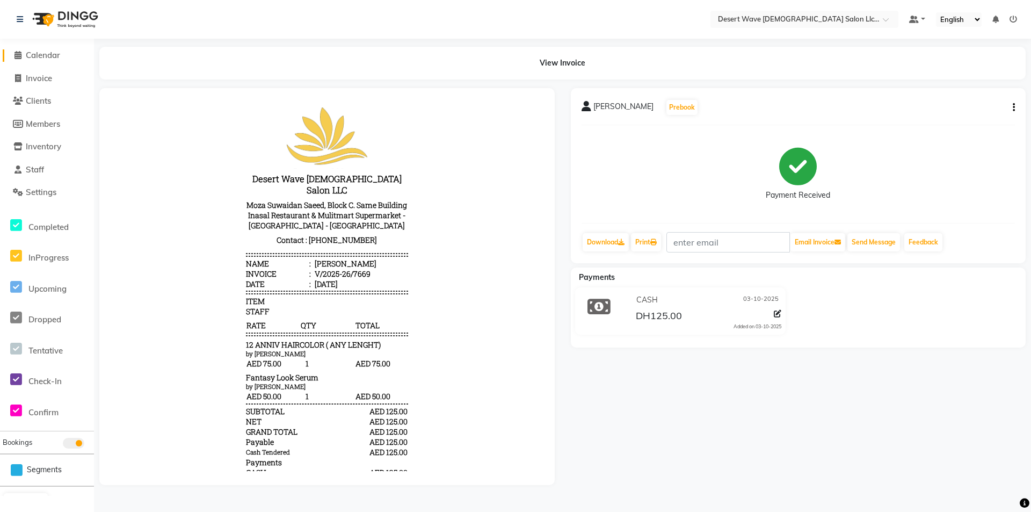
click at [46, 51] on span "Calendar" at bounding box center [43, 55] width 34 height 10
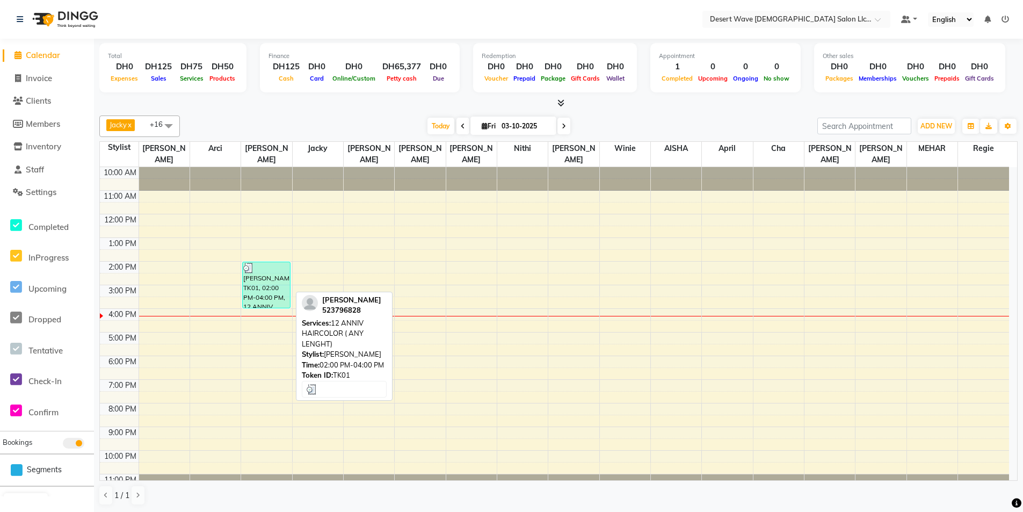
click at [291, 262] on link "[PERSON_NAME], TK01, 02:00 PM-04:00 PM, 12 ANNIV HAIRCOLOR ( ANY LENGHT)" at bounding box center [266, 285] width 48 height 47
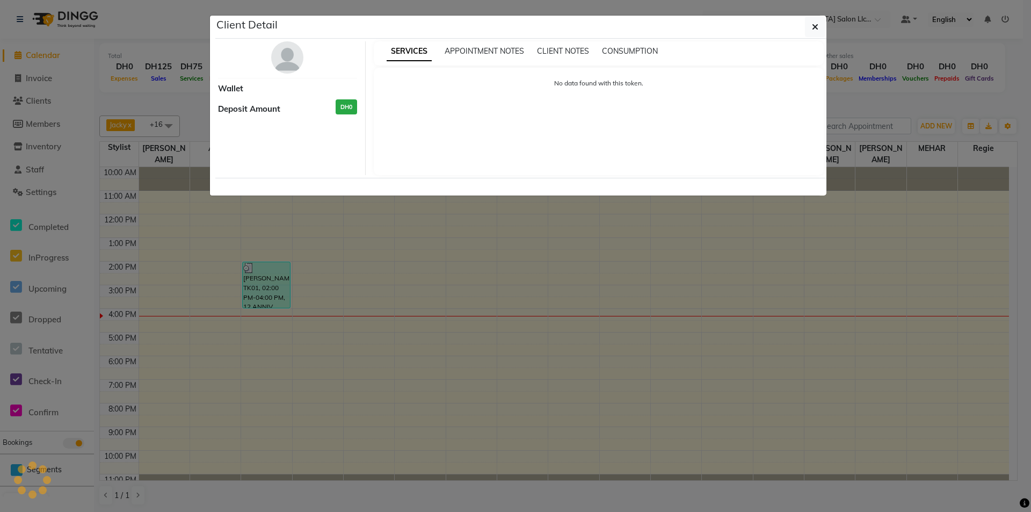
select select "3"
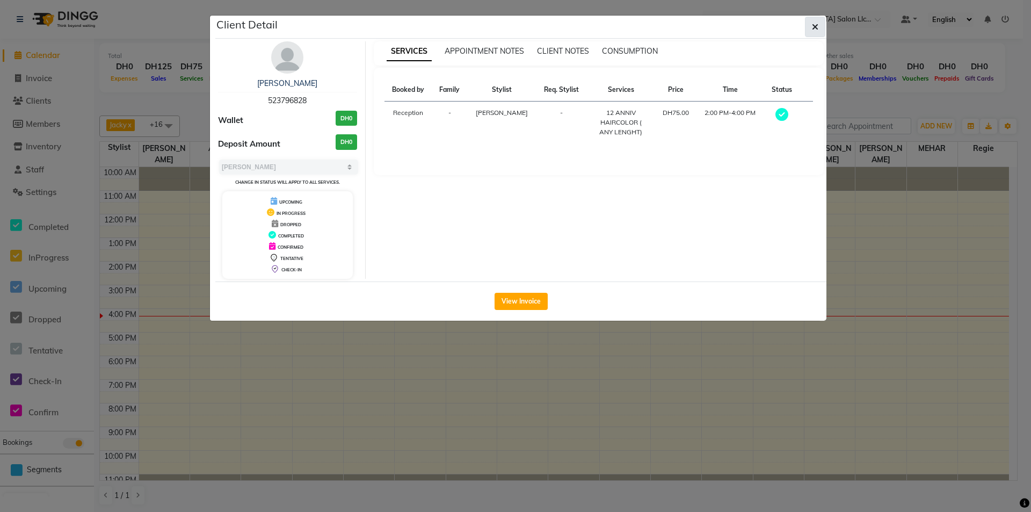
click at [817, 25] on icon "button" at bounding box center [815, 27] width 6 height 9
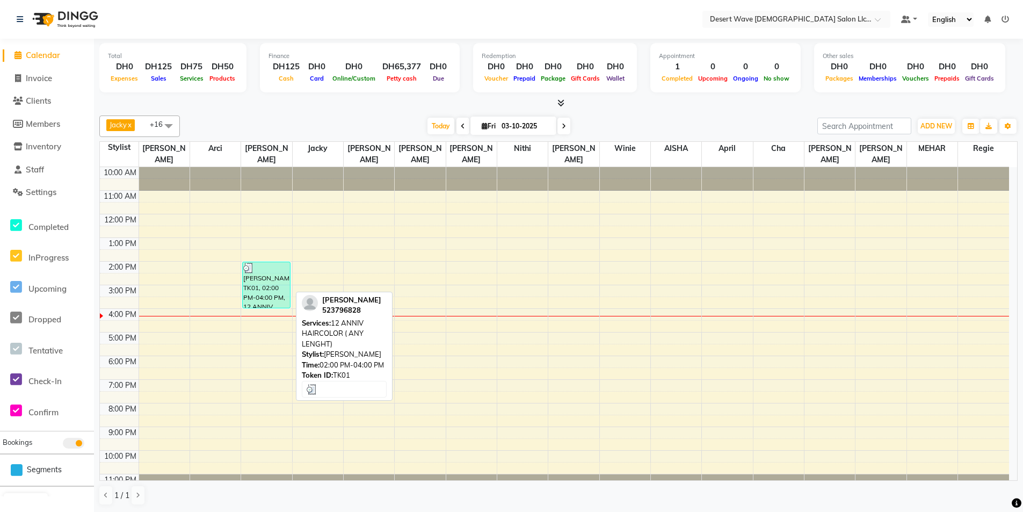
click at [290, 262] on div "[PERSON_NAME], TK01, 02:00 PM-04:00 PM, 12 ANNIV HAIRCOLOR ( ANY LENGHT)" at bounding box center [266, 285] width 47 height 46
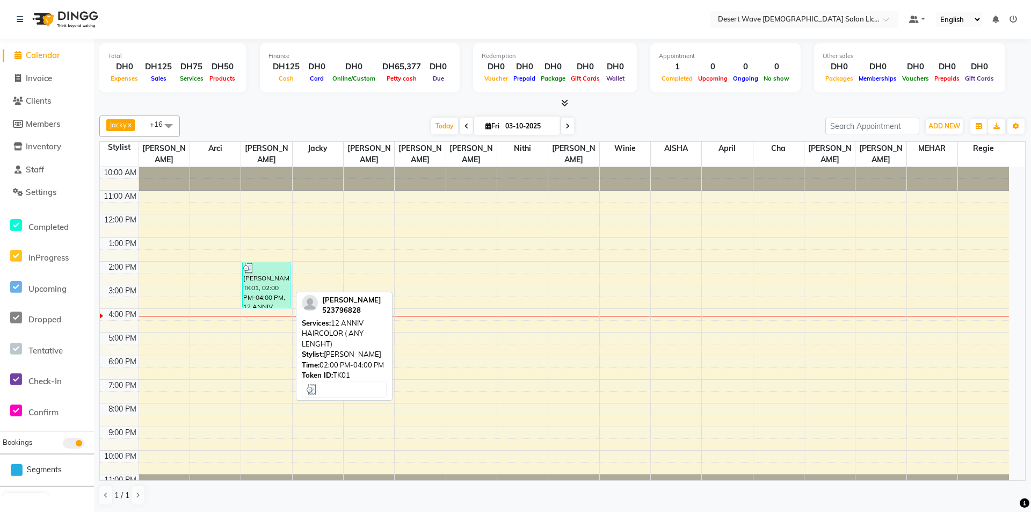
select select "3"
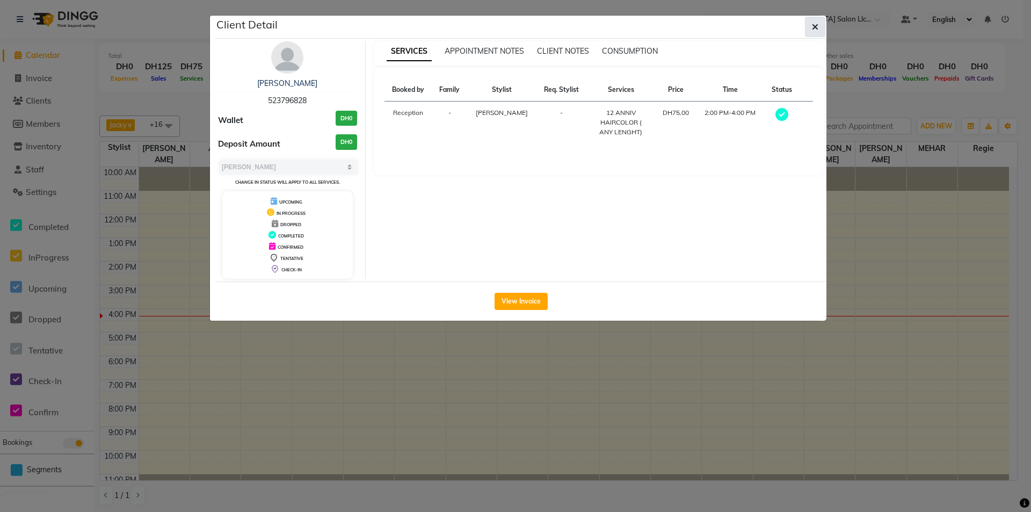
click at [812, 27] on icon "button" at bounding box center [815, 27] width 6 height 9
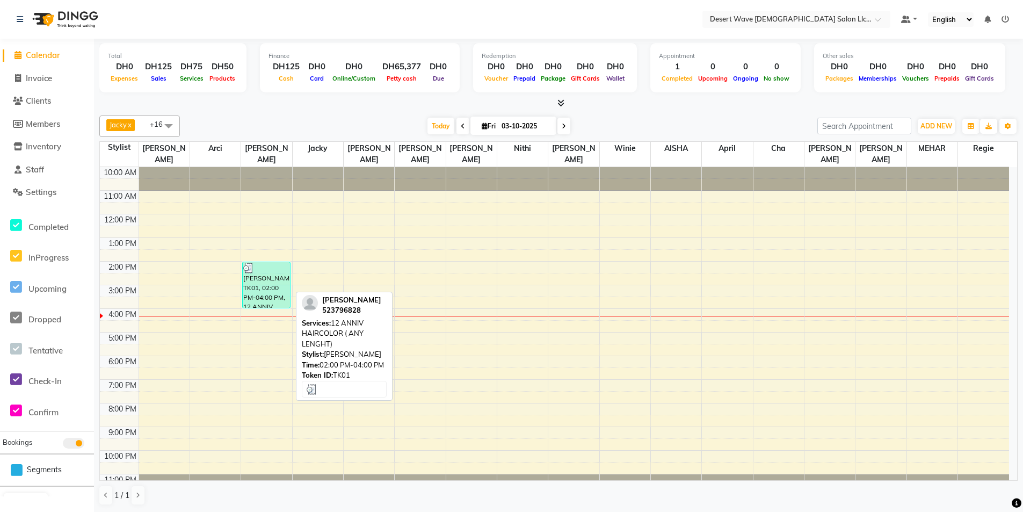
click at [290, 262] on link "[PERSON_NAME], TK01, 02:00 PM-04:00 PM, 12 ANNIV HAIRCOLOR ( ANY LENGHT)" at bounding box center [266, 285] width 48 height 47
select select "3"
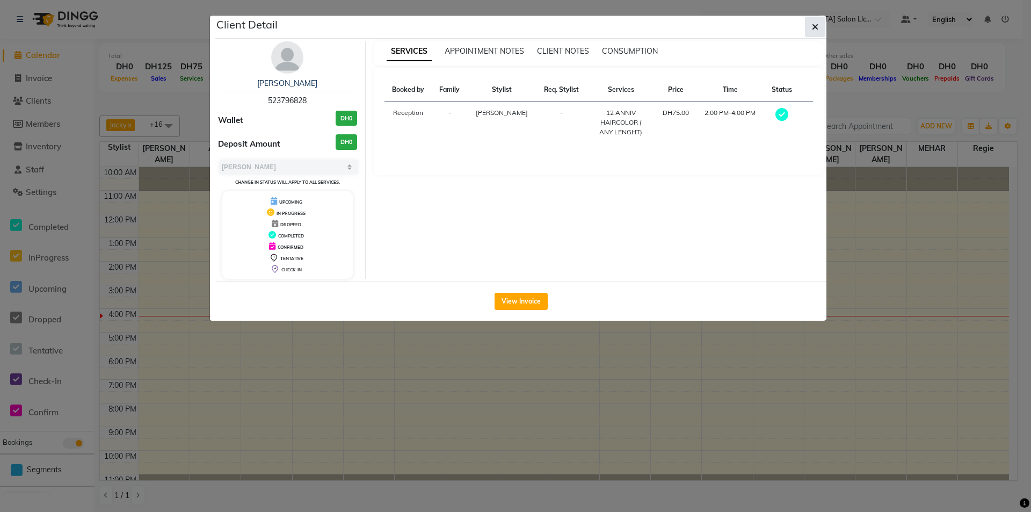
click at [821, 25] on button "button" at bounding box center [815, 27] width 20 height 20
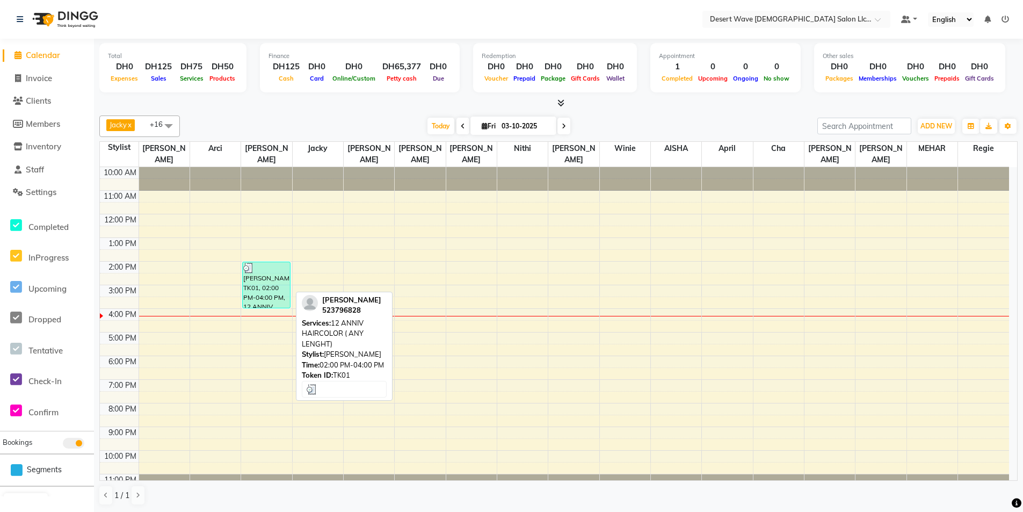
click at [290, 262] on div "[PERSON_NAME], TK01, 02:00 PM-04:00 PM, 12 ANNIV HAIRCOLOR ( ANY LENGHT)" at bounding box center [266, 285] width 47 height 46
select select "3"
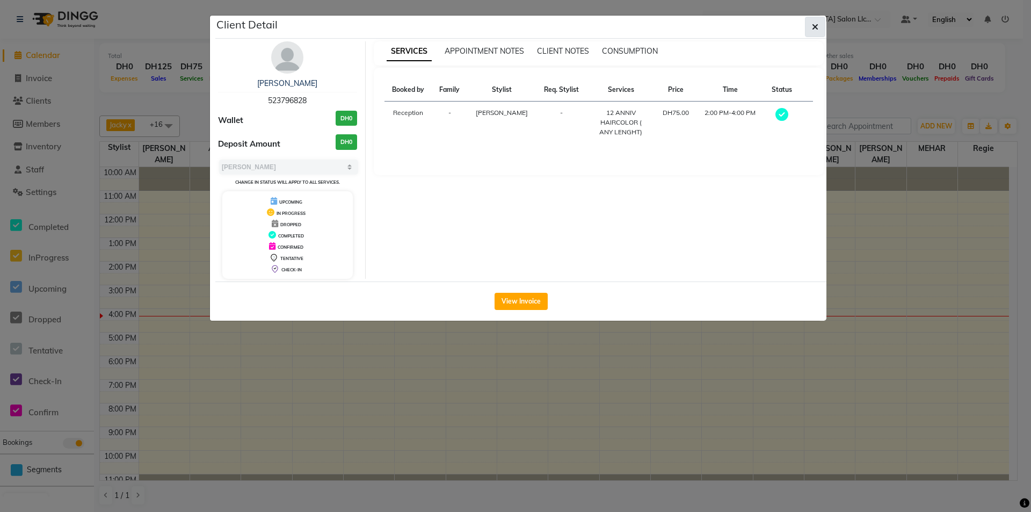
click at [815, 26] on icon "button" at bounding box center [815, 27] width 6 height 9
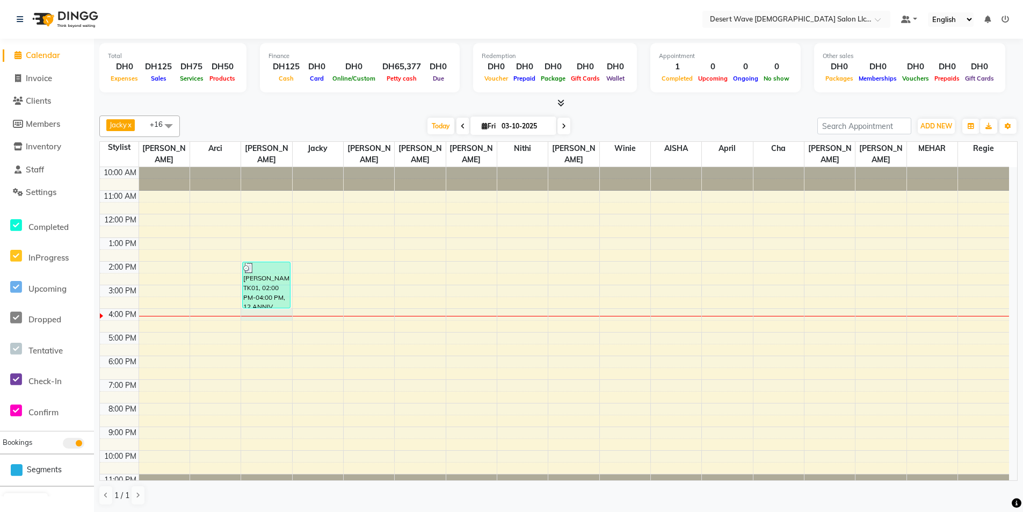
click at [282, 299] on div "10:00 AM 11:00 AM 12:00 PM 1:00 PM 2:00 PM 3:00 PM 4:00 PM 5:00 PM 6:00 PM 7:00…" at bounding box center [555, 332] width 910 height 330
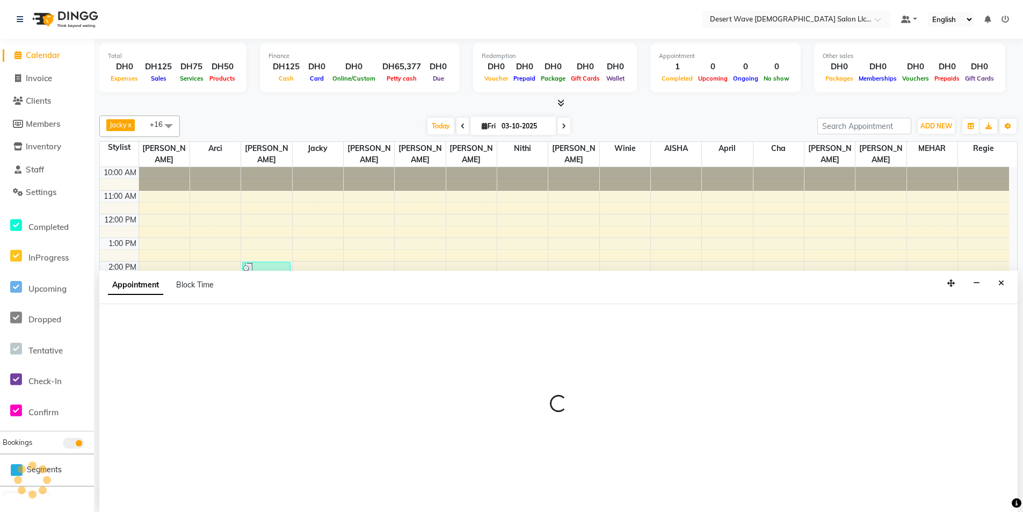
scroll to position [1, 0]
select select "50411"
select select "960"
select select "tentative"
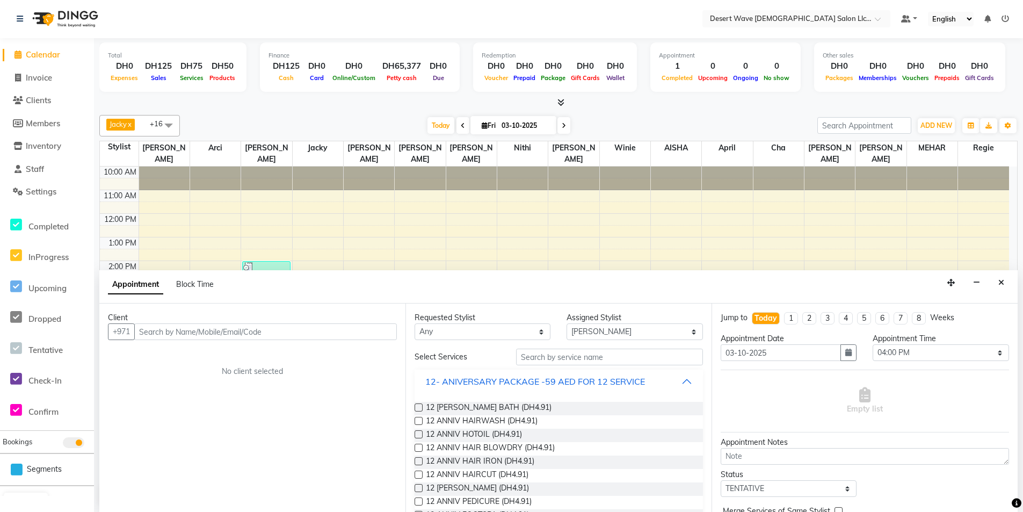
click at [532, 379] on div "12- ANIVERSARY PACKAGE -59 AED FOR 12 SERVICE" at bounding box center [535, 381] width 220 height 13
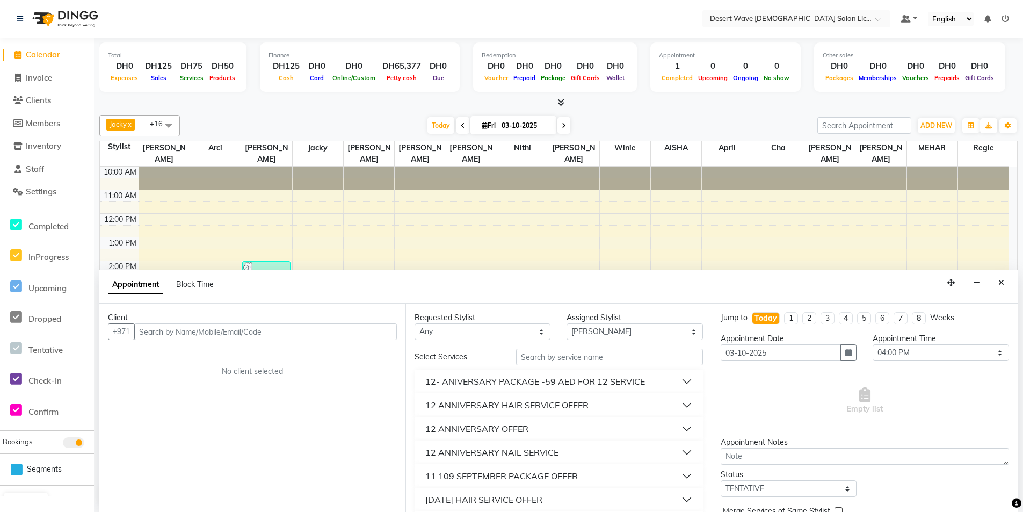
click at [515, 409] on div "12 ANNIVERSARY HAIR SERVICE OFFER" at bounding box center [506, 405] width 163 height 13
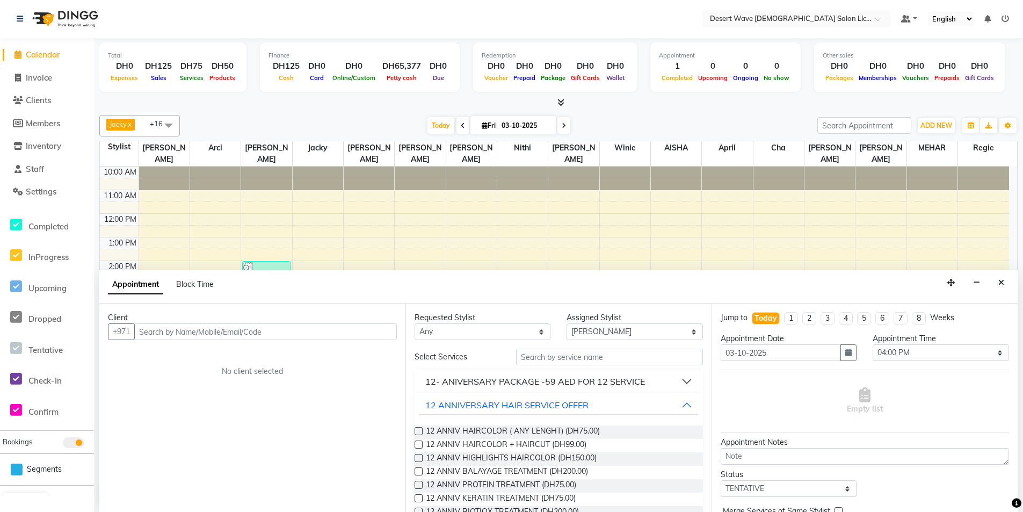
click at [417, 430] on label at bounding box center [419, 431] width 8 height 8
click at [417, 430] on input "checkbox" at bounding box center [418, 432] width 7 height 7
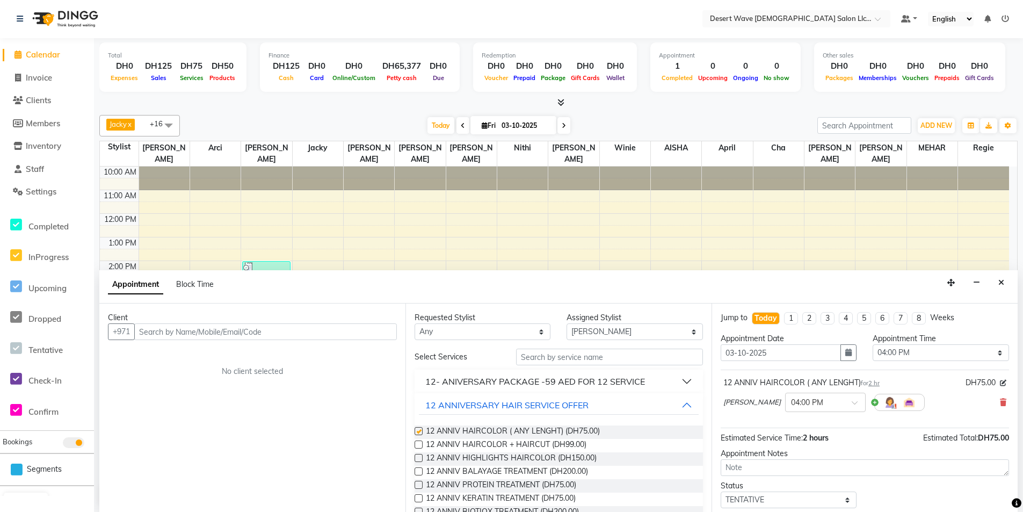
checkbox input "false"
click at [329, 333] on input "text" at bounding box center [265, 331] width 263 height 17
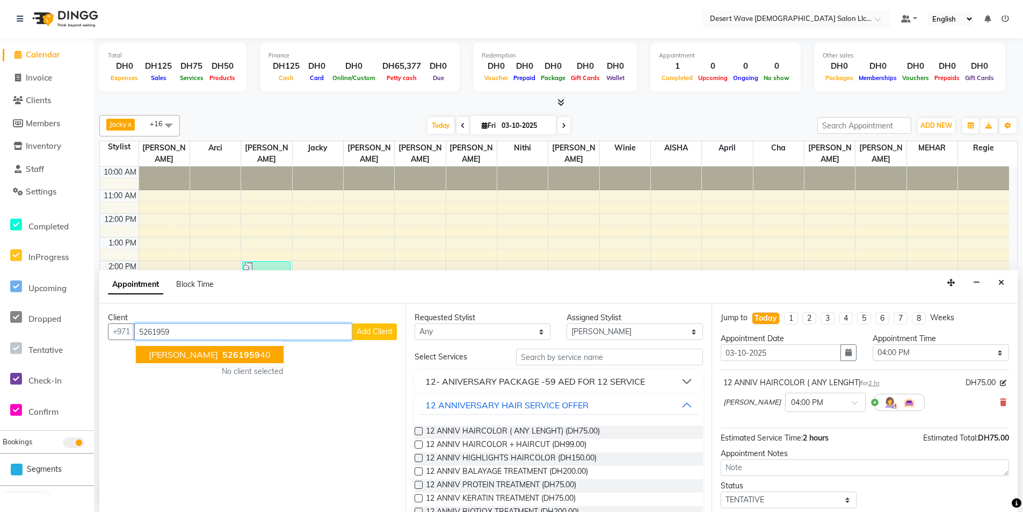
click at [215, 360] on button "[PERSON_NAME] 5261959 40" at bounding box center [210, 354] width 148 height 17
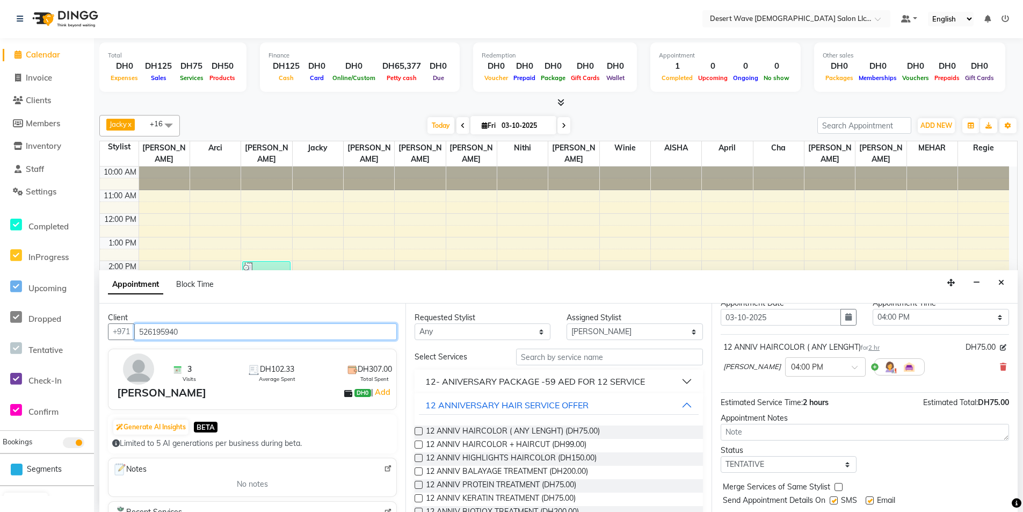
scroll to position [64, 0]
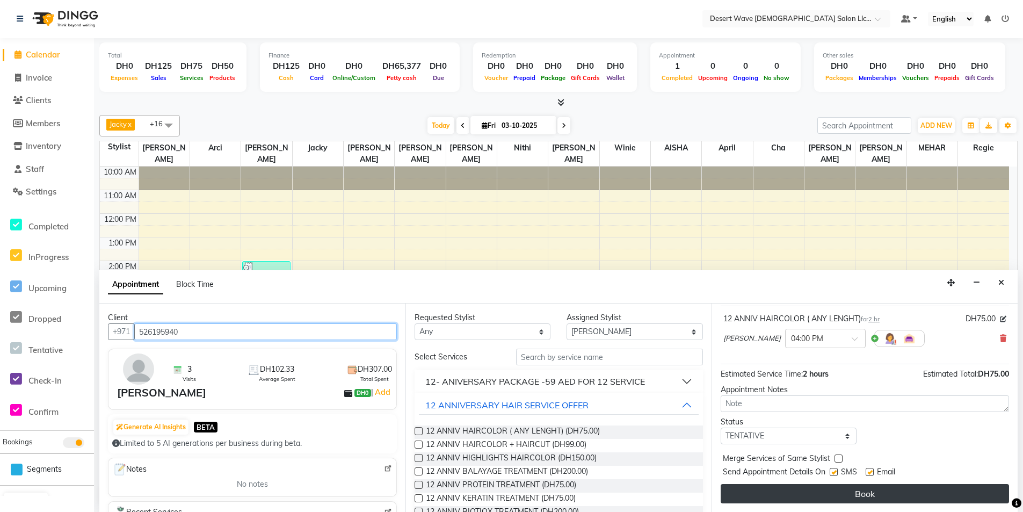
type input "526195940"
click at [890, 488] on button "Book" at bounding box center [865, 493] width 288 height 19
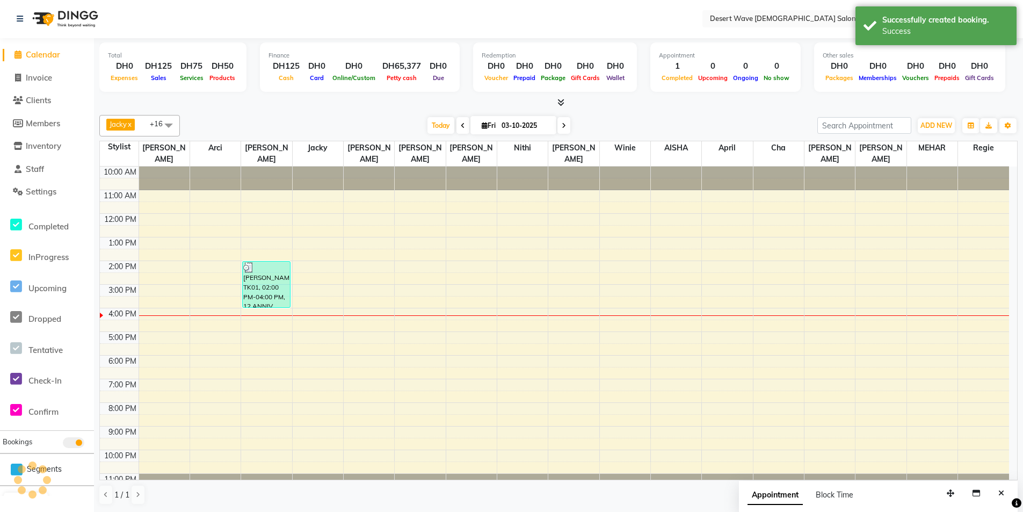
scroll to position [0, 0]
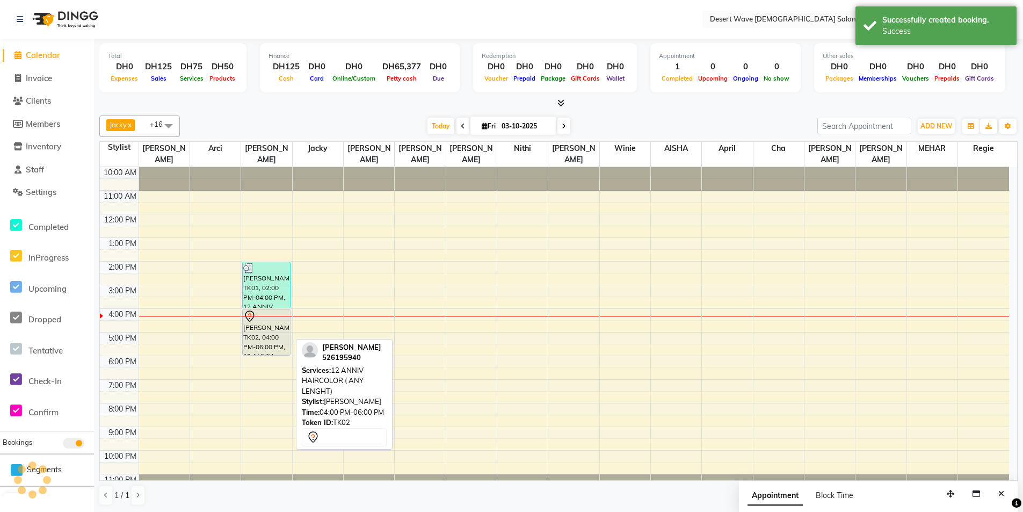
click at [272, 321] on div "[PERSON_NAME], TK02, 04:00 PM-06:00 PM, 12 ANNIV HAIRCOLOR ( ANY LENGHT)" at bounding box center [266, 332] width 47 height 46
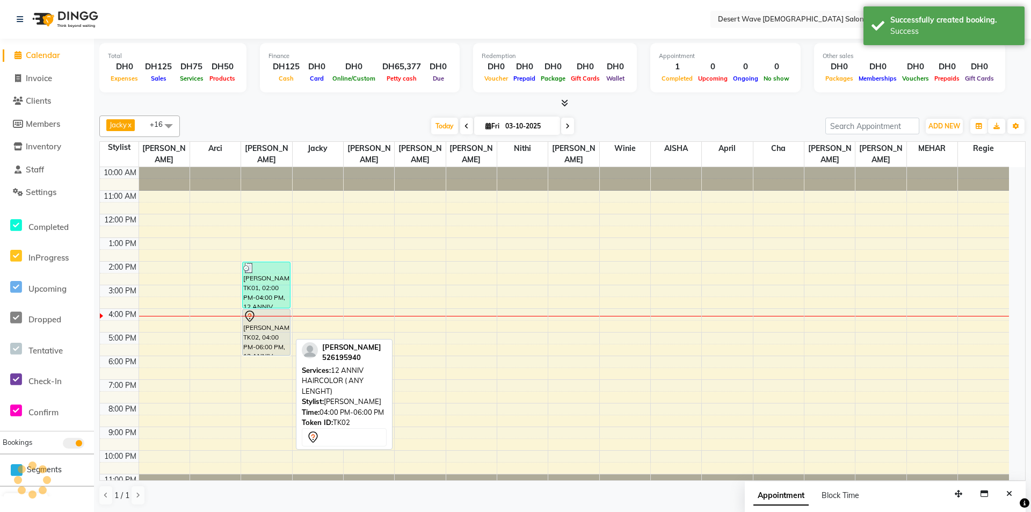
select select "7"
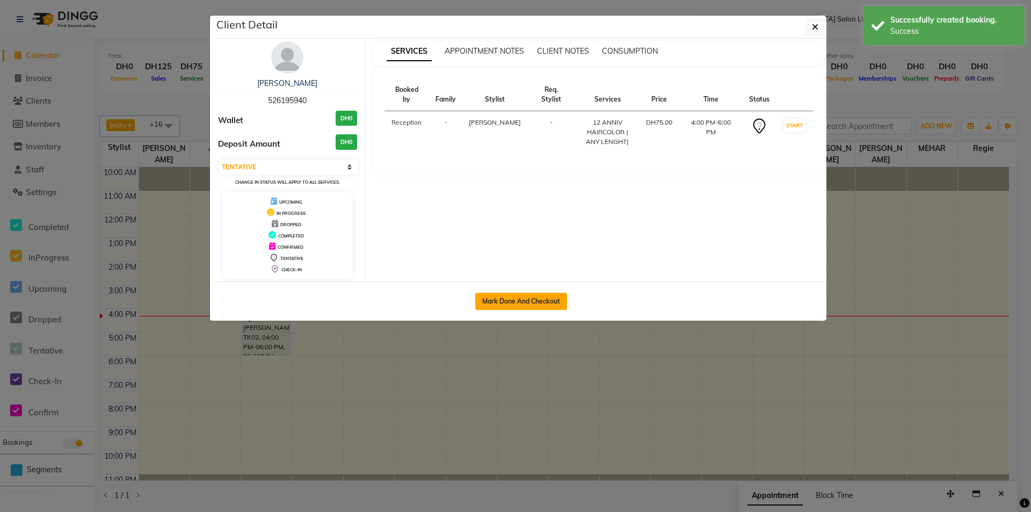
click at [531, 299] on button "Mark Done And Checkout" at bounding box center [521, 301] width 92 height 17
select select "service"
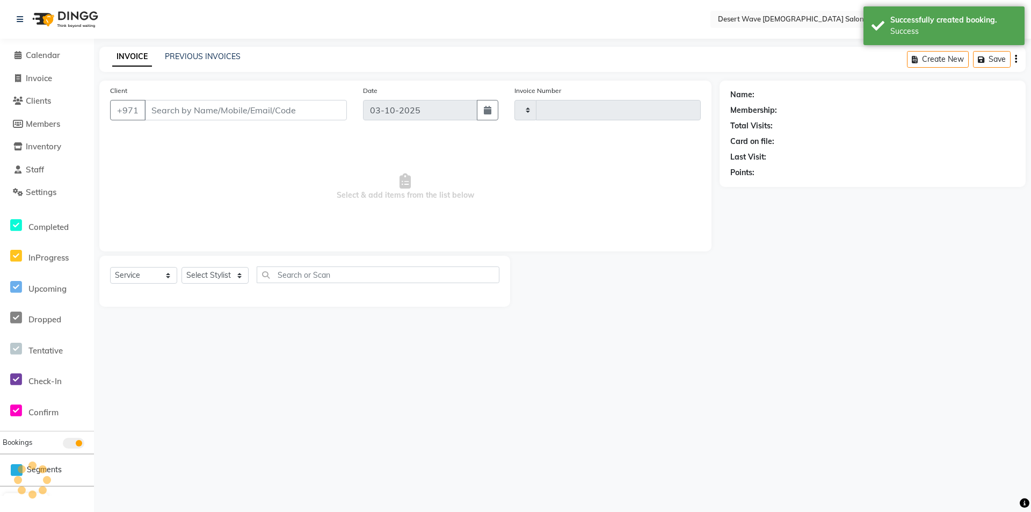
type input "7670"
select select "6563"
select select "50418"
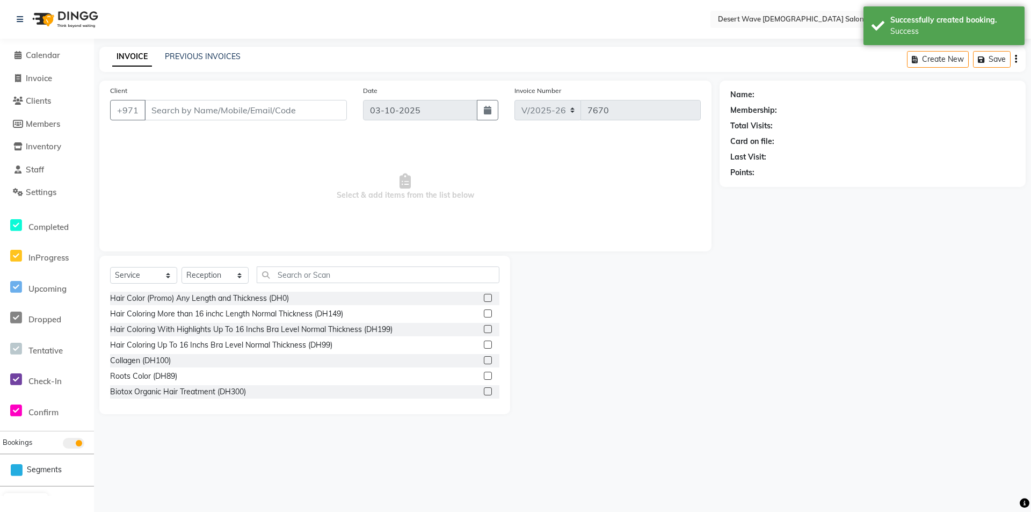
type input "526195940"
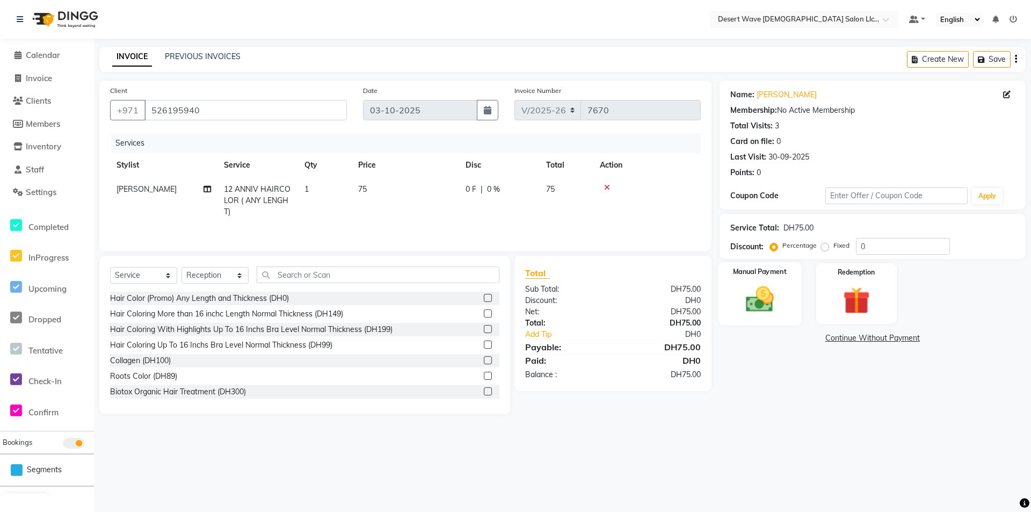
click at [766, 306] on img at bounding box center [760, 299] width 46 height 33
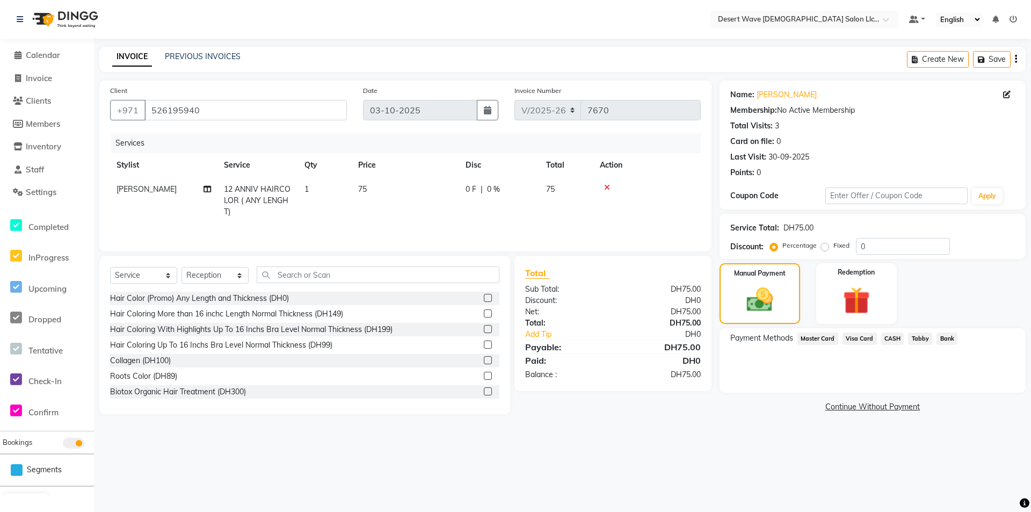
click at [857, 335] on span "Visa Card" at bounding box center [860, 339] width 34 height 12
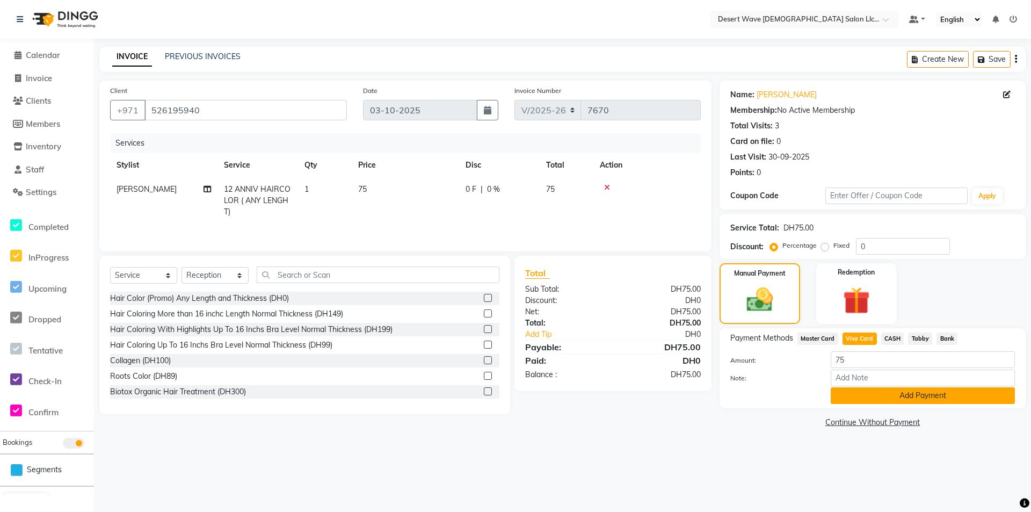
click at [882, 394] on button "Add Payment" at bounding box center [923, 395] width 184 height 17
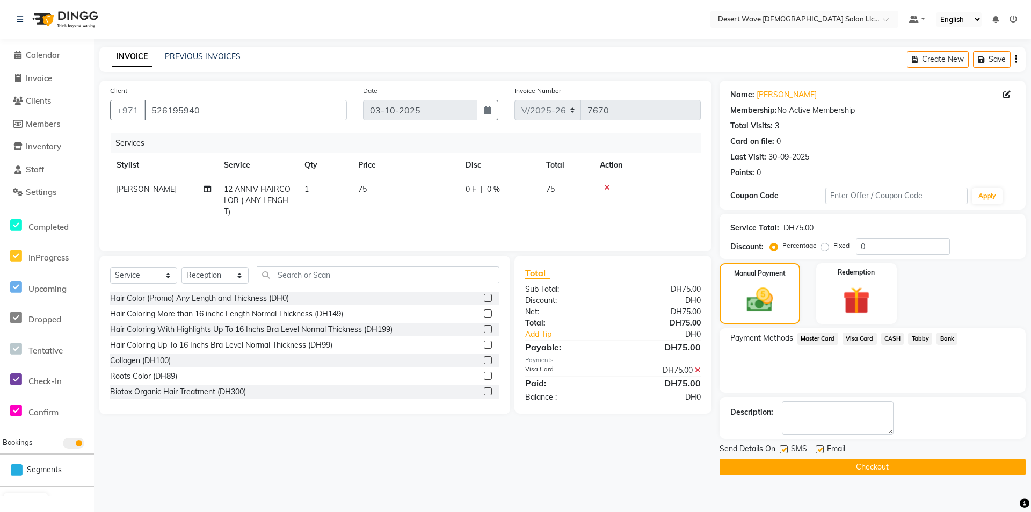
drag, startPoint x: 906, startPoint y: 462, endPoint x: 889, endPoint y: 463, distance: 17.2
click at [904, 461] on button "Checkout" at bounding box center [873, 467] width 306 height 17
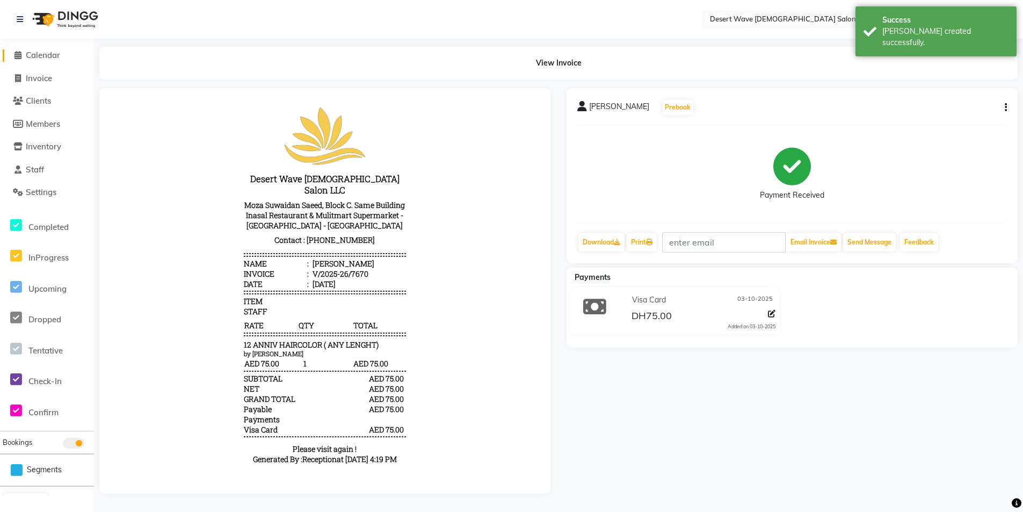
click at [37, 51] on span "Calendar" at bounding box center [43, 55] width 34 height 10
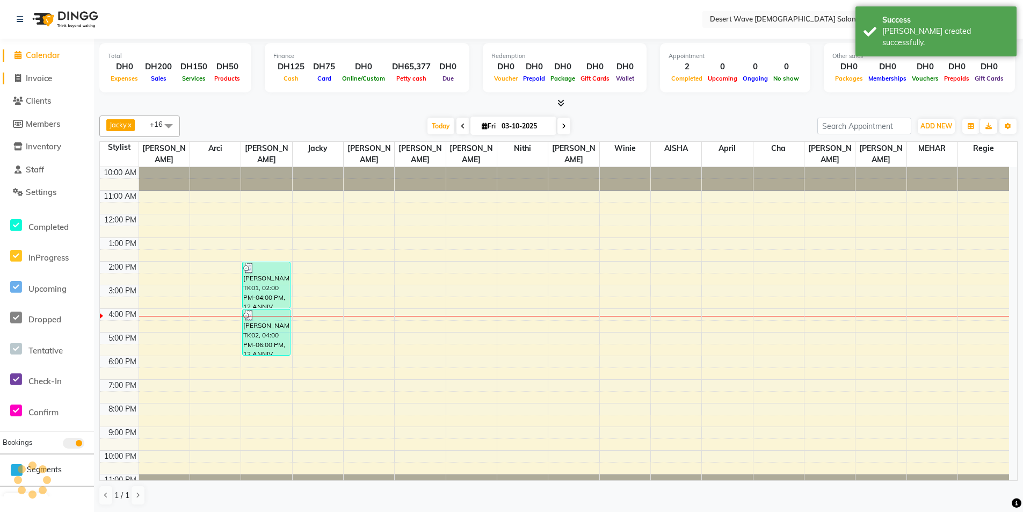
click at [44, 77] on span "Invoice" at bounding box center [39, 78] width 26 height 10
select select "service"
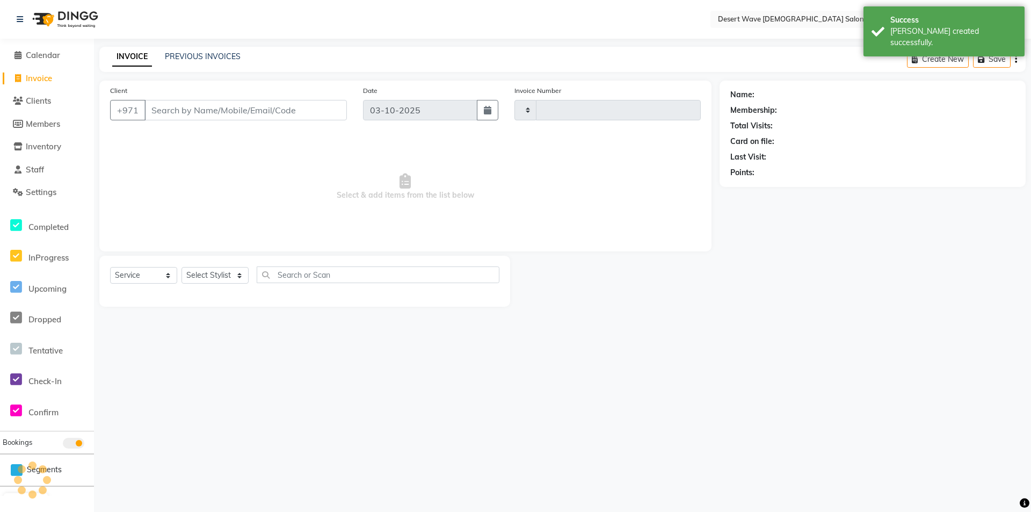
type input "7671"
select select "6563"
click at [208, 47] on div "INVOICE PREVIOUS INVOICES Create New Save" at bounding box center [562, 59] width 927 height 25
select select "50418"
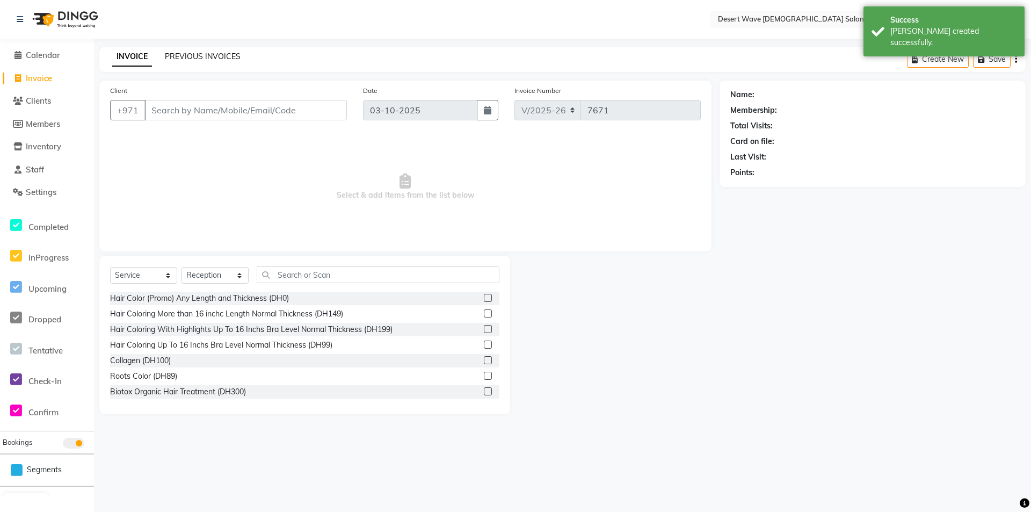
click at [208, 55] on link "PREVIOUS INVOICES" at bounding box center [203, 57] width 76 height 10
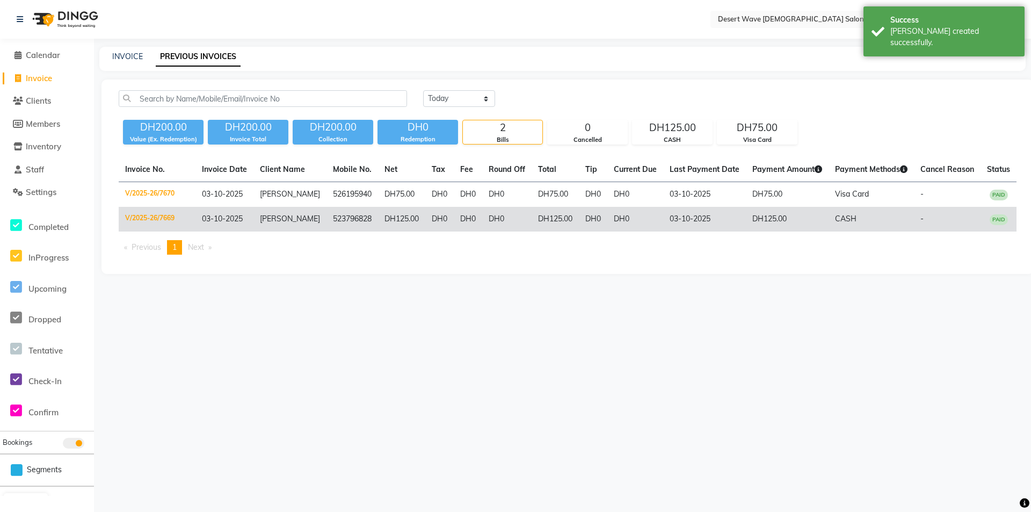
click at [344, 221] on td "523796828" at bounding box center [353, 219] width 52 height 25
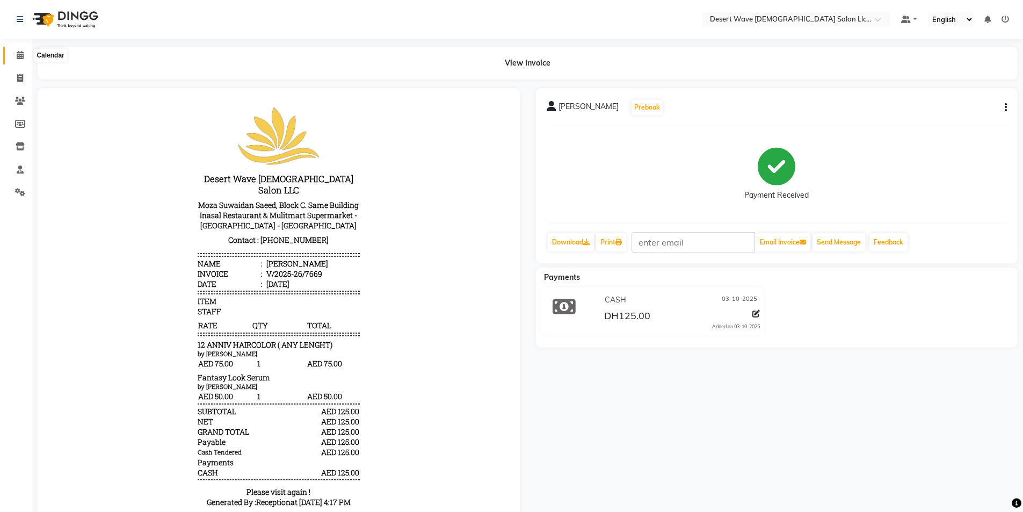
click at [21, 56] on icon at bounding box center [20, 55] width 7 height 8
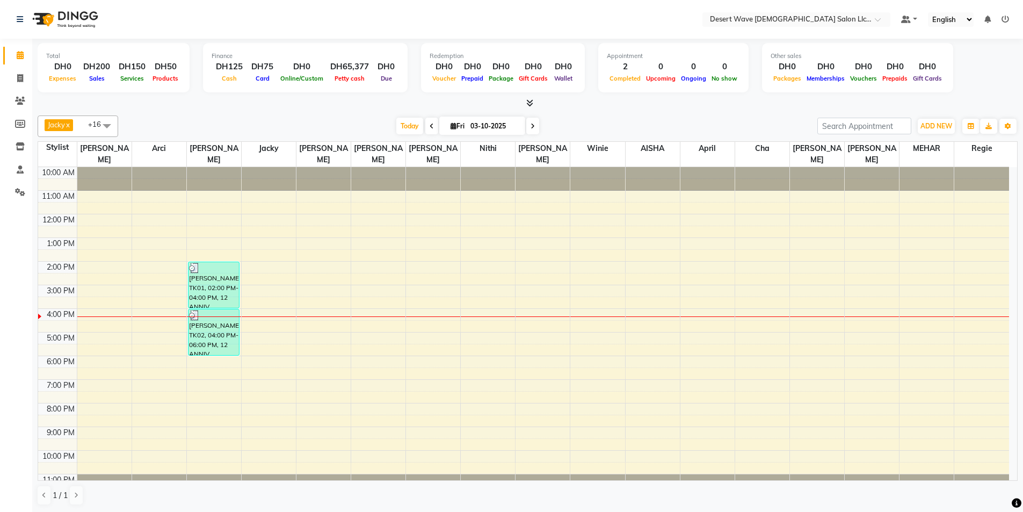
click at [433, 207] on div "10:00 AM 11:00 AM 12:00 PM 1:00 PM 2:00 PM 3:00 PM 4:00 PM 5:00 PM 6:00 PM 7:00…" at bounding box center [523, 332] width 971 height 330
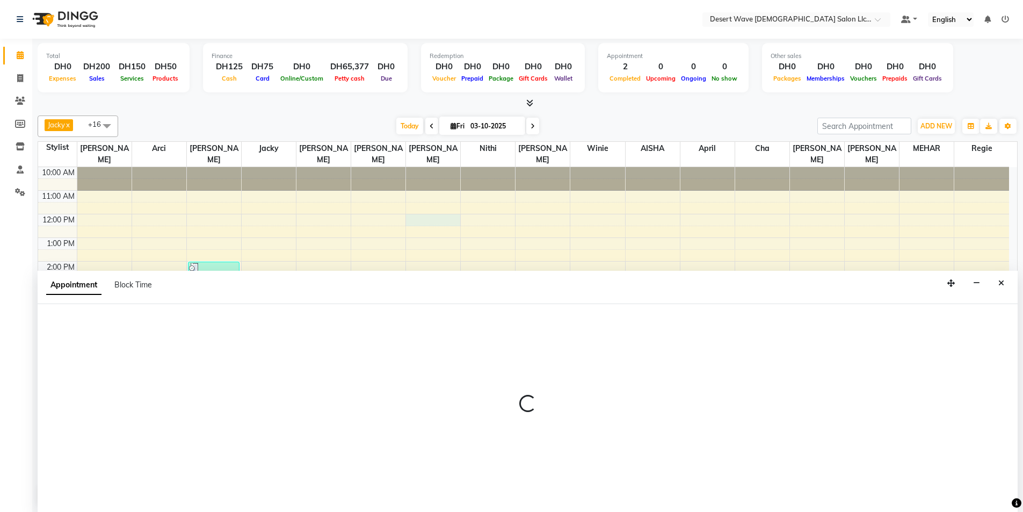
scroll to position [1, 0]
select select "70781"
select select "720"
select select "tentative"
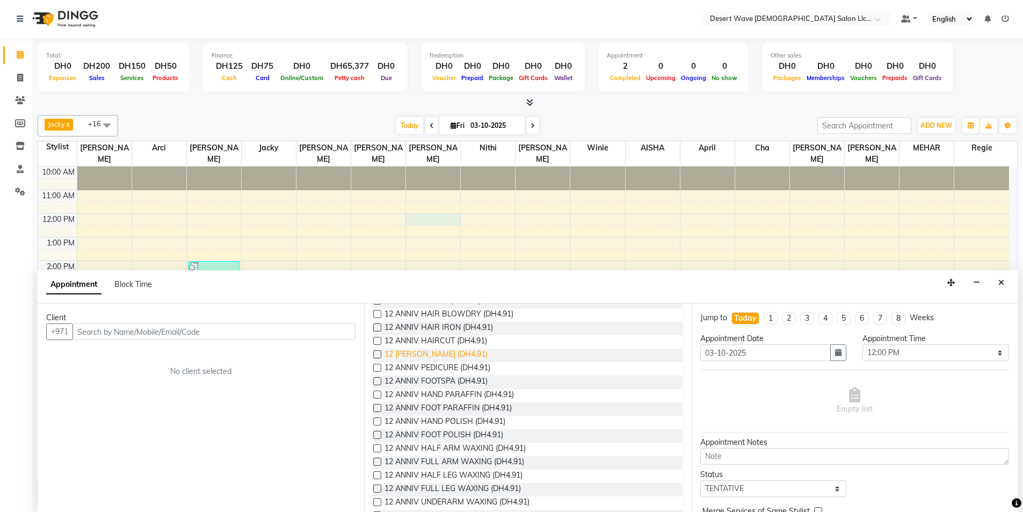
scroll to position [107, 0]
click at [373, 379] on div "Requested Stylist Any AISHA Ambika Angie april Arci Bella Bhaby Cecil Cha Chery…" at bounding box center [527, 408] width 327 height 208
click at [377, 380] on label at bounding box center [377, 381] width 8 height 8
click at [377, 380] on input "checkbox" at bounding box center [376, 381] width 7 height 7
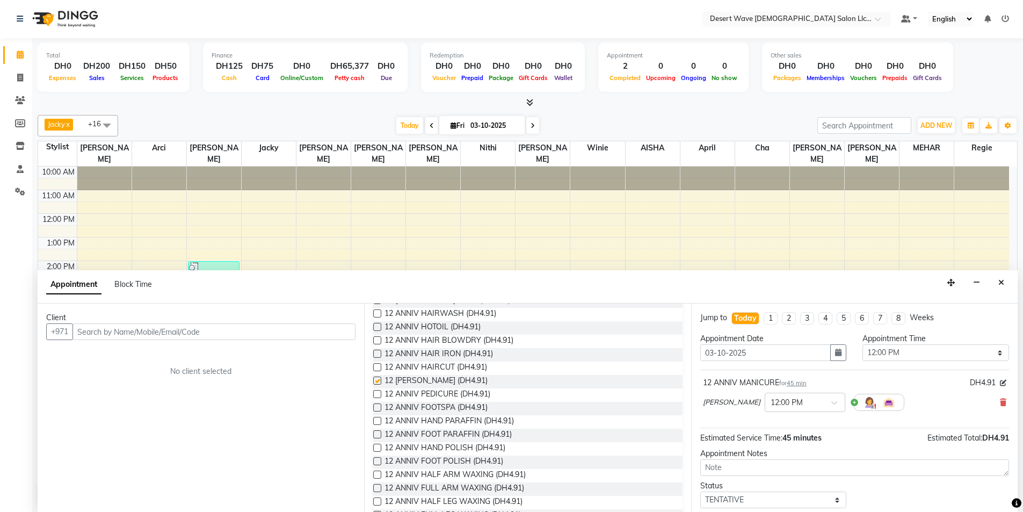
checkbox input "false"
click at [376, 392] on label at bounding box center [377, 394] width 8 height 8
click at [376, 392] on input "checkbox" at bounding box center [376, 395] width 7 height 7
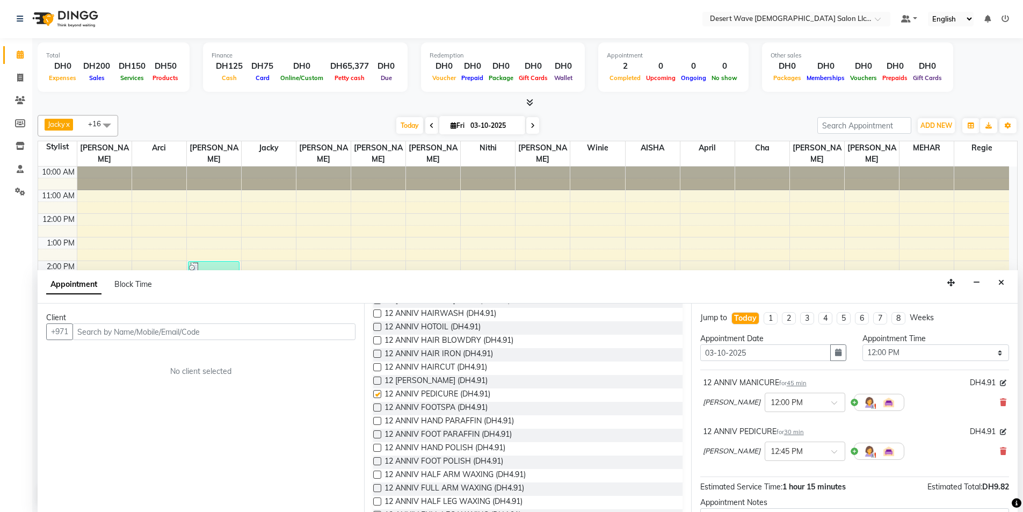
checkbox input "false"
click at [377, 405] on label at bounding box center [377, 407] width 8 height 8
click at [377, 405] on input "checkbox" at bounding box center [376, 408] width 7 height 7
checkbox input "false"
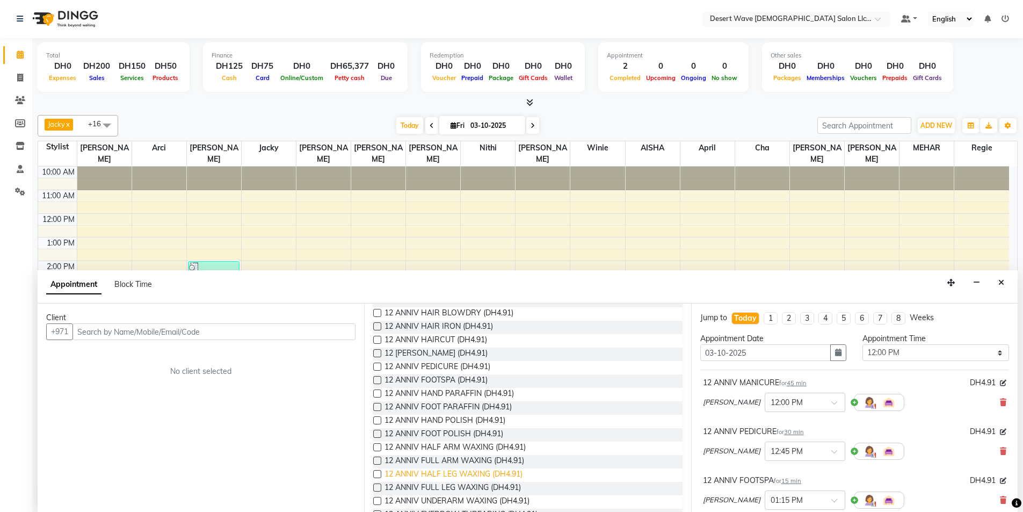
scroll to position [161, 0]
click at [374, 364] on label at bounding box center [377, 367] width 8 height 8
click at [374, 365] on input "checkbox" at bounding box center [376, 368] width 7 height 7
checkbox input "false"
click at [375, 380] on label at bounding box center [377, 381] width 8 height 8
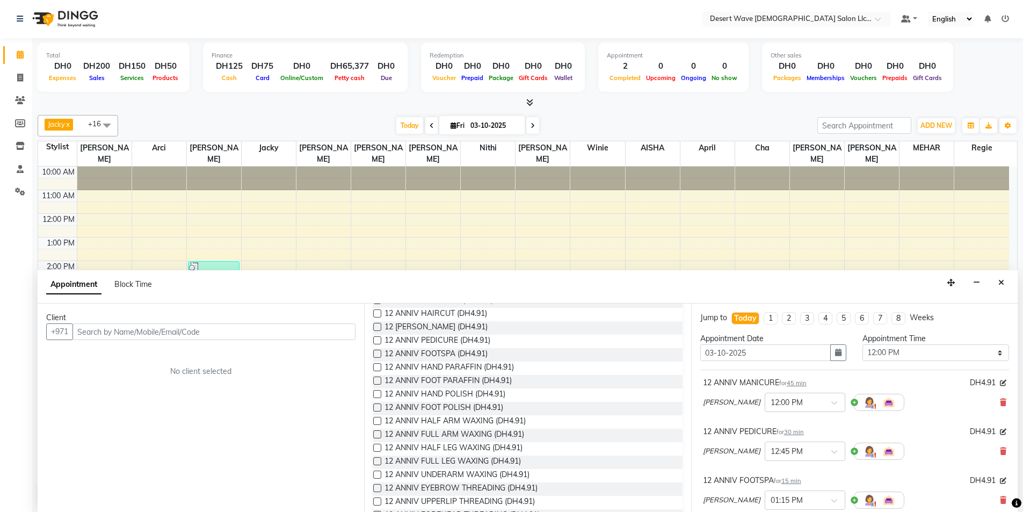
click at [375, 380] on input "checkbox" at bounding box center [376, 381] width 7 height 7
checkbox input "false"
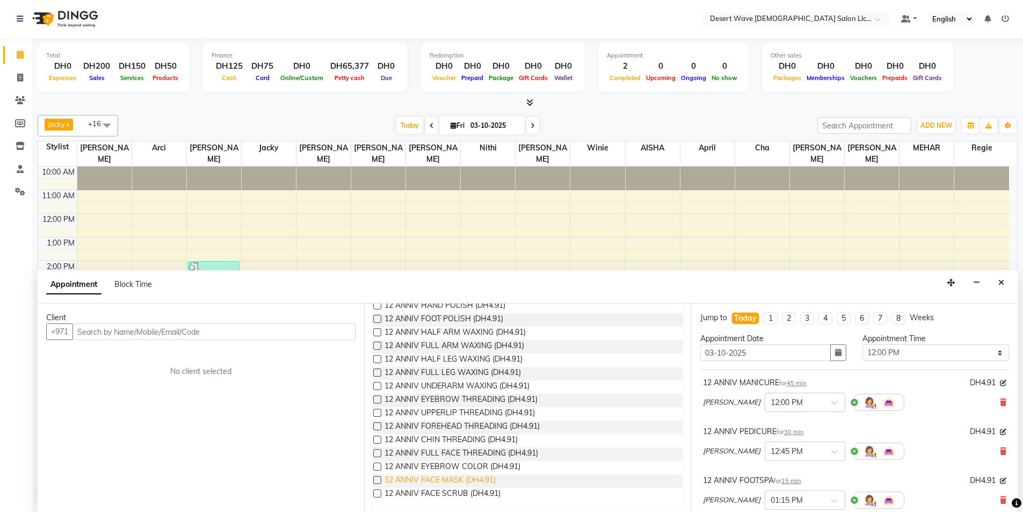
scroll to position [269, 0]
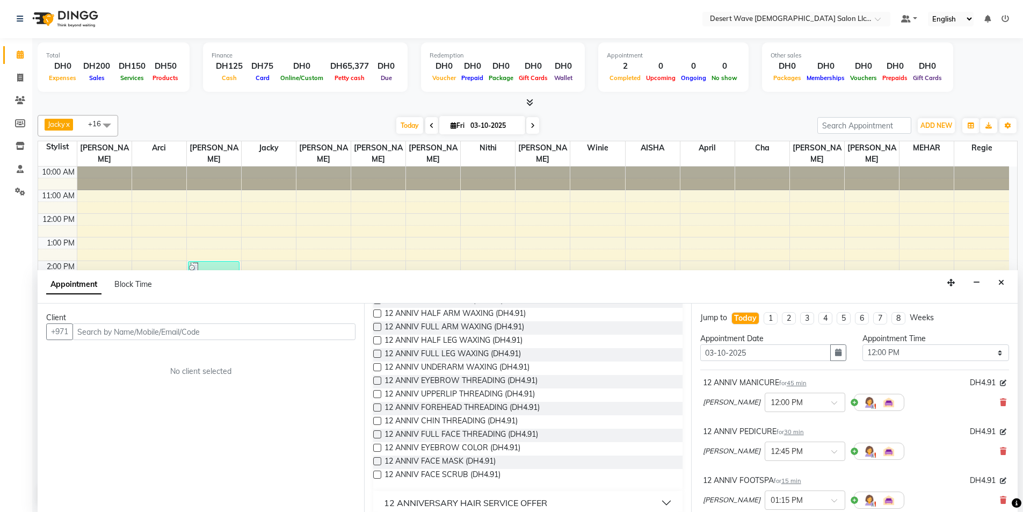
click at [379, 461] on label at bounding box center [377, 461] width 8 height 8
click at [379, 461] on input "checkbox" at bounding box center [376, 462] width 7 height 7
checkbox input "true"
click at [376, 471] on label at bounding box center [377, 475] width 8 height 8
click at [376, 472] on input "checkbox" at bounding box center [376, 475] width 7 height 7
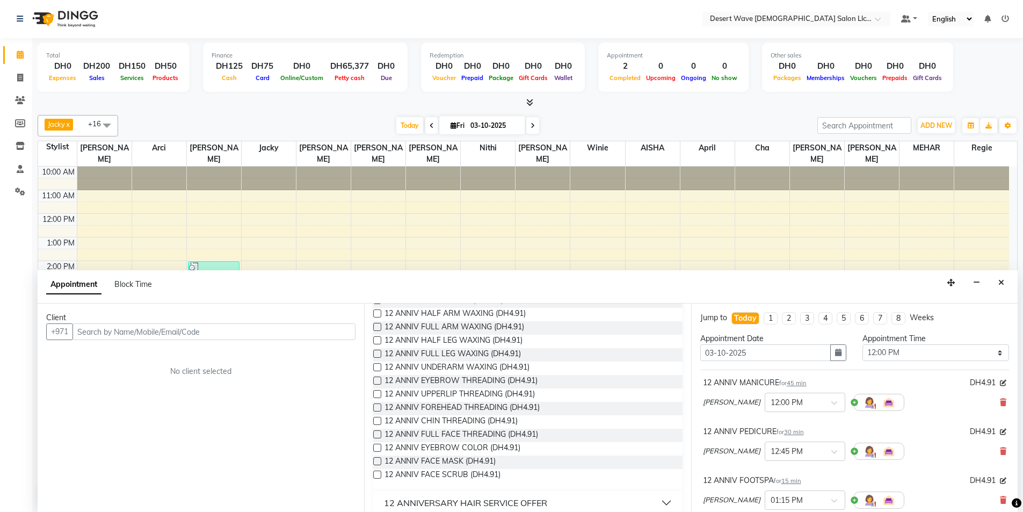
checkbox input "true"
checkbox input "false"
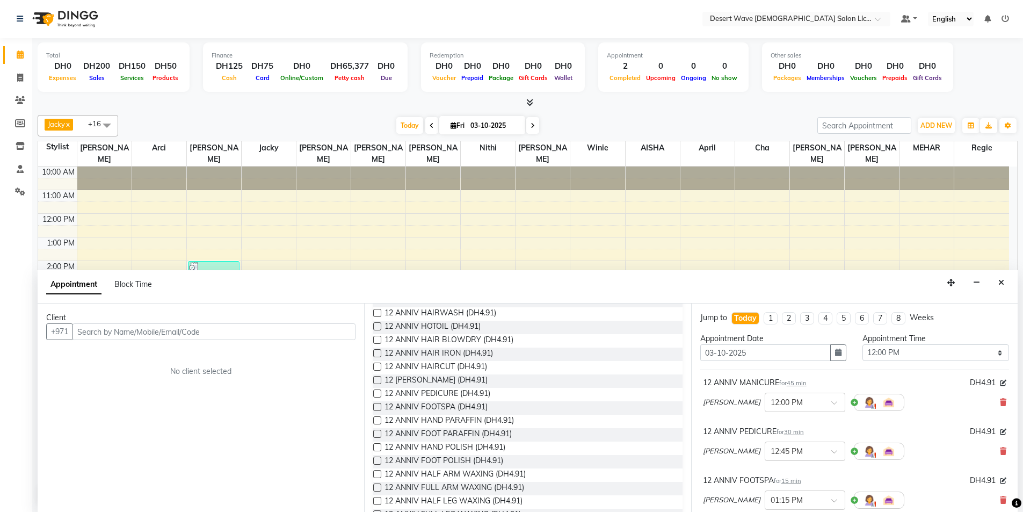
scroll to position [0, 0]
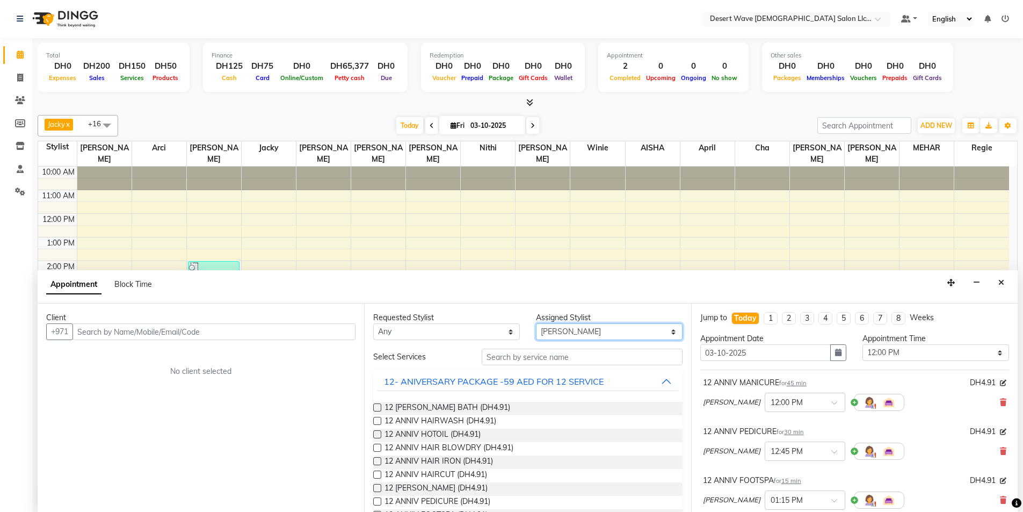
click at [643, 330] on select "Select AISHA Ambika Angie april Arci Bella Bhaby Cecil Cha Cheryl Elena Genny G…" at bounding box center [609, 331] width 147 height 17
select select "50410"
click at [536, 323] on select "Select AISHA Ambika Angie april Arci Bella Bhaby Cecil Cha Cheryl Elena Genny G…" at bounding box center [609, 331] width 147 height 17
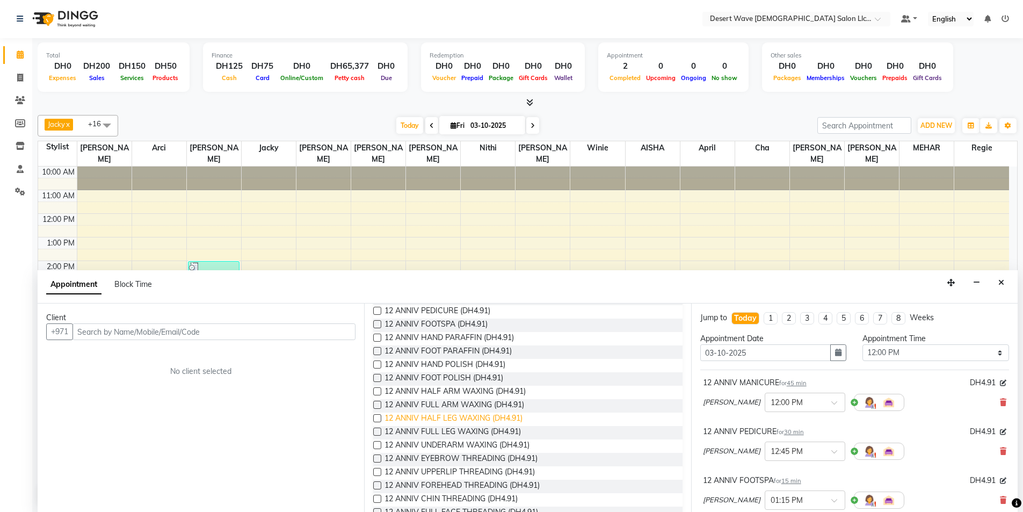
scroll to position [215, 0]
click at [374, 434] on label at bounding box center [377, 434] width 8 height 8
click at [374, 434] on input "checkbox" at bounding box center [376, 435] width 7 height 7
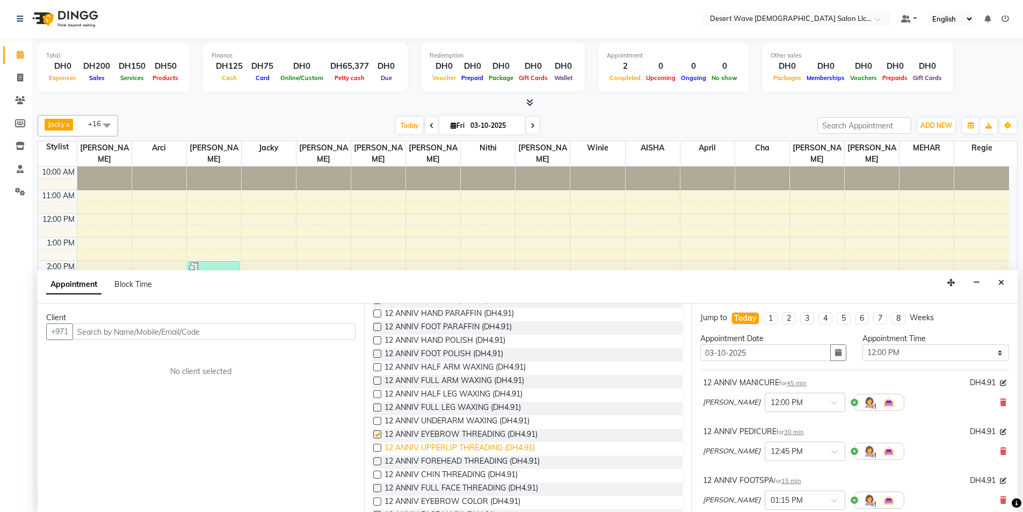
checkbox input "false"
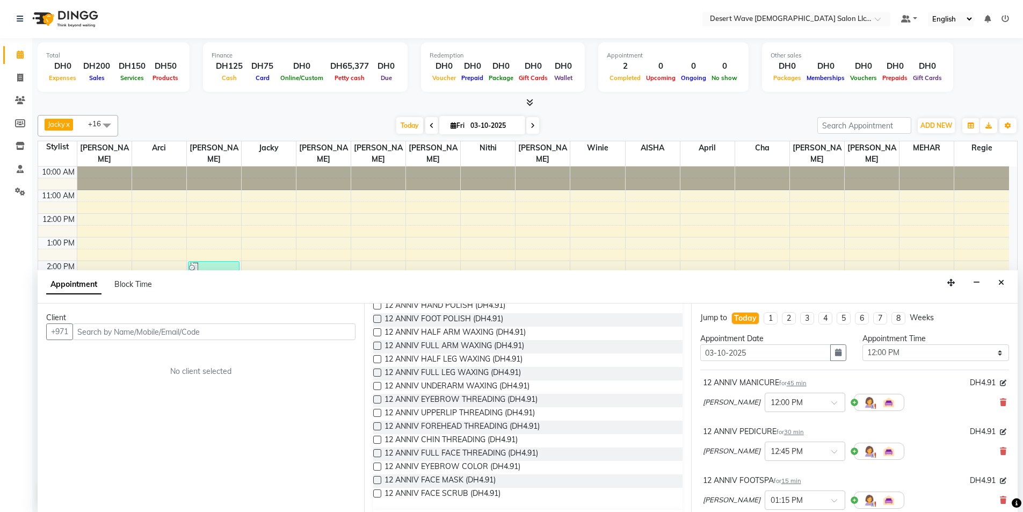
scroll to position [269, 0]
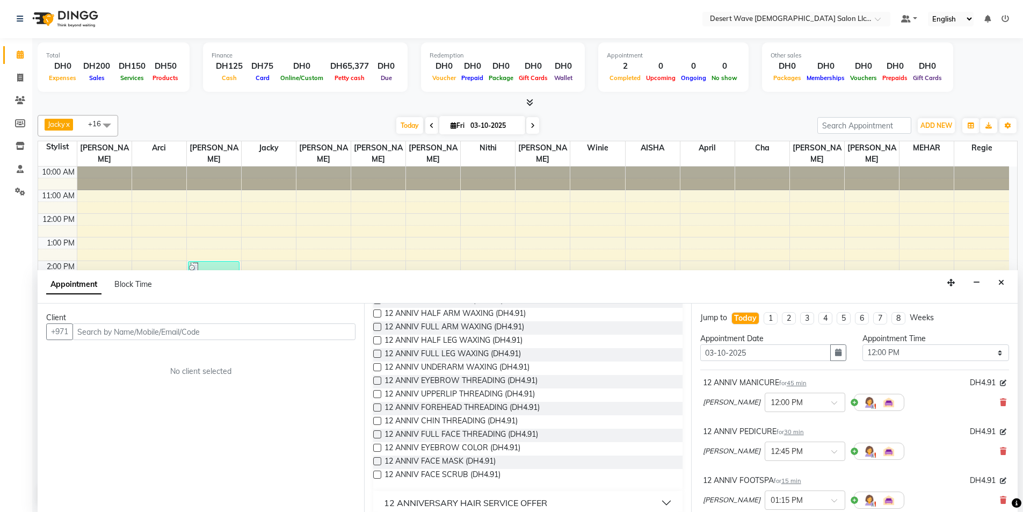
click at [377, 392] on label at bounding box center [377, 394] width 8 height 8
click at [377, 392] on input "checkbox" at bounding box center [376, 395] width 7 height 7
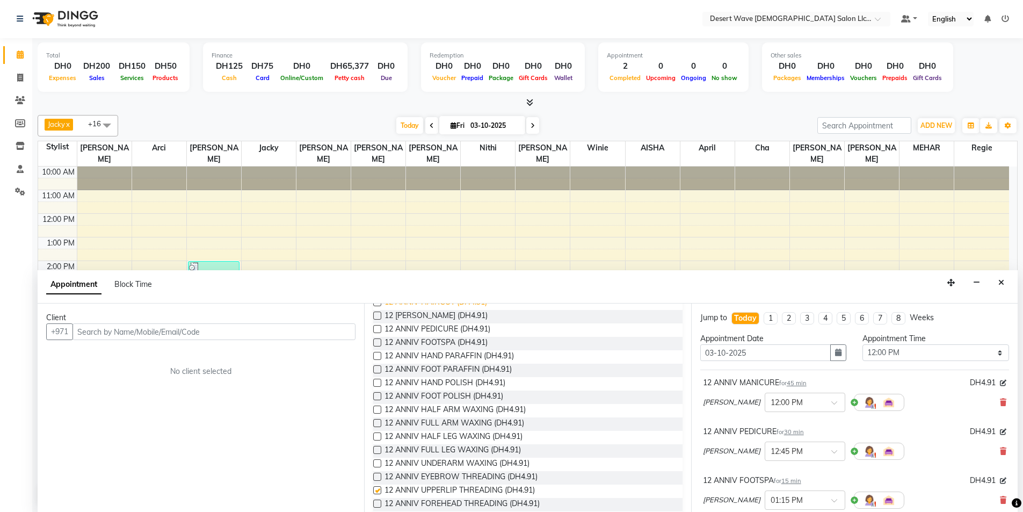
checkbox input "false"
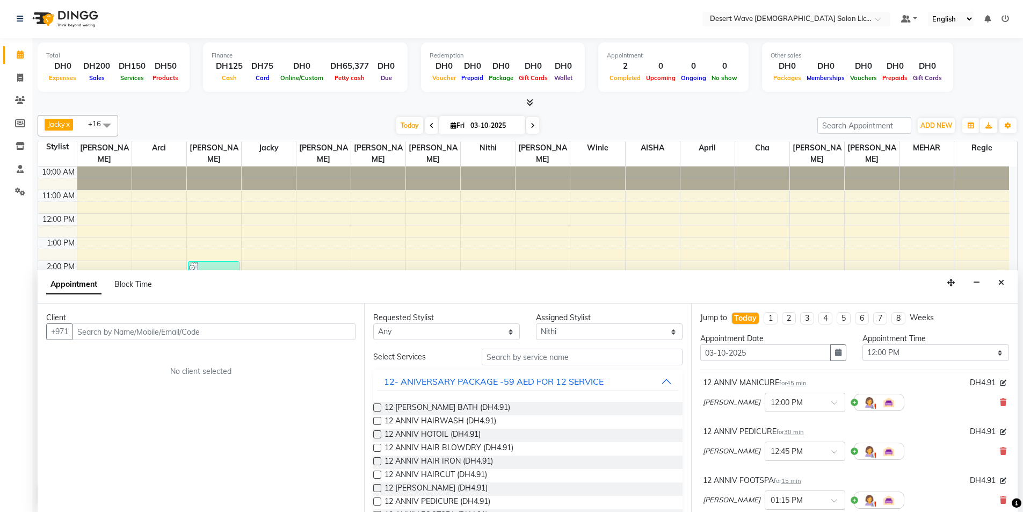
scroll to position [0, 0]
click at [448, 387] on div "12- ANIVERSARY PACKAGE -59 AED FOR 12 SERVICE" at bounding box center [494, 382] width 220 height 13
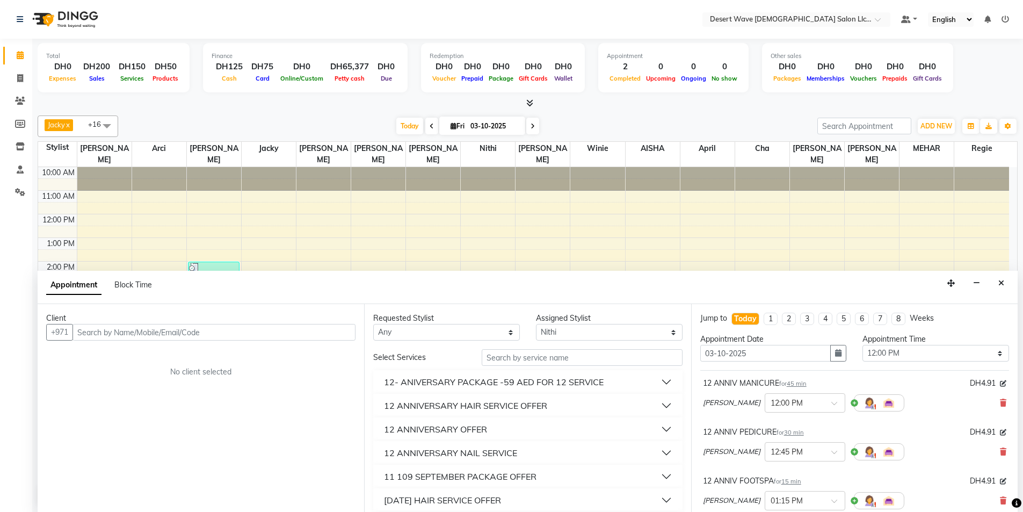
click at [500, 409] on div "12 ANNIVERSARY HAIR SERVICE OFFER" at bounding box center [465, 405] width 163 height 13
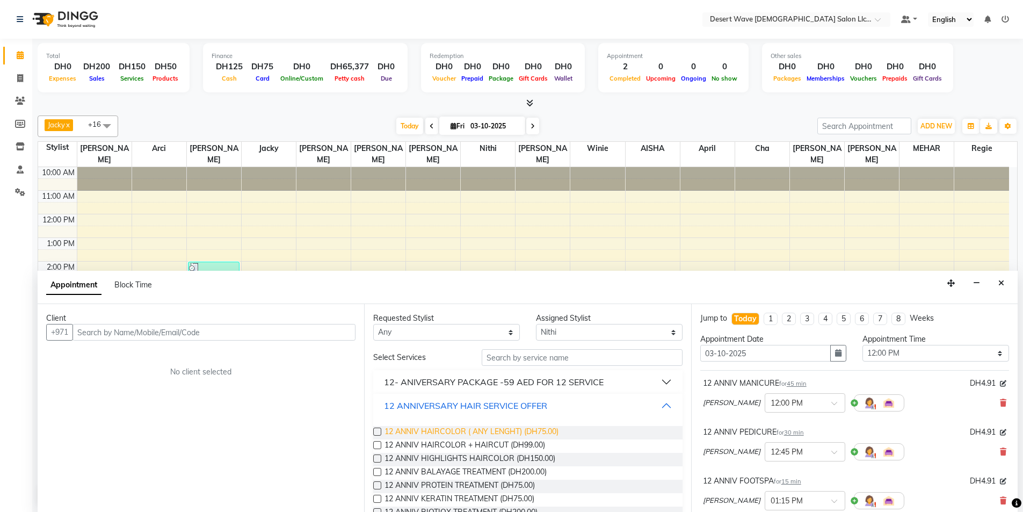
scroll to position [54, 0]
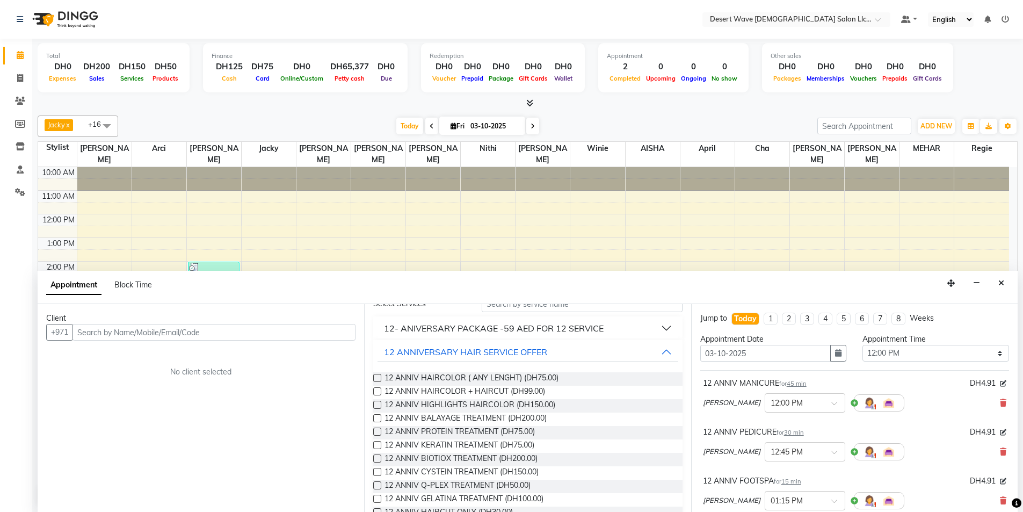
click at [378, 433] on label at bounding box center [377, 432] width 8 height 8
click at [378, 433] on input "checkbox" at bounding box center [376, 432] width 7 height 7
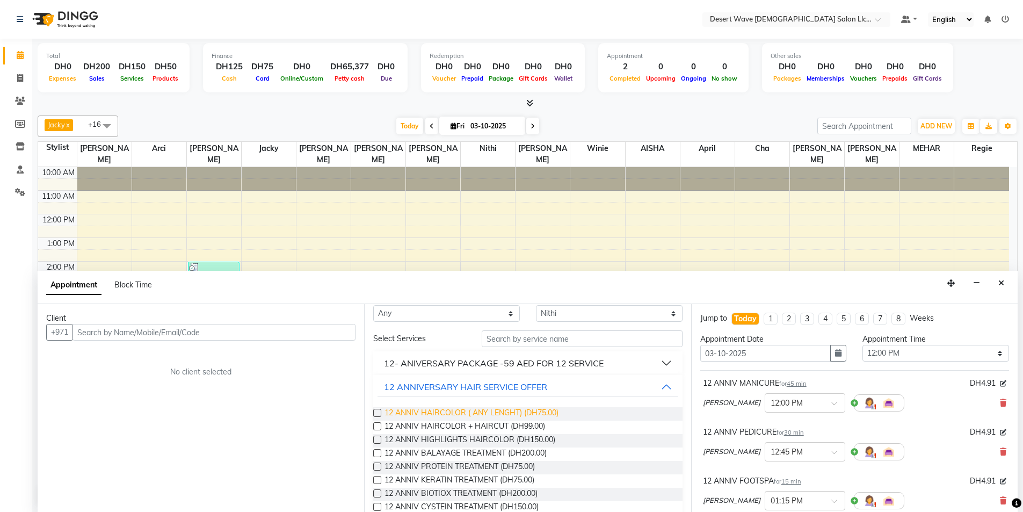
checkbox input "false"
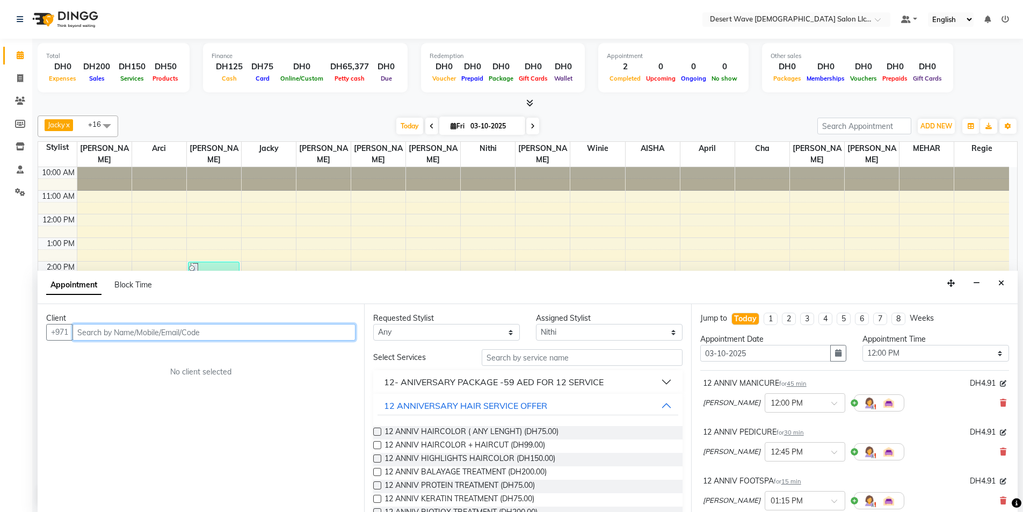
click at [306, 333] on input "text" at bounding box center [214, 332] width 283 height 17
click at [161, 357] on span "56323585" at bounding box center [142, 355] width 43 height 11
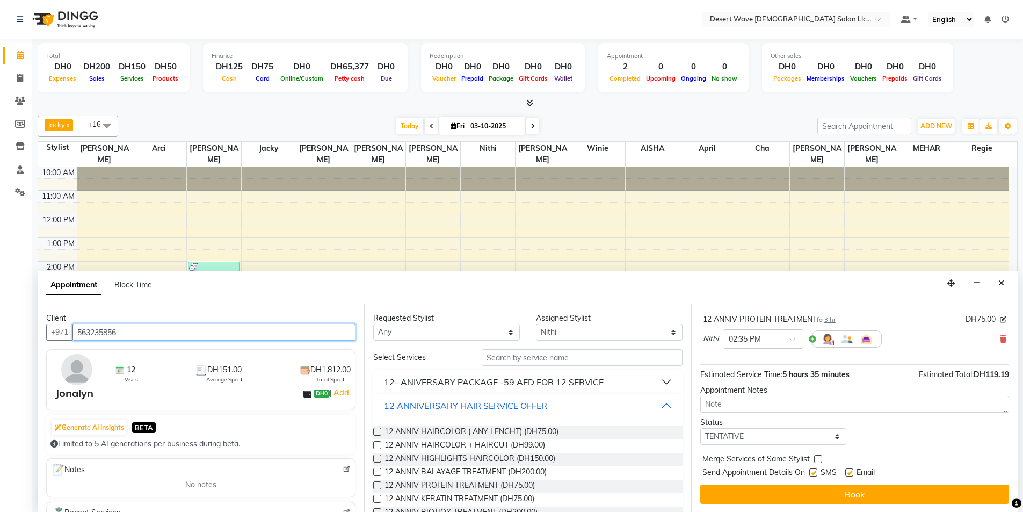
scroll to position [1, 0]
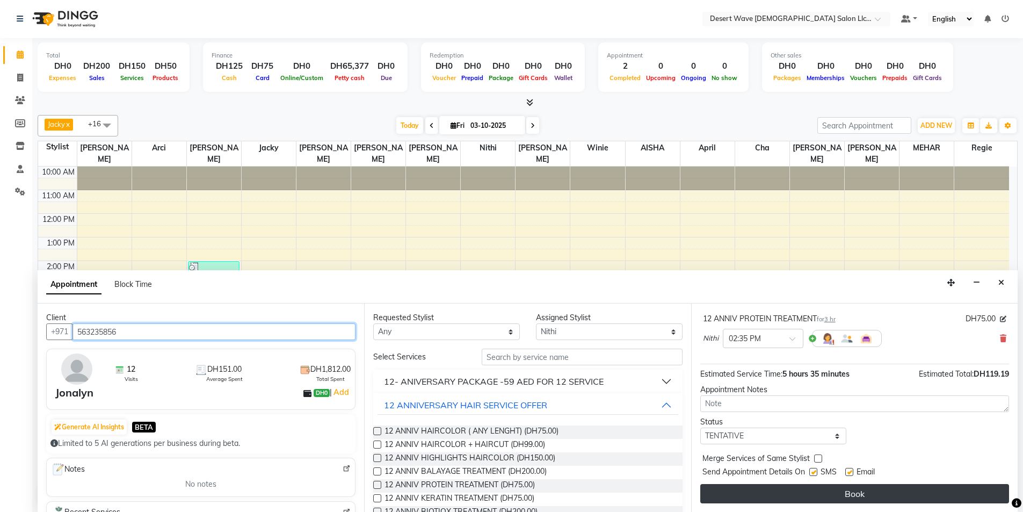
type input "563235856"
click at [874, 494] on button "Book" at bounding box center [855, 493] width 309 height 19
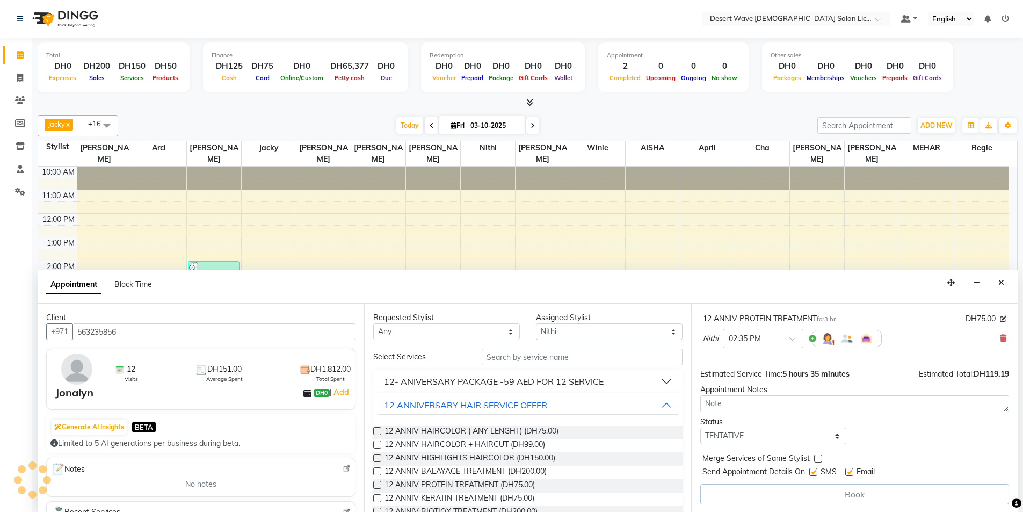
scroll to position [0, 0]
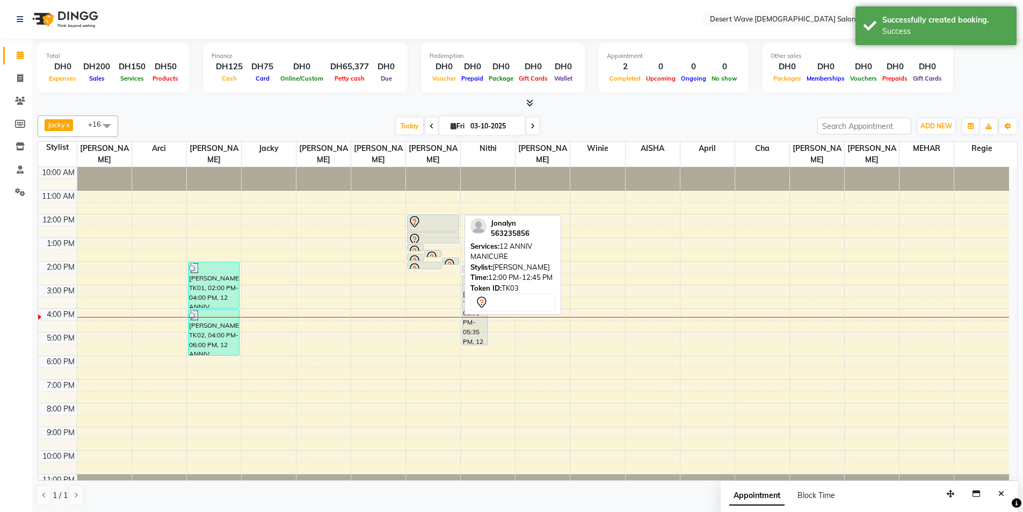
click at [419, 215] on icon at bounding box center [414, 221] width 13 height 13
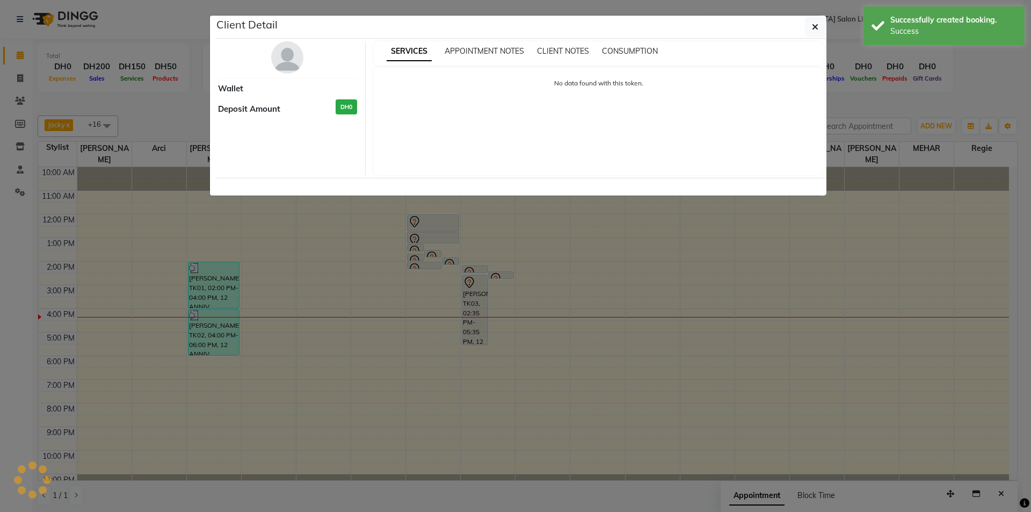
select select "7"
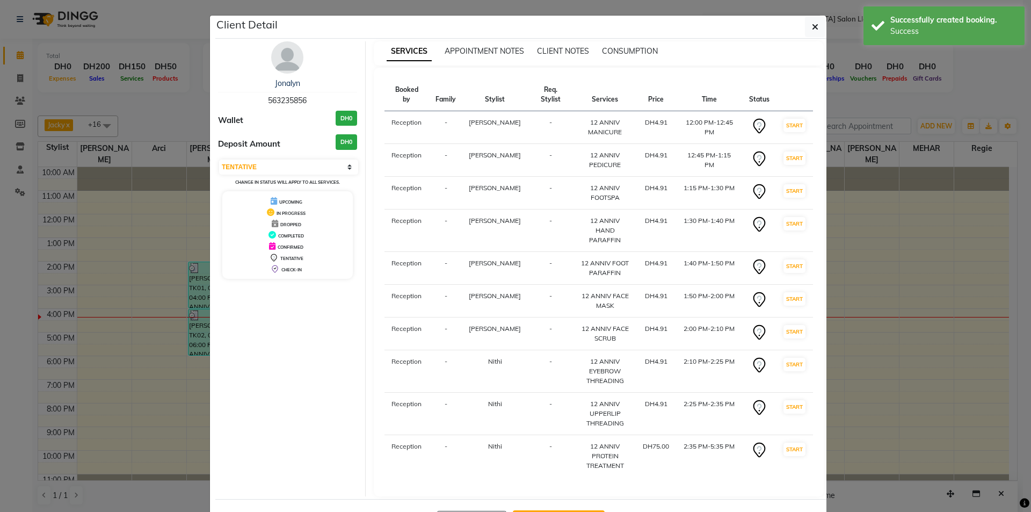
click at [569, 510] on button "Mark Done And Checkout" at bounding box center [559, 518] width 92 height 17
select select "6563"
select select "service"
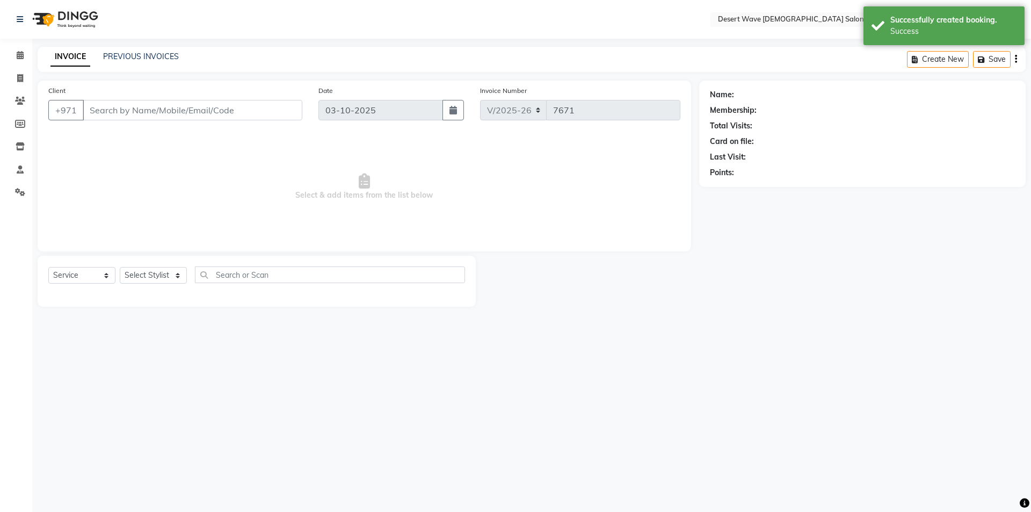
select select "50418"
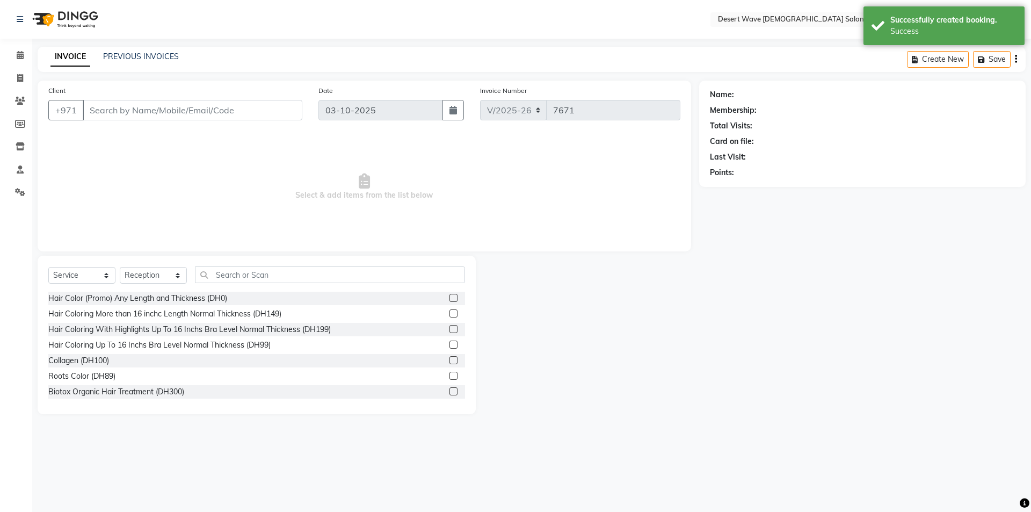
type input "563235856"
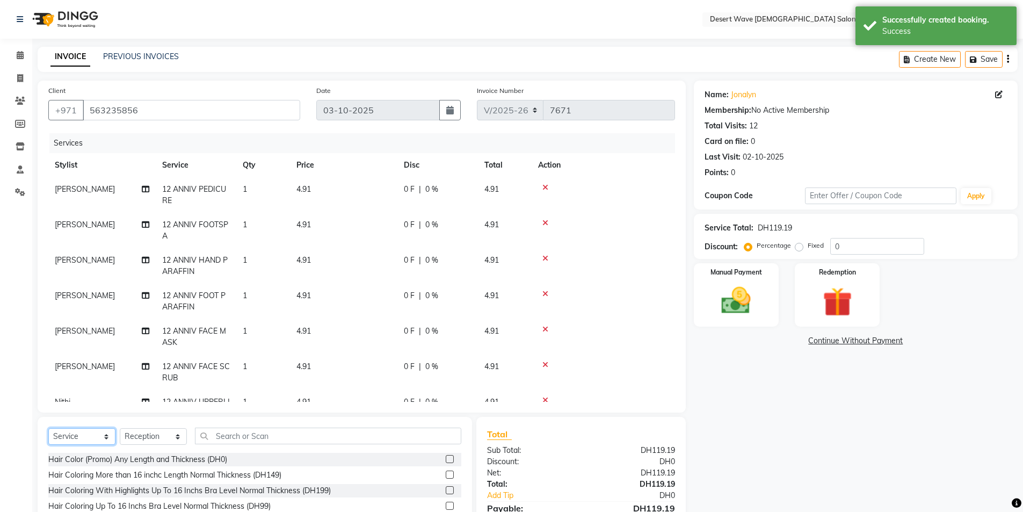
click at [80, 439] on select "Select Service Product Membership Package Voucher Prepaid Gift Card" at bounding box center [81, 436] width 67 height 17
click at [82, 439] on select "Select Service Product Membership Package Voucher Prepaid Gift Card" at bounding box center [81, 436] width 67 height 17
select select "product"
click at [48, 428] on select "Select Service Product Membership Package Voucher Prepaid Gift Card" at bounding box center [81, 436] width 67 height 17
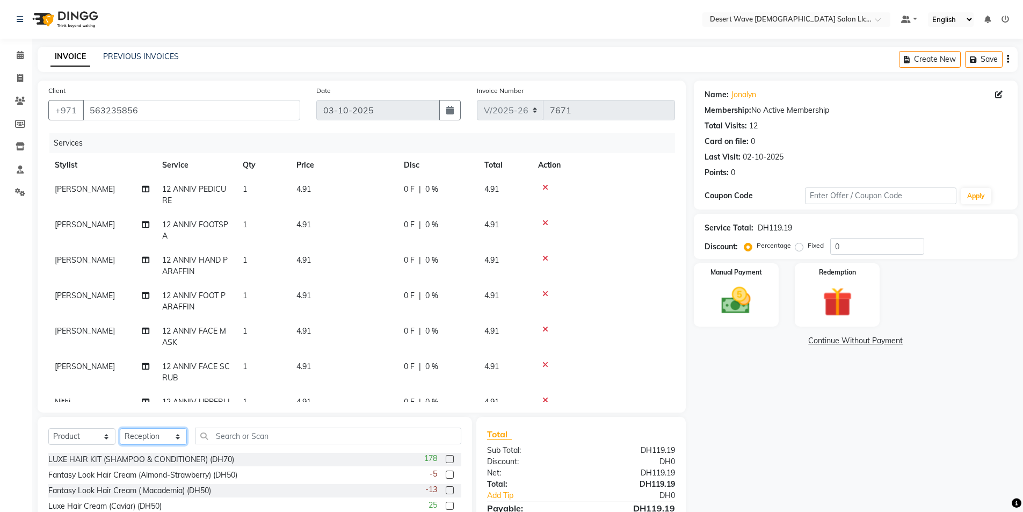
click at [149, 438] on select "Select Stylist Accounts [PERSON_NAME] [PERSON_NAME] april Arci [PERSON_NAME] [P…" at bounding box center [153, 436] width 67 height 17
drag, startPoint x: 156, startPoint y: 438, endPoint x: 169, endPoint y: 436, distance: 12.5
click at [156, 438] on select "Select Stylist Accounts [PERSON_NAME] [PERSON_NAME] april Arci [PERSON_NAME] [P…" at bounding box center [153, 436] width 67 height 17
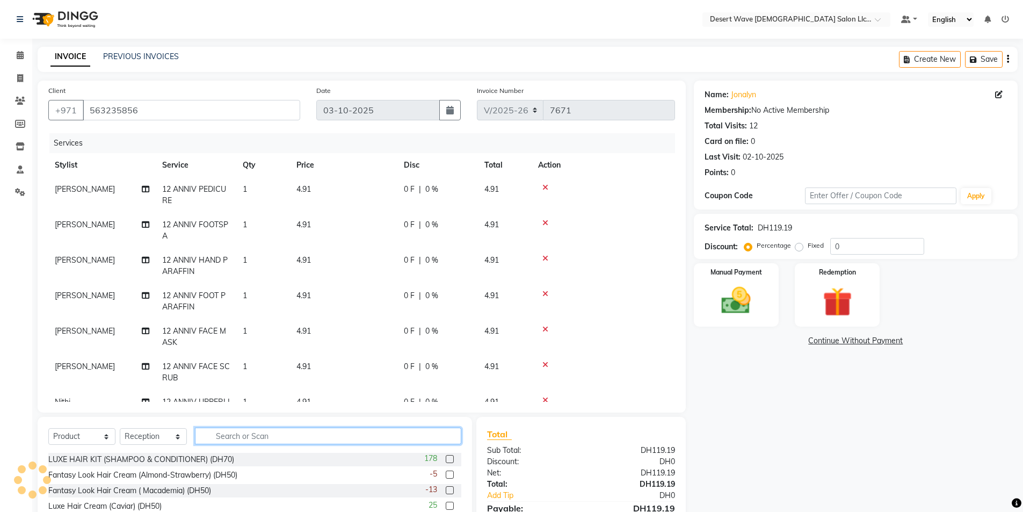
click at [257, 434] on input "text" at bounding box center [328, 436] width 266 height 17
type input "FREE"
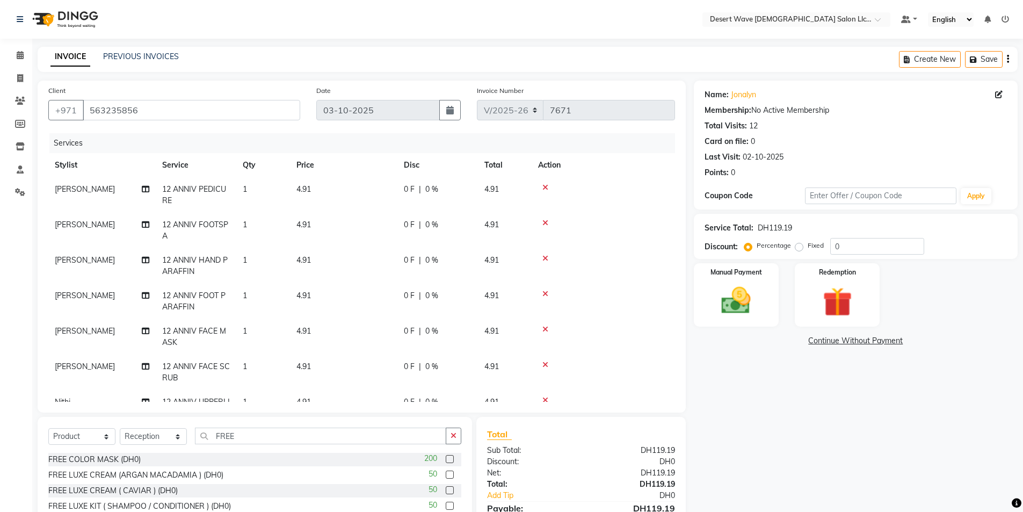
click at [446, 461] on label at bounding box center [450, 459] width 8 height 8
click at [446, 461] on input "checkbox" at bounding box center [449, 459] width 7 height 7
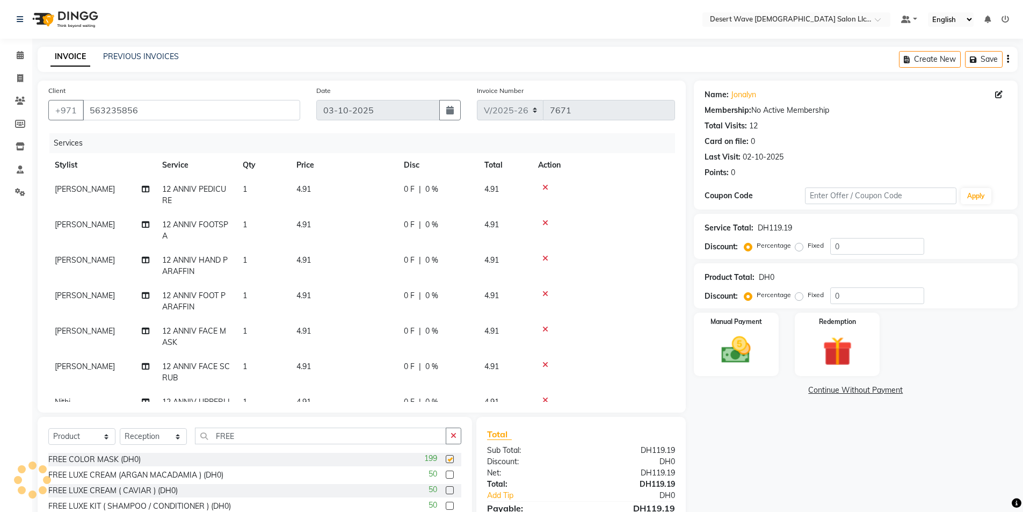
checkbox input "false"
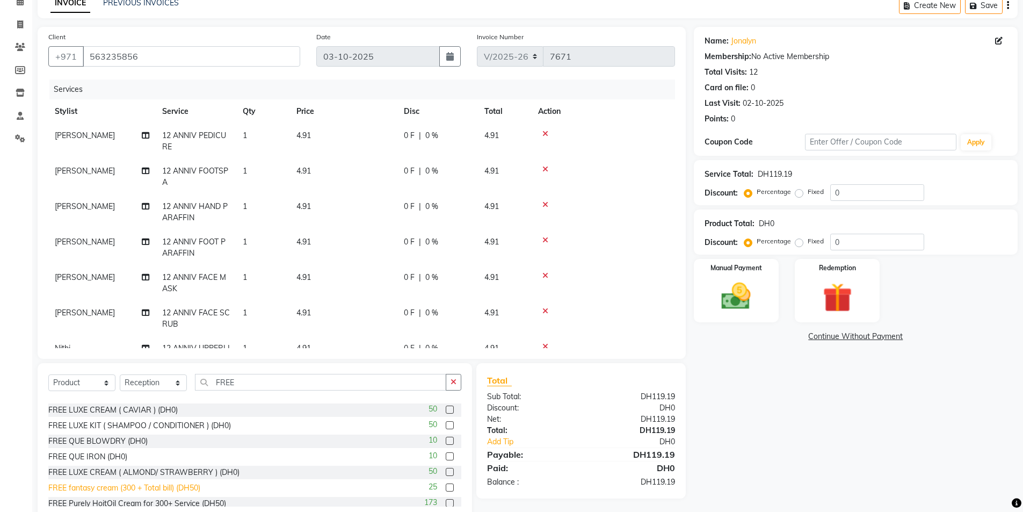
scroll to position [48, 0]
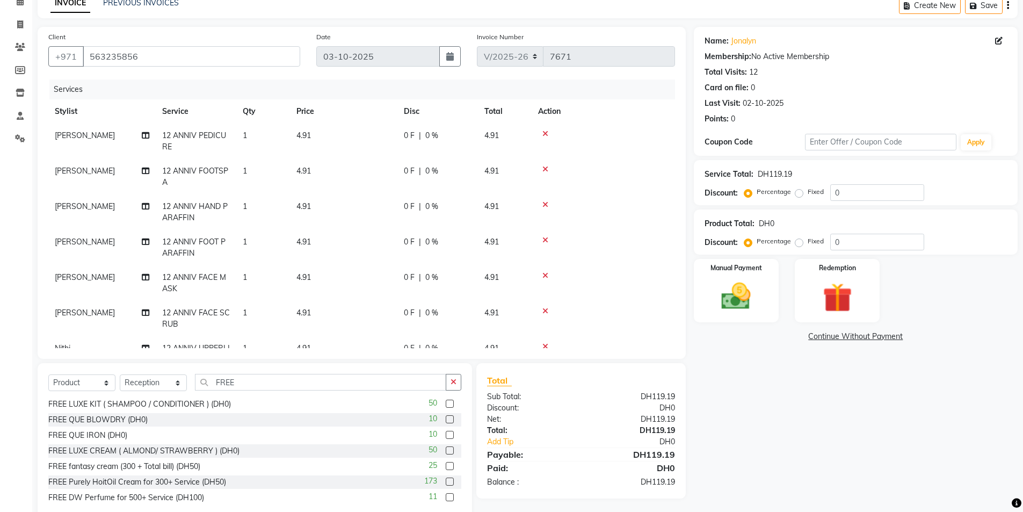
click at [446, 452] on label at bounding box center [450, 450] width 8 height 8
click at [446, 452] on input "checkbox" at bounding box center [449, 451] width 7 height 7
checkbox input "false"
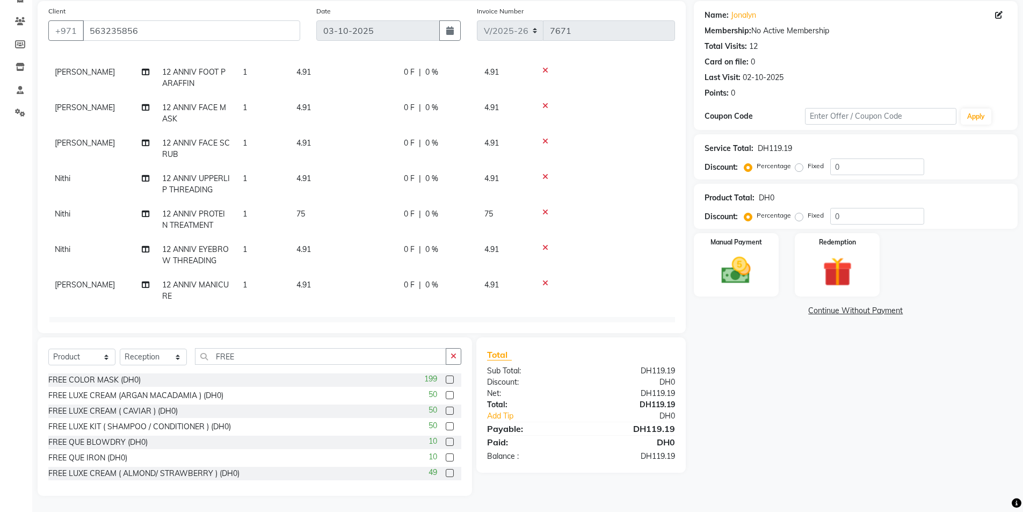
scroll to position [270, 0]
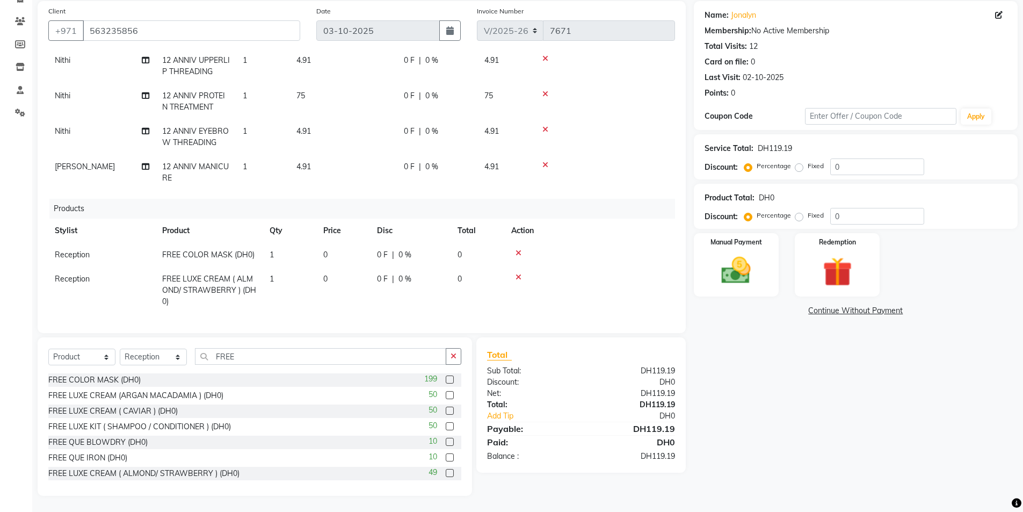
click at [327, 89] on td "75" at bounding box center [343, 101] width 107 height 35
select select "50410"
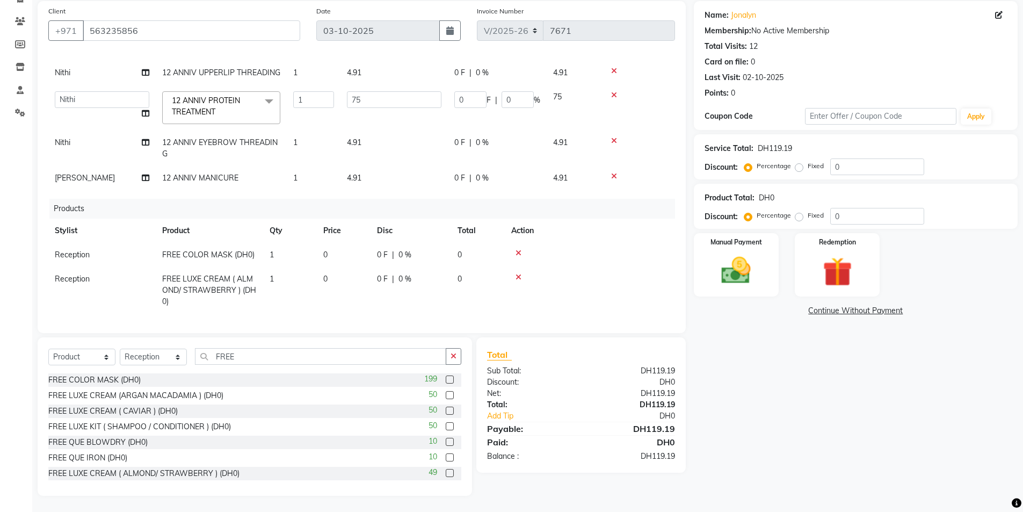
scroll to position [201, 0]
click at [379, 91] on input "75" at bounding box center [394, 99] width 95 height 17
type input "7"
type input "300"
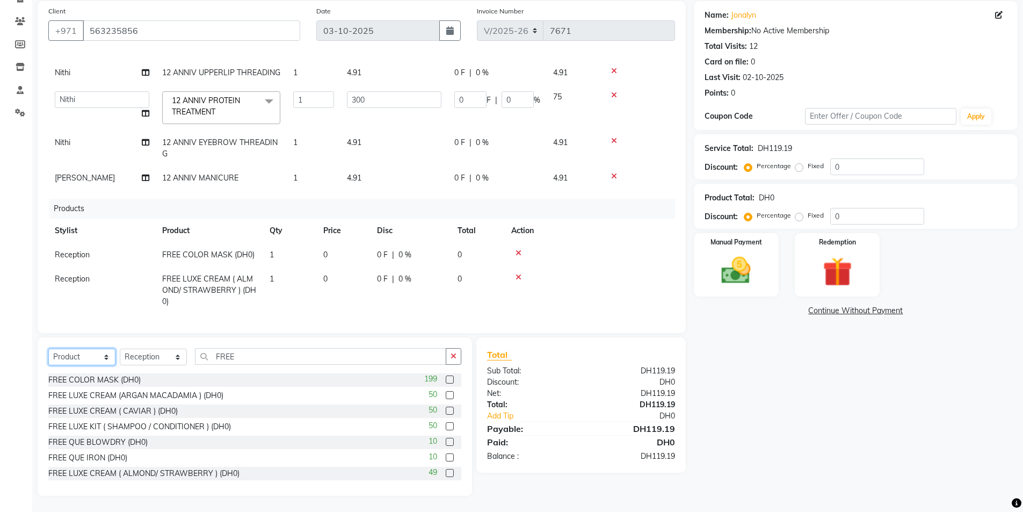
click at [85, 357] on select "Select Service Product Membership Package Voucher Prepaid Gift Card" at bounding box center [81, 357] width 67 height 17
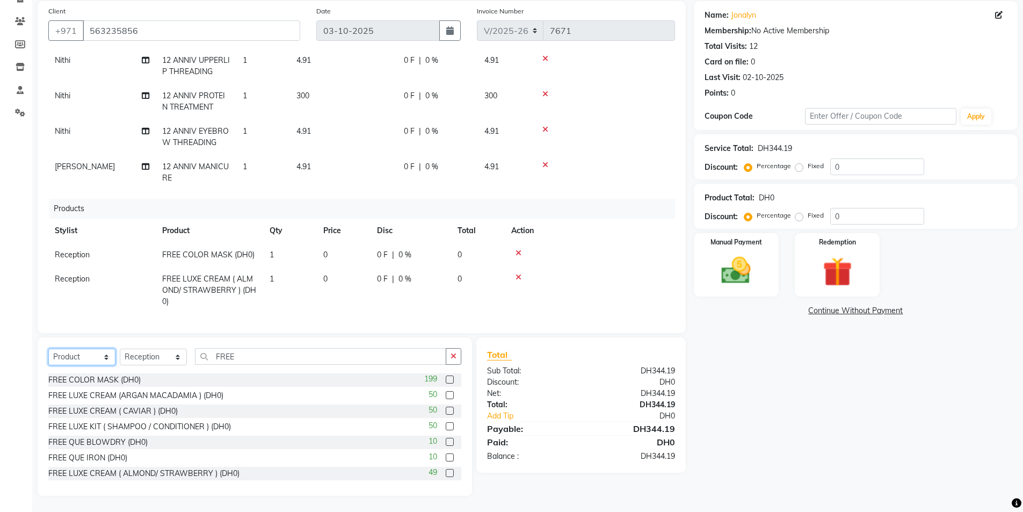
select select "package"
click at [48, 349] on select "Select Service Product Membership Package Voucher Prepaid Gift Card" at bounding box center [81, 357] width 67 height 17
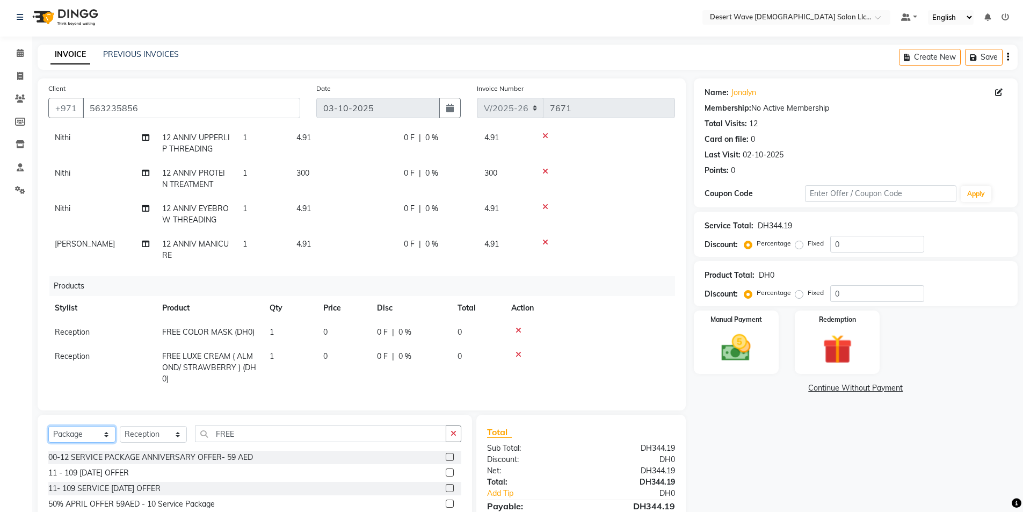
scroll to position [0, 0]
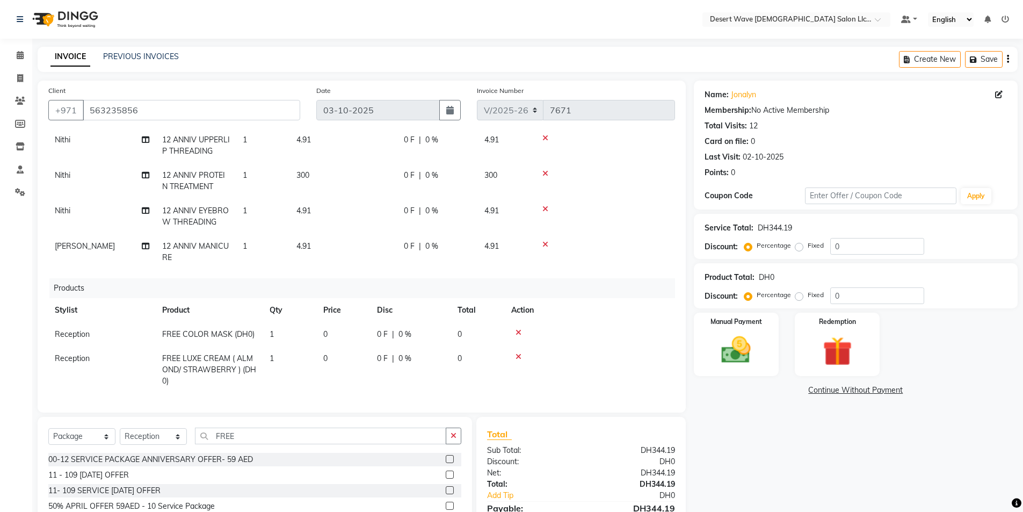
click at [446, 461] on label at bounding box center [450, 459] width 8 height 8
click at [446, 461] on input "checkbox" at bounding box center [449, 459] width 7 height 7
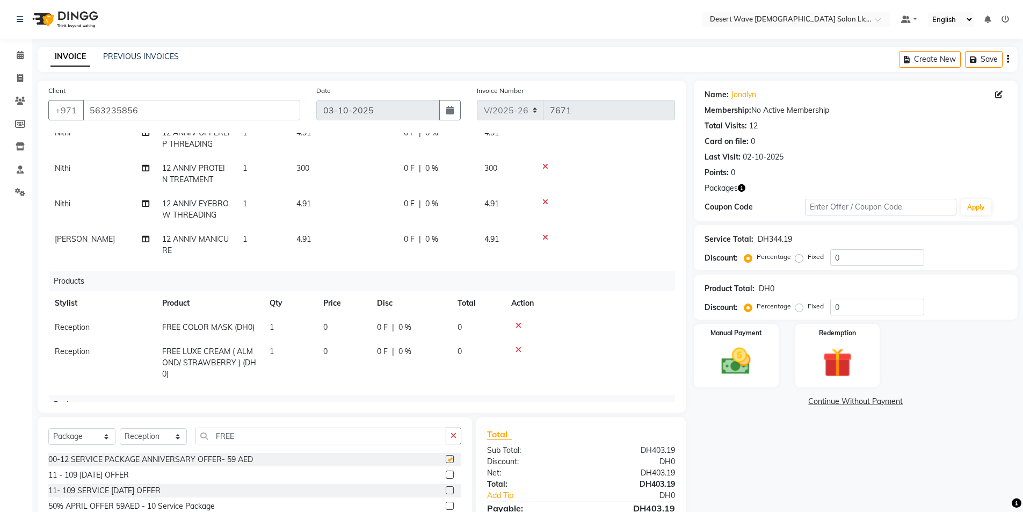
checkbox input "false"
click at [825, 374] on img at bounding box center [837, 363] width 49 height 38
drag, startPoint x: 793, startPoint y: 401, endPoint x: 823, endPoint y: 414, distance: 32.7
click at [794, 407] on span "Package 1" at bounding box center [790, 403] width 37 height 12
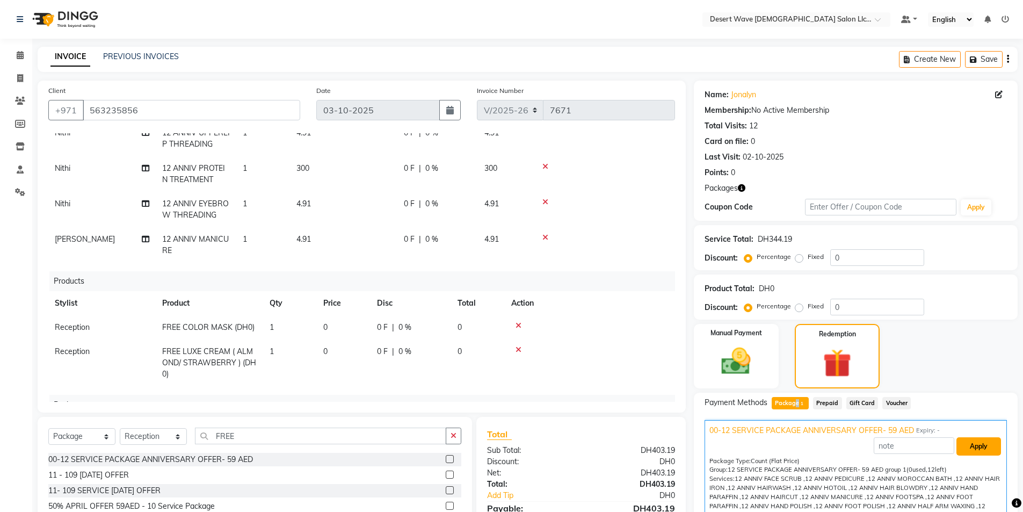
click at [973, 445] on button "Apply" at bounding box center [979, 446] width 45 height 18
drag, startPoint x: 741, startPoint y: 322, endPoint x: 748, endPoint y: 349, distance: 27.9
click at [741, 321] on div "Name: Jonalyn Membership: No Active Membership Total Visits: 12 Card on file: 0…" at bounding box center [860, 354] width 332 height 546
click at [749, 354] on img at bounding box center [736, 361] width 49 height 35
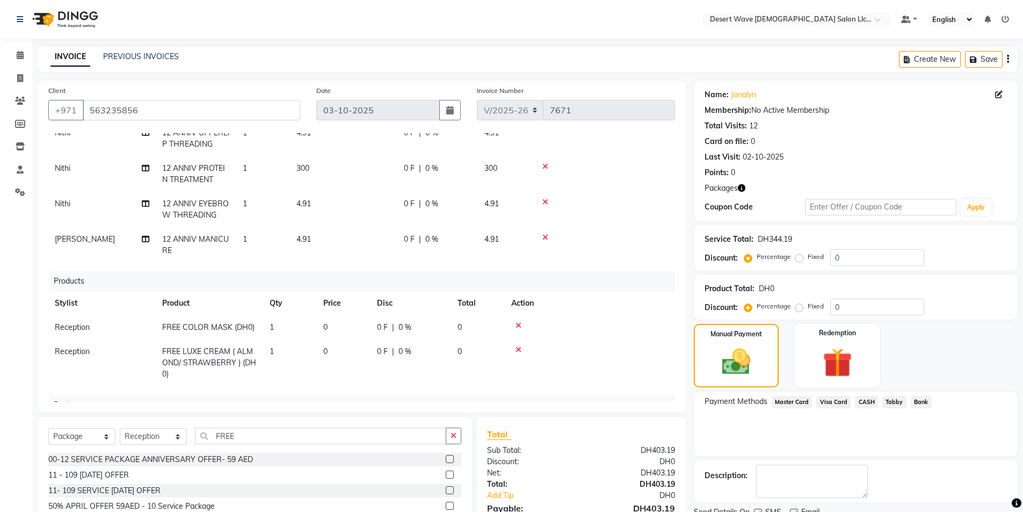
click at [837, 405] on span "Visa Card" at bounding box center [834, 402] width 34 height 12
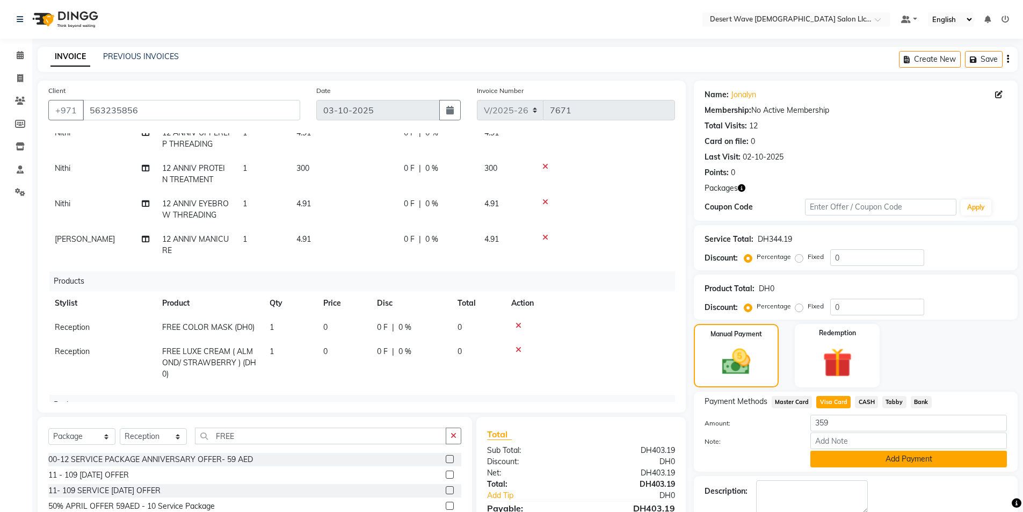
click at [893, 461] on button "Add Payment" at bounding box center [909, 459] width 197 height 17
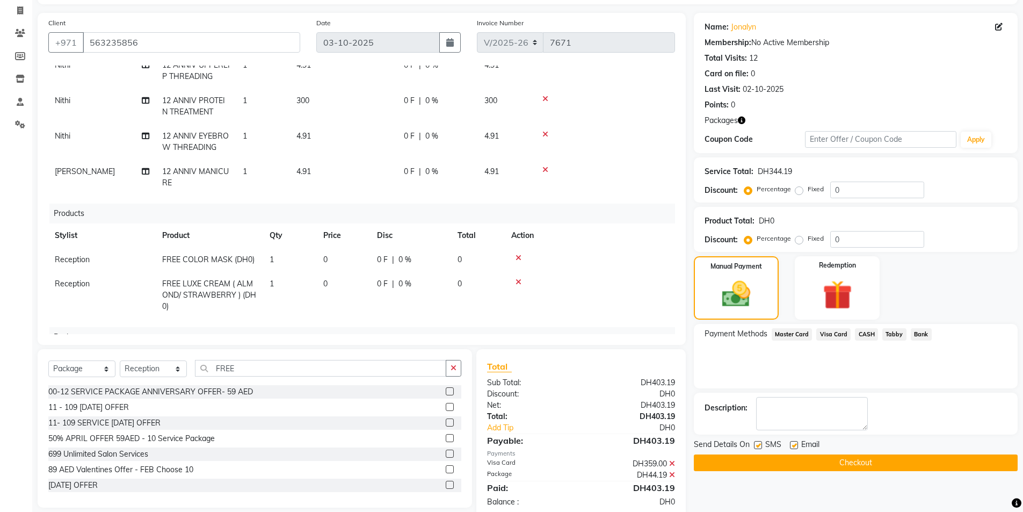
scroll to position [90, 0]
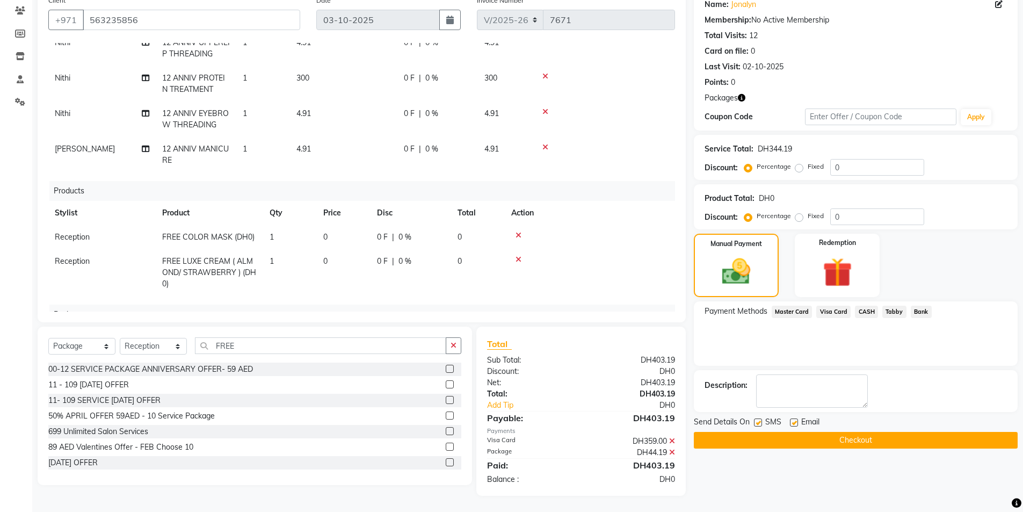
click at [836, 435] on button "Checkout" at bounding box center [856, 440] width 324 height 17
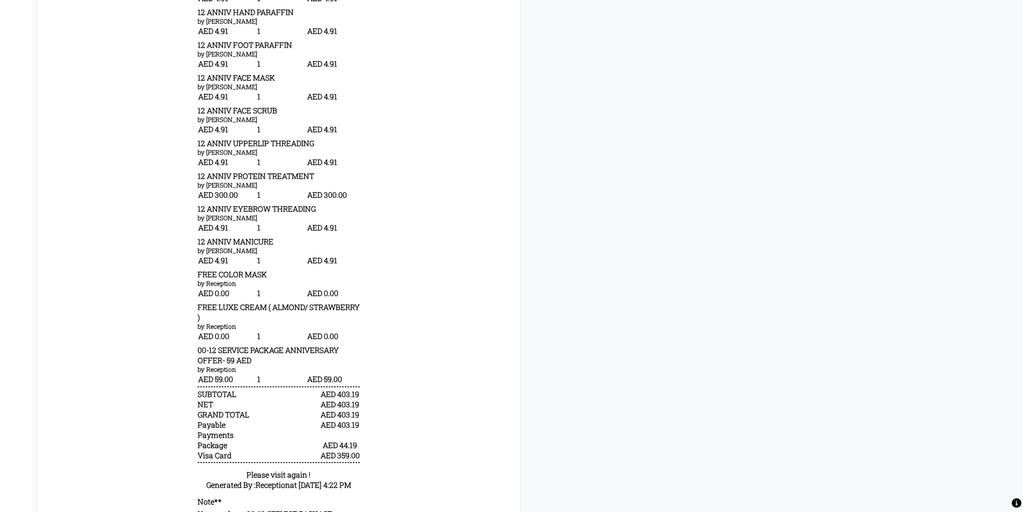
scroll to position [430, 0]
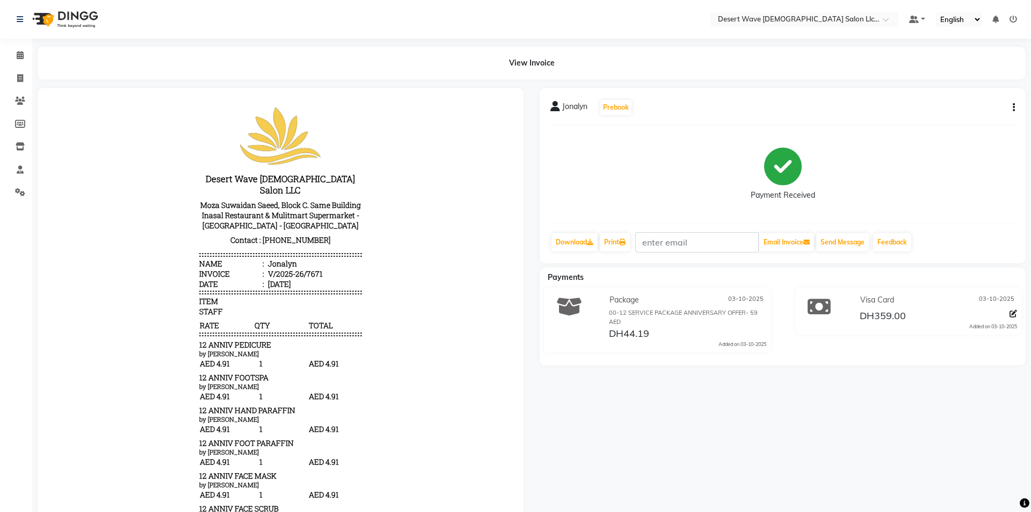
select select "6563"
select select "service"
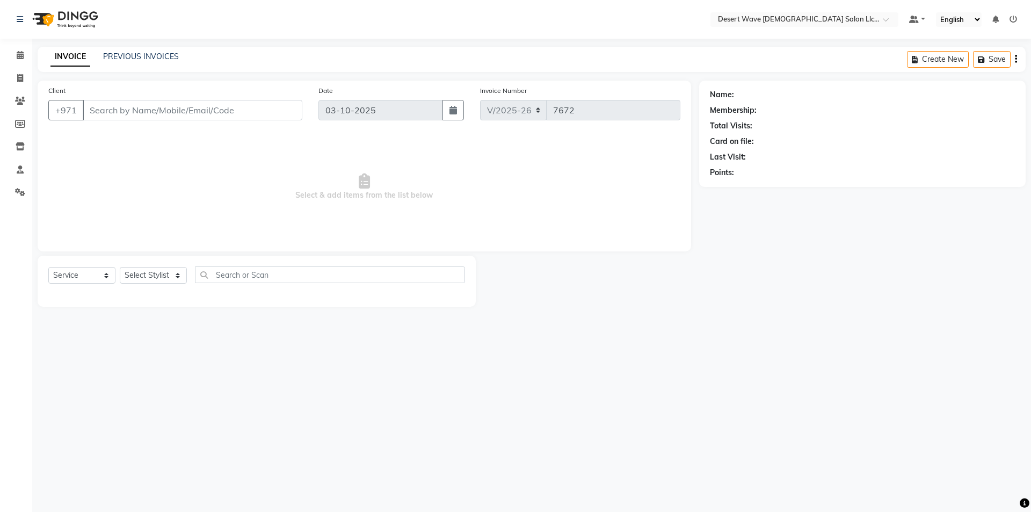
type input "563235856"
select select "50418"
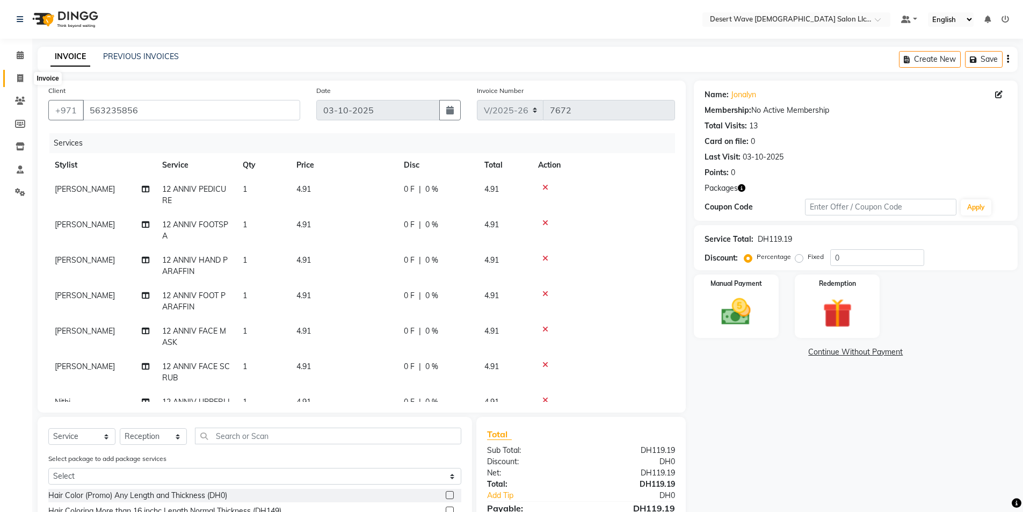
drag, startPoint x: 20, startPoint y: 77, endPoint x: 15, endPoint y: 64, distance: 13.3
click at [20, 75] on icon at bounding box center [20, 78] width 6 height 8
select select "service"
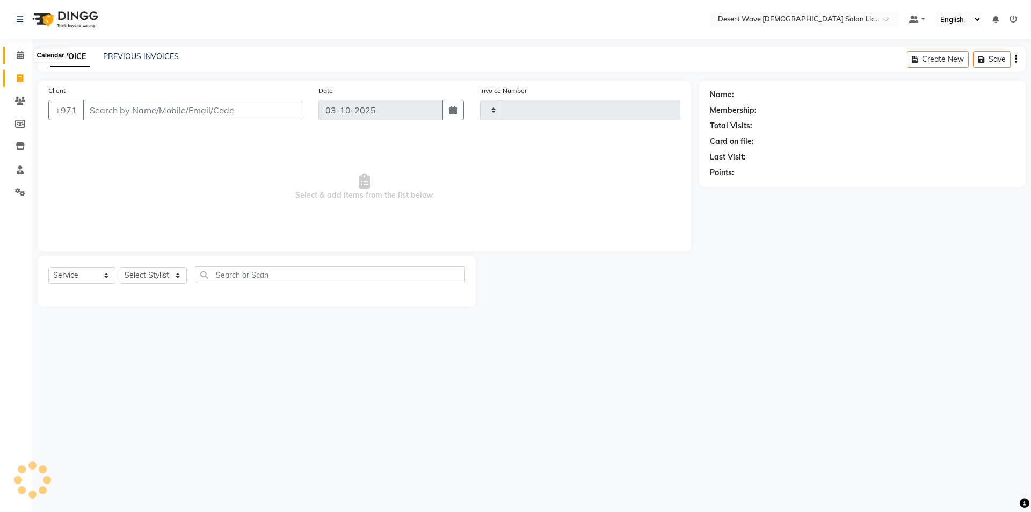
type input "7672"
click at [13, 56] on span at bounding box center [20, 55] width 19 height 12
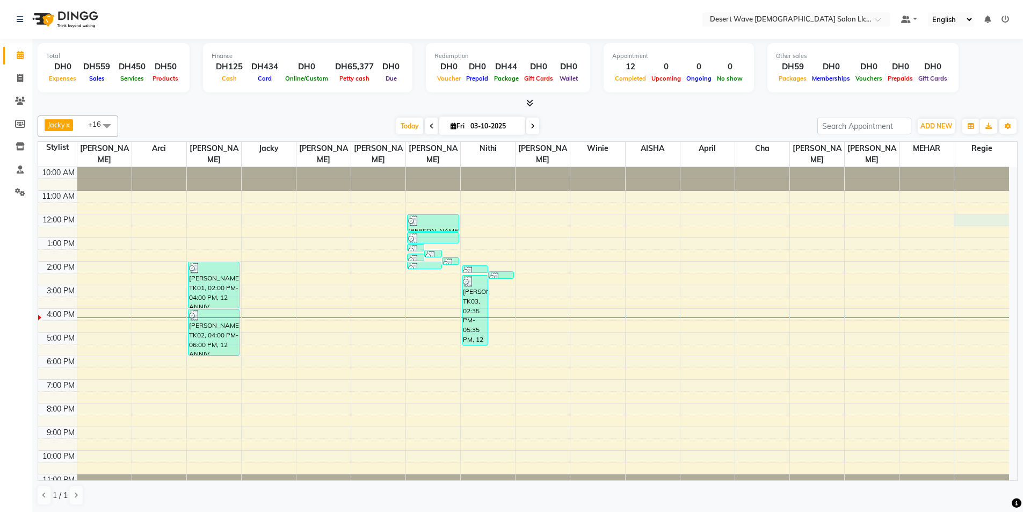
click at [980, 209] on div "10:00 AM 11:00 AM 12:00 PM 1:00 PM 2:00 PM 3:00 PM 4:00 PM 5:00 PM 6:00 PM 7:00…" at bounding box center [523, 332] width 971 height 330
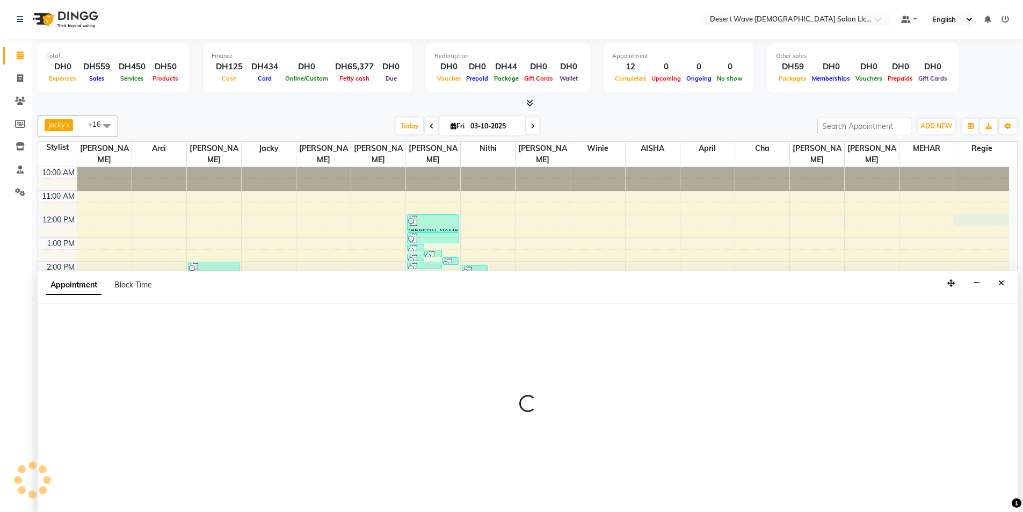
scroll to position [1, 0]
select select "91384"
select select "720"
select select "tentative"
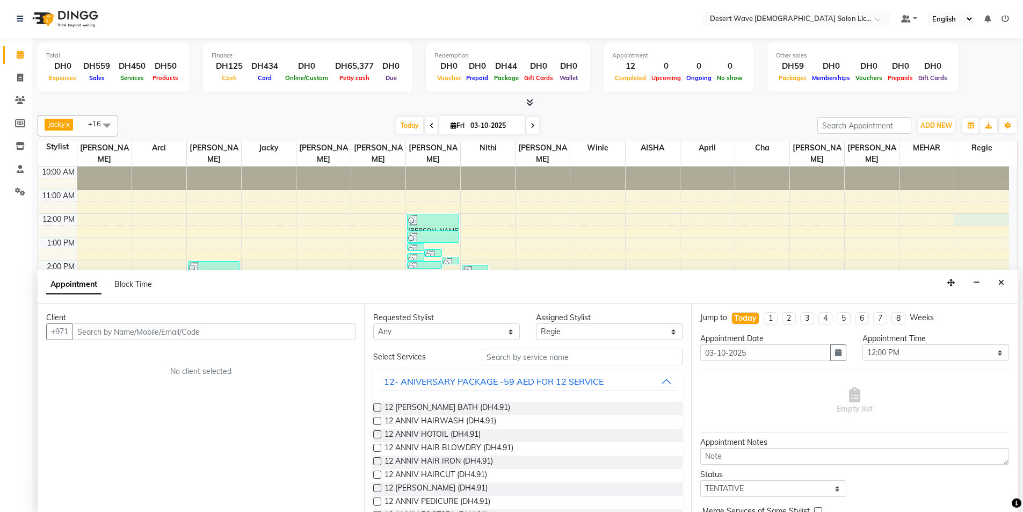
click at [376, 408] on label at bounding box center [377, 407] width 8 height 8
click at [376, 408] on input "checkbox" at bounding box center [376, 408] width 7 height 7
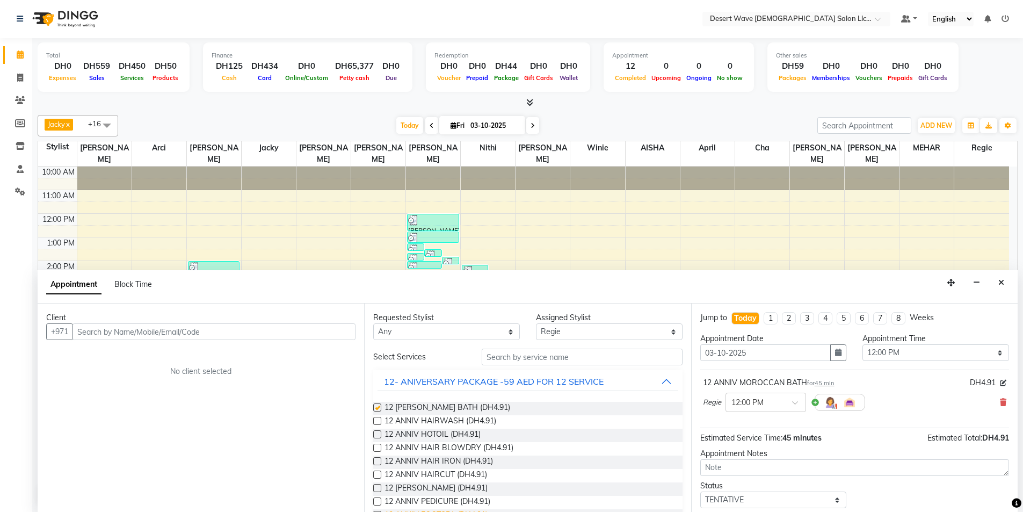
checkbox input "false"
click at [594, 331] on select "Select AISHA Ambika Angie april Arci Bella Bhaby Cecil Cha Cheryl Elena Genny G…" at bounding box center [609, 332] width 147 height 17
select select "50411"
click at [536, 324] on select "Select AISHA Ambika Angie april Arci Bella Bhaby Cecil Cha Cheryl Elena Genny G…" at bounding box center [609, 332] width 147 height 17
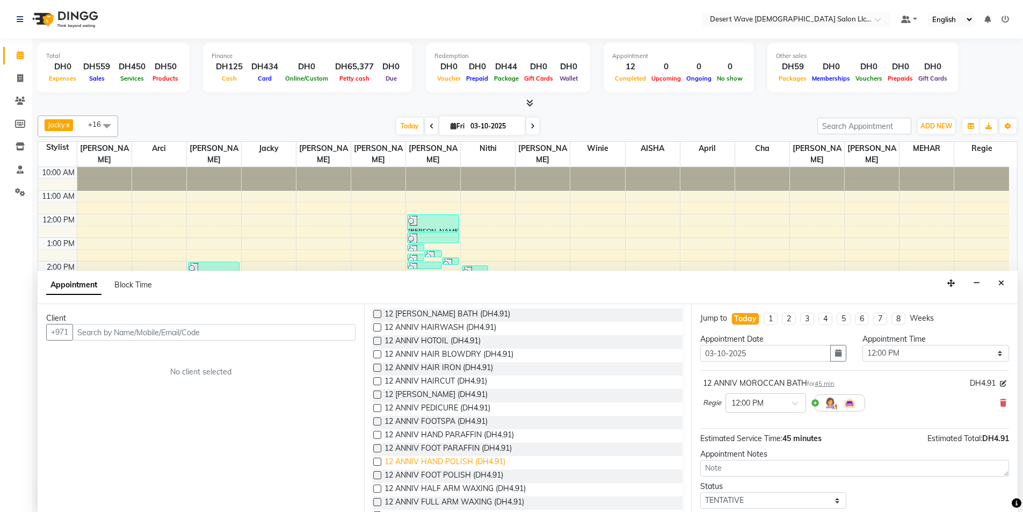
scroll to position [107, 0]
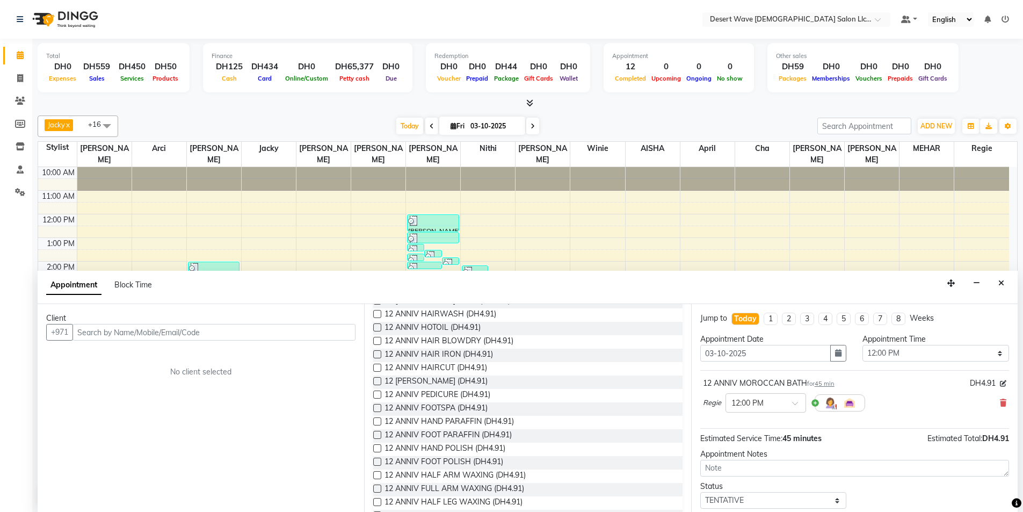
click at [376, 380] on label at bounding box center [377, 381] width 8 height 8
click at [376, 380] on input "checkbox" at bounding box center [376, 382] width 7 height 7
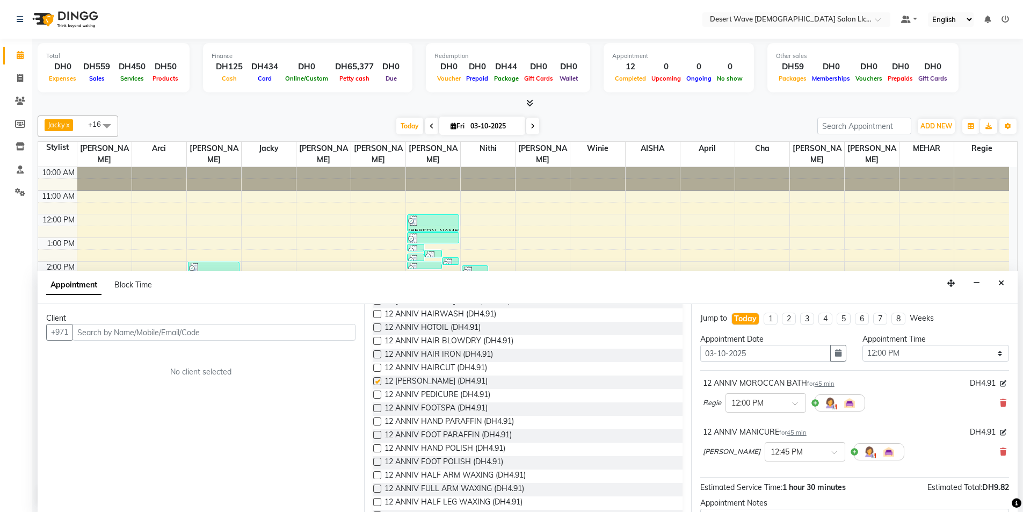
checkbox input "false"
click at [377, 396] on label at bounding box center [377, 395] width 8 height 8
click at [377, 396] on input "checkbox" at bounding box center [376, 395] width 7 height 7
checkbox input "false"
click at [377, 405] on label at bounding box center [377, 408] width 8 height 8
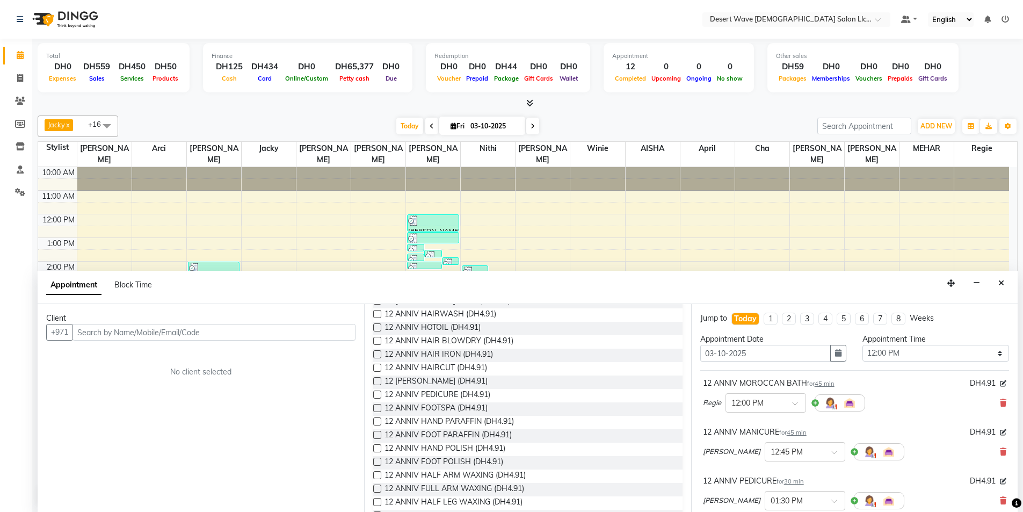
click at [377, 406] on input "checkbox" at bounding box center [376, 409] width 7 height 7
checkbox input "false"
click at [376, 421] on label at bounding box center [377, 421] width 8 height 8
click at [376, 421] on input "checkbox" at bounding box center [376, 422] width 7 height 7
checkbox input "false"
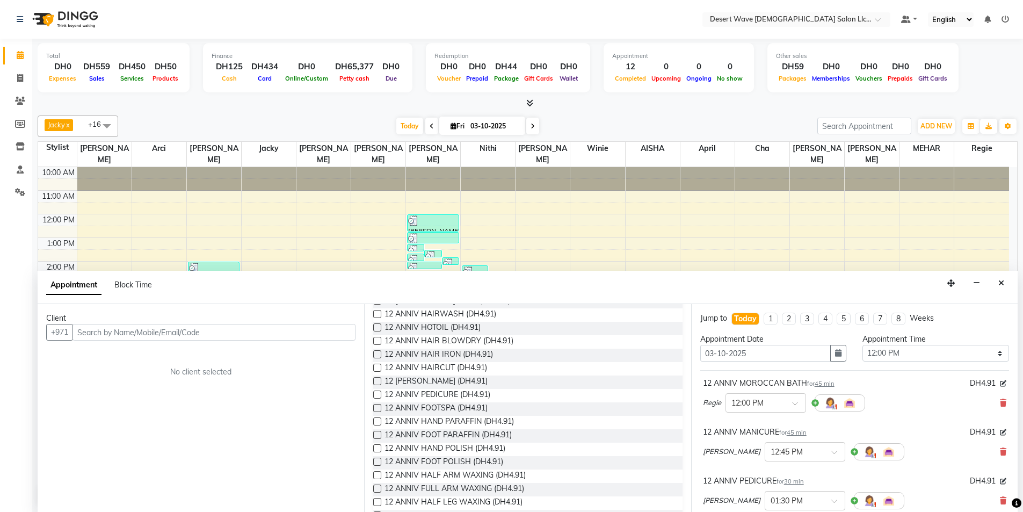
click at [376, 437] on label at bounding box center [377, 435] width 8 height 8
click at [376, 437] on input "checkbox" at bounding box center [376, 435] width 7 height 7
checkbox input "false"
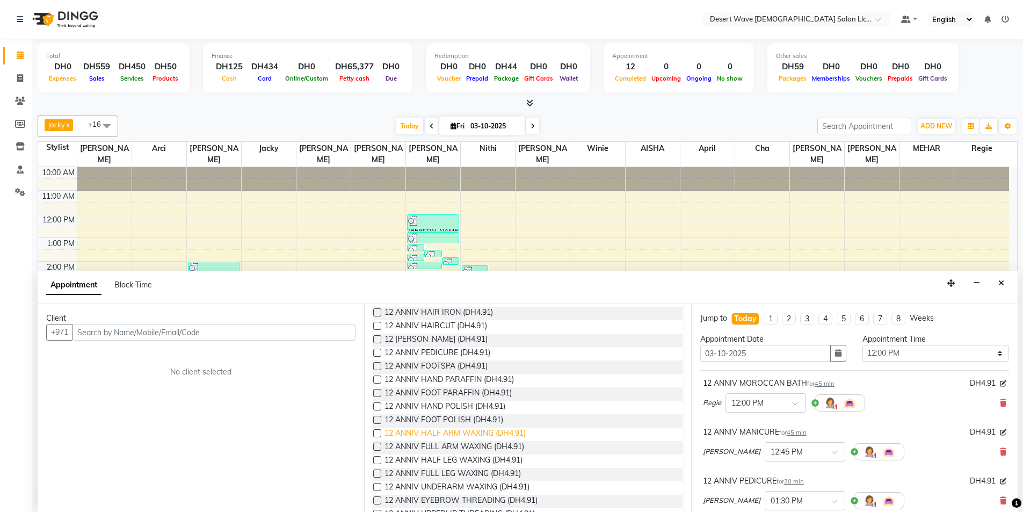
scroll to position [161, 0]
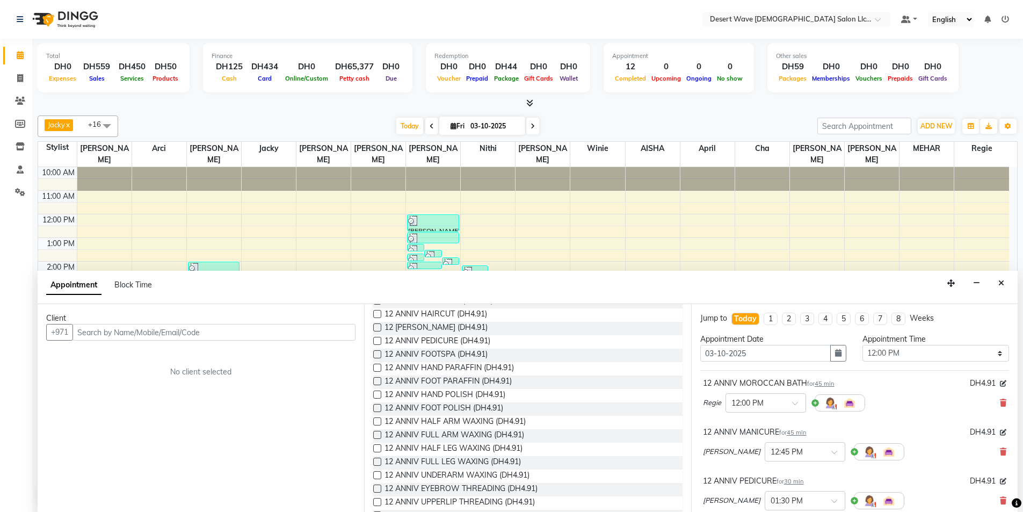
click at [378, 488] on label at bounding box center [377, 489] width 8 height 8
click at [378, 488] on input "checkbox" at bounding box center [376, 489] width 7 height 7
checkbox input "false"
click at [376, 451] on label at bounding box center [377, 448] width 8 height 8
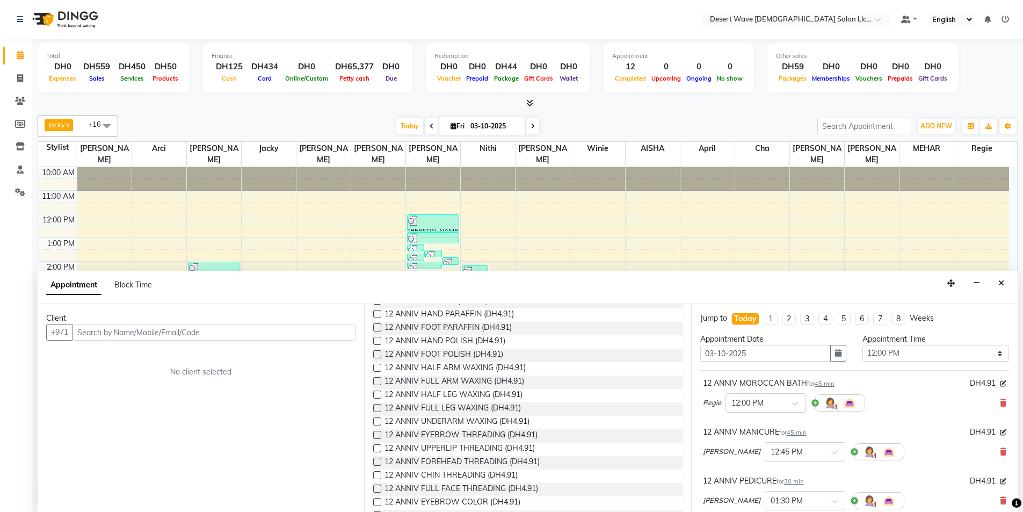
click at [376, 451] on input "checkbox" at bounding box center [376, 449] width 7 height 7
checkbox input "false"
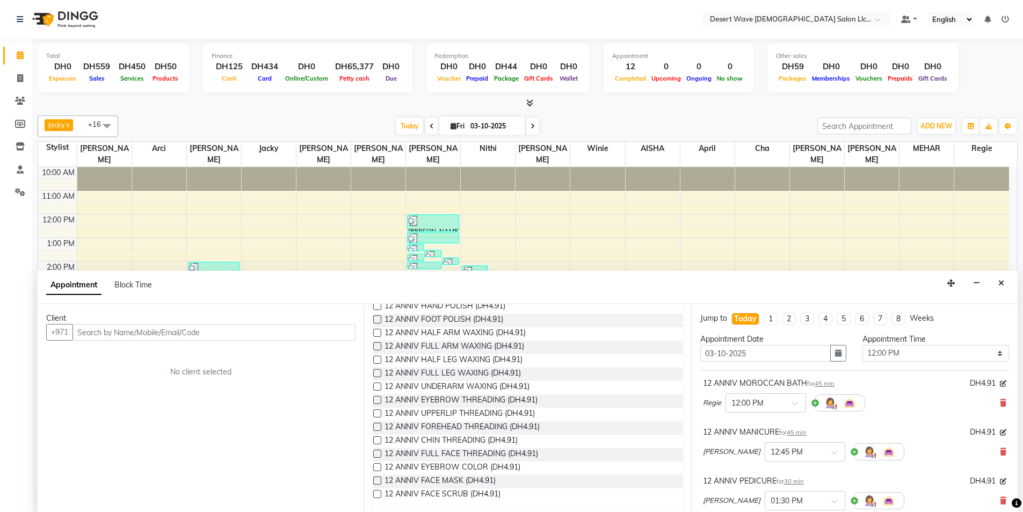
scroll to position [269, 0]
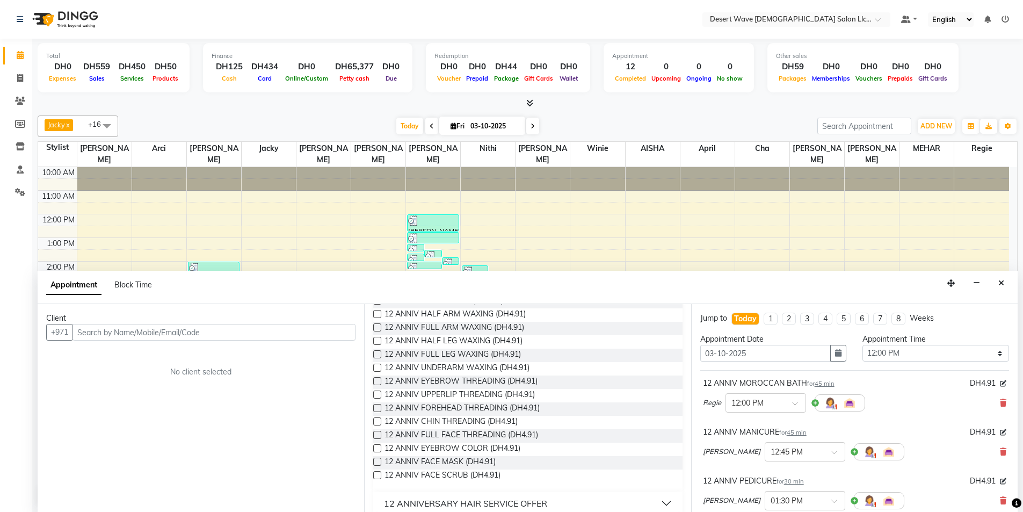
click at [376, 463] on label at bounding box center [377, 462] width 8 height 8
click at [376, 463] on input "checkbox" at bounding box center [376, 462] width 7 height 7
checkbox input "false"
drag, startPoint x: 376, startPoint y: 476, endPoint x: 377, endPoint y: 511, distance: 35.5
click at [376, 477] on label at bounding box center [377, 475] width 8 height 8
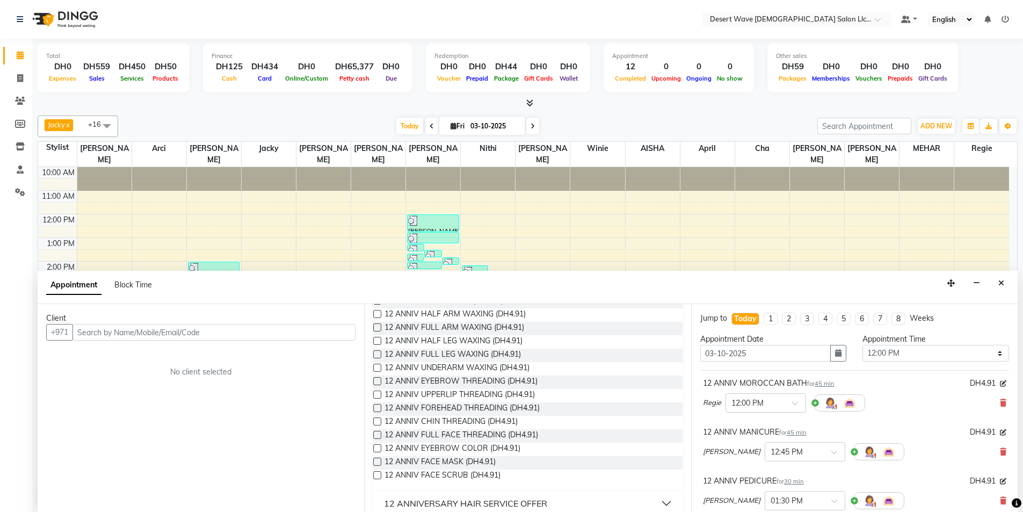
click at [376, 477] on input "checkbox" at bounding box center [376, 476] width 7 height 7
checkbox input "false"
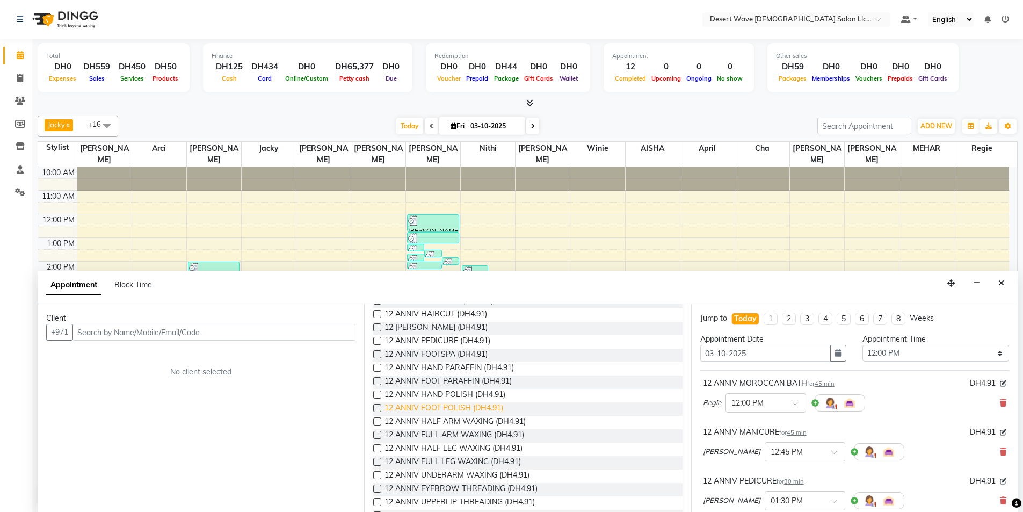
scroll to position [215, 0]
click at [377, 474] on label at bounding box center [377, 475] width 8 height 8
click at [377, 474] on input "checkbox" at bounding box center [376, 476] width 7 height 7
checkbox input "false"
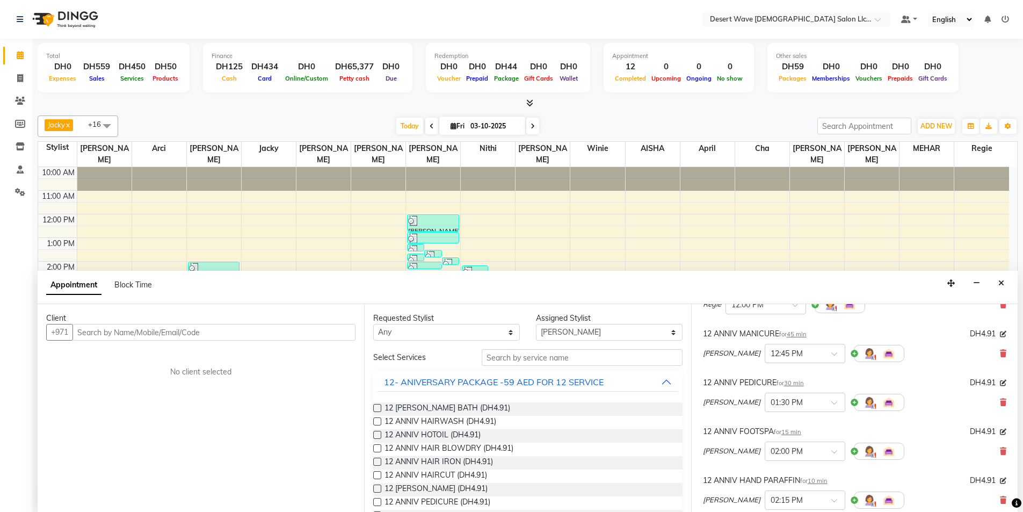
scroll to position [107, 0]
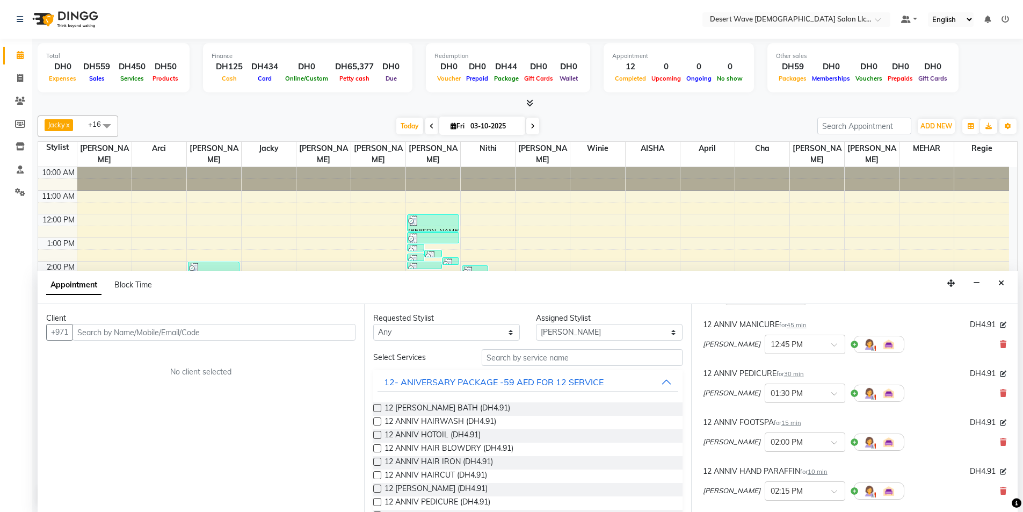
drag, startPoint x: 997, startPoint y: 342, endPoint x: 999, endPoint y: 353, distance: 10.9
click at [1000, 344] on icon at bounding box center [1003, 345] width 6 height 8
click at [1000, 347] on icon at bounding box center [1003, 345] width 6 height 8
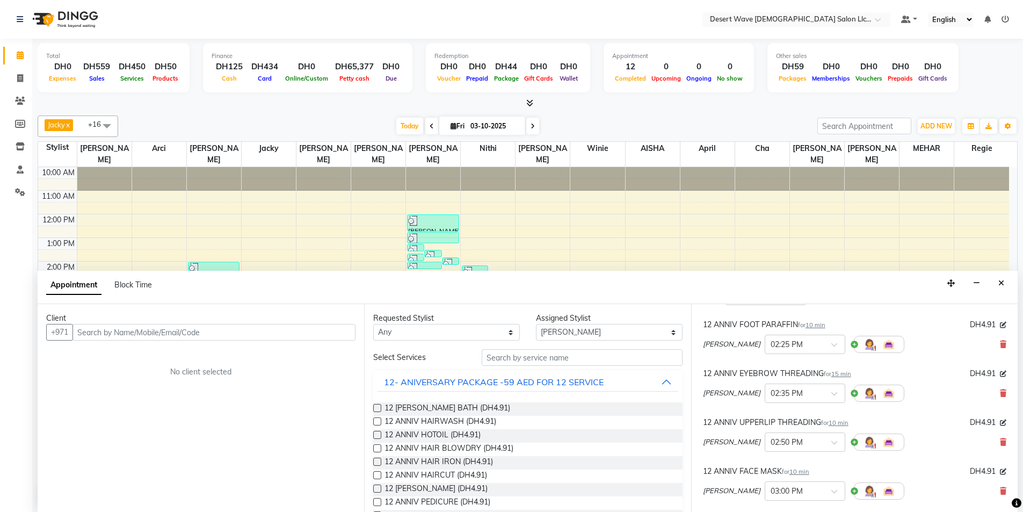
click at [1000, 347] on icon at bounding box center [1003, 345] width 6 height 8
click at [1000, 389] on icon at bounding box center [1003, 393] width 6 height 8
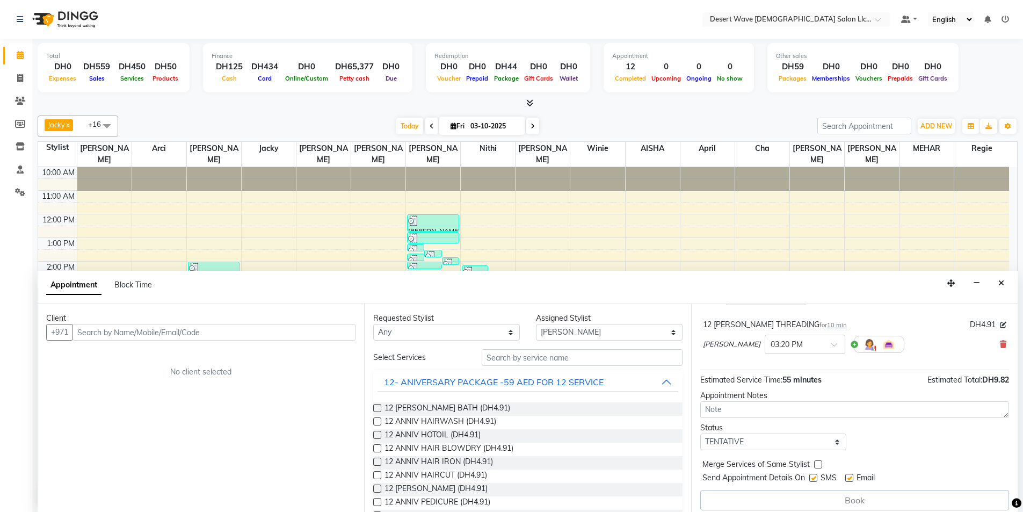
click at [1000, 347] on icon at bounding box center [1003, 345] width 6 height 8
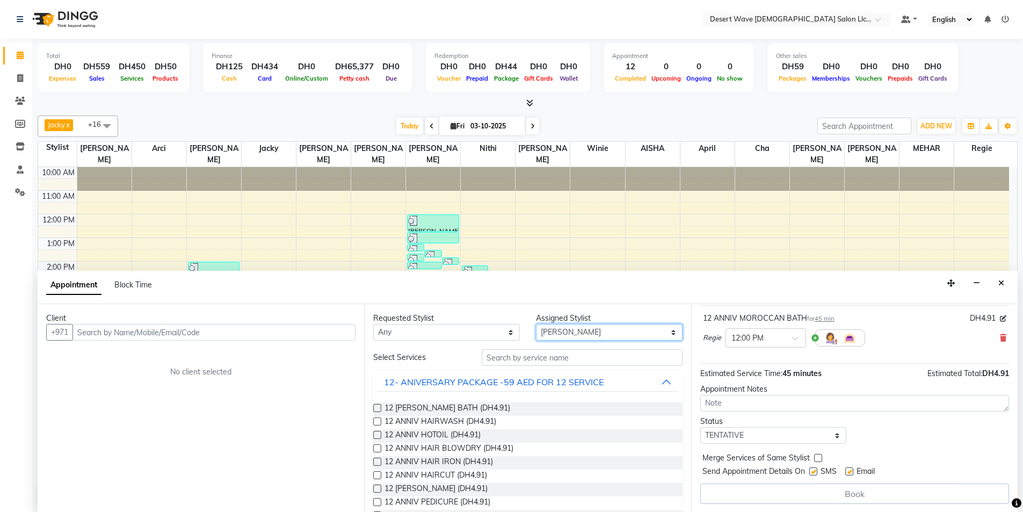
click at [603, 328] on select "Select AISHA Ambika Angie april Arci Bella Bhaby Cecil Cha Cheryl Elena Genny G…" at bounding box center [609, 332] width 147 height 17
select select "74700"
click at [536, 324] on select "Select AISHA Ambika Angie april Arci Bella Bhaby Cecil Cha Cheryl Elena Genny G…" at bounding box center [609, 332] width 147 height 17
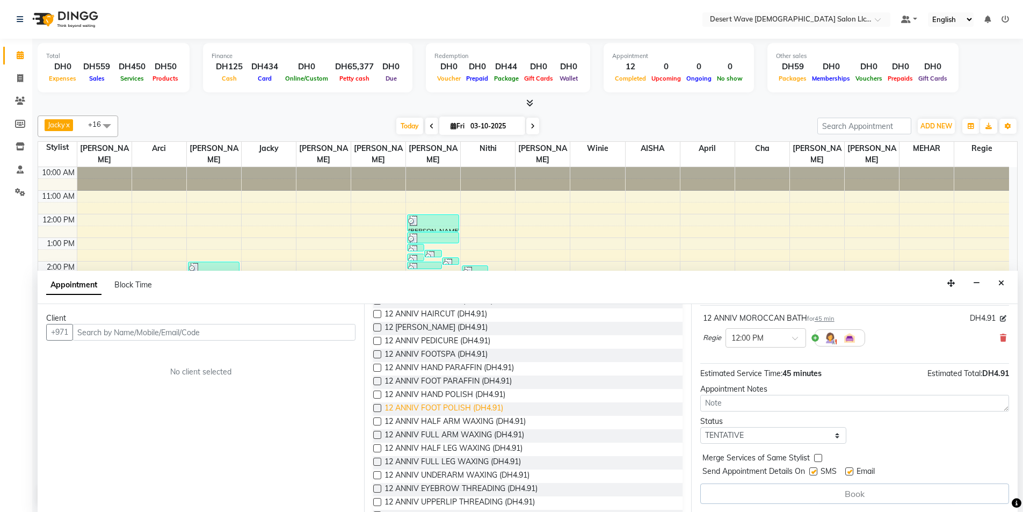
scroll to position [107, 0]
click at [377, 381] on label at bounding box center [377, 381] width 8 height 8
click at [377, 381] on input "checkbox" at bounding box center [376, 382] width 7 height 7
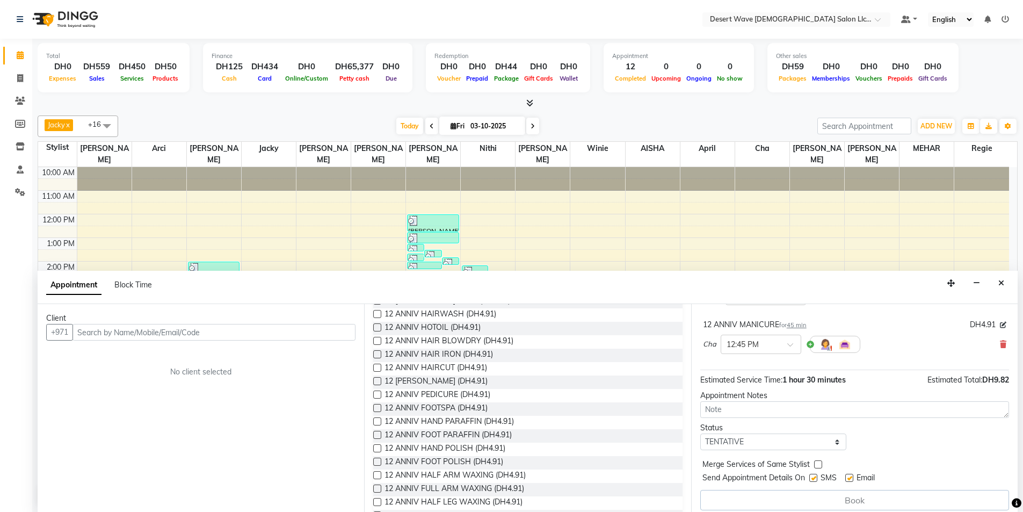
checkbox input "false"
click at [377, 394] on label at bounding box center [377, 395] width 8 height 8
click at [377, 394] on input "checkbox" at bounding box center [376, 395] width 7 height 7
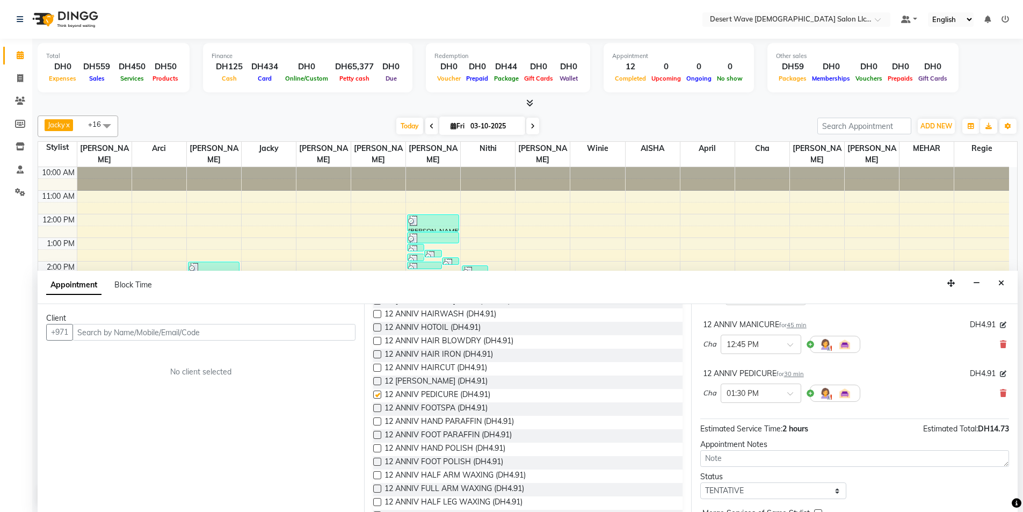
checkbox input "false"
click at [374, 406] on label at bounding box center [377, 408] width 8 height 8
click at [374, 406] on input "checkbox" at bounding box center [376, 409] width 7 height 7
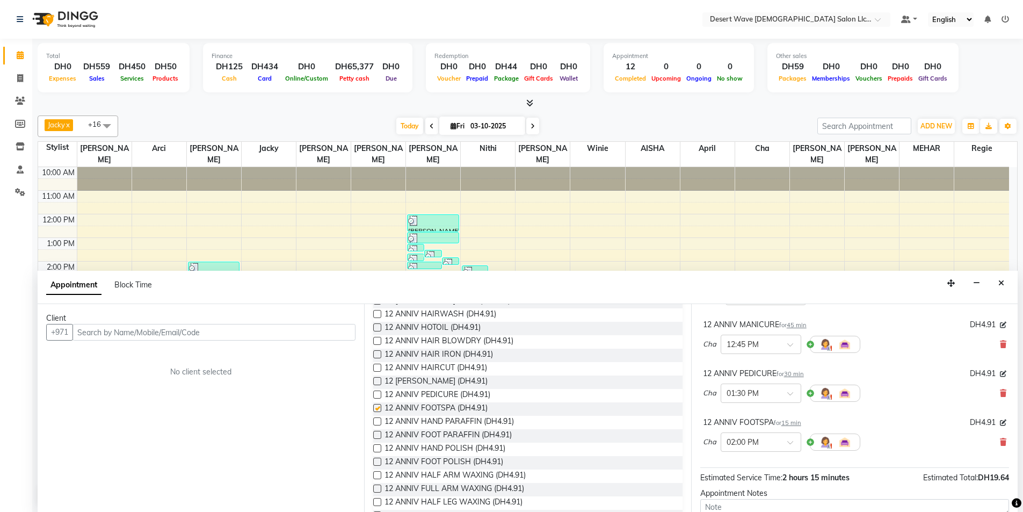
checkbox input "false"
click at [379, 380] on label at bounding box center [377, 381] width 8 height 8
click at [379, 380] on input "checkbox" at bounding box center [376, 382] width 7 height 7
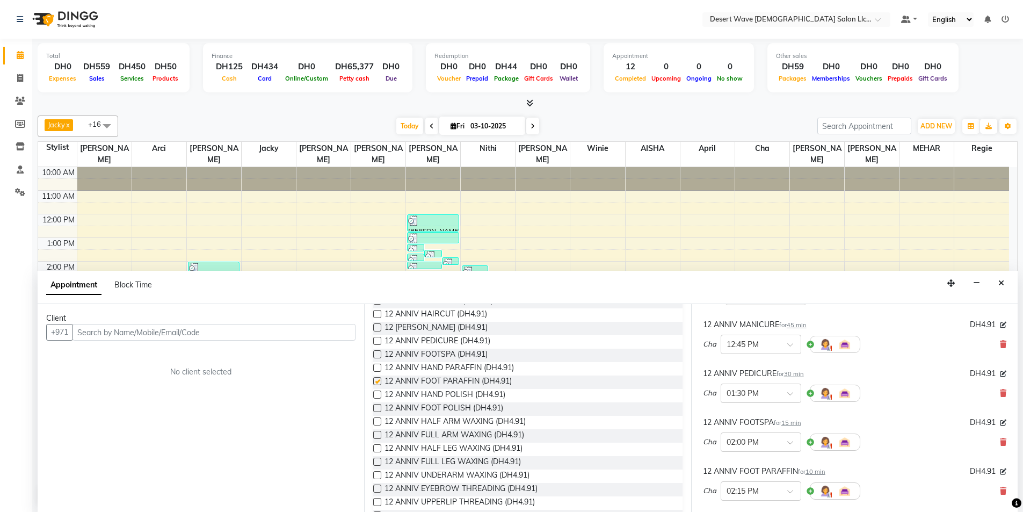
checkbox input "false"
click at [379, 393] on label at bounding box center [377, 395] width 8 height 8
click at [379, 393] on input "checkbox" at bounding box center [376, 395] width 7 height 7
checkbox input "false"
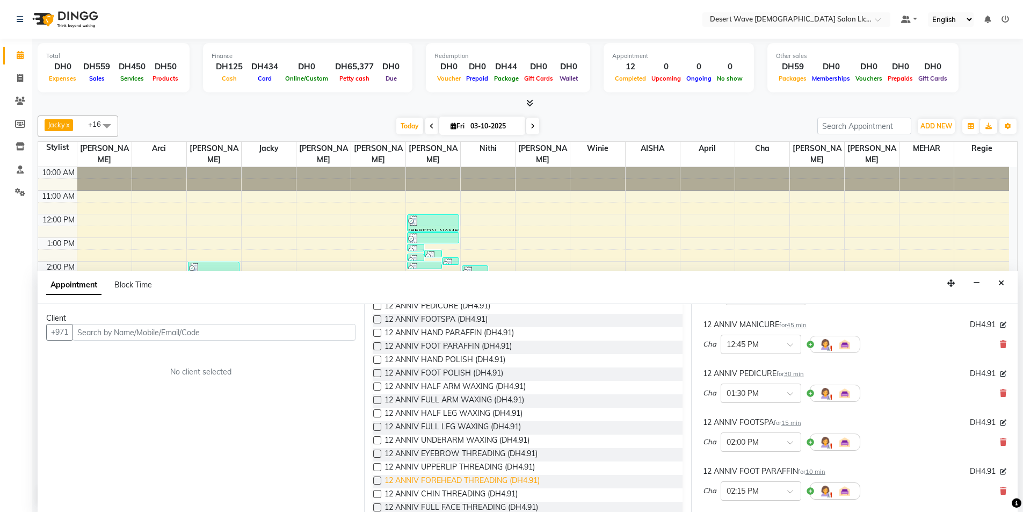
scroll to position [215, 0]
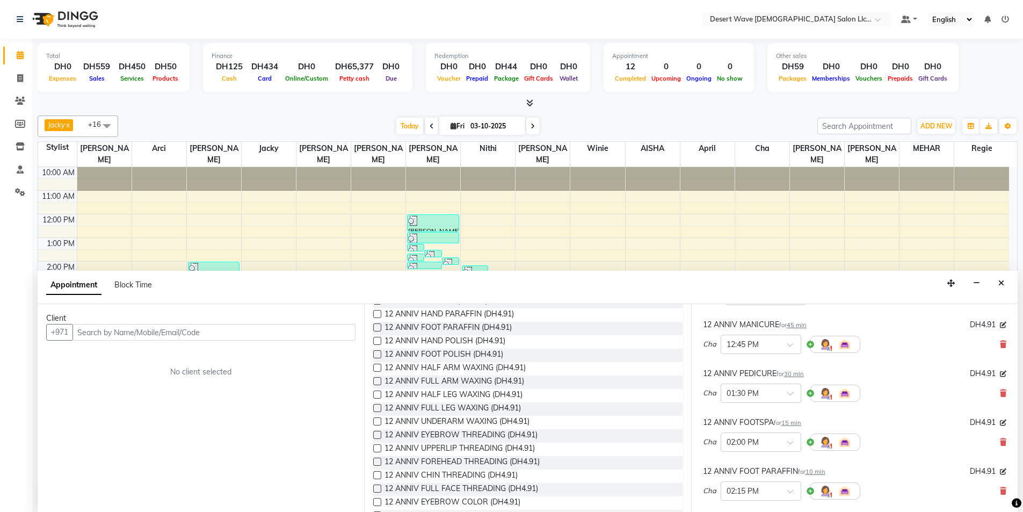
click at [377, 434] on label at bounding box center [377, 435] width 8 height 8
click at [377, 434] on input "checkbox" at bounding box center [376, 435] width 7 height 7
checkbox input "false"
click at [378, 445] on label at bounding box center [377, 448] width 8 height 8
click at [378, 446] on input "checkbox" at bounding box center [376, 449] width 7 height 7
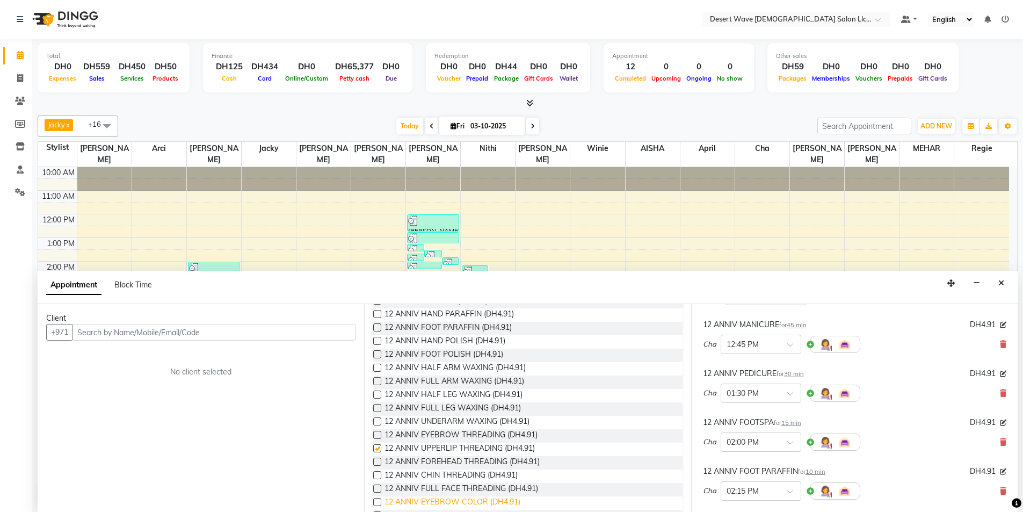
checkbox input "false"
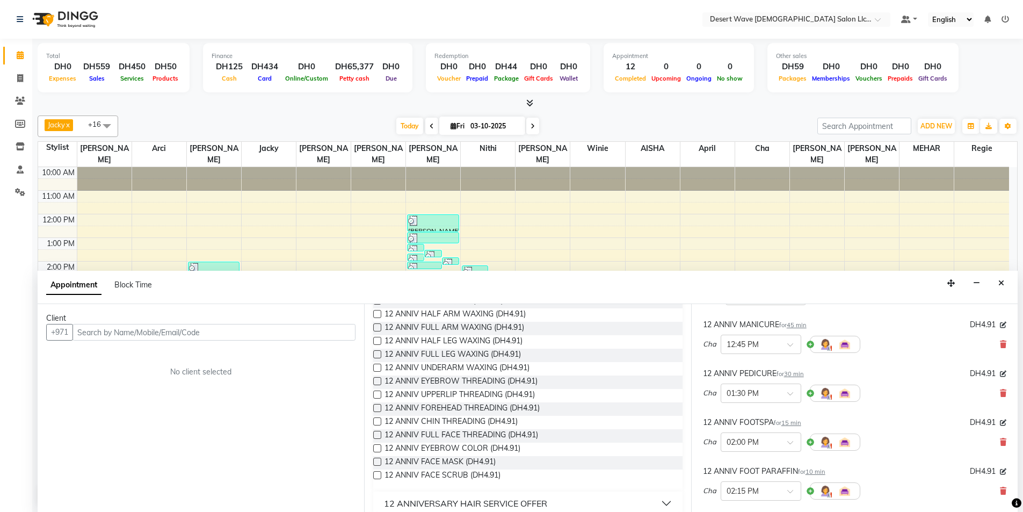
click at [376, 459] on label at bounding box center [377, 462] width 8 height 8
click at [376, 459] on input "checkbox" at bounding box center [376, 462] width 7 height 7
checkbox input "false"
click at [377, 474] on label at bounding box center [377, 475] width 8 height 8
click at [377, 474] on input "checkbox" at bounding box center [376, 476] width 7 height 7
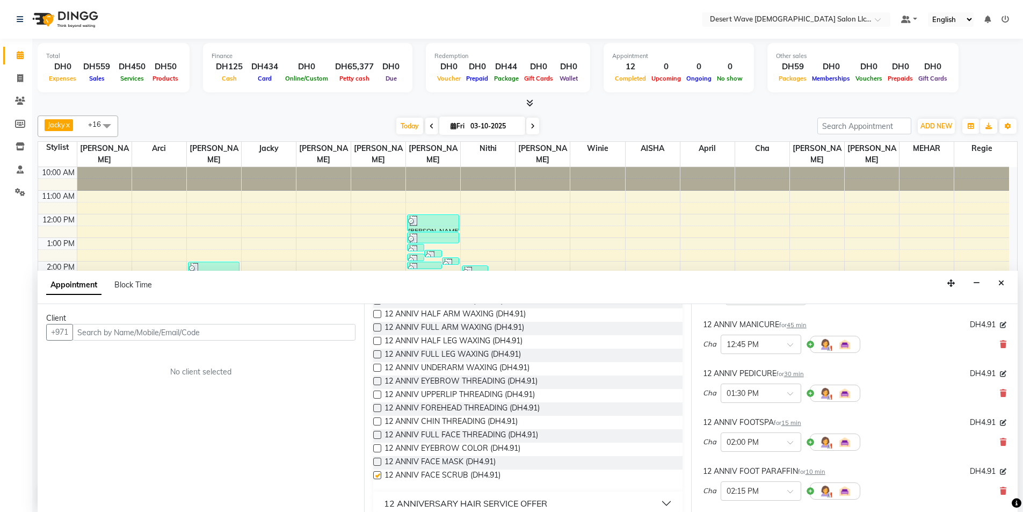
checkbox input "false"
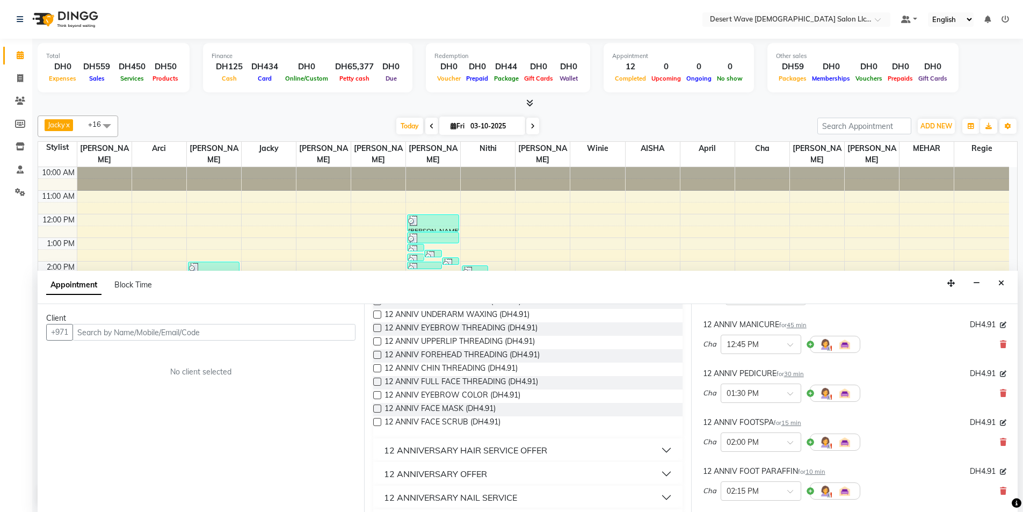
scroll to position [322, 0]
click at [376, 366] on label at bounding box center [377, 368] width 8 height 8
click at [376, 366] on input "checkbox" at bounding box center [376, 368] width 7 height 7
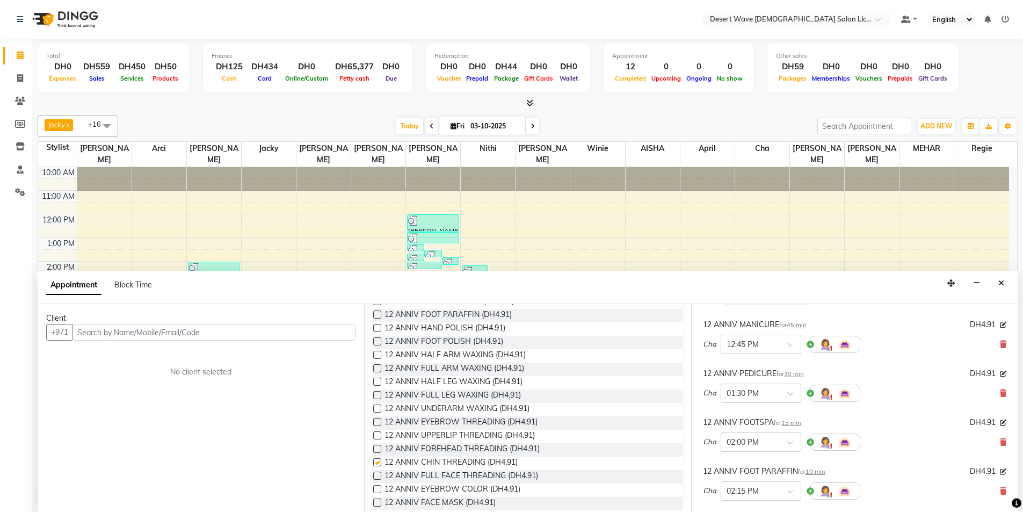
checkbox input "false"
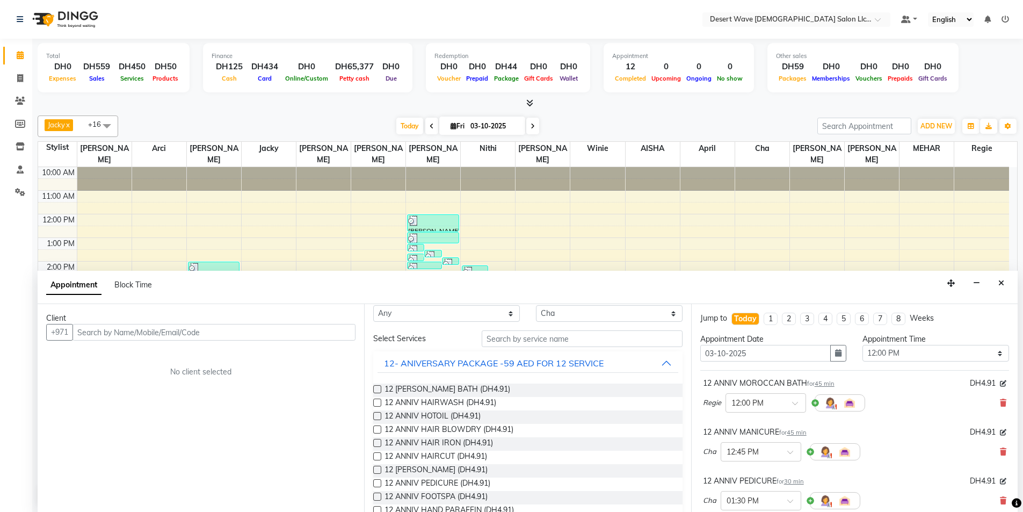
scroll to position [0, 0]
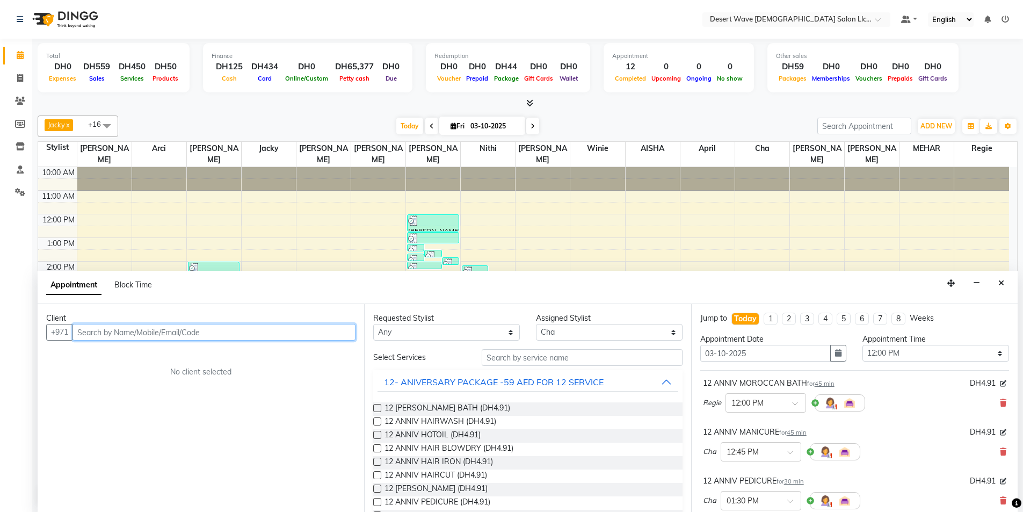
click at [218, 326] on input "text" at bounding box center [214, 332] width 283 height 17
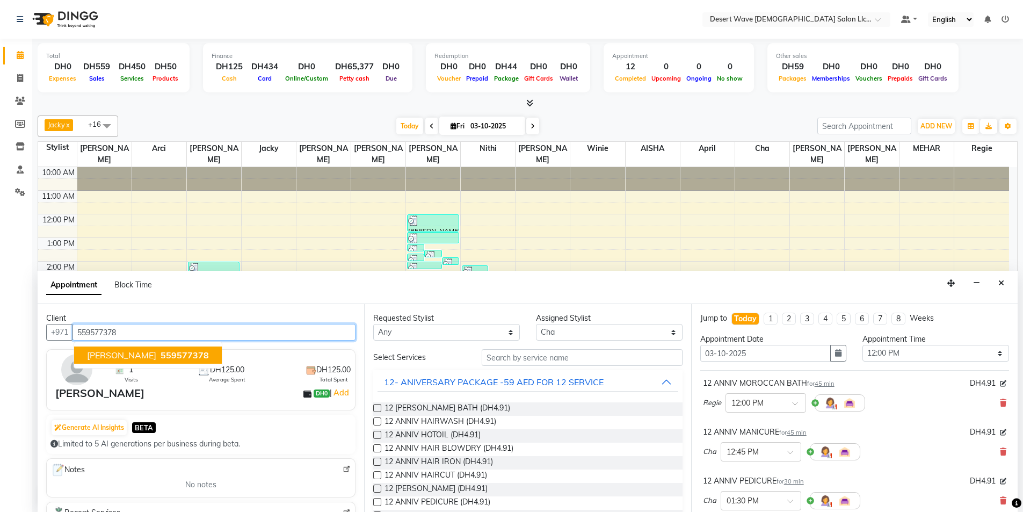
click at [165, 352] on button "Janice 559577378" at bounding box center [148, 355] width 148 height 17
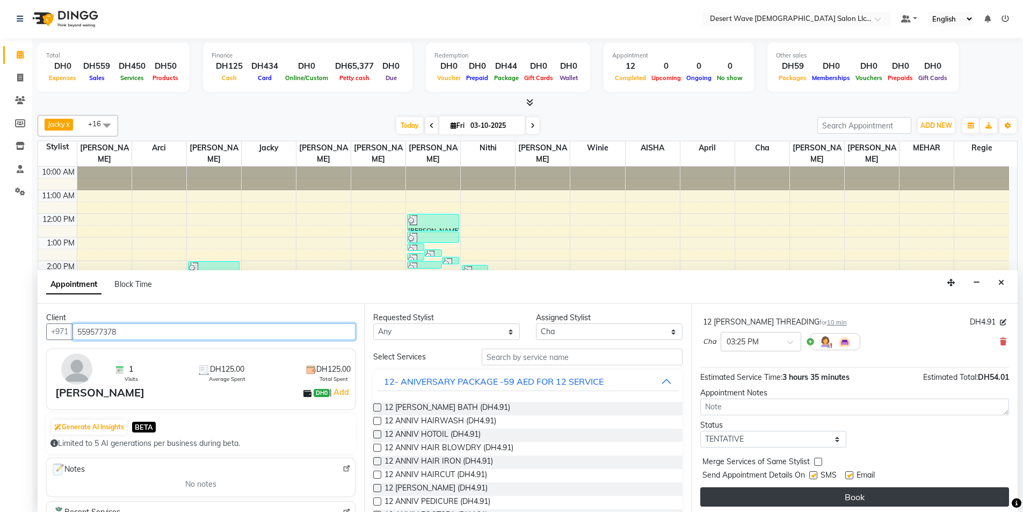
scroll to position [553, 0]
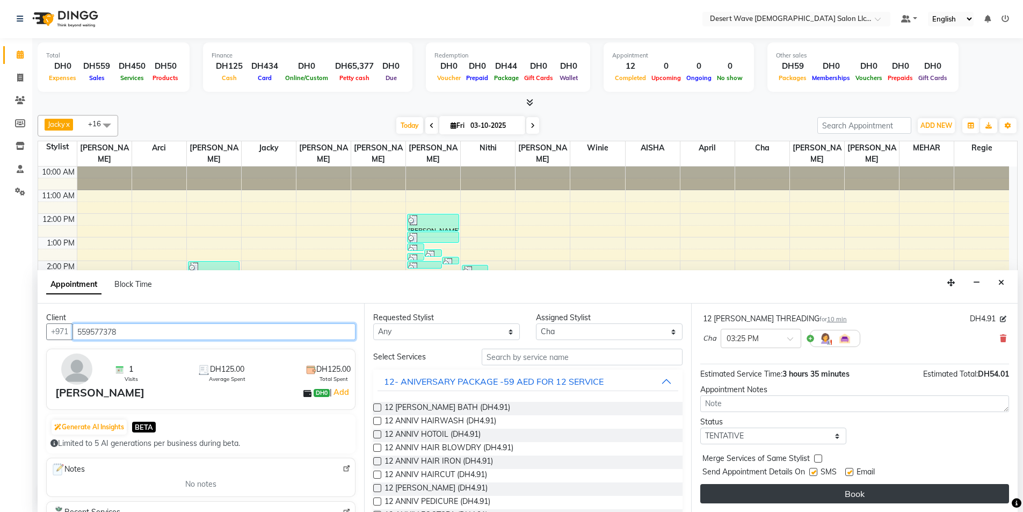
type input "559577378"
click at [853, 497] on button "Book" at bounding box center [855, 493] width 309 height 19
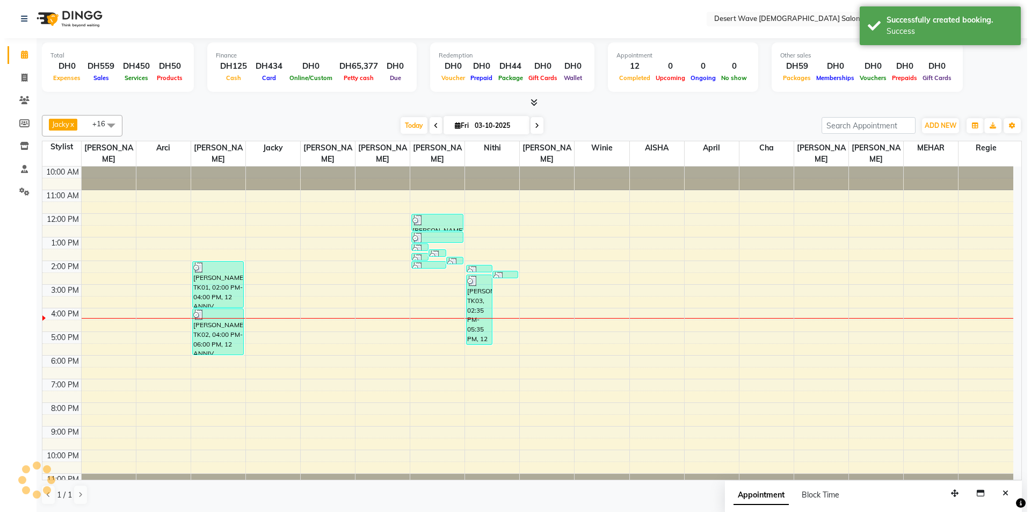
scroll to position [0, 0]
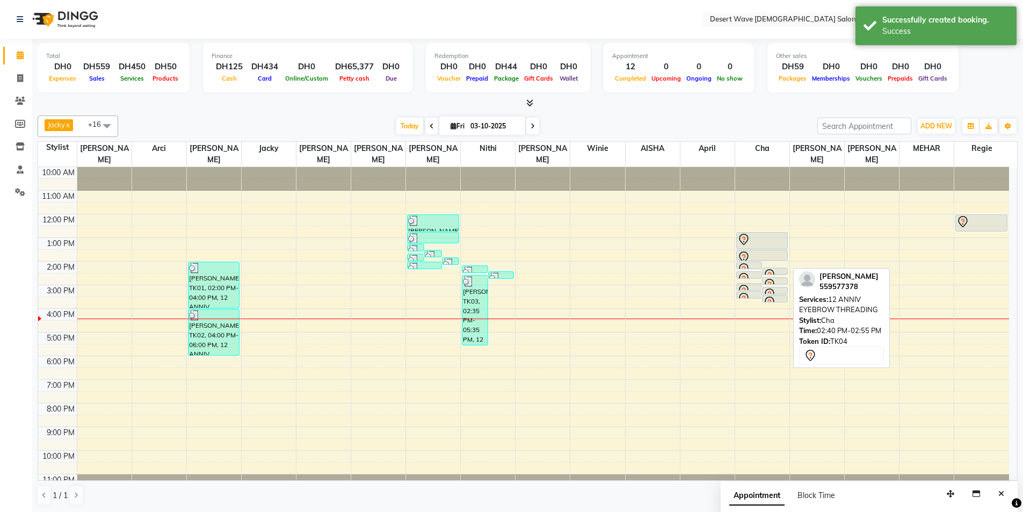
click at [768, 278] on icon at bounding box center [769, 284] width 13 height 13
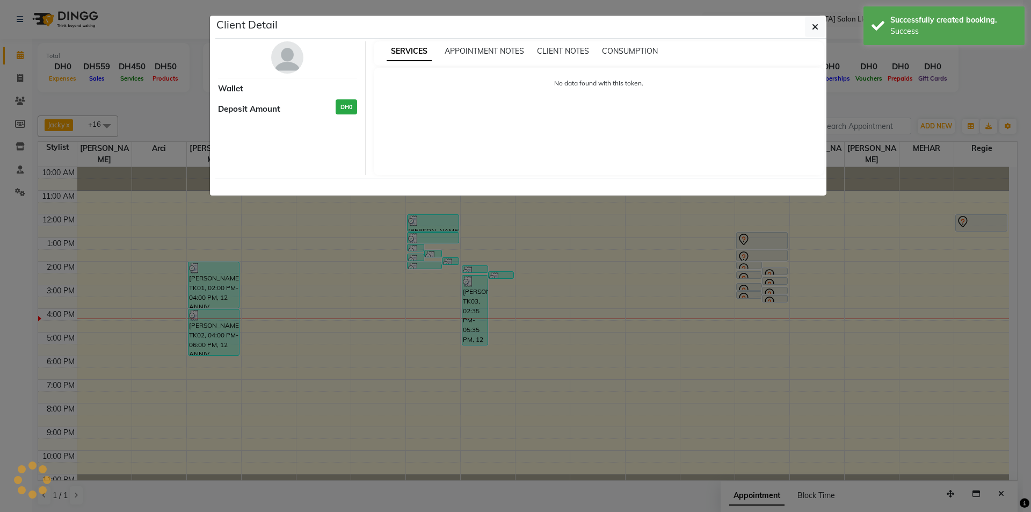
select select "7"
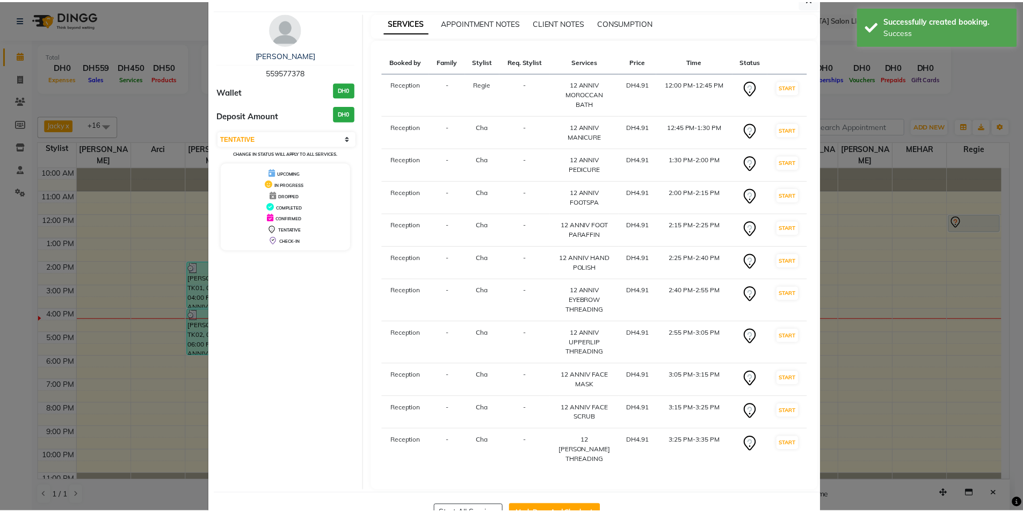
scroll to position [55, 0]
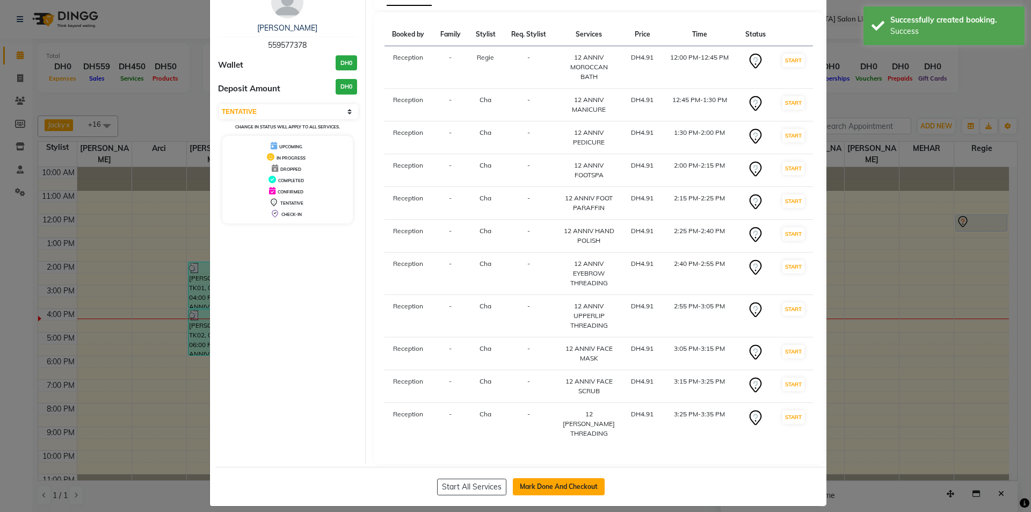
click at [568, 478] on button "Mark Done And Checkout" at bounding box center [559, 486] width 92 height 17
select select "6563"
select select "service"
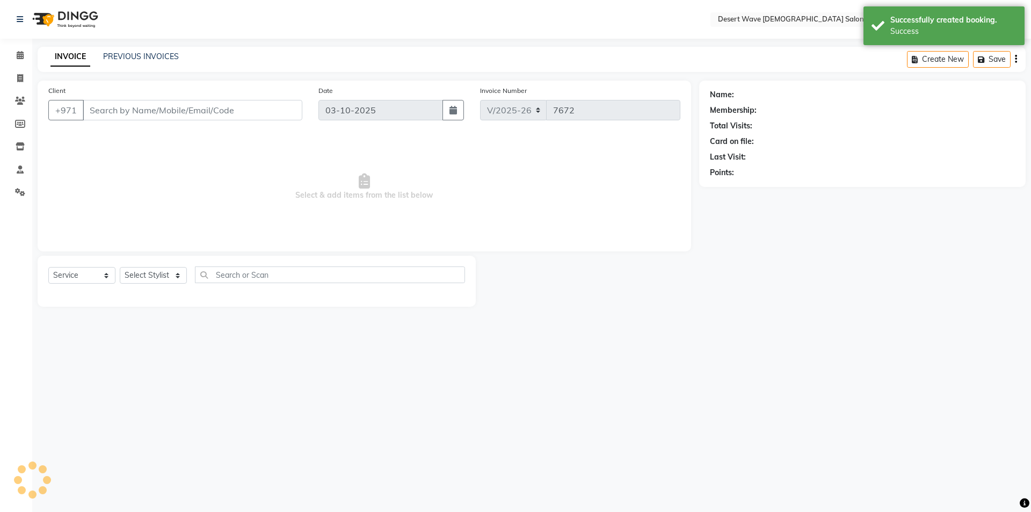
select select "50418"
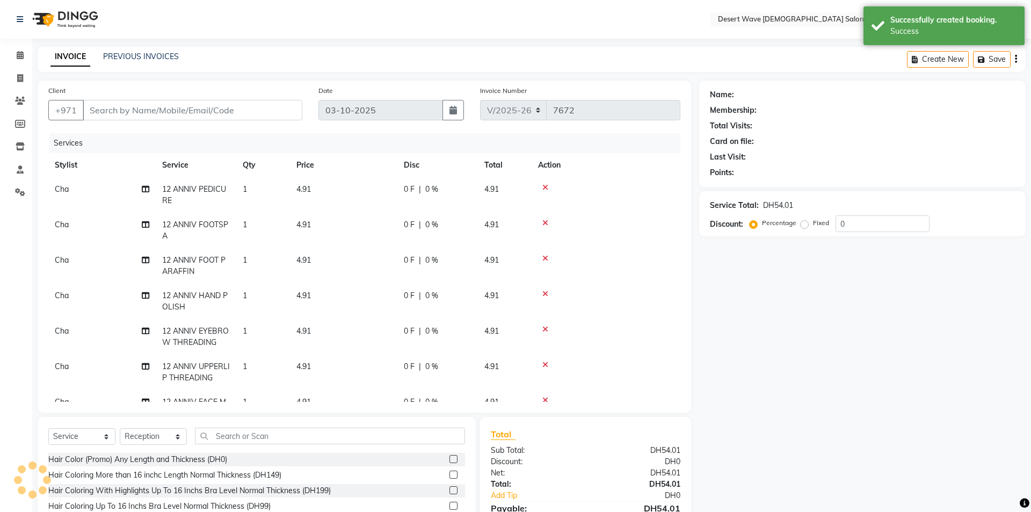
type input "559577378"
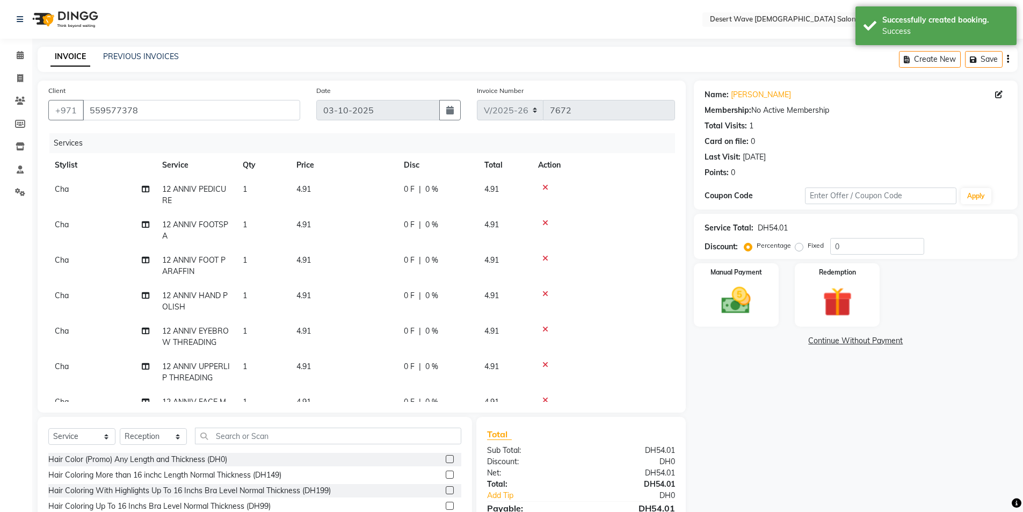
drag, startPoint x: 88, startPoint y: 445, endPoint x: 88, endPoint y: 438, distance: 7.0
click at [88, 443] on div "Select Service Product Membership Package Voucher Prepaid Gift Card Select Styl…" at bounding box center [254, 440] width 413 height 25
click at [88, 436] on select "Select Service Product Membership Package Voucher Prepaid Gift Card" at bounding box center [81, 436] width 67 height 17
click at [48, 428] on select "Select Service Product Membership Package Voucher Prepaid Gift Card" at bounding box center [81, 436] width 67 height 17
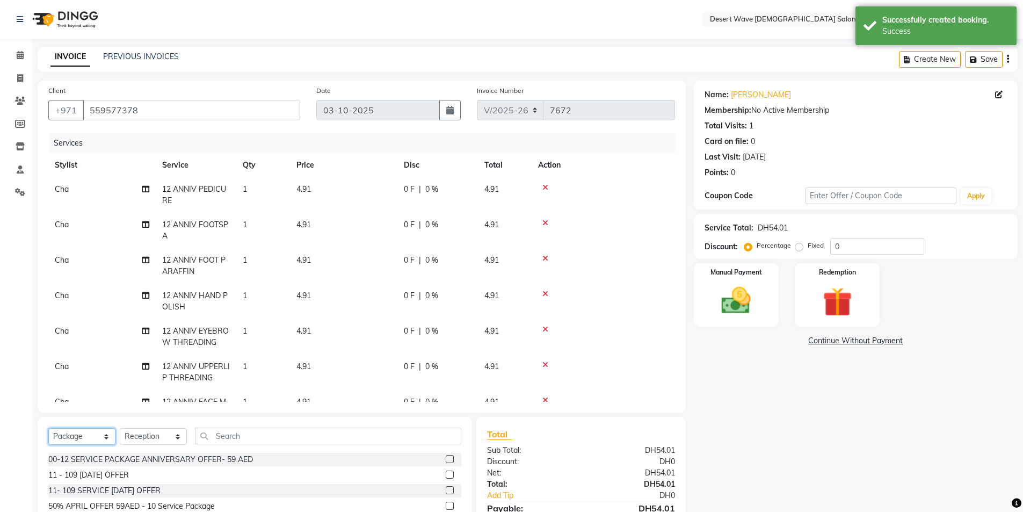
drag, startPoint x: 94, startPoint y: 438, endPoint x: 94, endPoint y: 428, distance: 9.7
click at [94, 438] on select "Select Service Product Membership Package Voucher Prepaid Gift Card" at bounding box center [81, 436] width 67 height 17
select select "product"
click at [48, 428] on select "Select Service Product Membership Package Voucher Prepaid Gift Card" at bounding box center [81, 436] width 67 height 17
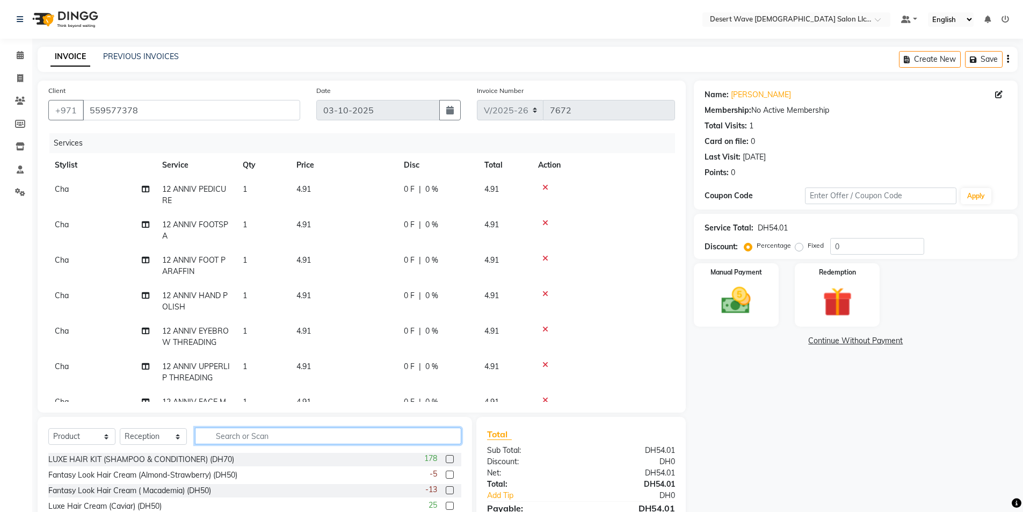
click at [318, 431] on input "text" at bounding box center [328, 436] width 266 height 17
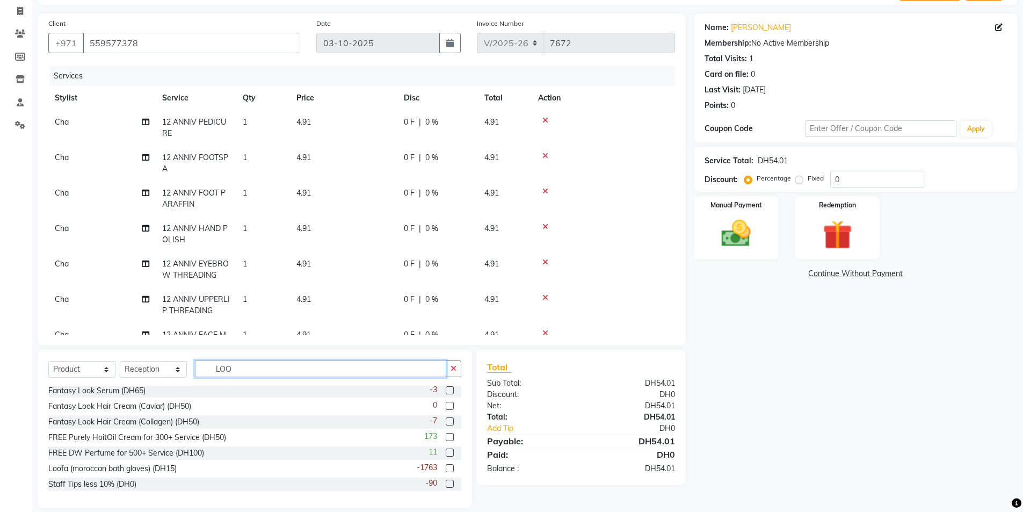
scroll to position [80, 0]
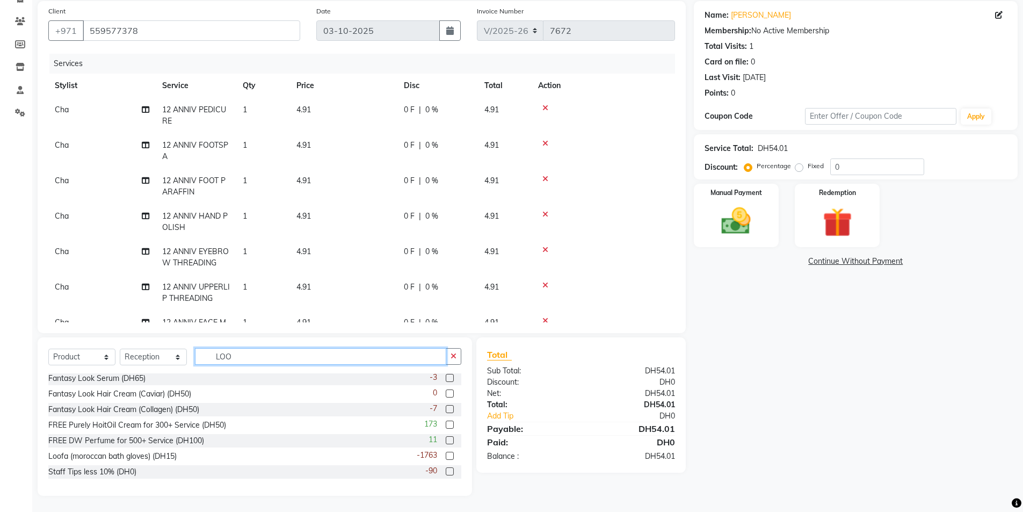
type input "LOO"
click at [446, 455] on label at bounding box center [450, 456] width 8 height 8
click at [446, 455] on input "checkbox" at bounding box center [449, 456] width 7 height 7
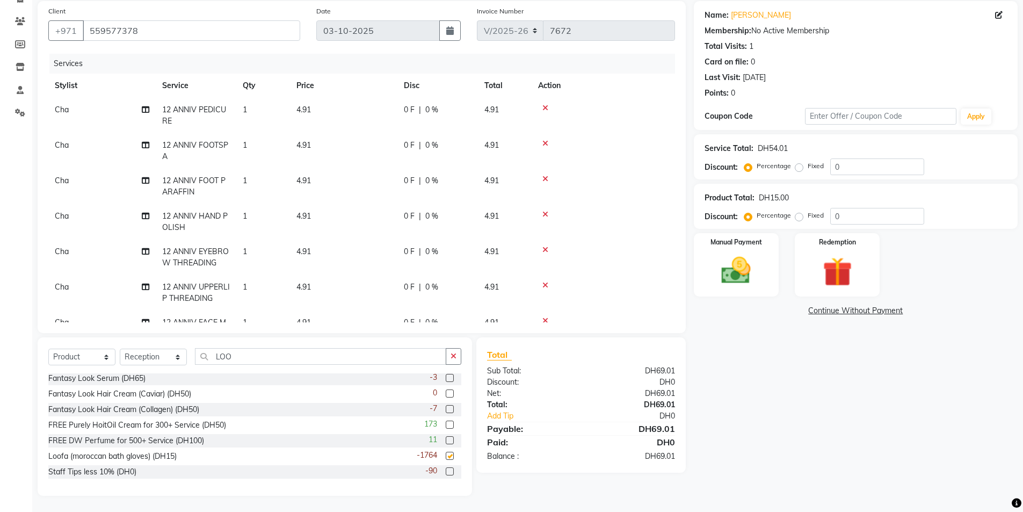
scroll to position [89, 0]
checkbox input "false"
click at [81, 349] on select "Select Service Product Membership Package Voucher Prepaid Gift Card" at bounding box center [81, 357] width 67 height 17
select select "package"
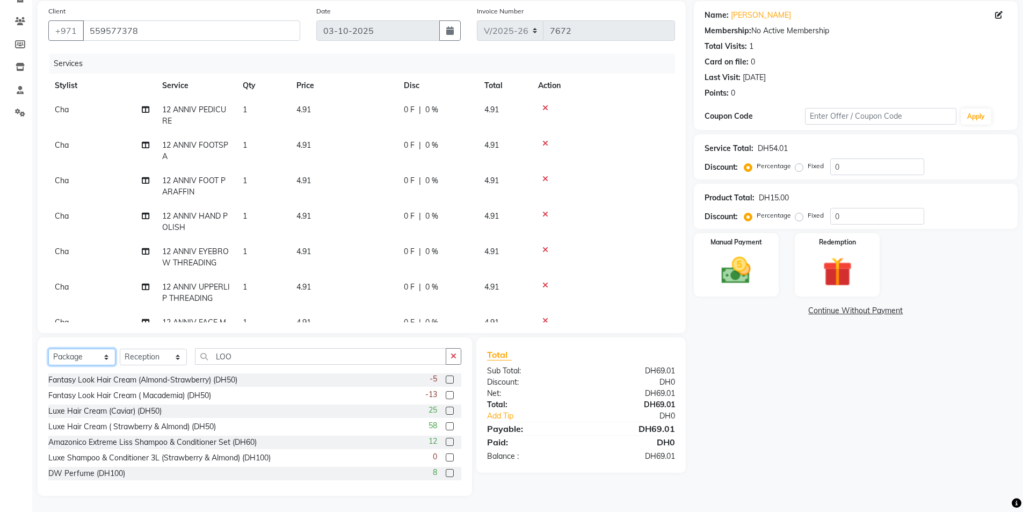
click at [48, 349] on select "Select Service Product Membership Package Voucher Prepaid Gift Card" at bounding box center [81, 357] width 67 height 17
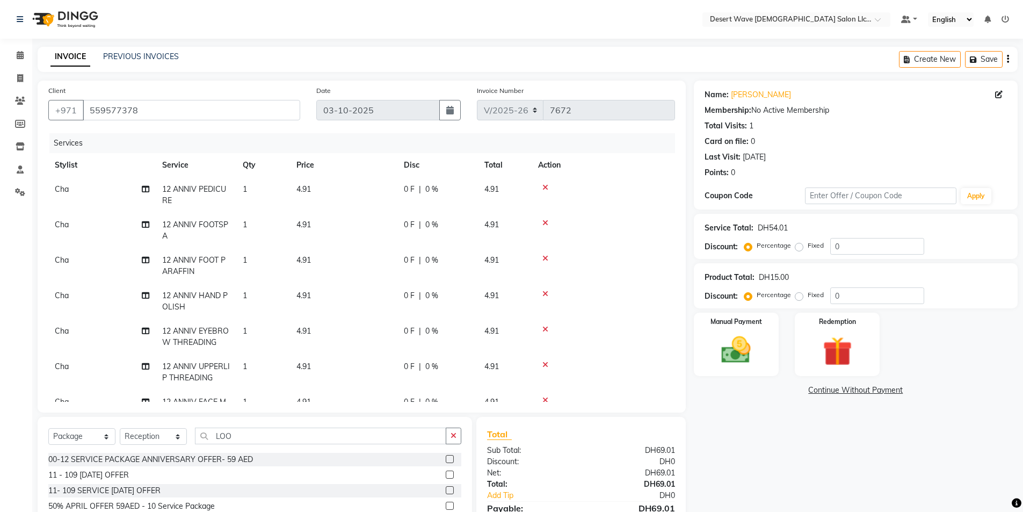
click at [446, 457] on label at bounding box center [450, 459] width 8 height 8
click at [446, 457] on input "checkbox" at bounding box center [449, 459] width 7 height 7
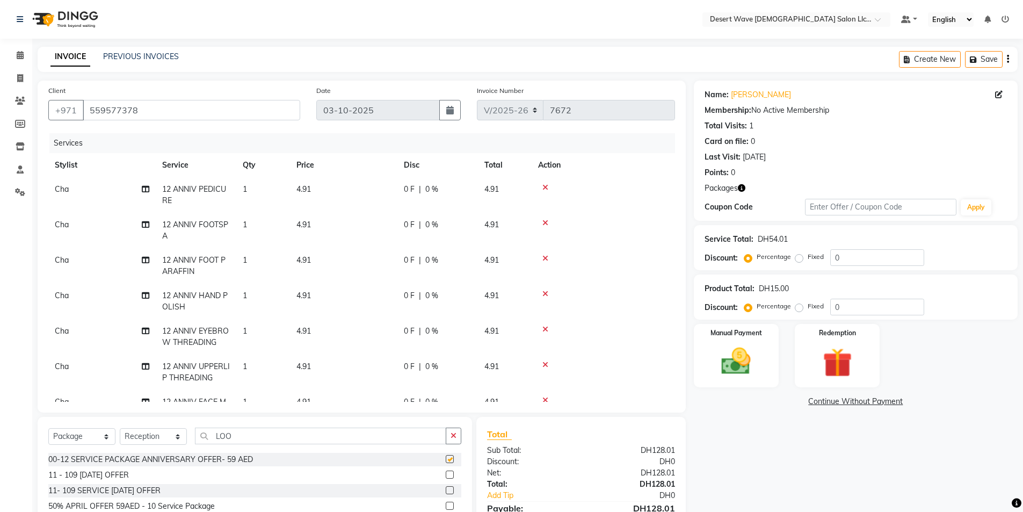
checkbox input "false"
drag, startPoint x: 847, startPoint y: 366, endPoint x: 824, endPoint y: 387, distance: 31.6
click at [846, 366] on img at bounding box center [837, 363] width 49 height 38
drag, startPoint x: 789, startPoint y: 400, endPoint x: 824, endPoint y: 414, distance: 37.6
click at [795, 407] on span "Package 1" at bounding box center [790, 403] width 37 height 12
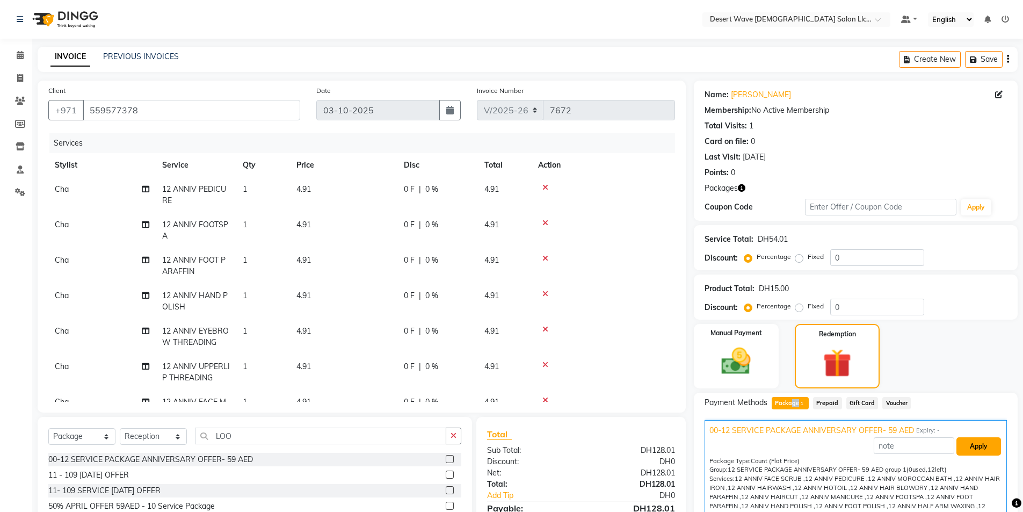
click at [961, 445] on button "Apply" at bounding box center [979, 446] width 45 height 18
click at [717, 363] on img at bounding box center [736, 361] width 49 height 35
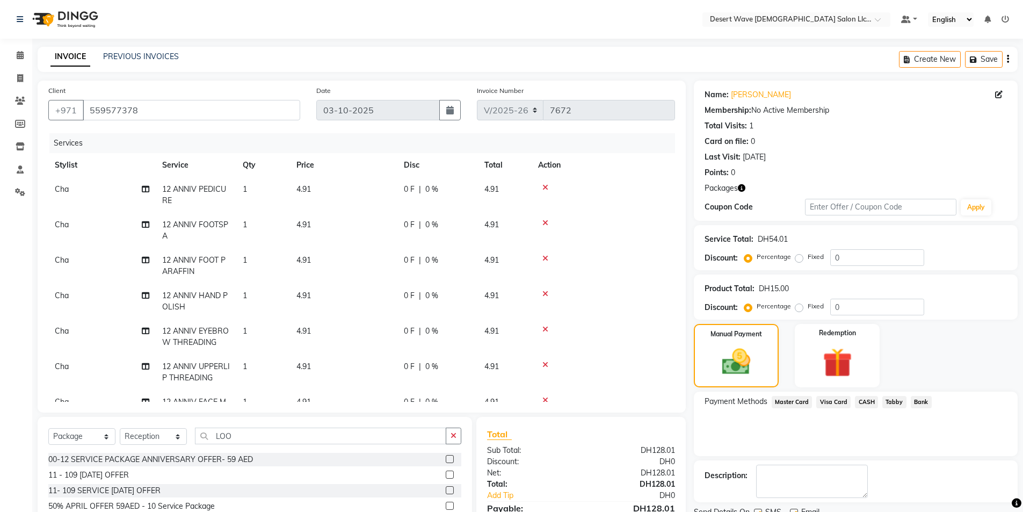
click at [839, 400] on span "Visa Card" at bounding box center [834, 402] width 34 height 12
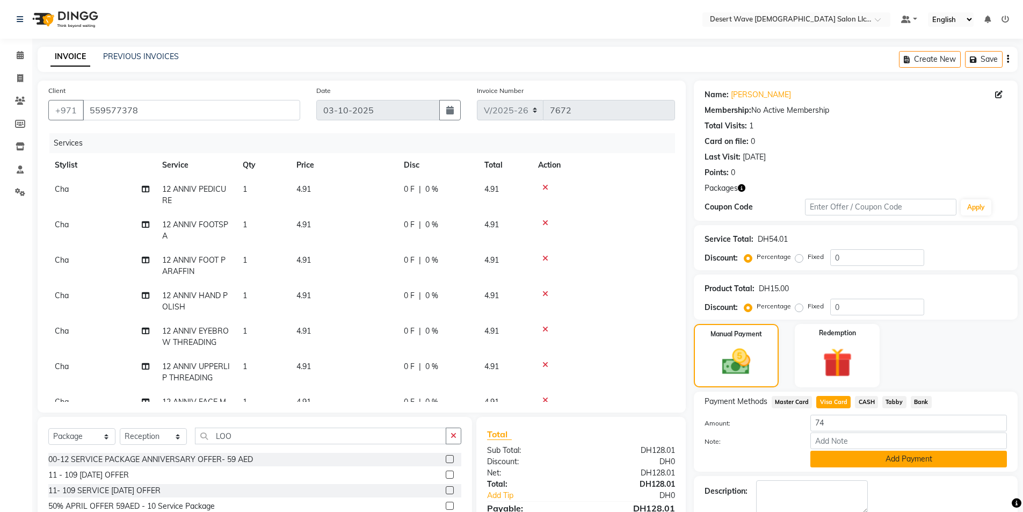
click at [860, 455] on button "Add Payment" at bounding box center [909, 459] width 197 height 17
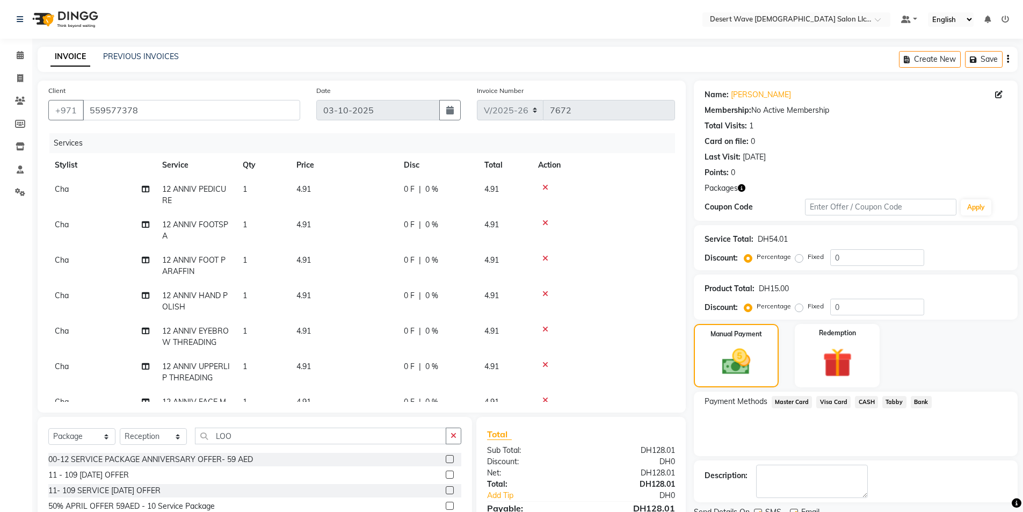
scroll to position [90, 0]
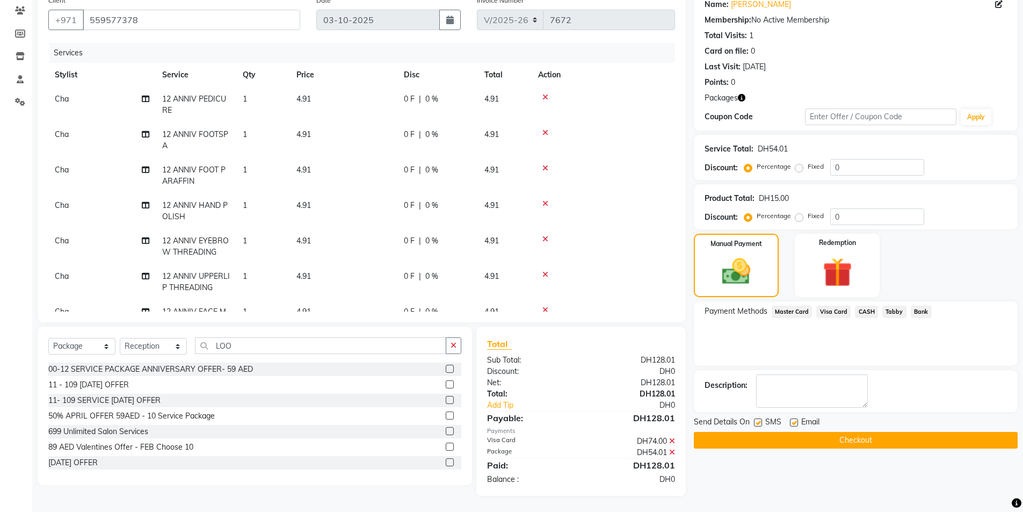
click at [870, 438] on button "Checkout" at bounding box center [856, 440] width 324 height 17
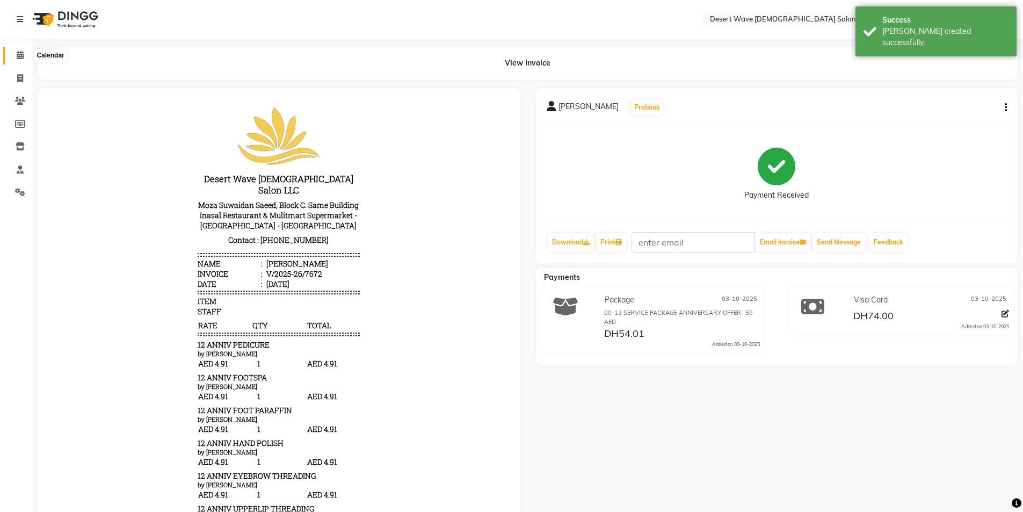
click at [23, 52] on icon at bounding box center [20, 55] width 7 height 8
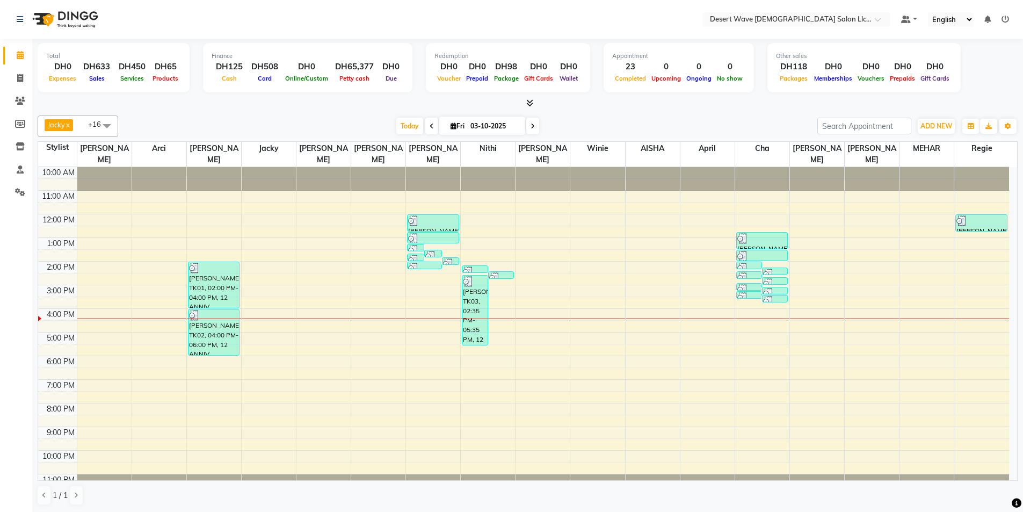
click at [162, 183] on div "10:00 AM 11:00 AM 12:00 PM 1:00 PM 2:00 PM 3:00 PM 4:00 PM 5:00 PM 6:00 PM 7:00…" at bounding box center [523, 332] width 971 height 330
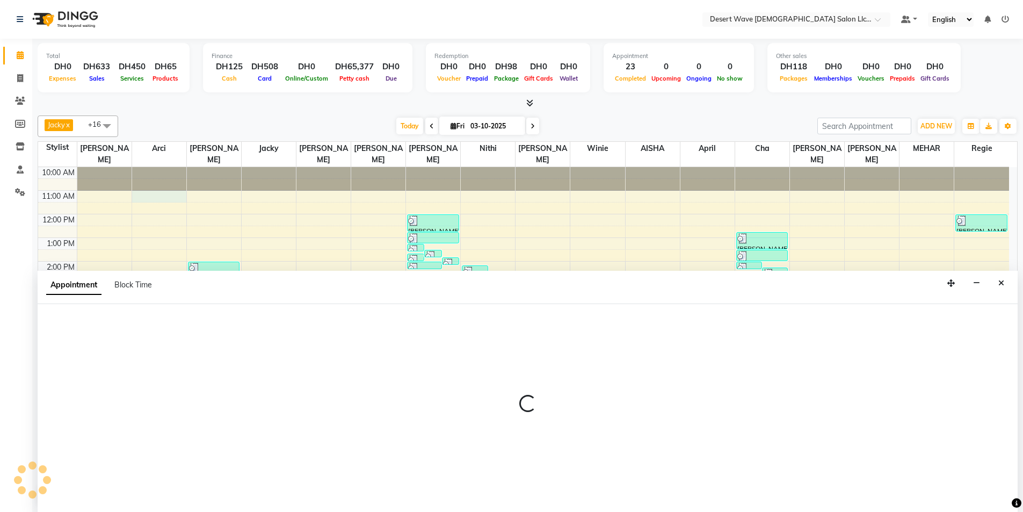
scroll to position [1, 0]
select select "50398"
select select "660"
select select "tentative"
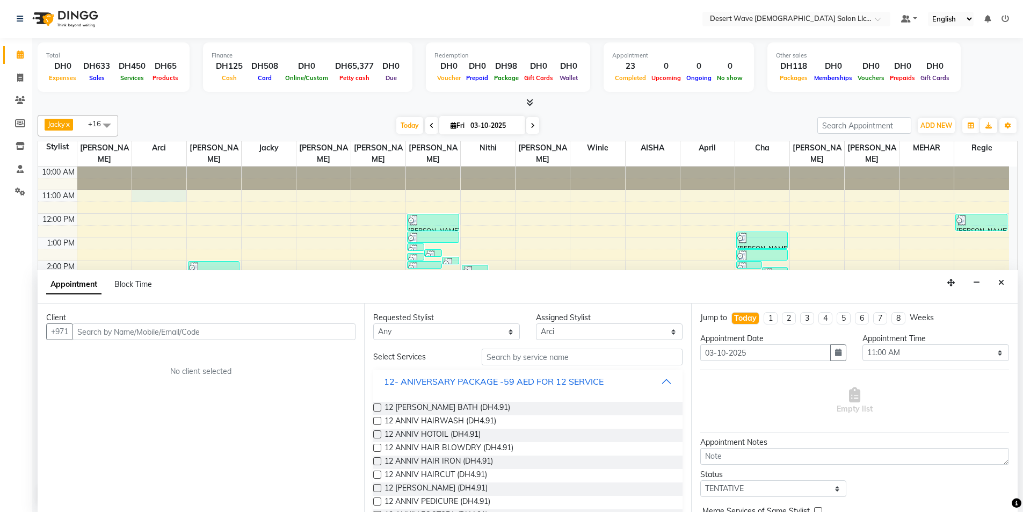
click at [500, 378] on div "12- ANIVERSARY PACKAGE -59 AED FOR 12 SERVICE" at bounding box center [494, 381] width 220 height 13
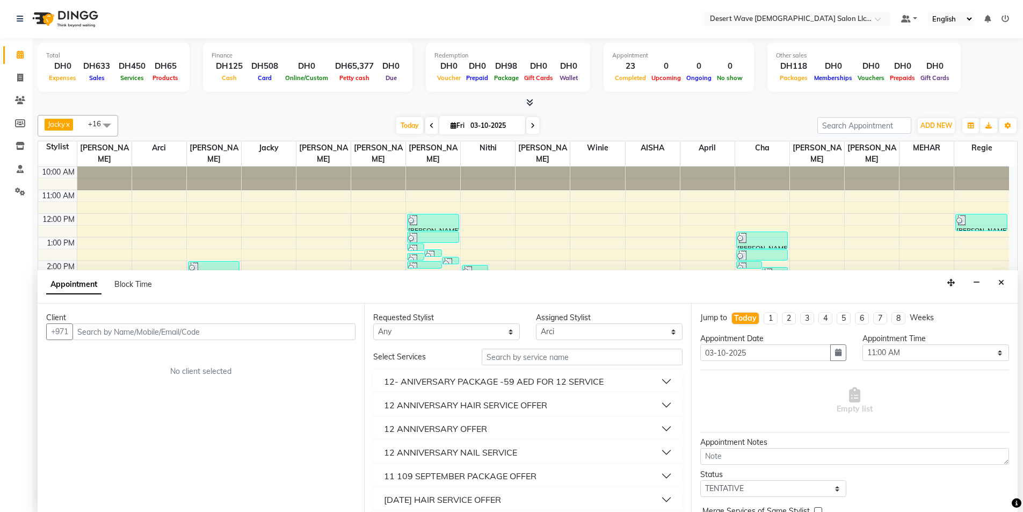
click at [484, 448] on div "12 ANNIVERSARY NAIL SERVICE" at bounding box center [450, 452] width 133 height 13
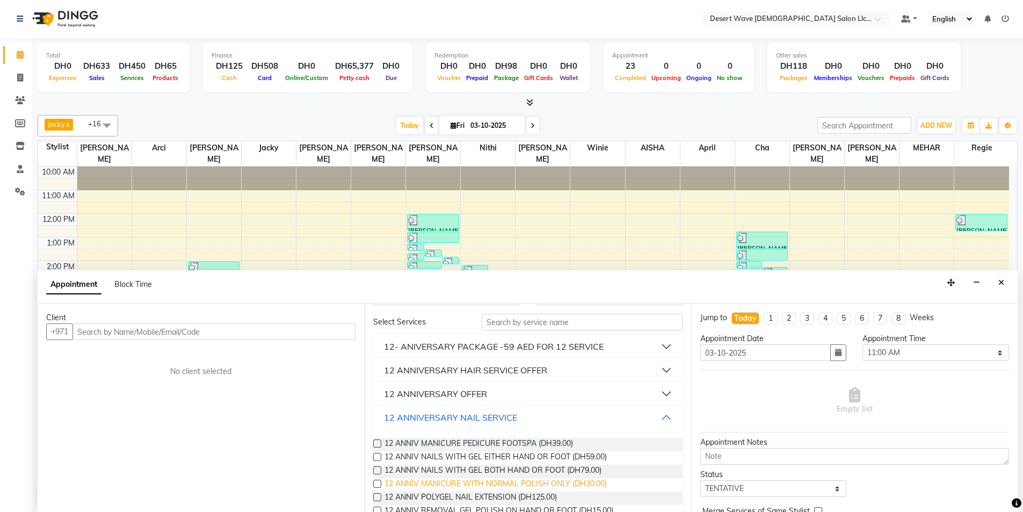
scroll to position [54, 0]
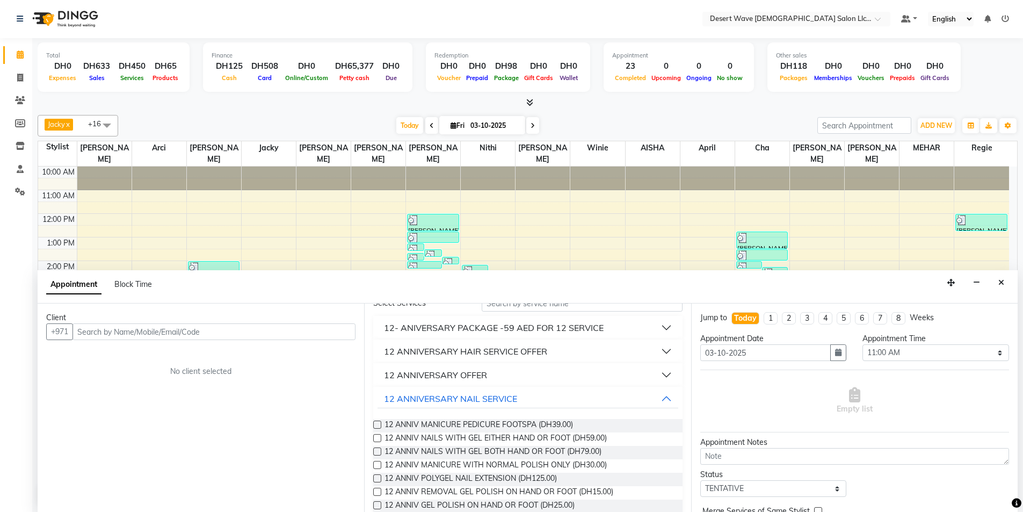
click at [374, 438] on label at bounding box center [377, 438] width 8 height 8
click at [374, 438] on input "checkbox" at bounding box center [376, 439] width 7 height 7
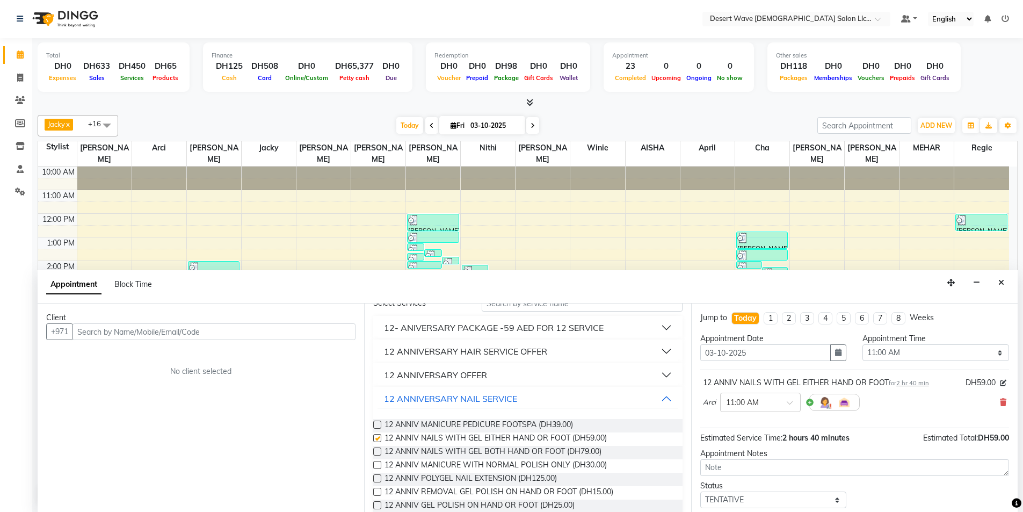
checkbox input "false"
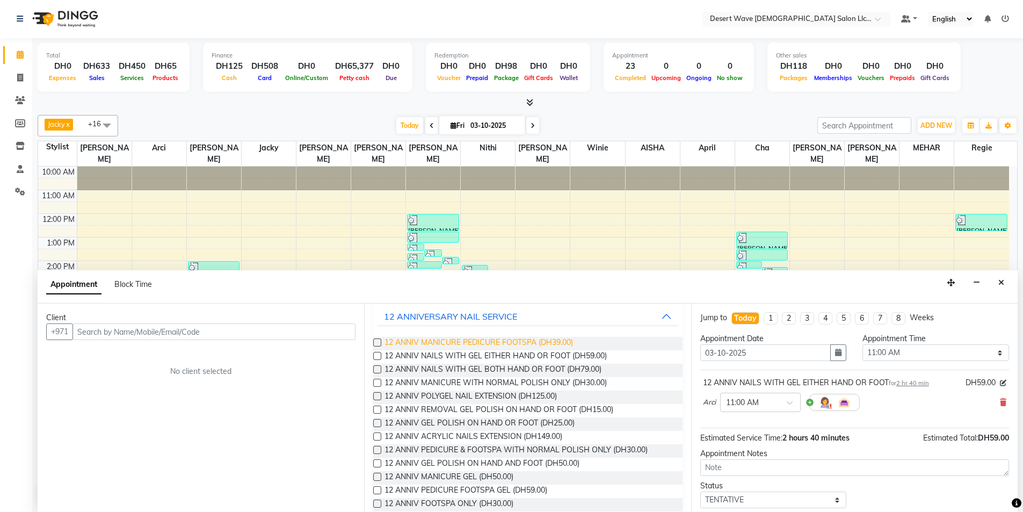
scroll to position [0, 0]
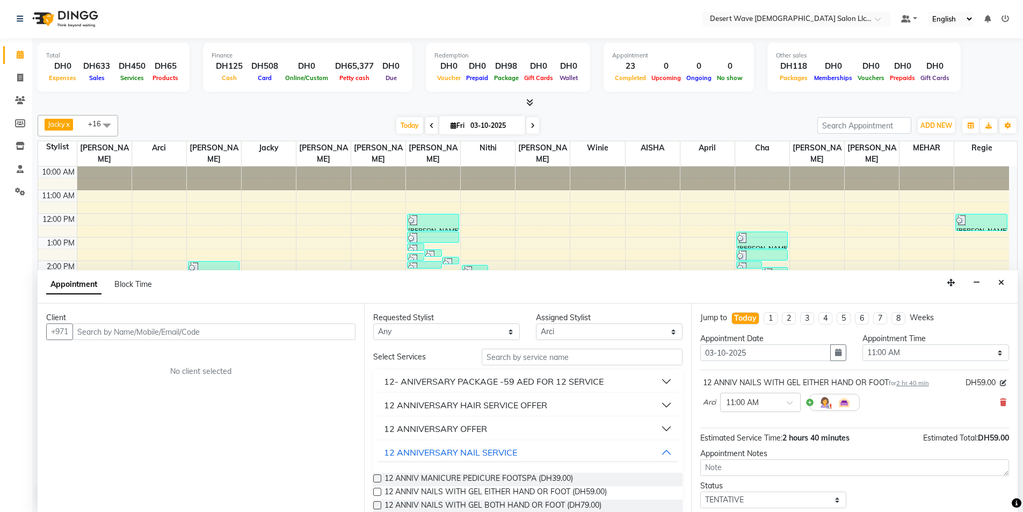
click at [493, 408] on div "12 ANNIVERSARY HAIR SERVICE OFFER" at bounding box center [465, 405] width 163 height 13
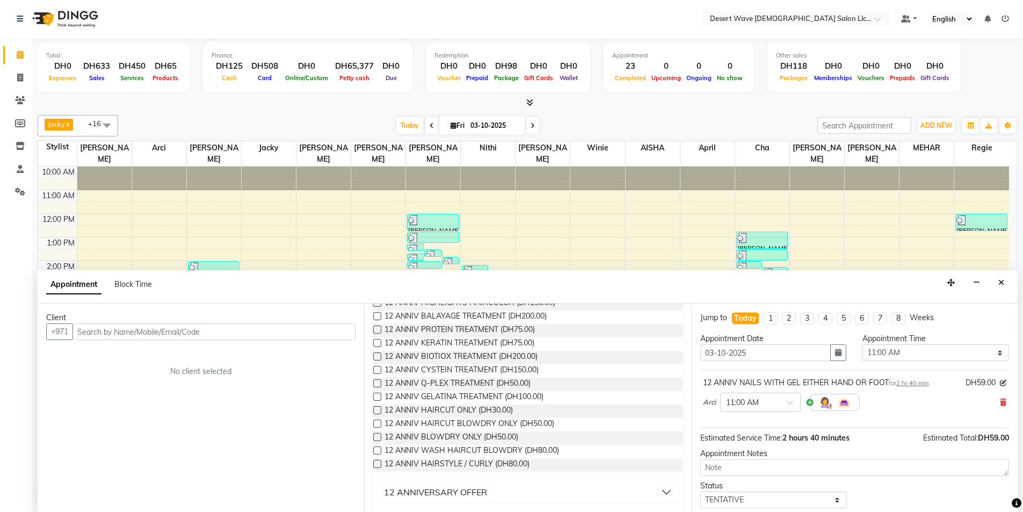
scroll to position [161, 0]
click at [376, 429] on label at bounding box center [377, 431] width 8 height 8
click at [376, 429] on input "checkbox" at bounding box center [376, 432] width 7 height 7
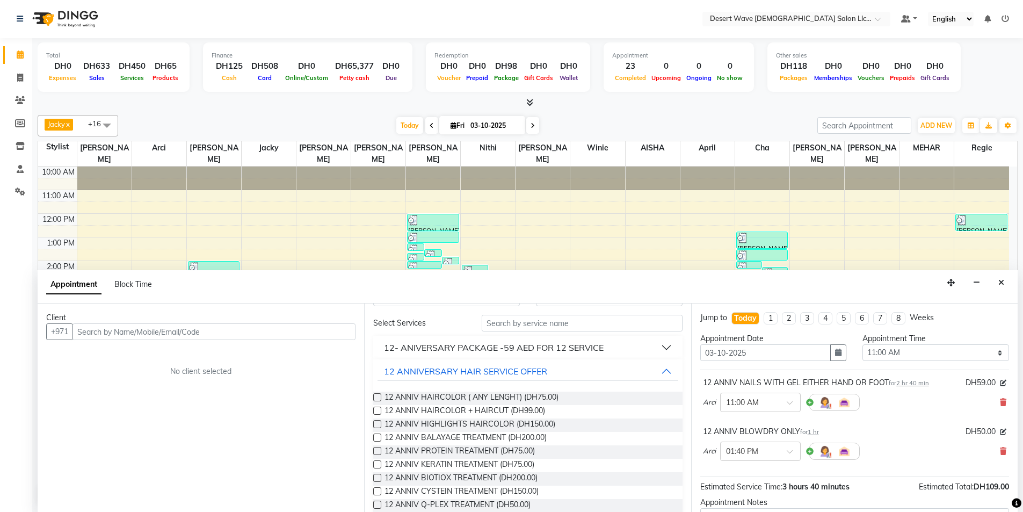
scroll to position [0, 0]
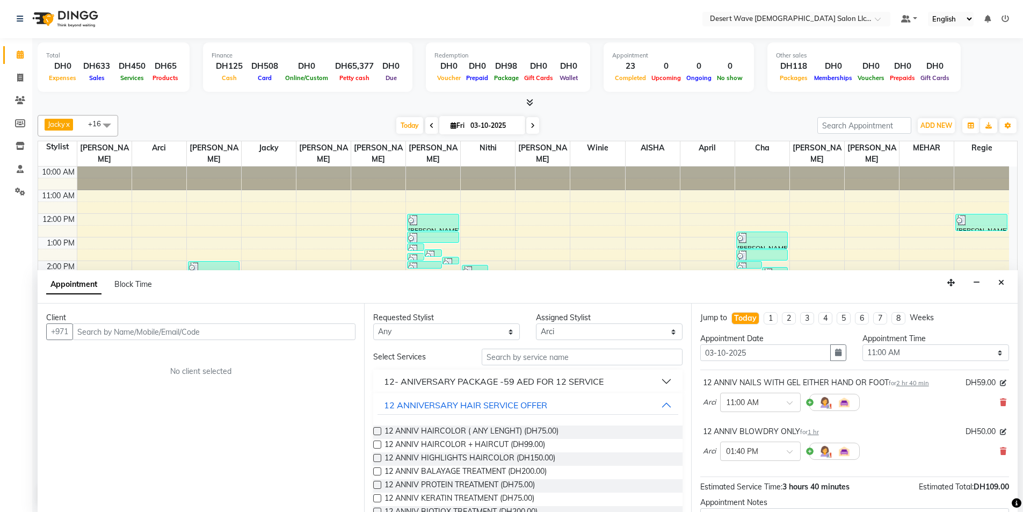
checkbox input "false"
click at [251, 328] on input "text" at bounding box center [214, 331] width 283 height 17
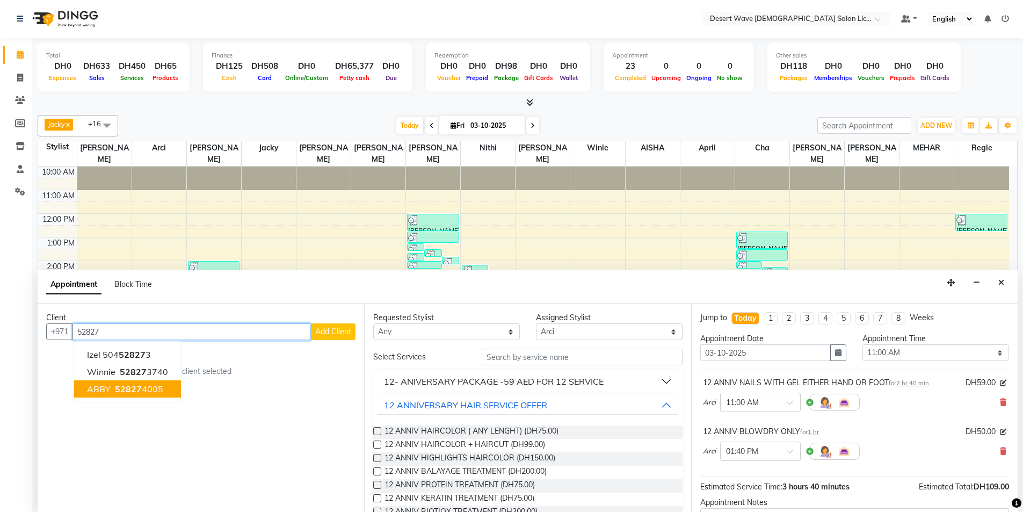
click at [157, 388] on ngb-highlight "52827 4005" at bounding box center [138, 389] width 51 height 11
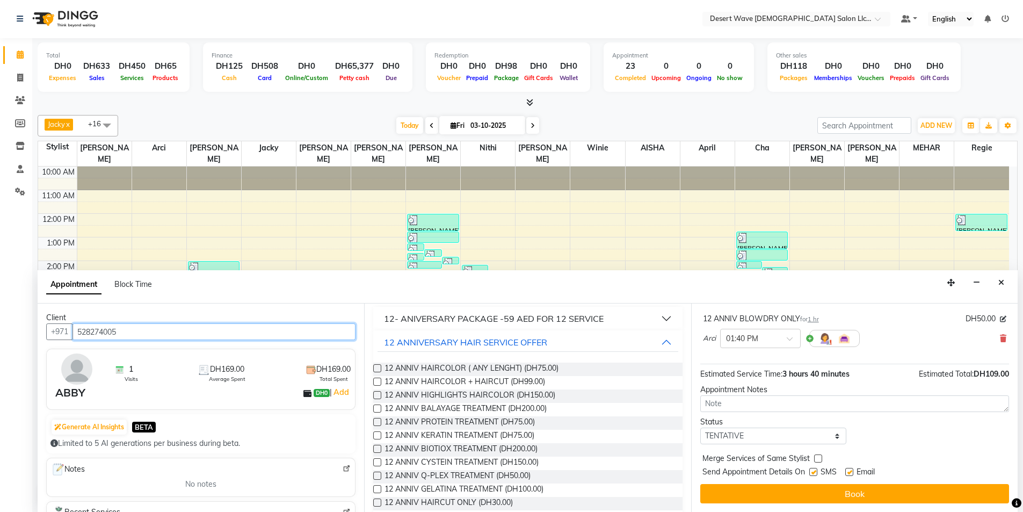
scroll to position [269, 0]
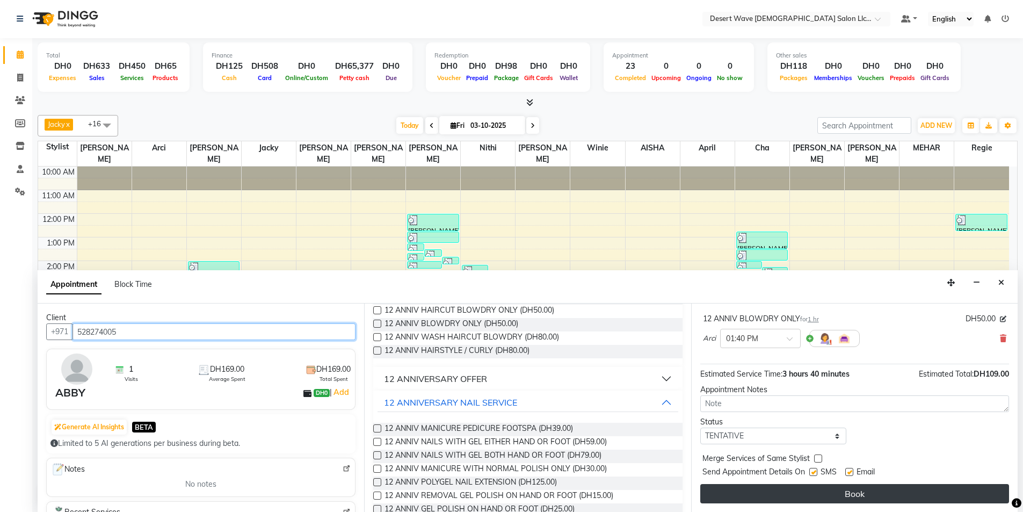
type input "528274005"
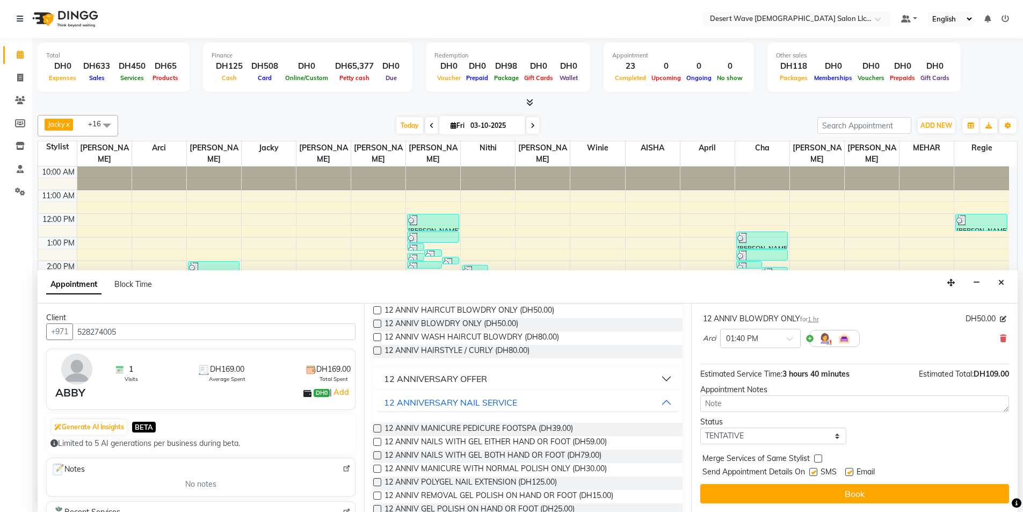
click at [856, 490] on button "Book" at bounding box center [855, 493] width 309 height 19
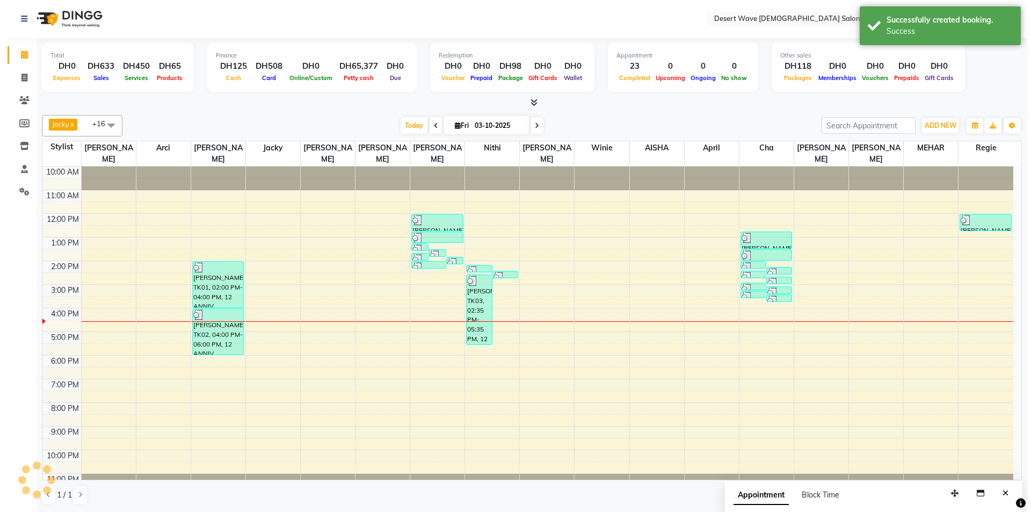
scroll to position [0, 0]
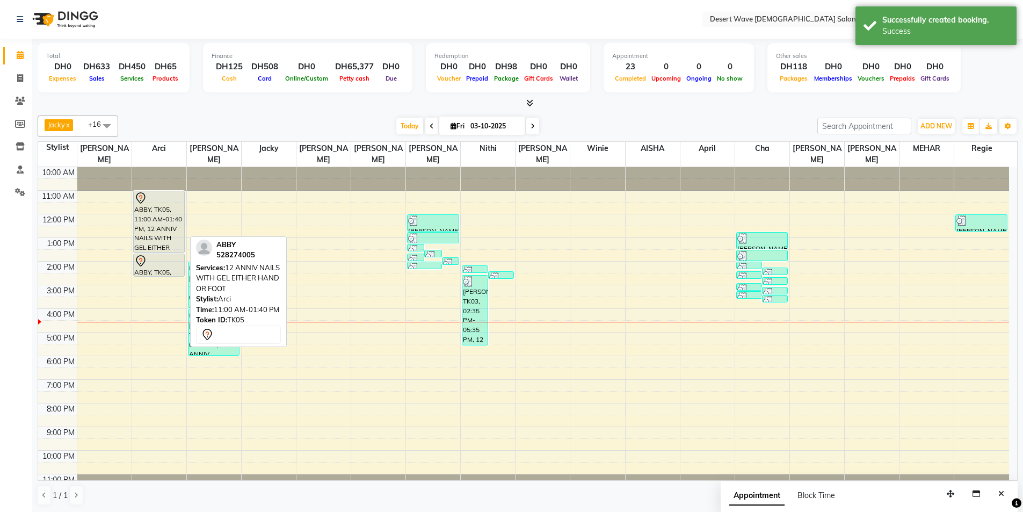
click at [175, 237] on div "ABBY, TK05, 11:00 AM-01:40 PM, 12 ANNIV NAILS WITH GEL EITHER HAND OR FOOT" at bounding box center [159, 221] width 51 height 61
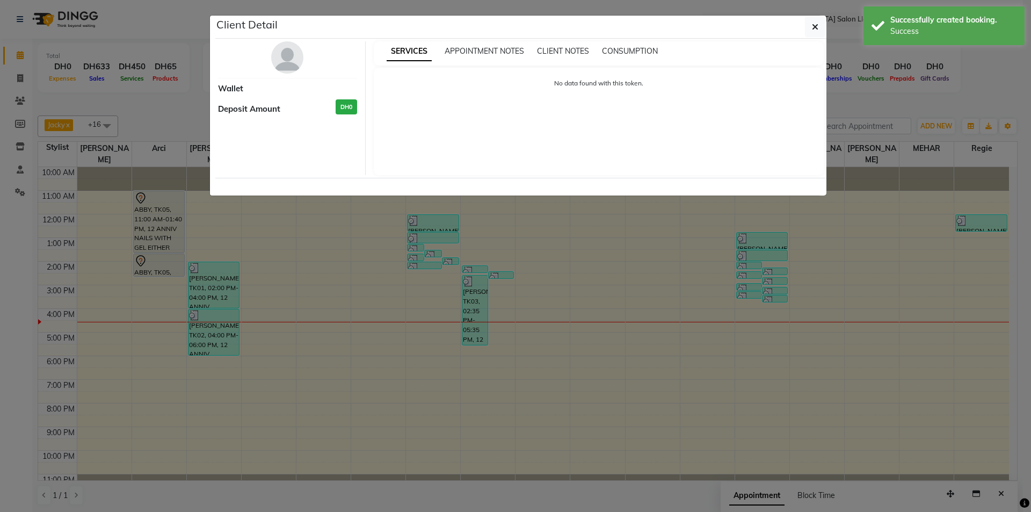
select select "7"
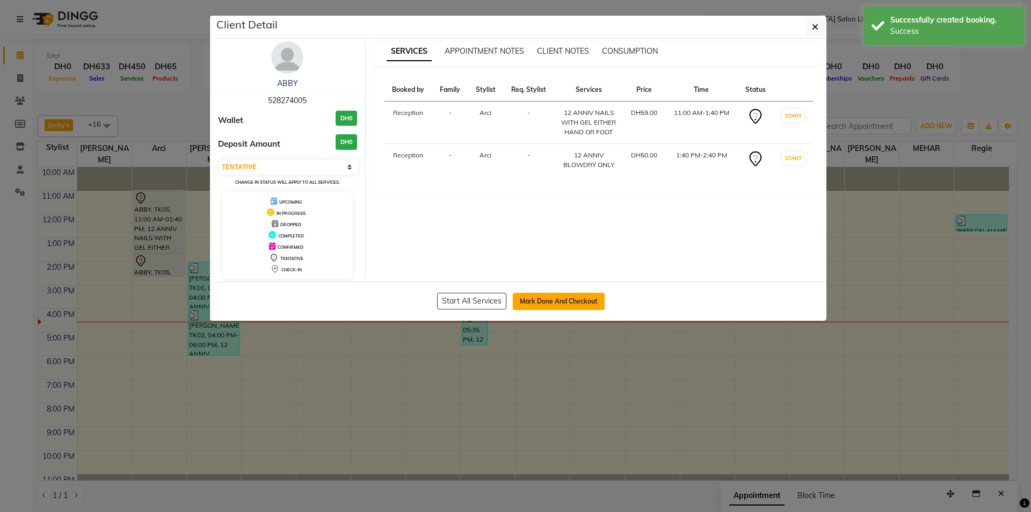
click at [574, 298] on button "Mark Done And Checkout" at bounding box center [559, 301] width 92 height 17
select select "service"
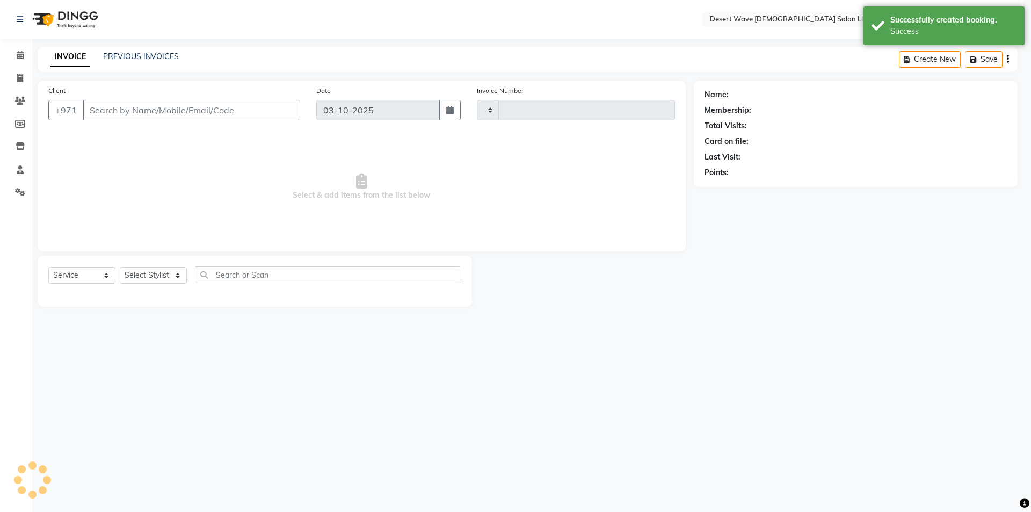
type input "7673"
select select "6563"
select select "50418"
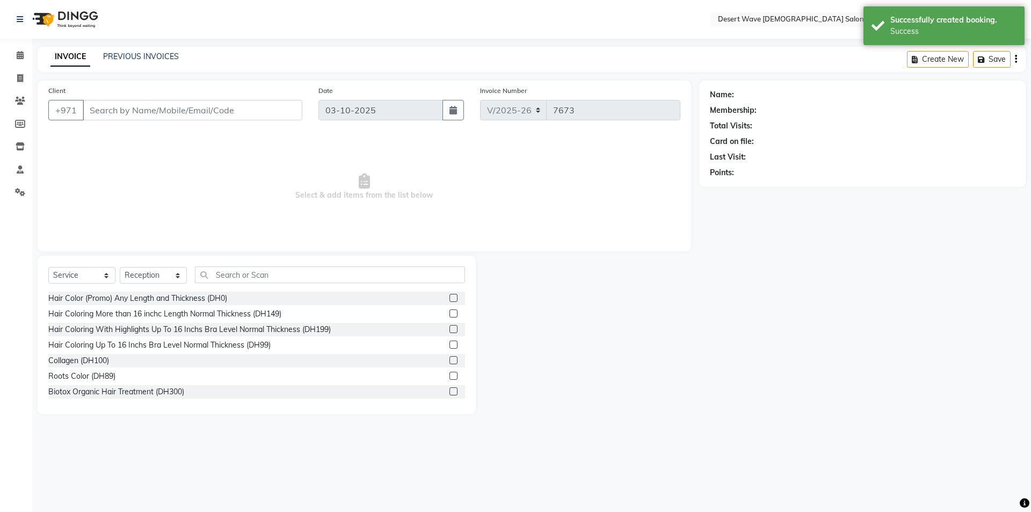
type input "528274005"
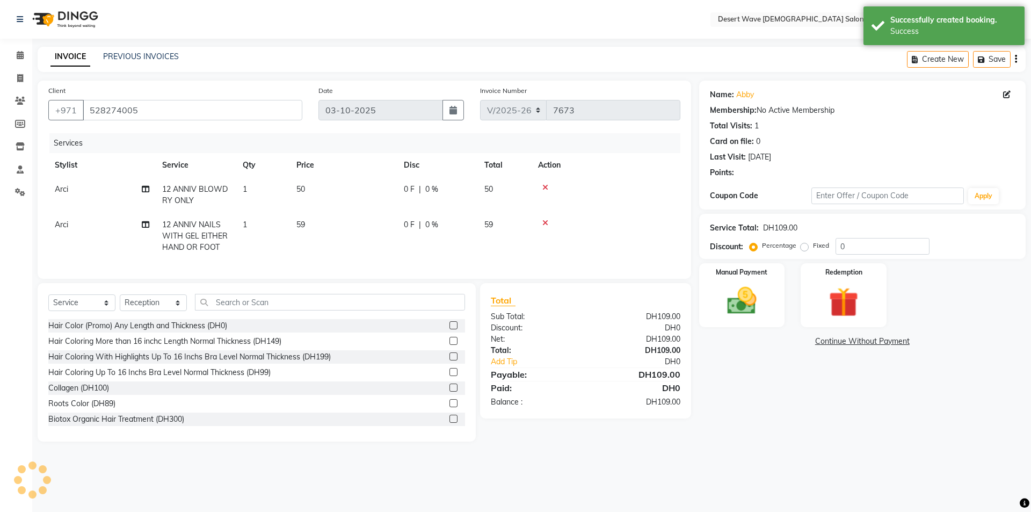
click at [338, 230] on td "59" at bounding box center [343, 236] width 107 height 47
select select "50398"
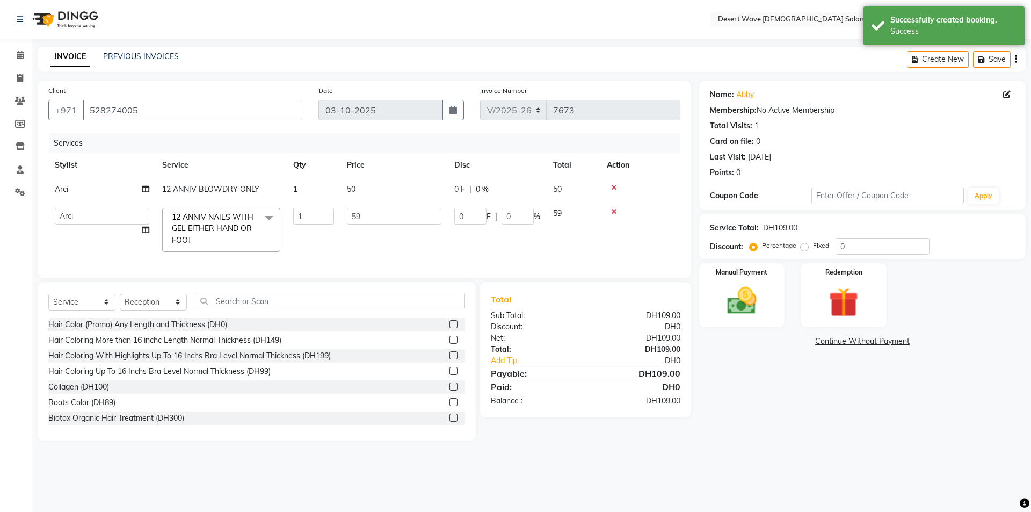
click at [371, 191] on td "50" at bounding box center [394, 189] width 107 height 24
select select "50398"
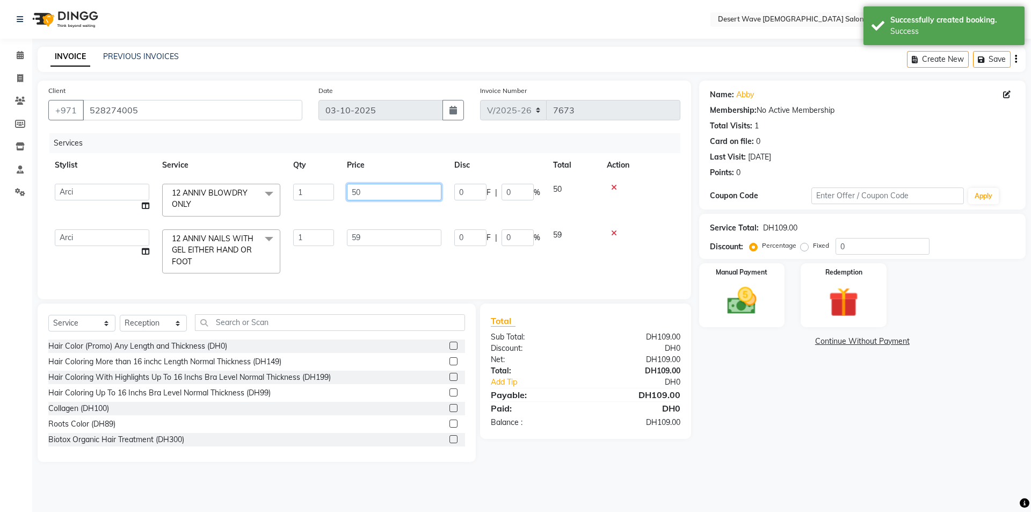
click at [389, 185] on input "50" at bounding box center [394, 192] width 95 height 17
type input "5"
type input "60"
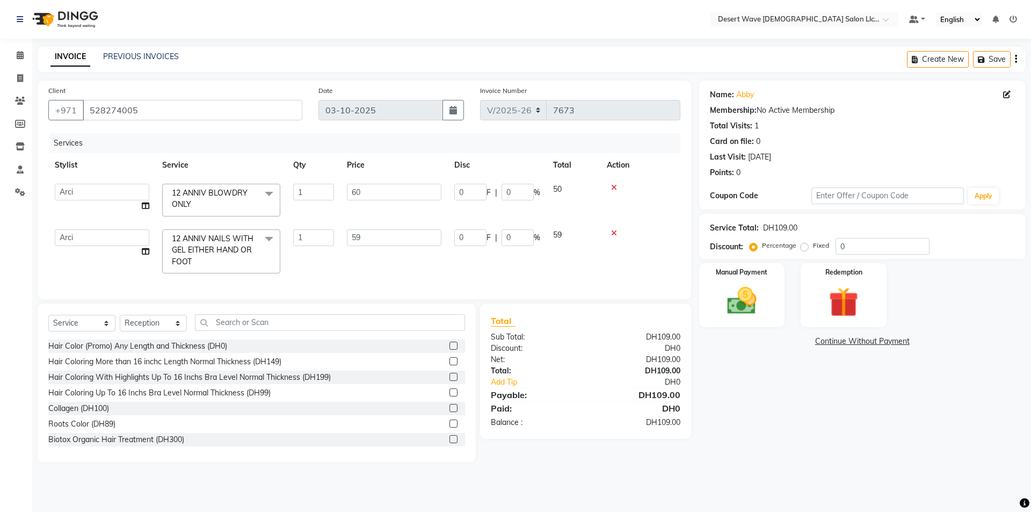
click at [401, 217] on tbody "Accounts AISHA Ambika Angie april Arci Bella Bhaby Cecil Cha Cheryl Donna Elena…" at bounding box center [364, 228] width 632 height 103
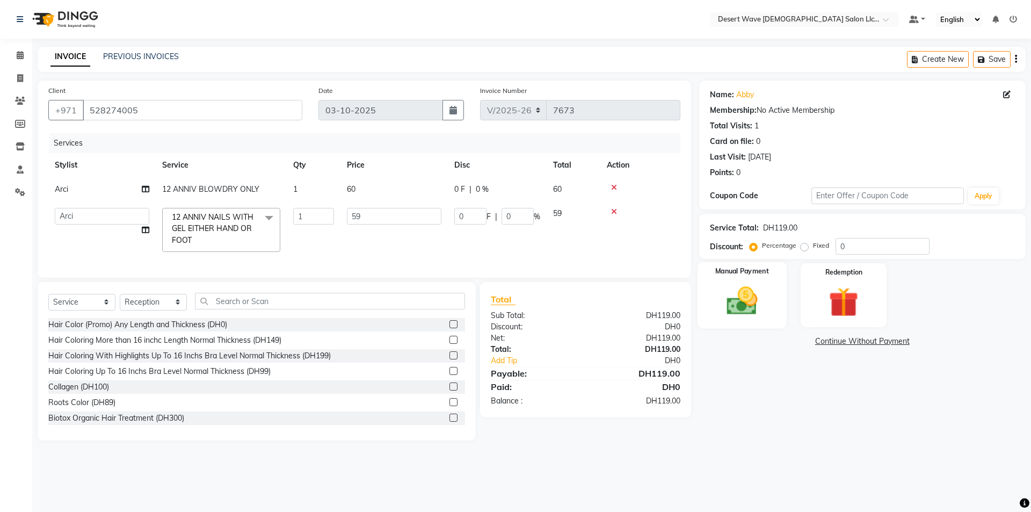
click at [741, 323] on div "Manual Payment" at bounding box center [741, 295] width 89 height 66
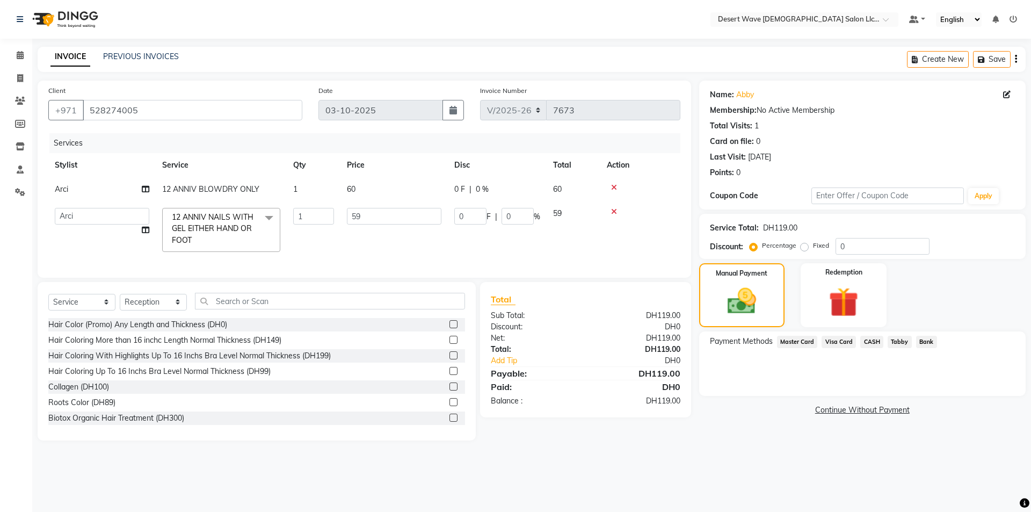
click at [800, 338] on span "Master Card" at bounding box center [797, 342] width 41 height 12
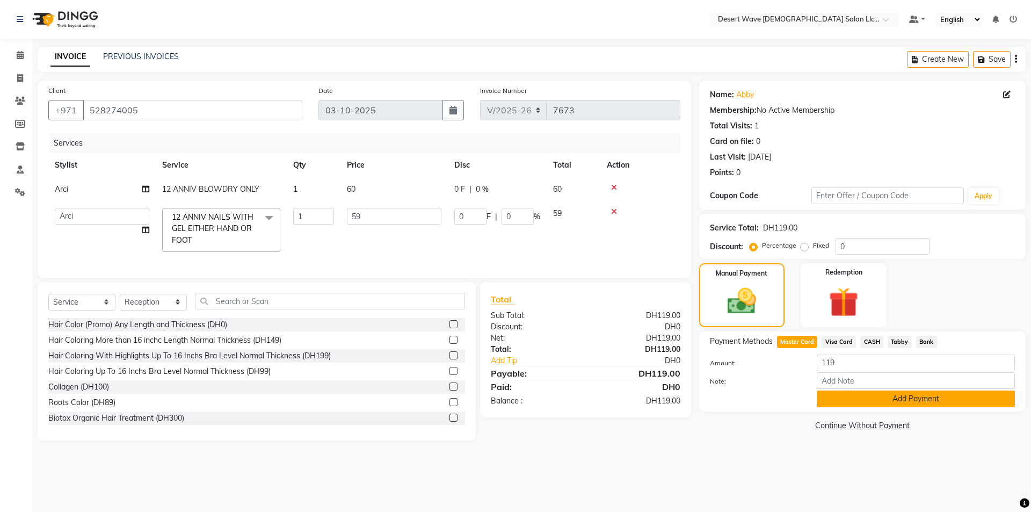
click at [904, 403] on button "Add Payment" at bounding box center [916, 399] width 198 height 17
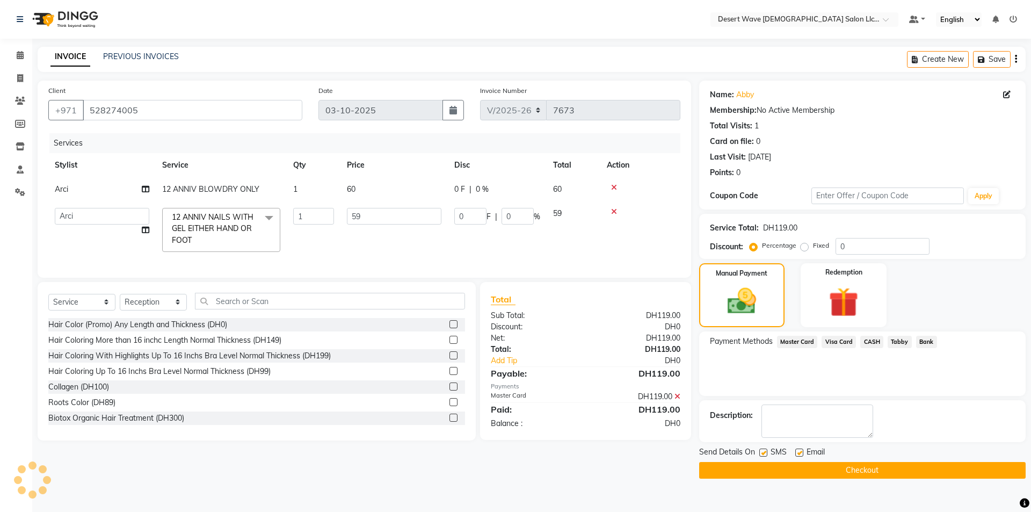
click at [896, 475] on button "Checkout" at bounding box center [862, 470] width 327 height 17
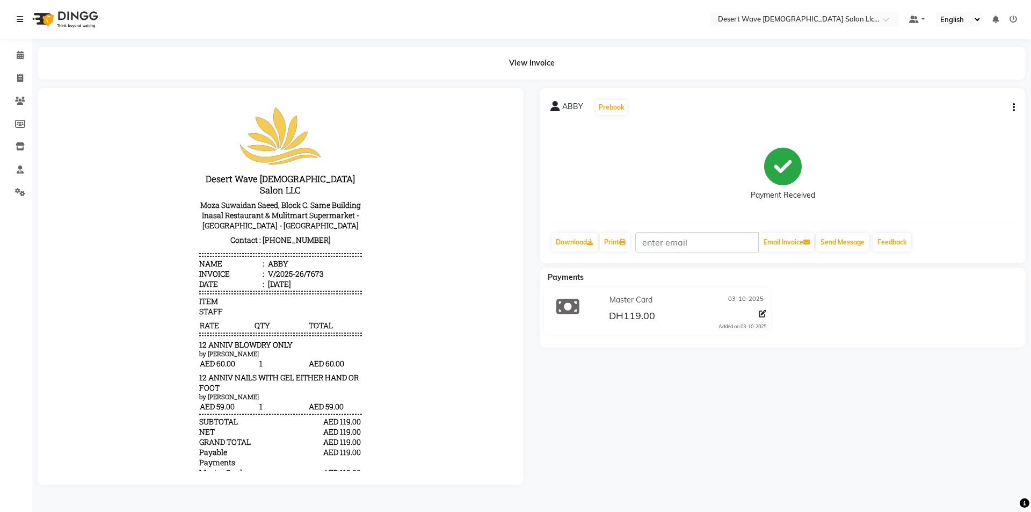
click at [18, 22] on icon at bounding box center [20, 20] width 6 height 8
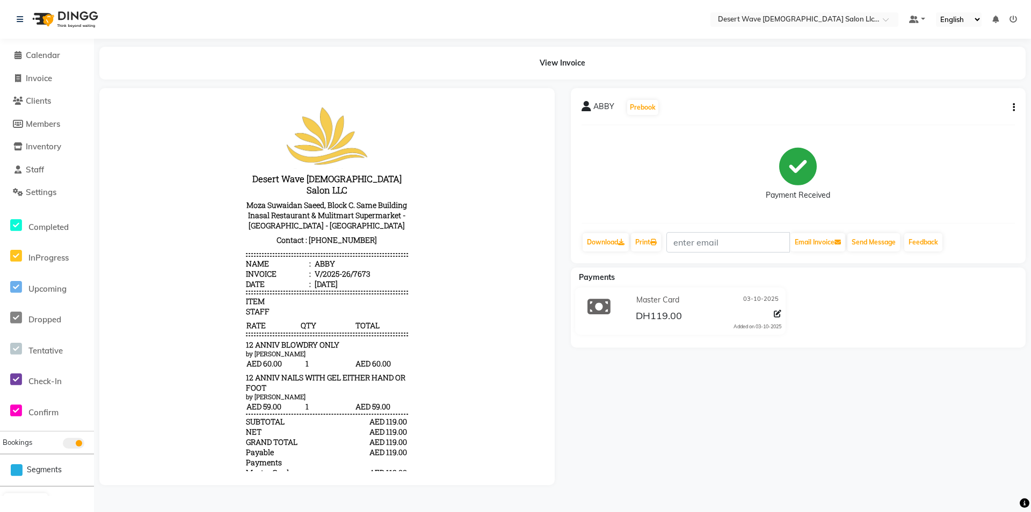
click at [871, 375] on div "ABBY Prebook Payment Received Download Print Email Invoice Send Message Feedbac…" at bounding box center [799, 286] width 472 height 397
